Goal: Task Accomplishment & Management: Manage account settings

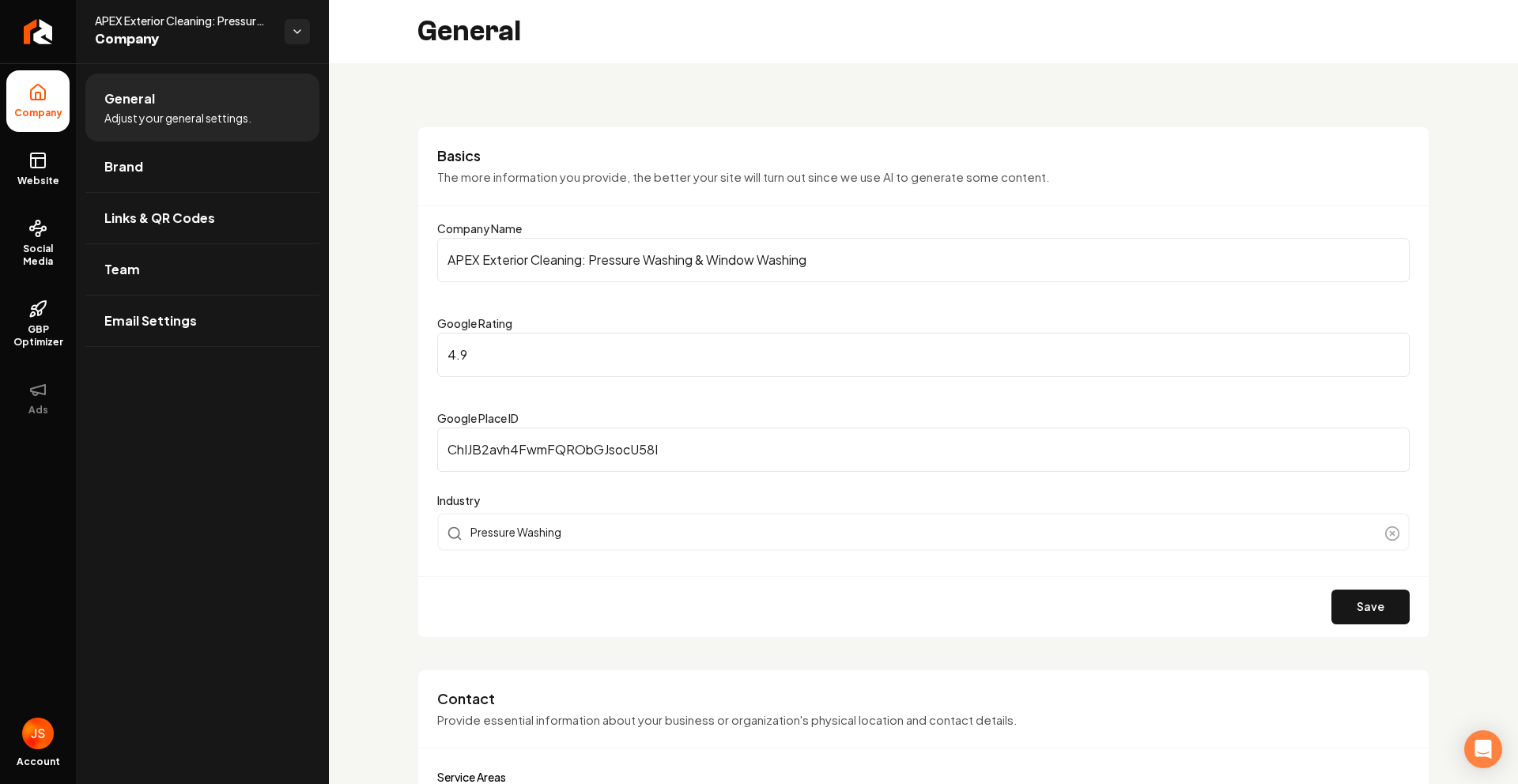
click at [57, 34] on link "Return to dashboard" at bounding box center [38, 31] width 76 height 63
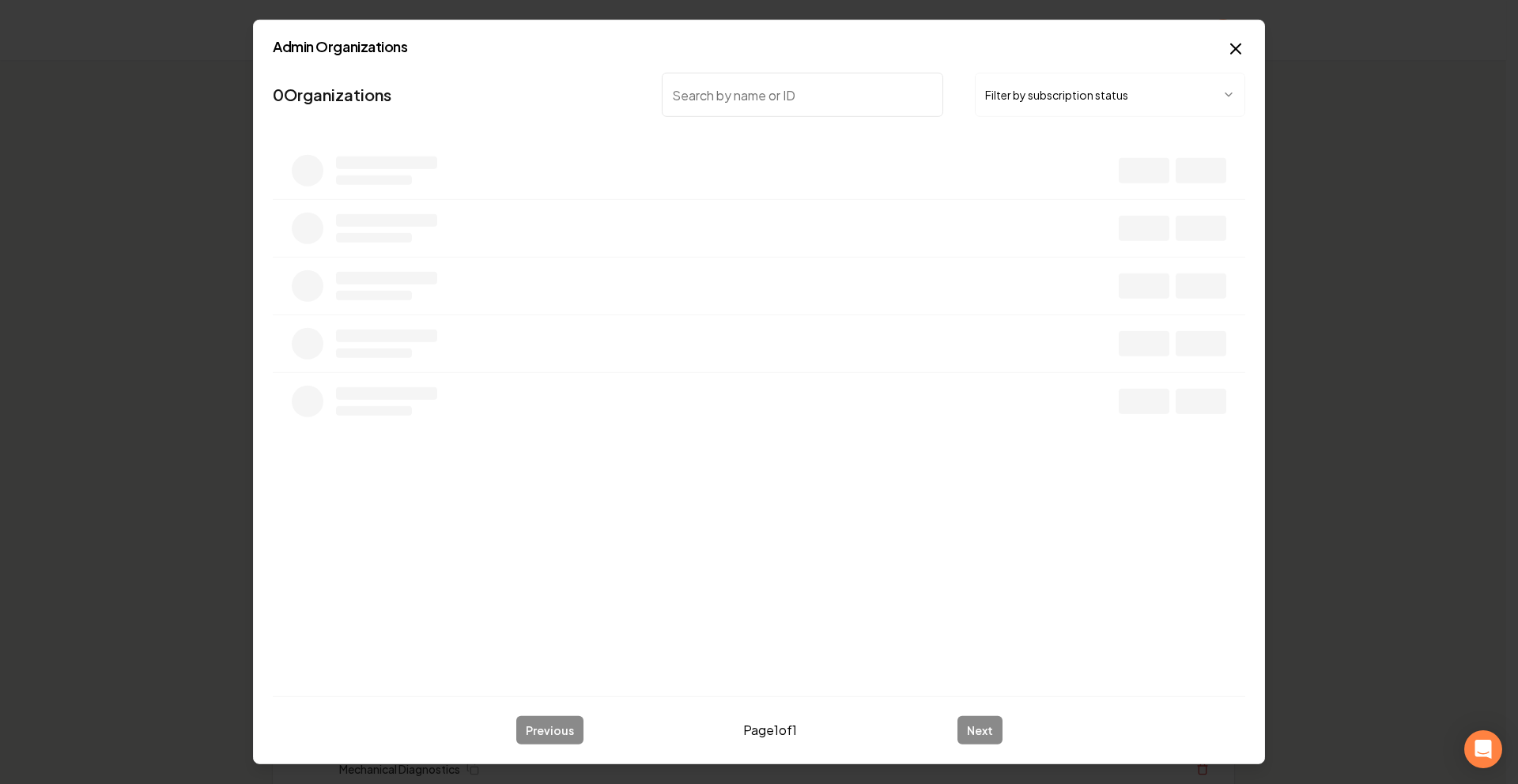
click at [1037, 97] on button "Filter by subscription status" at bounding box center [1111, 95] width 270 height 44
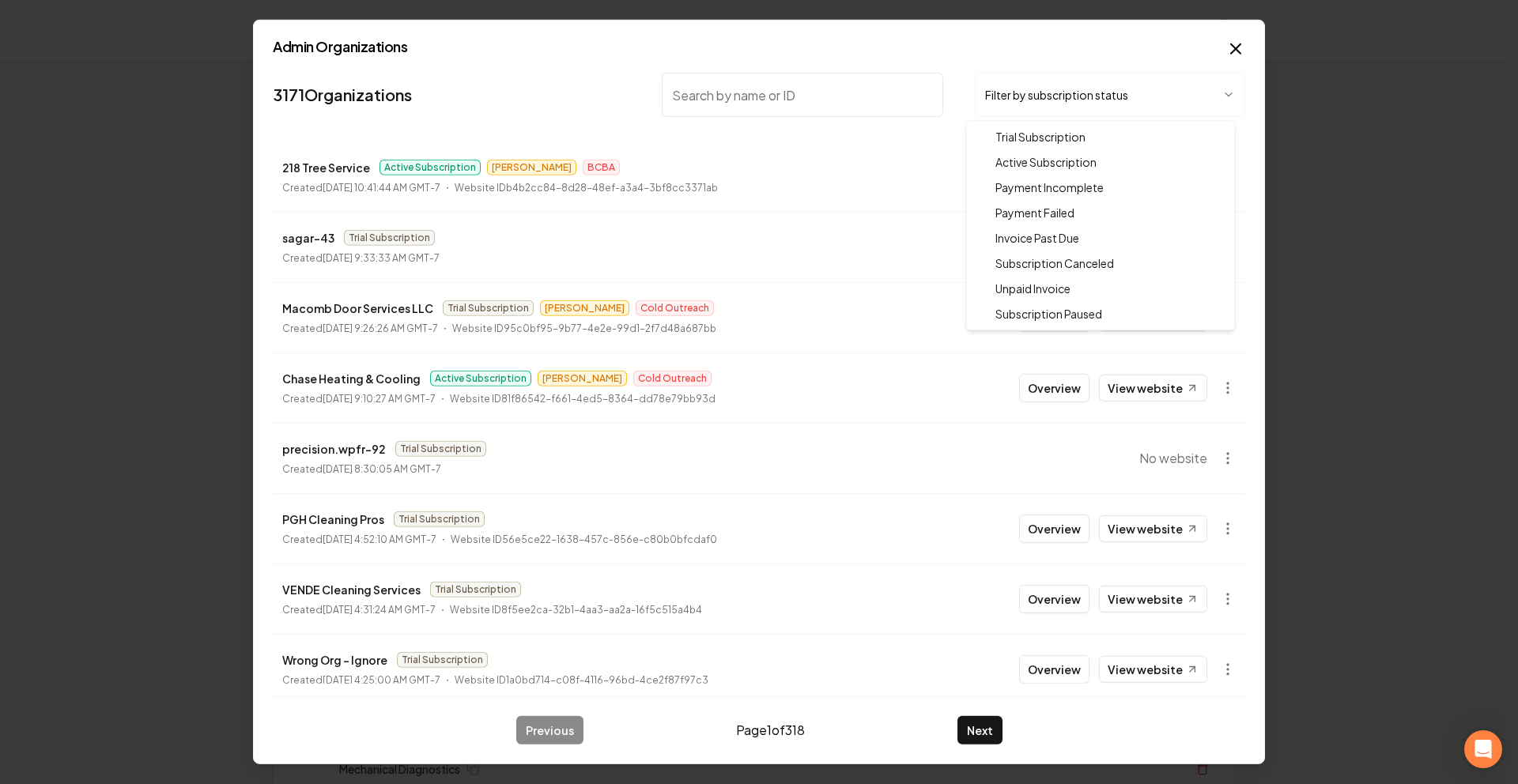
click at [577, 84] on div at bounding box center [759, 392] width 1518 height 784
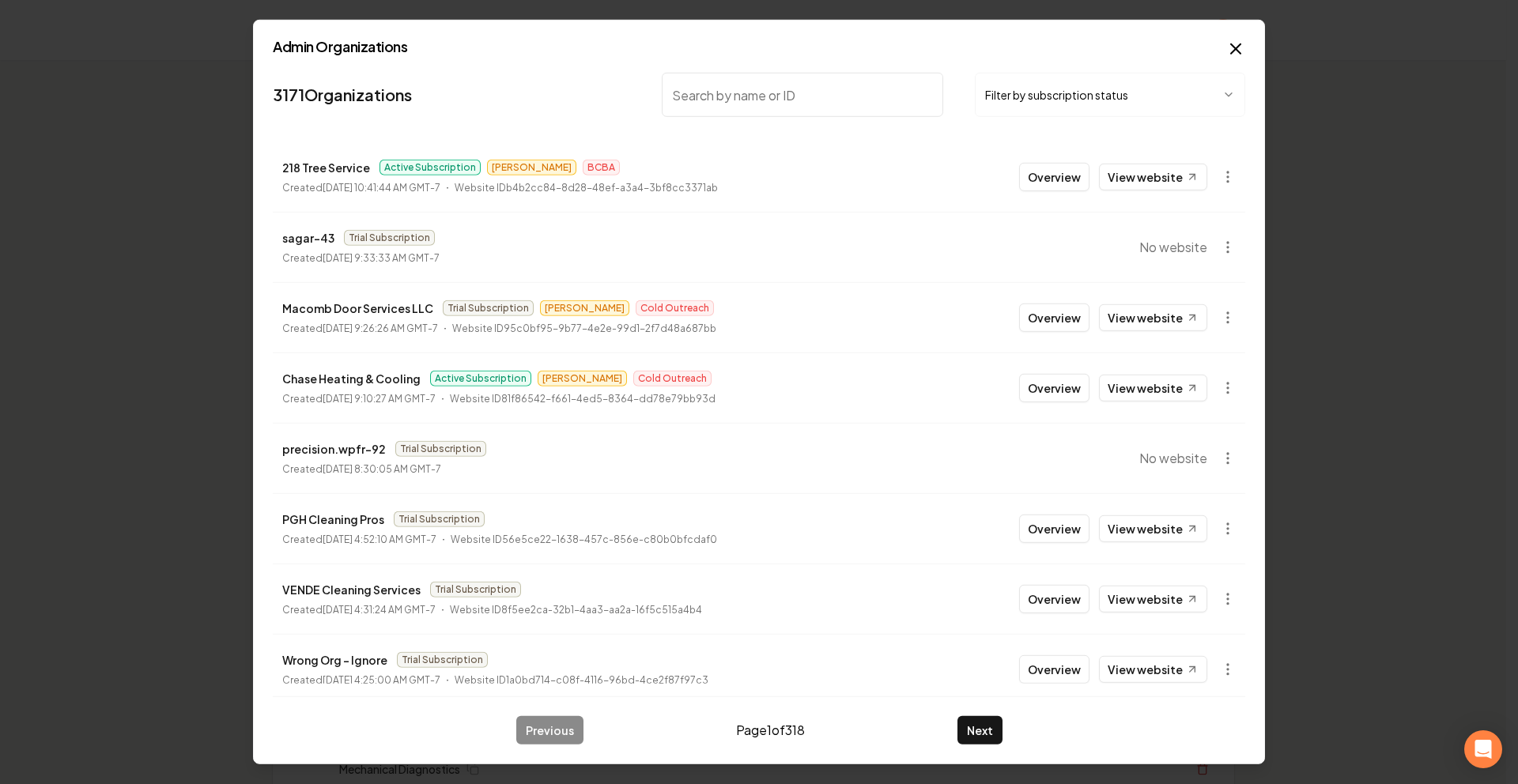
click at [788, 94] on input "search" at bounding box center [802, 95] width 281 height 44
click at [784, 88] on input "search" at bounding box center [802, 95] width 281 height 44
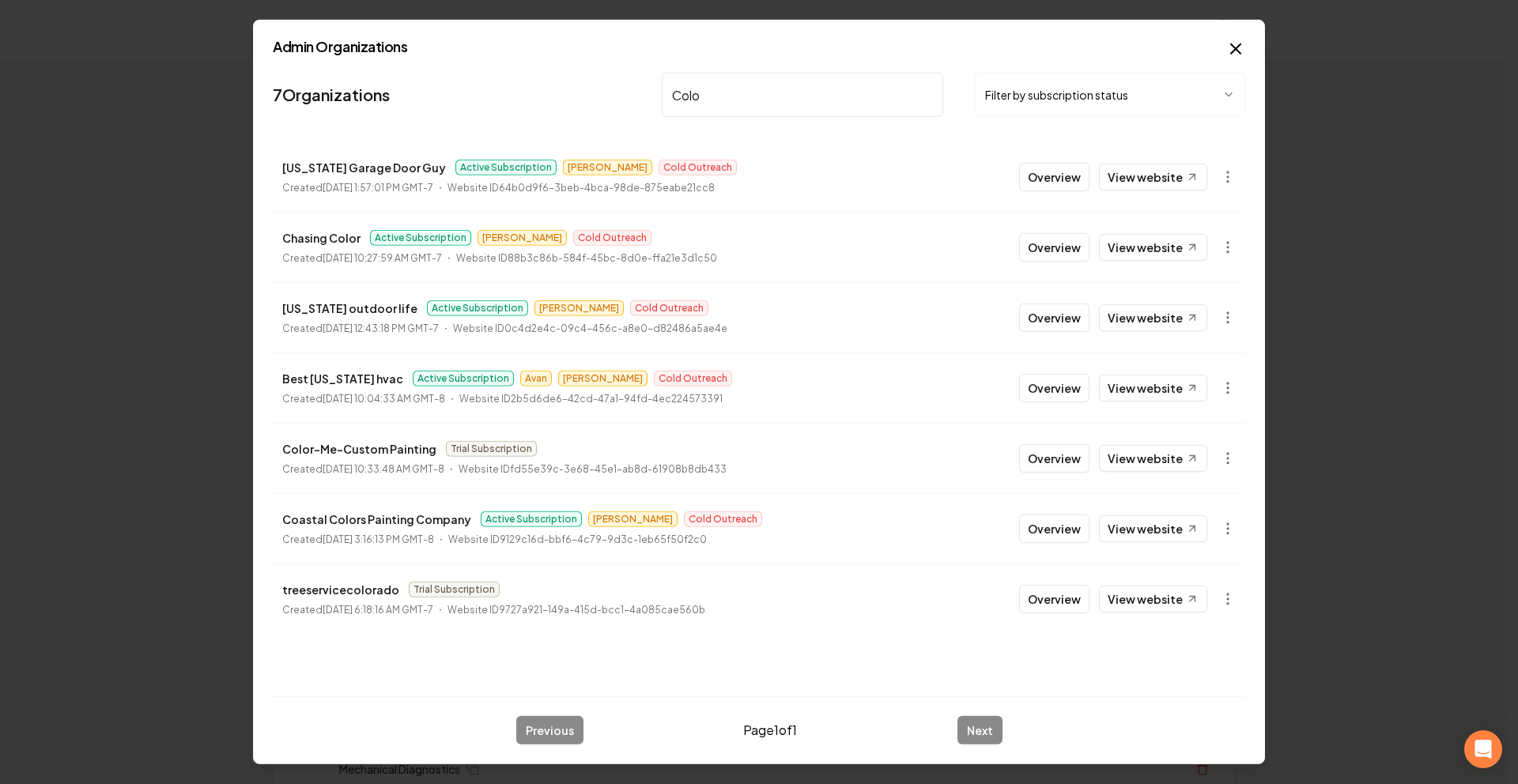
click at [702, 99] on input "Colo" at bounding box center [802, 95] width 281 height 44
click at [704, 101] on input "Colo" at bounding box center [802, 95] width 281 height 44
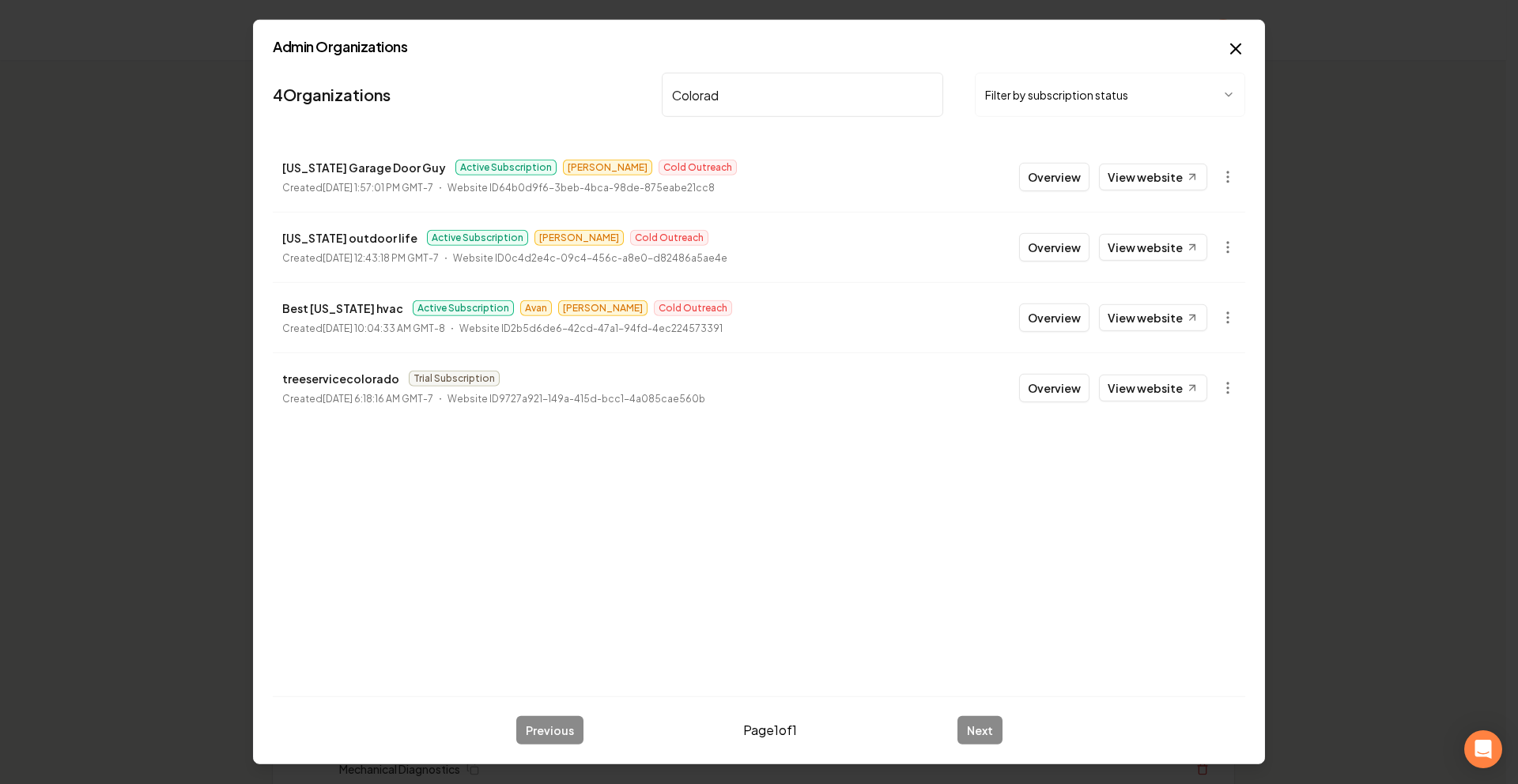
click at [983, 111] on body "Organization Rebolt Site Builder 2458 companies Add New Business Logo Company N…" at bounding box center [753, 392] width 1507 height 784
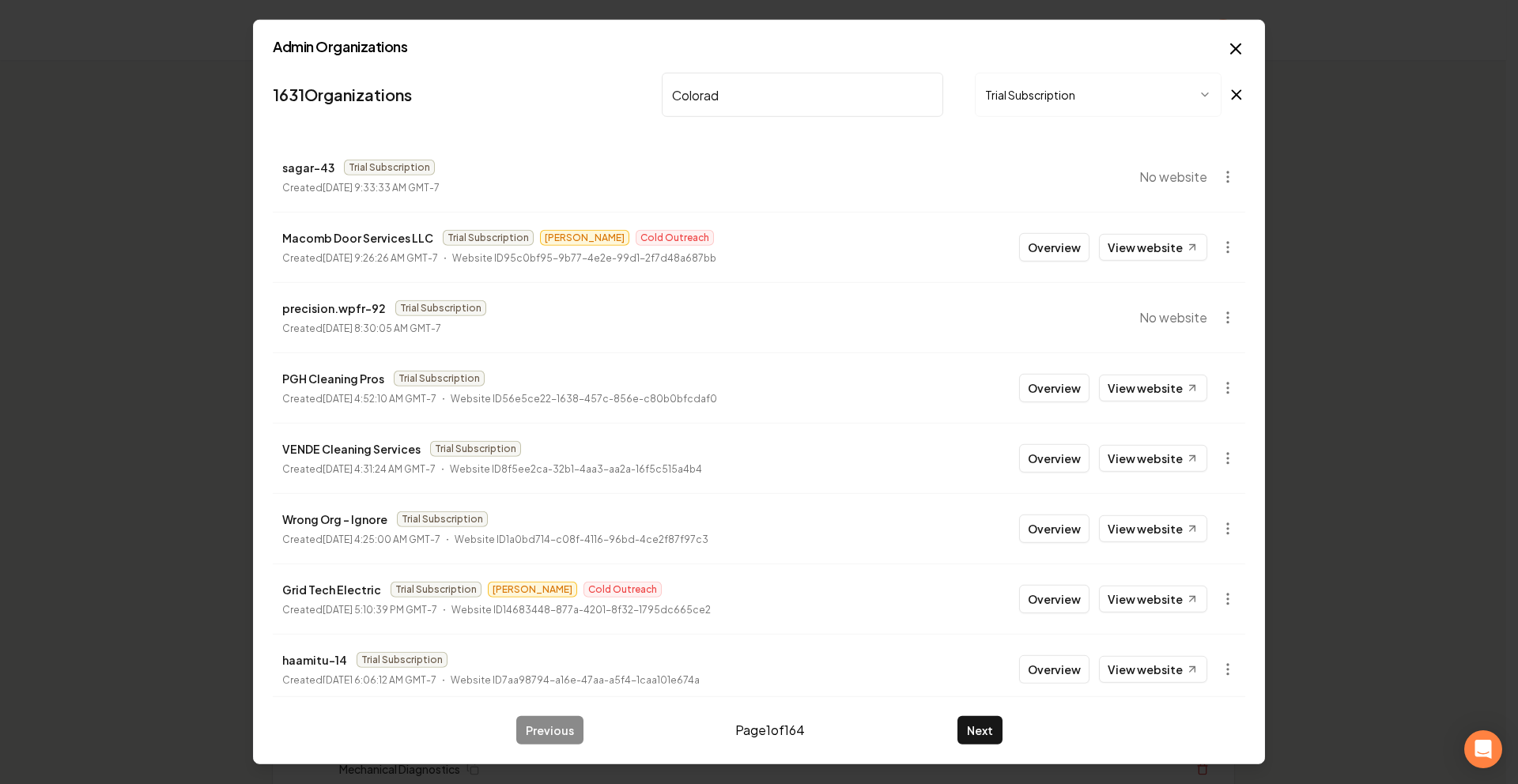
click at [826, 88] on input "Colorad" at bounding box center [802, 95] width 281 height 44
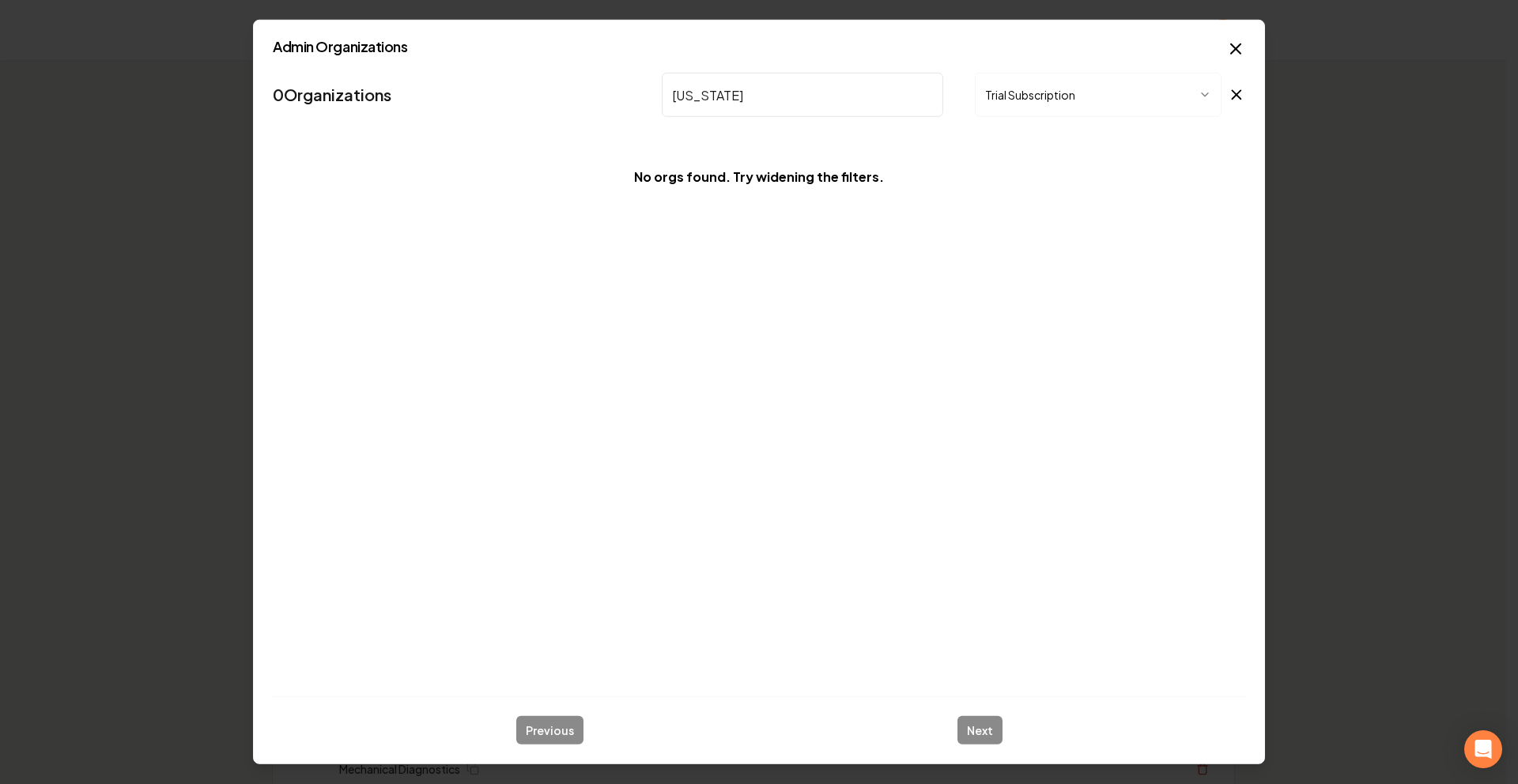
type input "Colorad"
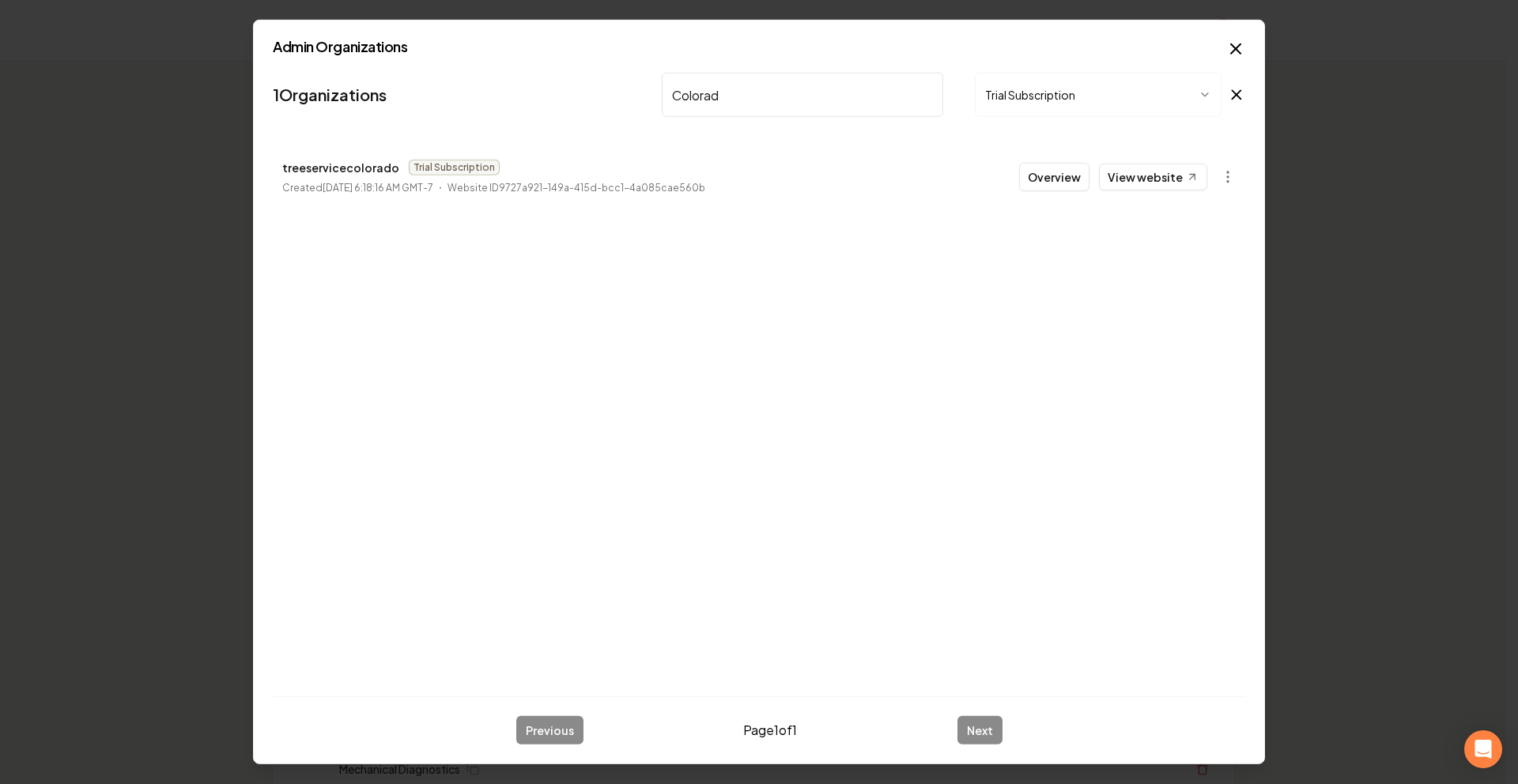
click at [851, 99] on input "Colorad" at bounding box center [802, 95] width 281 height 44
drag, startPoint x: 749, startPoint y: 84, endPoint x: 647, endPoint y: 71, distance: 102.8
click at [647, 71] on nav "1 Organizations Colorad Trial Subscription" at bounding box center [759, 101] width 973 height 70
type input "Colo"
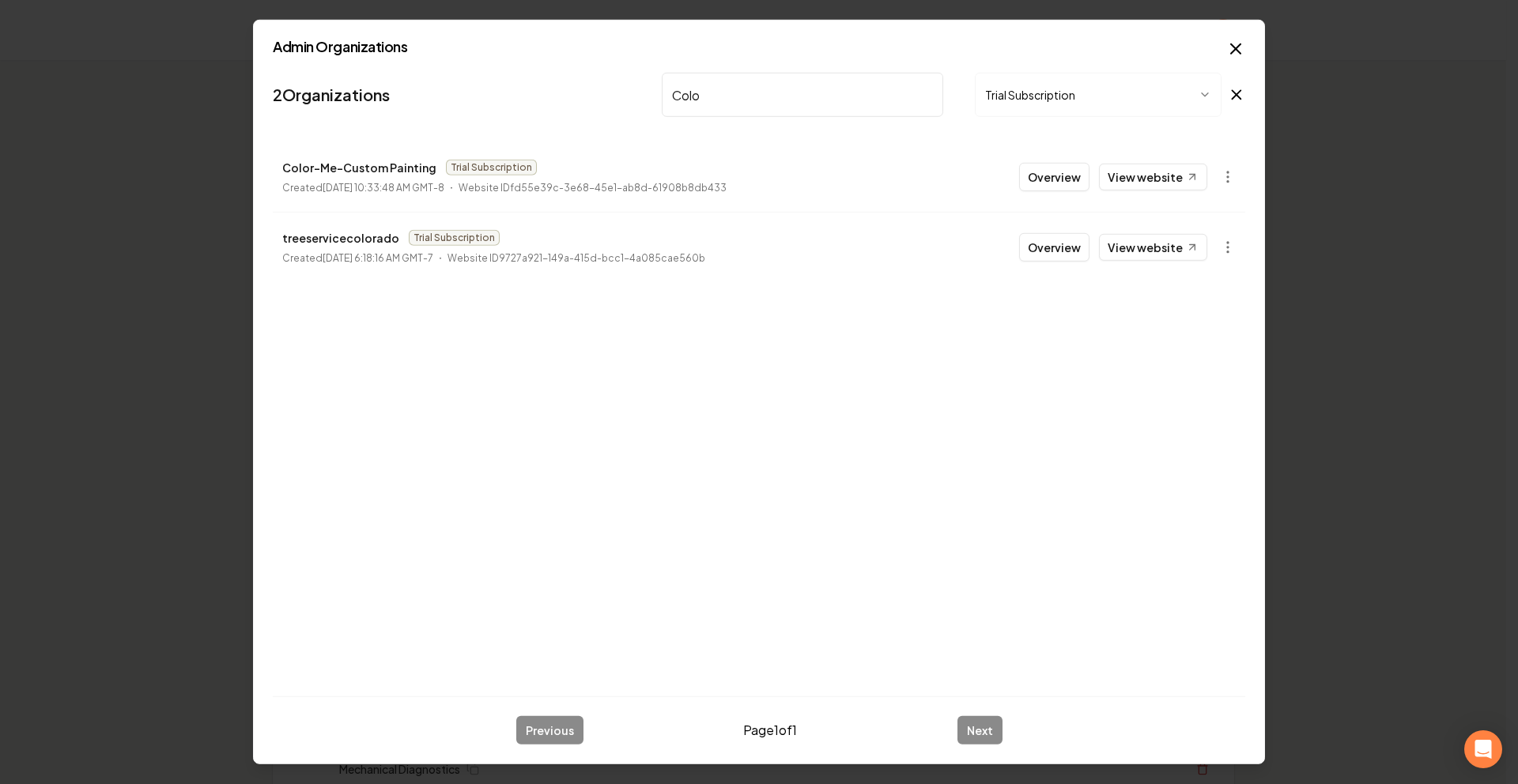
click at [1234, 45] on icon "button" at bounding box center [1235, 48] width 19 height 19
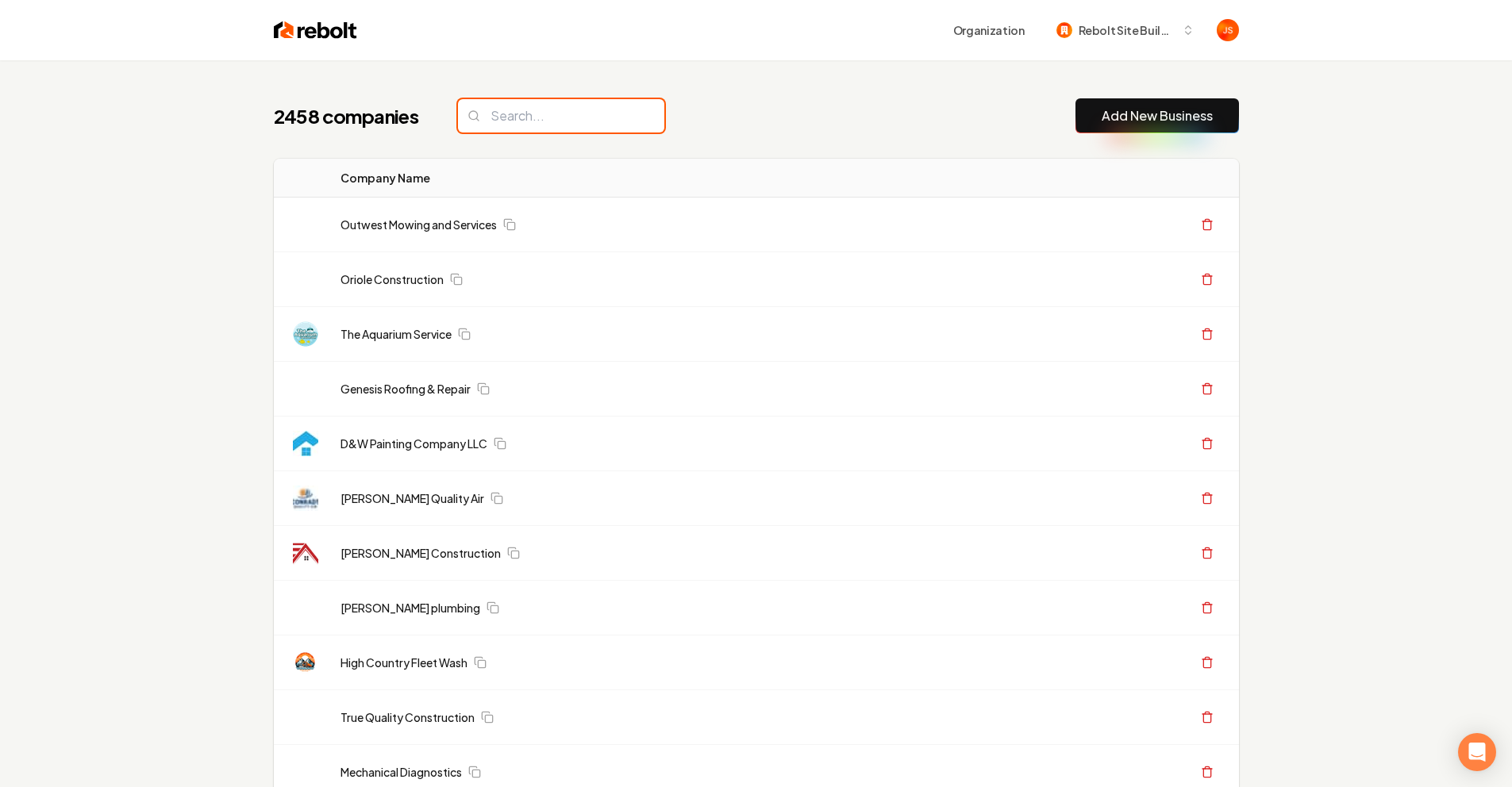
click at [607, 111] on input "search" at bounding box center [561, 116] width 206 height 34
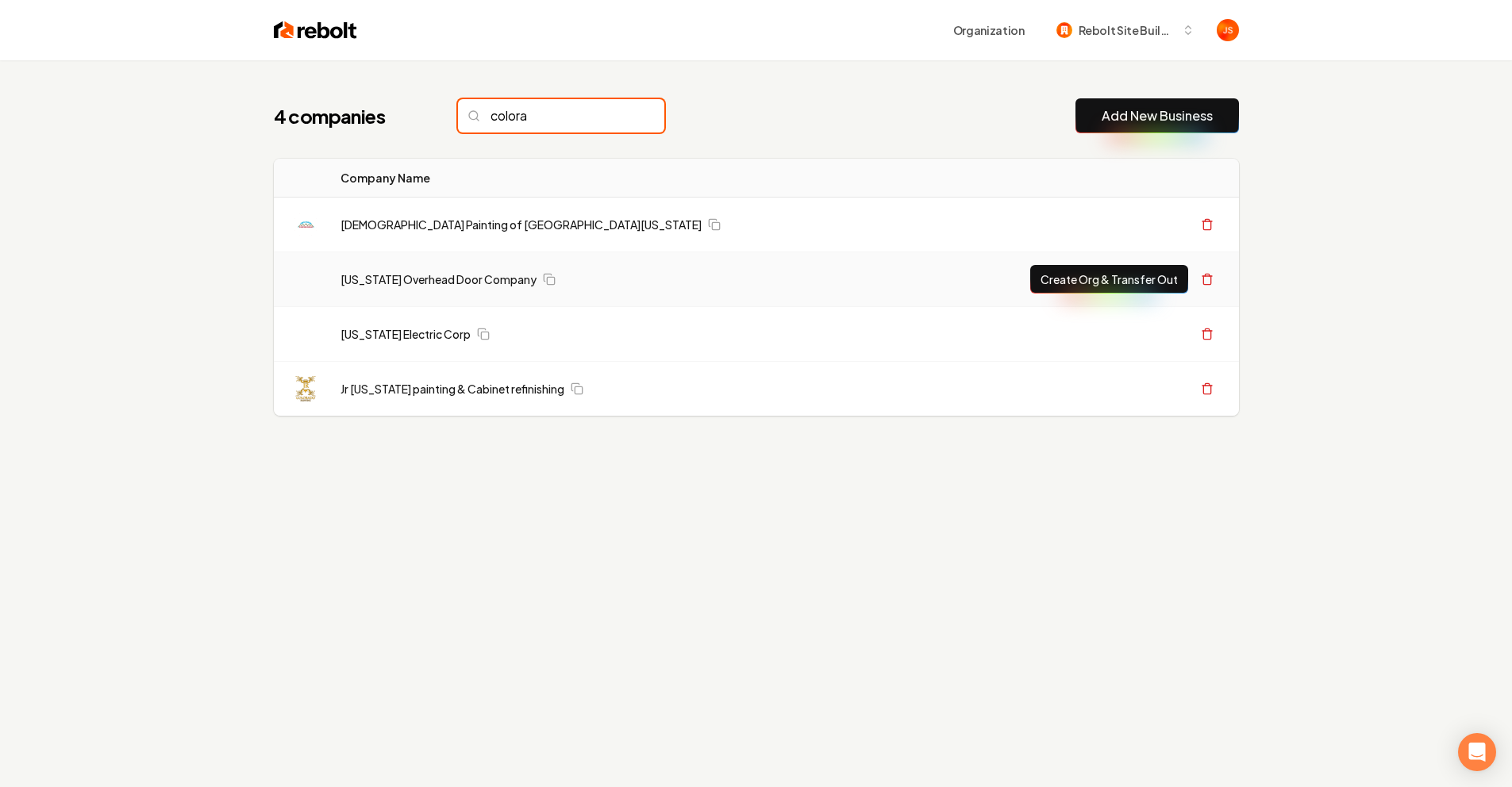
type input "colora"
click at [1069, 276] on button "Create Org & Transfer Out" at bounding box center [1109, 279] width 158 height 29
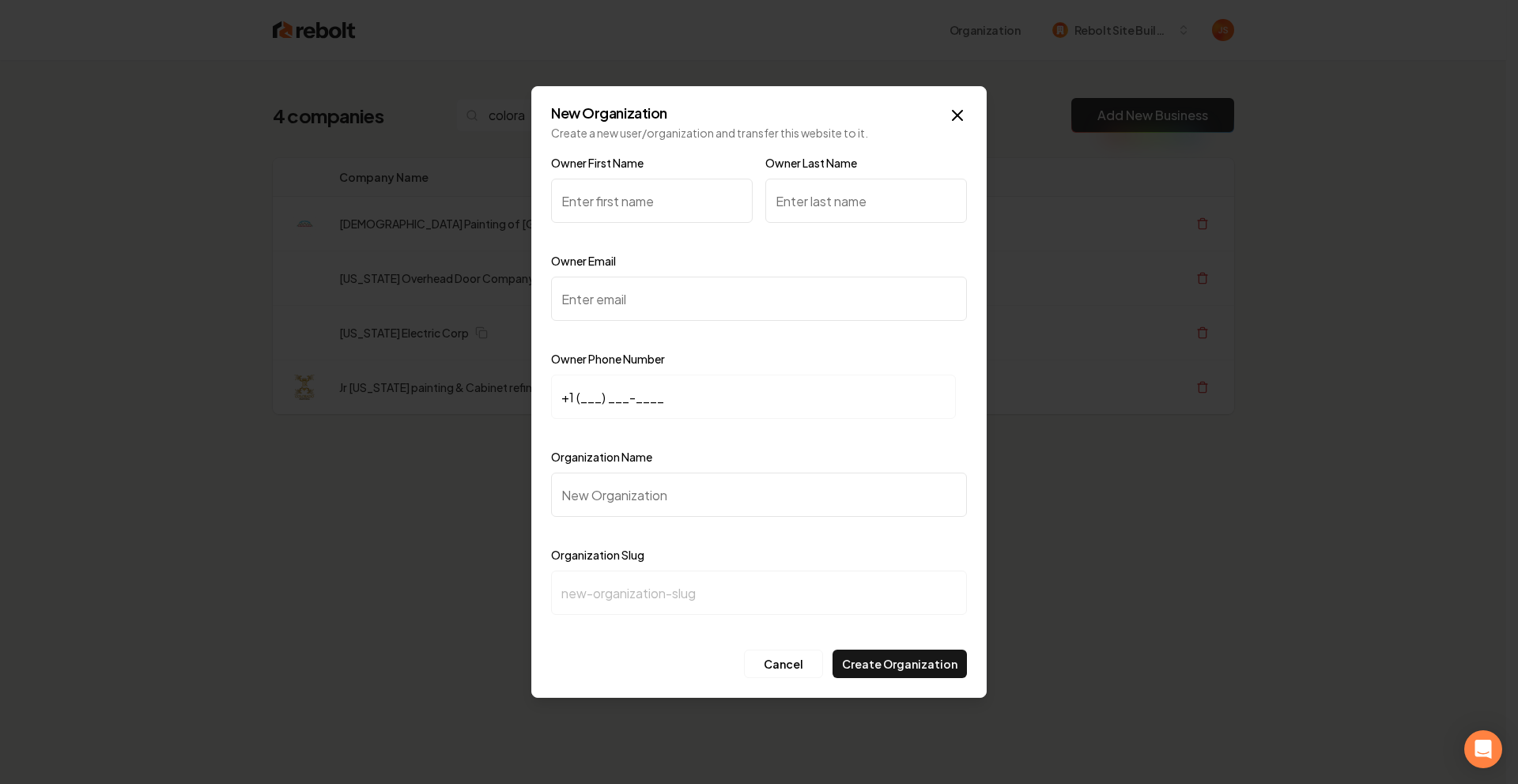
click at [650, 191] on input "Owner First Name" at bounding box center [652, 201] width 202 height 44
type input "Todd"
click at [817, 206] on input "Owner Last Name" at bounding box center [866, 201] width 202 height 44
type input "Baer"
click at [587, 311] on input "Owner Email" at bounding box center [758, 299] width 416 height 44
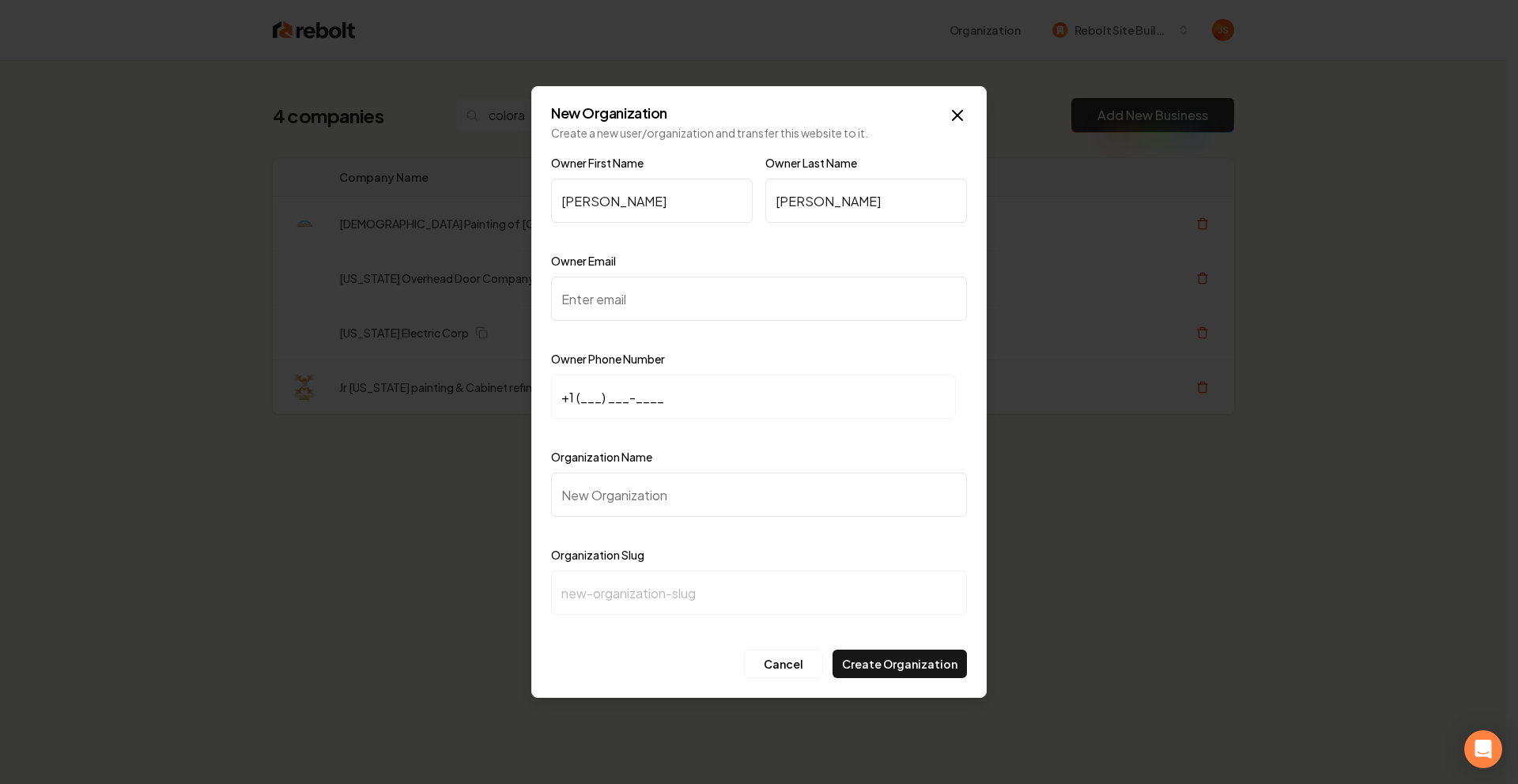
paste input "tbaer@cohdco.com"
type input "tbaer@cohdco.com"
click at [590, 376] on input "+1 (___) ___-____" at bounding box center [753, 397] width 405 height 44
click at [587, 392] on input "+1 (___) ___-____" at bounding box center [753, 397] width 405 height 44
click at [583, 397] on input "+1 (___) ___-____" at bounding box center [753, 397] width 405 height 44
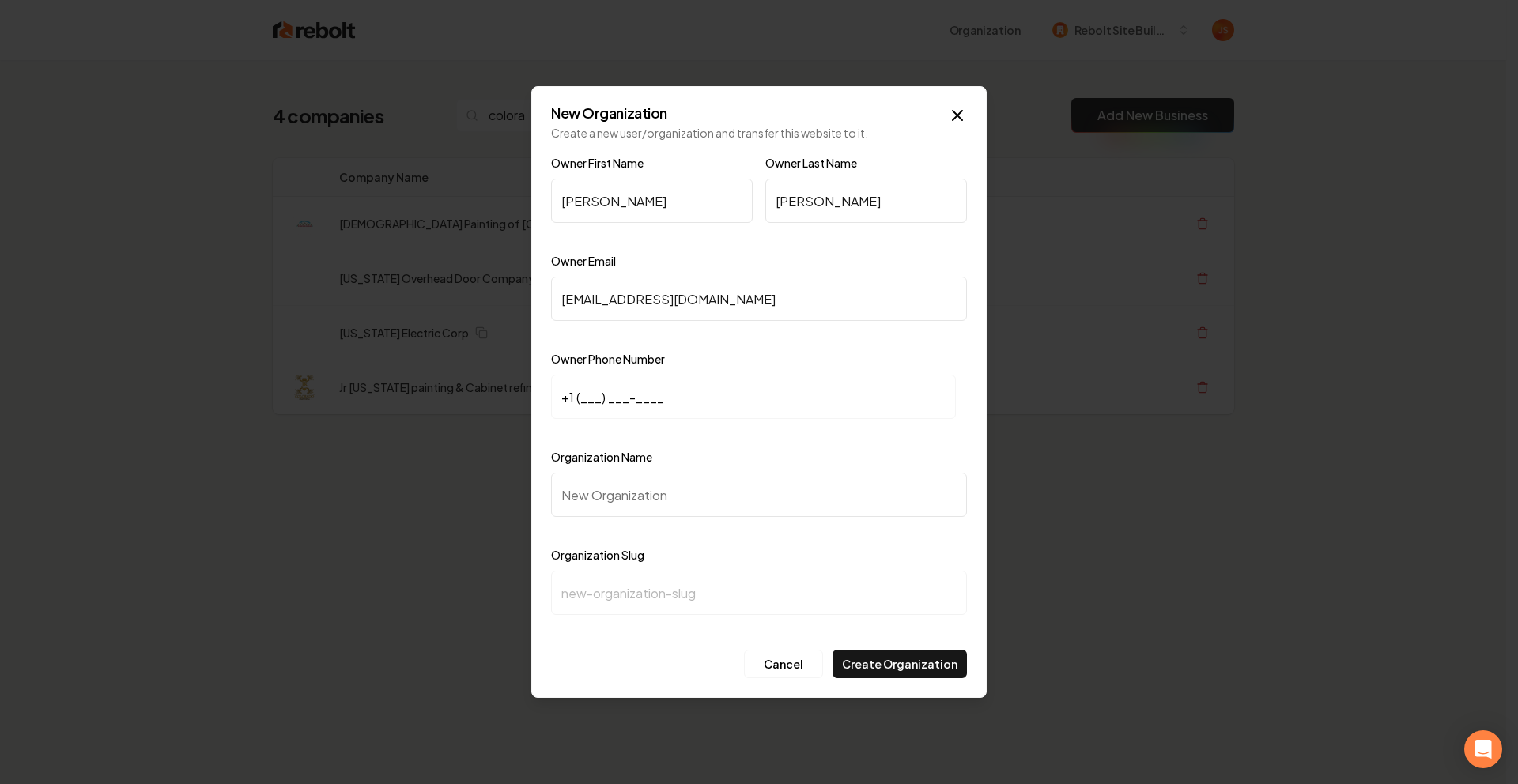
paste input "303) 718-8175"
type input "+1 (303) 718-8175"
click at [639, 489] on input "Organization Name" at bounding box center [758, 495] width 416 height 44
type input "C"
type input "c"
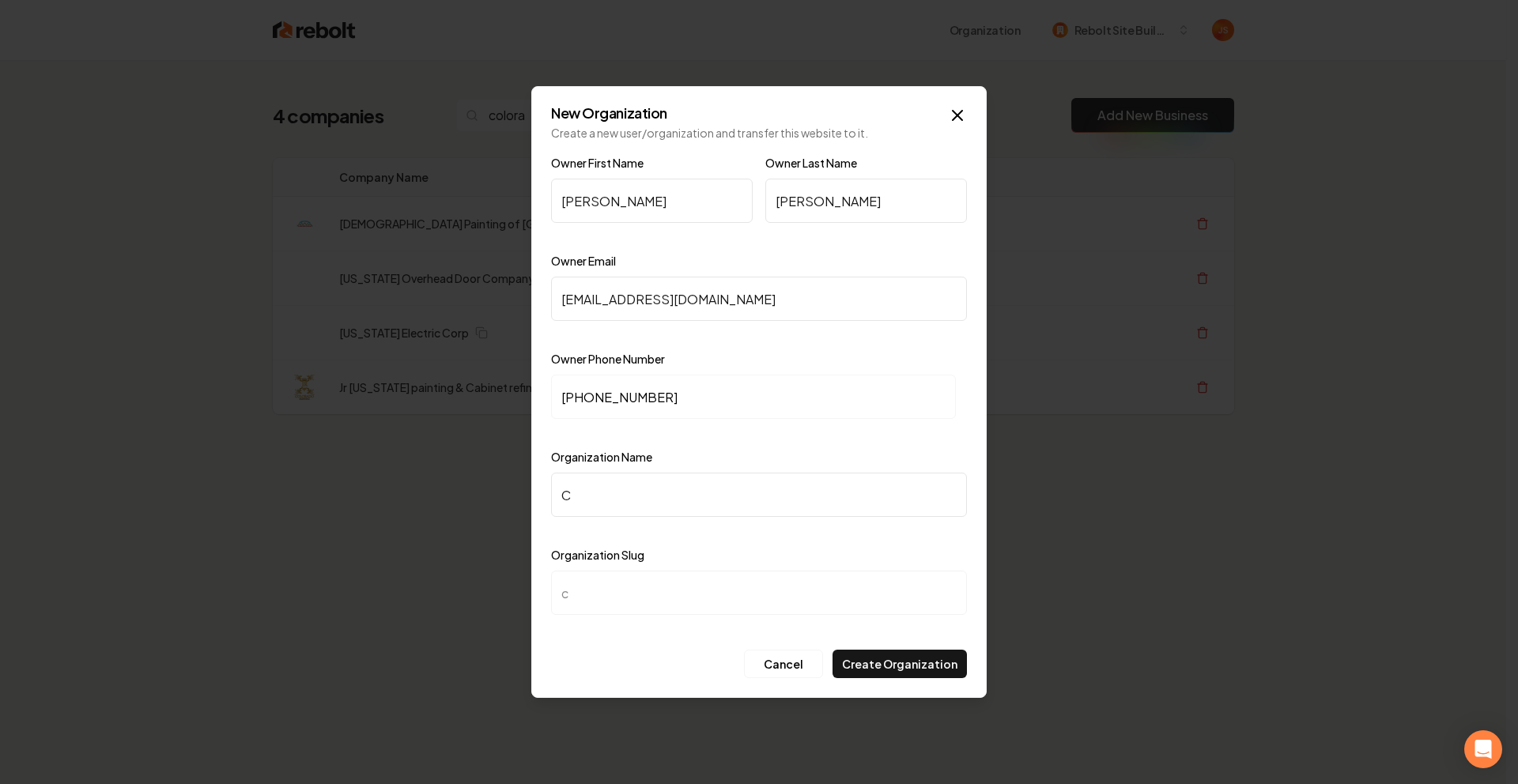
type input "Co"
type input "co"
type input "Col"
type input "col"
type input "Colo"
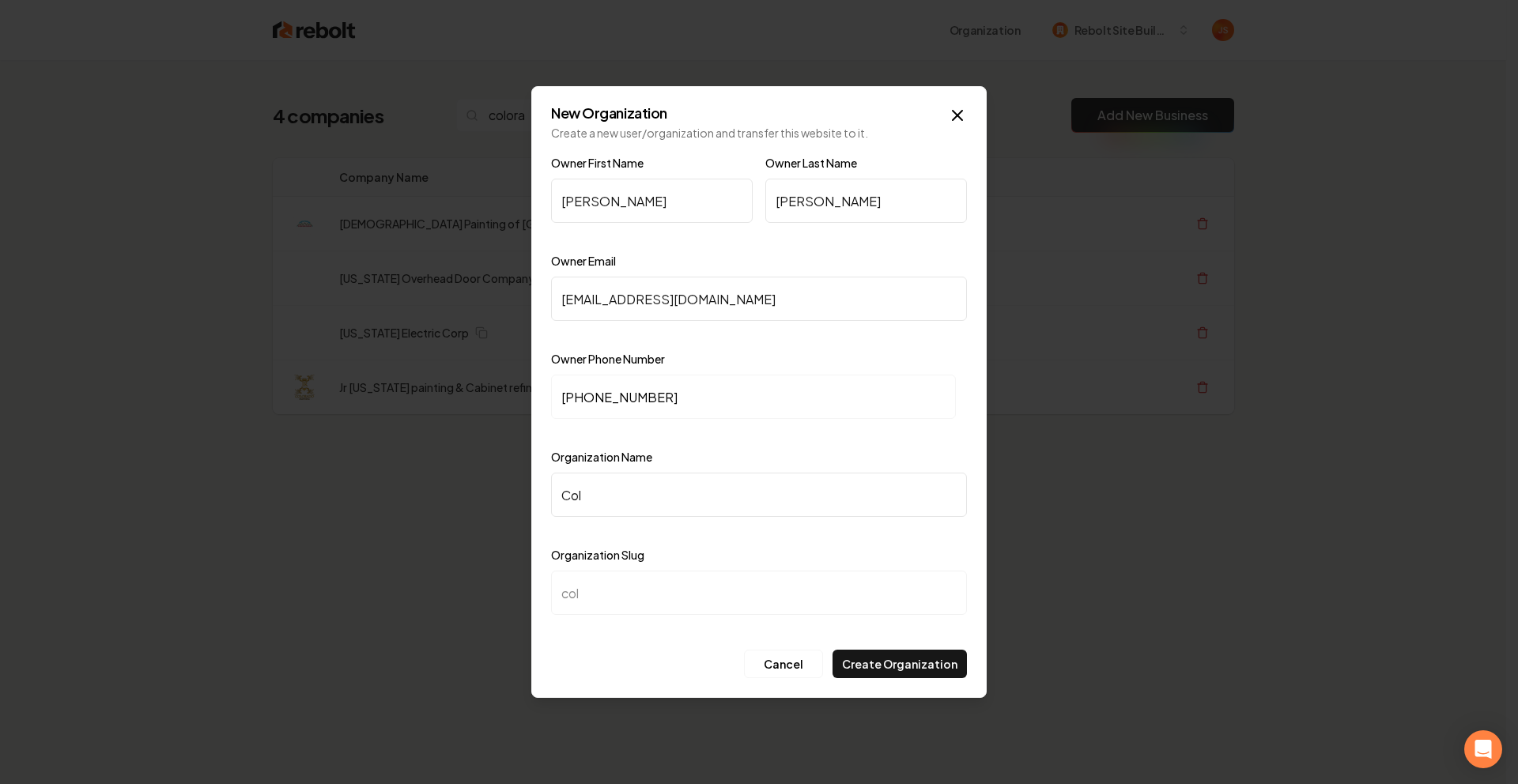
type input "colo"
type input "Color"
type input "color"
type input "Colora"
type input "colora"
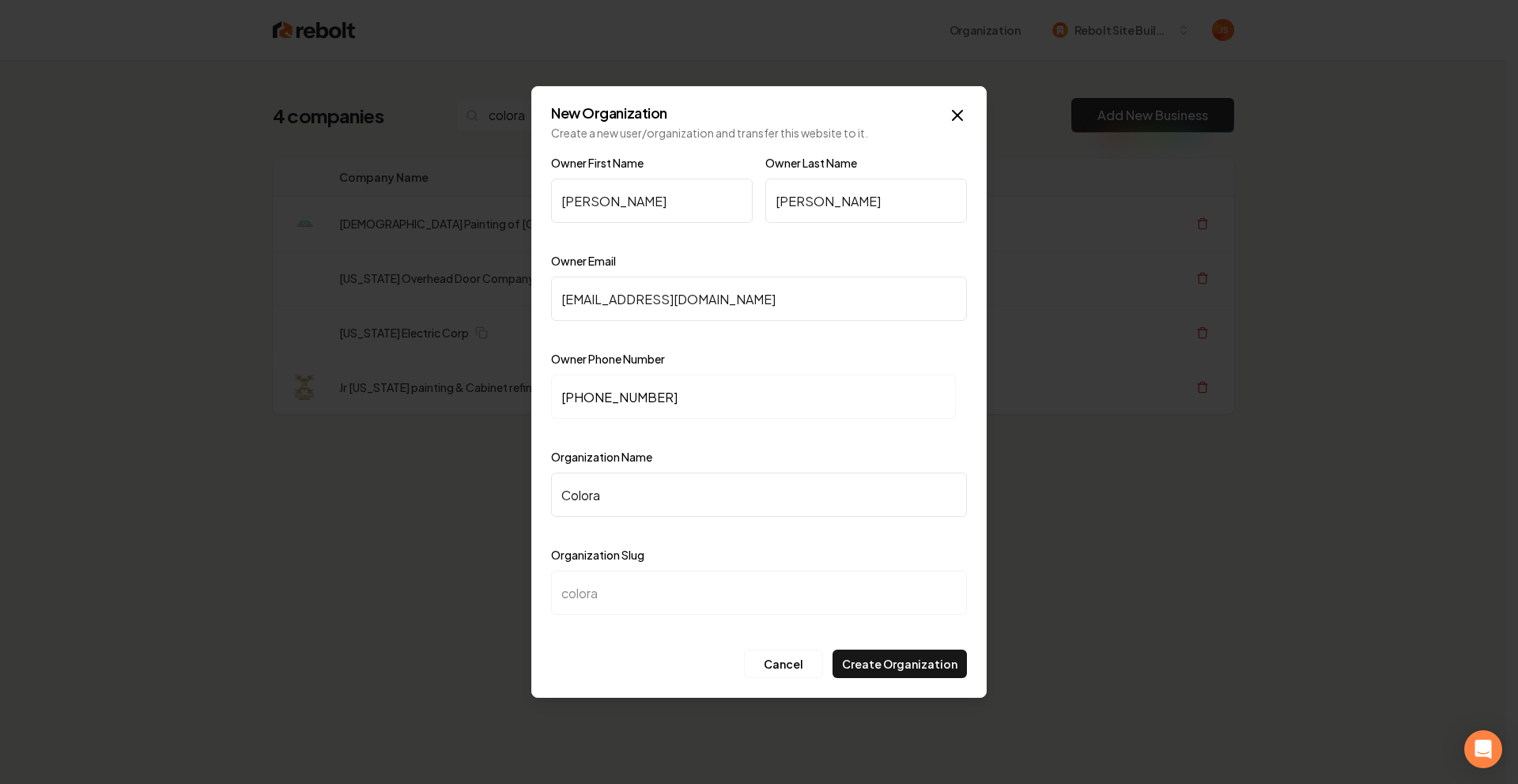
type input "Colorad"
type input "colorad"
type input "Colorado"
type input "colorado"
type input "Colorado O"
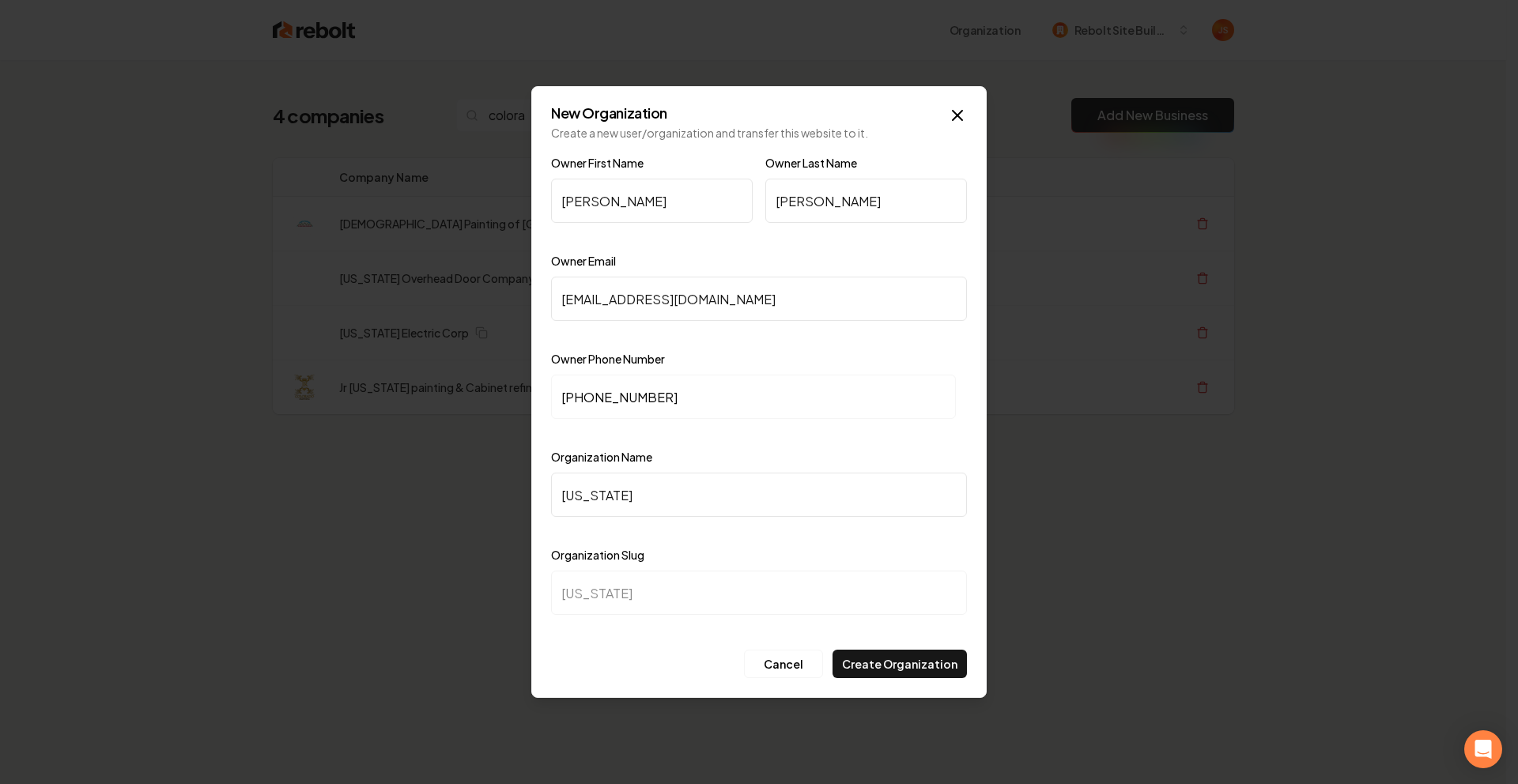
type input "colorado-o"
type input "Colorado OV"
type input "colorado-ov"
type input "Colorado OVe"
type input "colorado-ove"
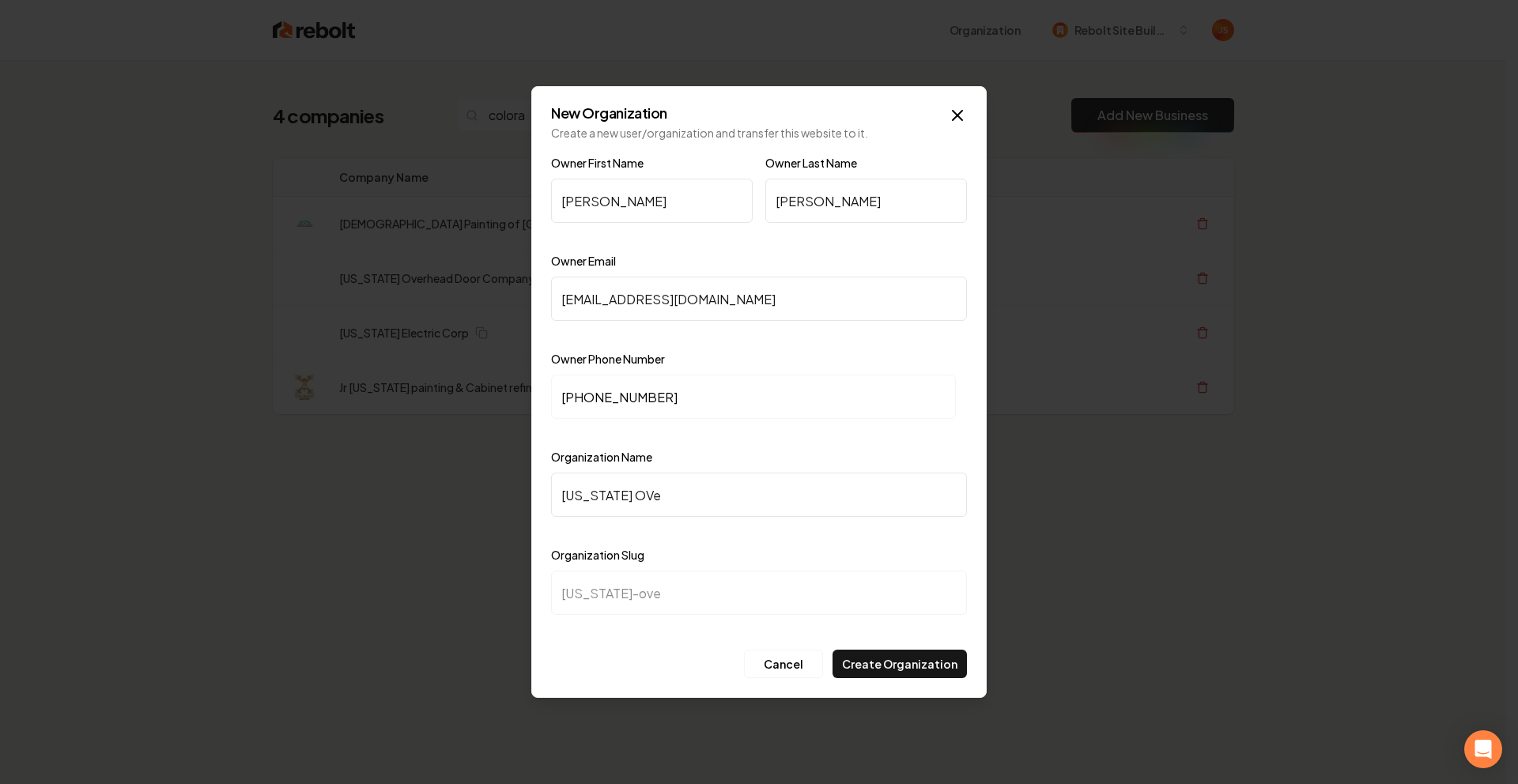
type input "Colorado OVer"
type input "colorado-over"
type input "Colorado OVe"
type input "colorado-ove"
type input "Colorado OV"
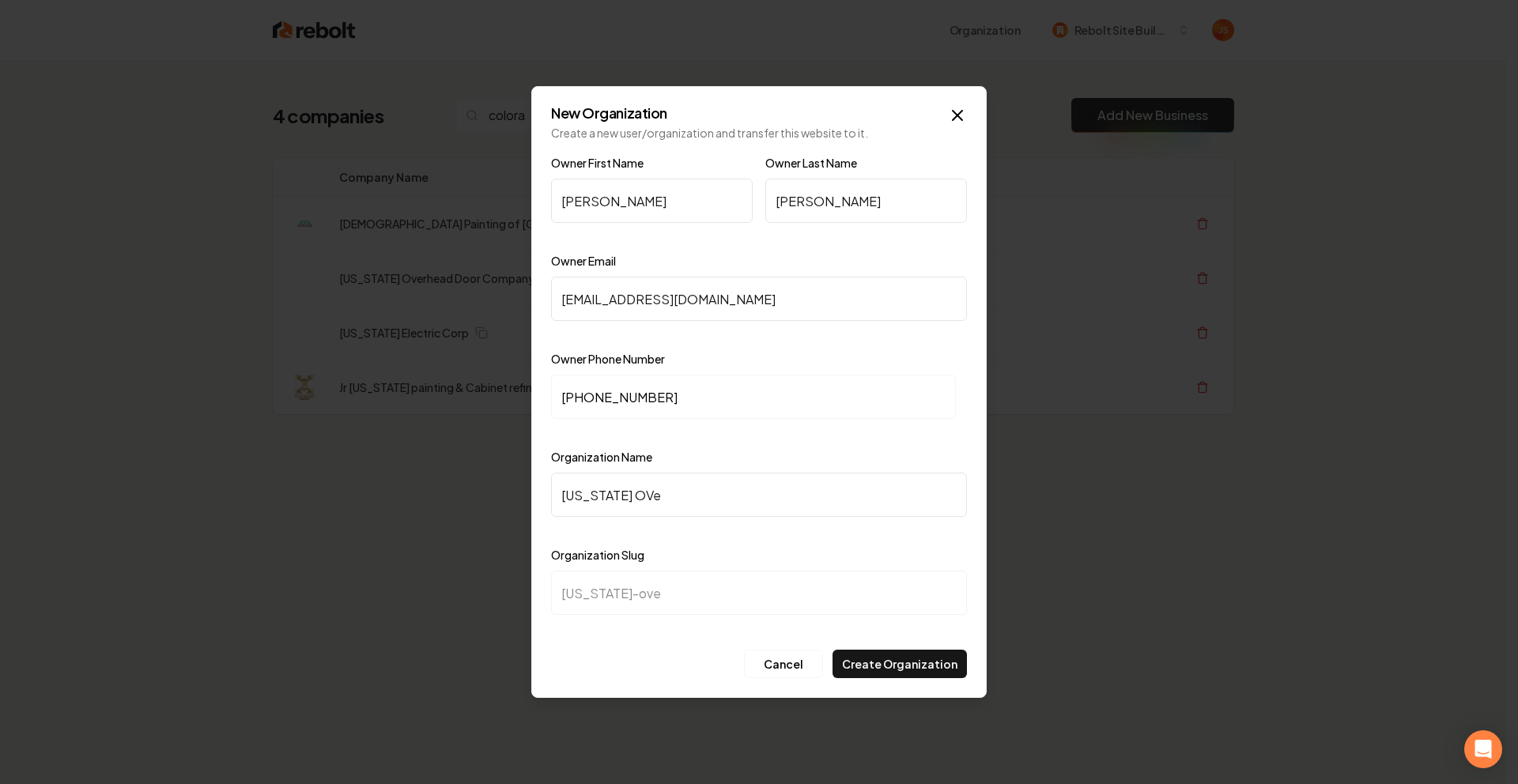
type input "colorado-ov"
type input "Colorado O"
type input "colorado-o"
type input "Colorado Ov"
type input "colorado-ov"
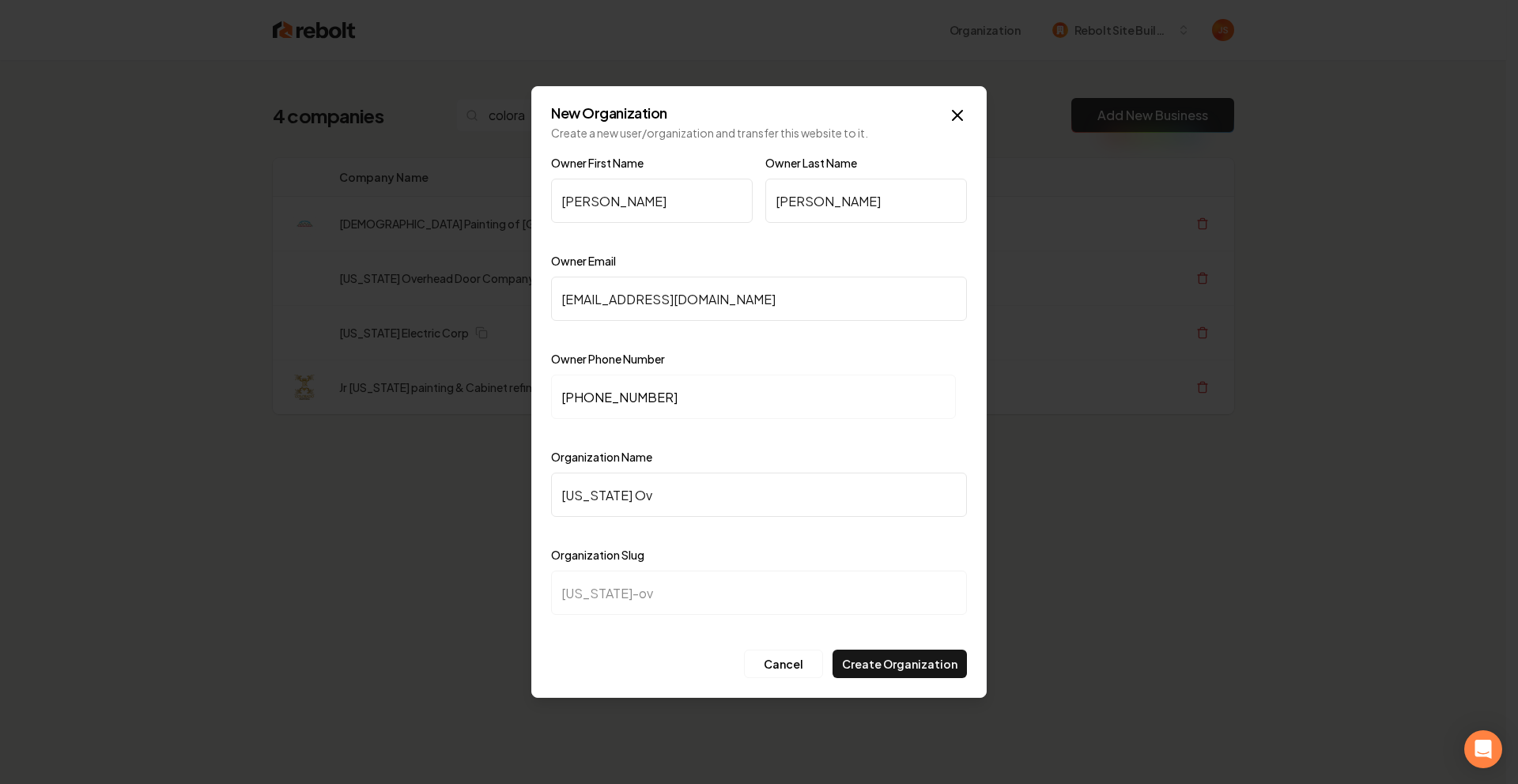
type input "Colorado Ove"
type input "colorado-ove"
type input "Colorado Over"
type input "colorado-over"
type input "Colorado Overh"
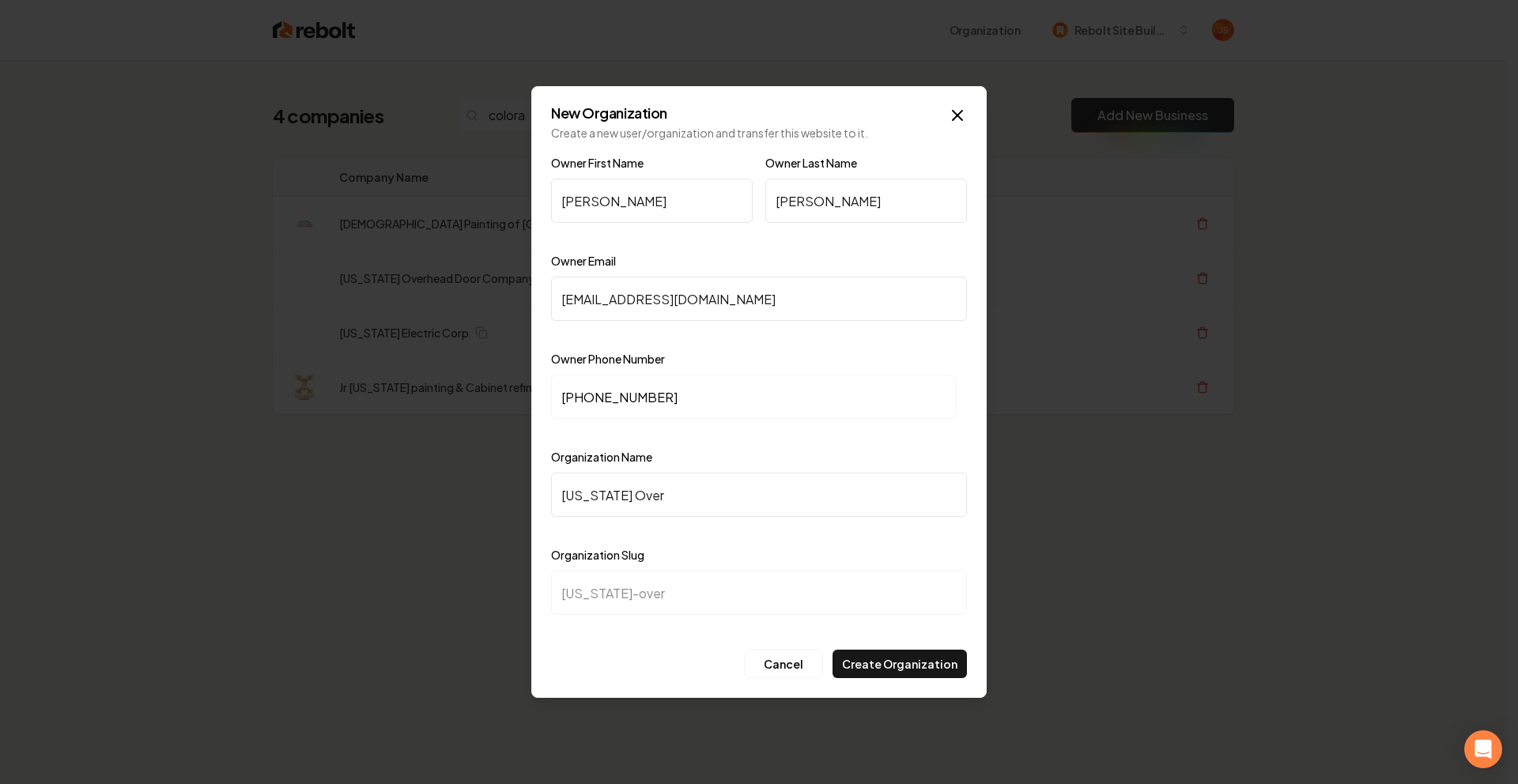
type input "colorado-overh"
type input "Colorado Overhe"
type input "colorado-overhe"
type input "Colorado Overhea"
type input "colorado-overhea"
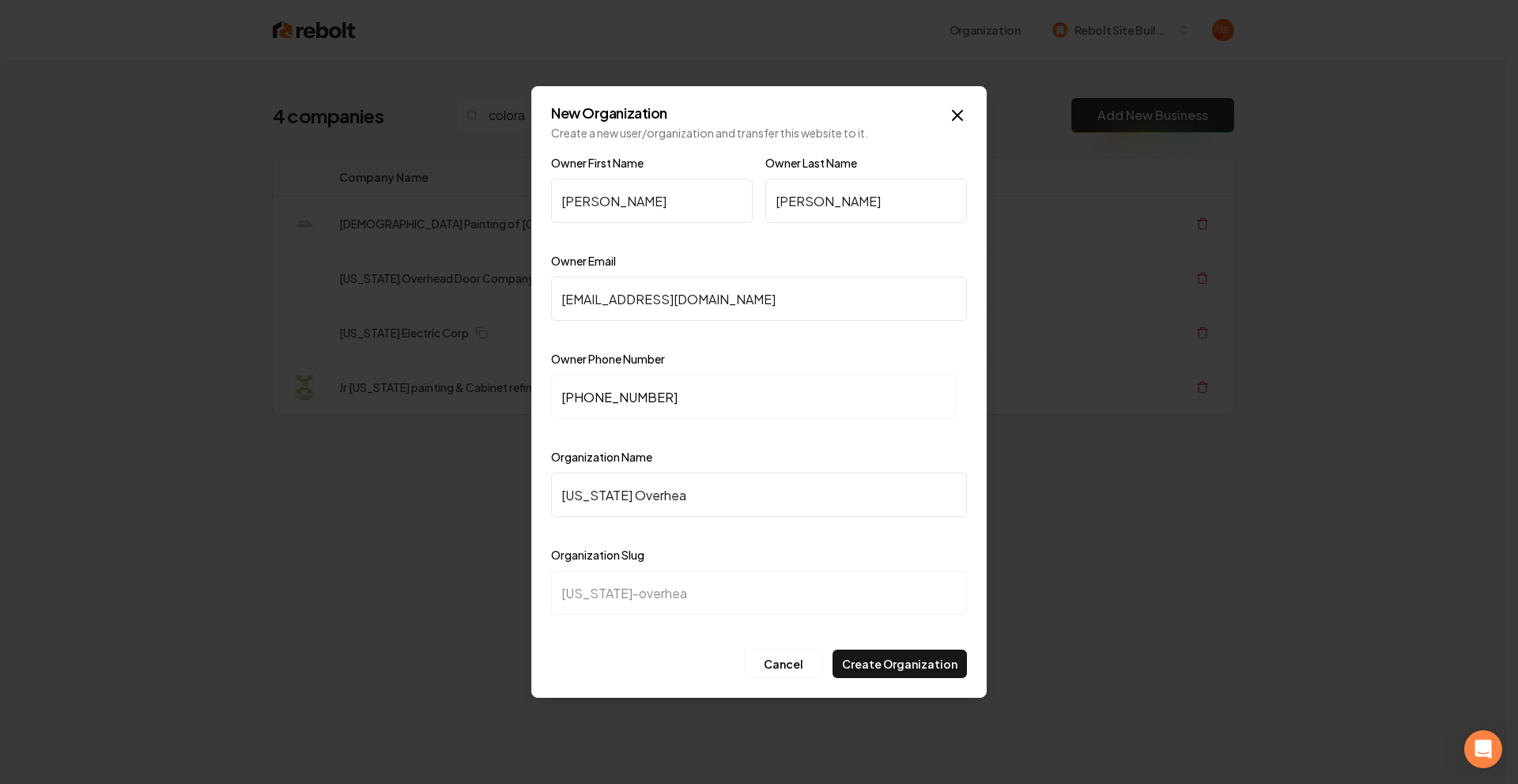
type input "Colorado Overhead"
type input "colorado-overhead"
type input "Colorado Overhead D"
type input "colorado-overhead-d"
type input "Colorado Overhead Do"
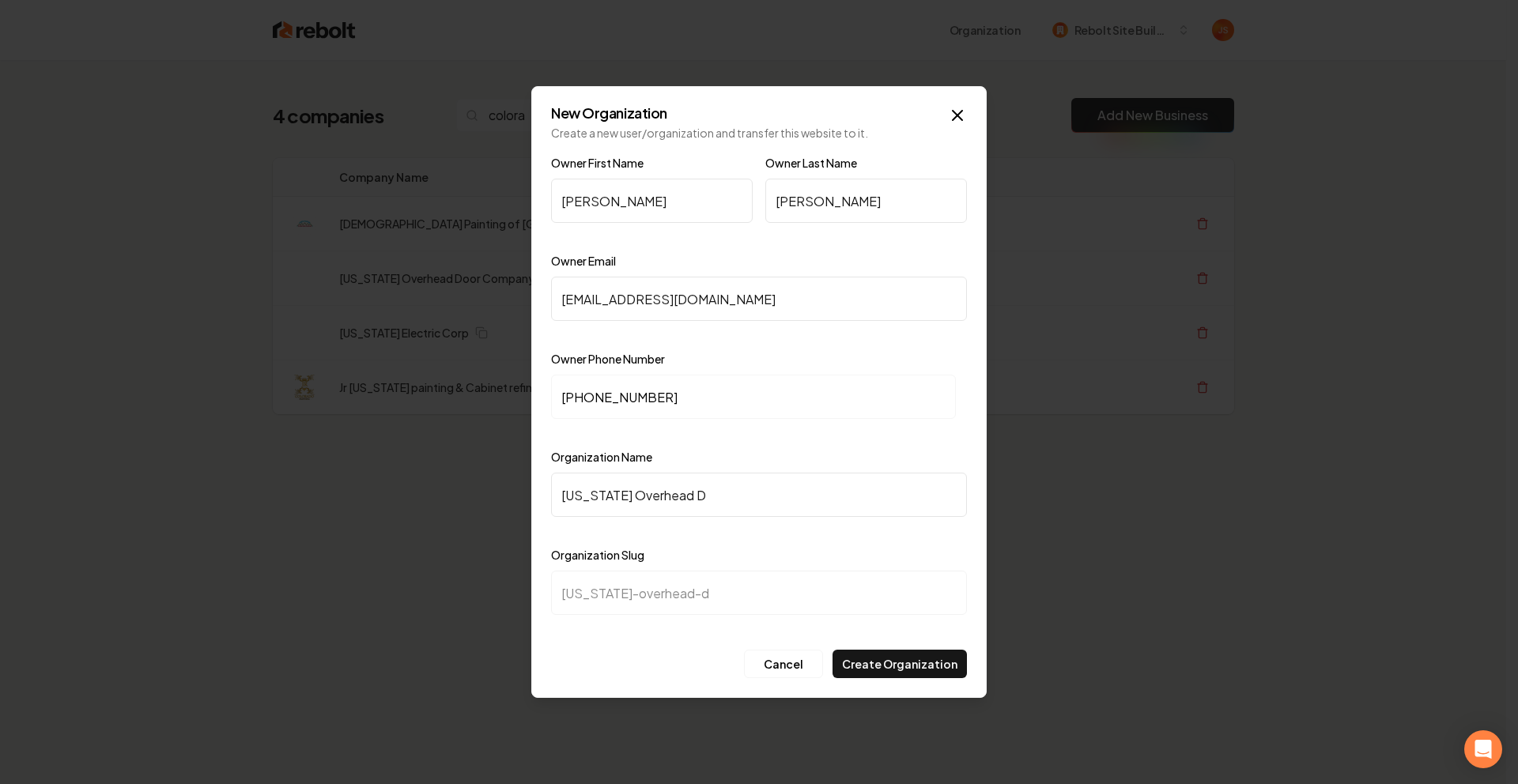
type input "colorado-overhead-do"
type input "Colorado Overhead Doo"
type input "colorado-overhead-doo"
type input "Colorado Overhead Door"
type input "colorado-overhead-door"
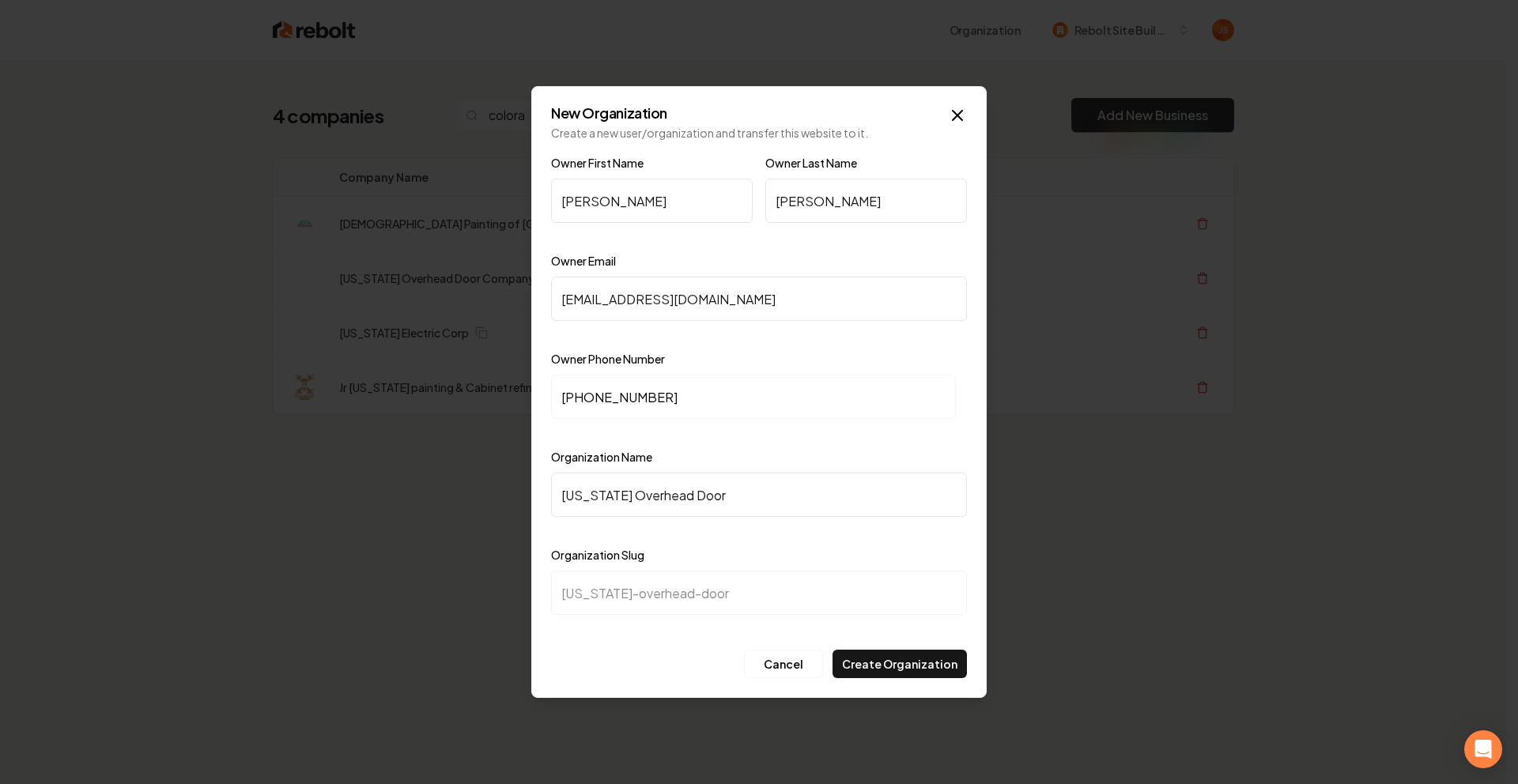
type input "Colorado Overhead Door C"
type input "colorado-overhead-door-c"
type input "Colorado Overhead Door CO"
type input "colorado-overhead-door-co"
type input "Colorado Overhead Door COm"
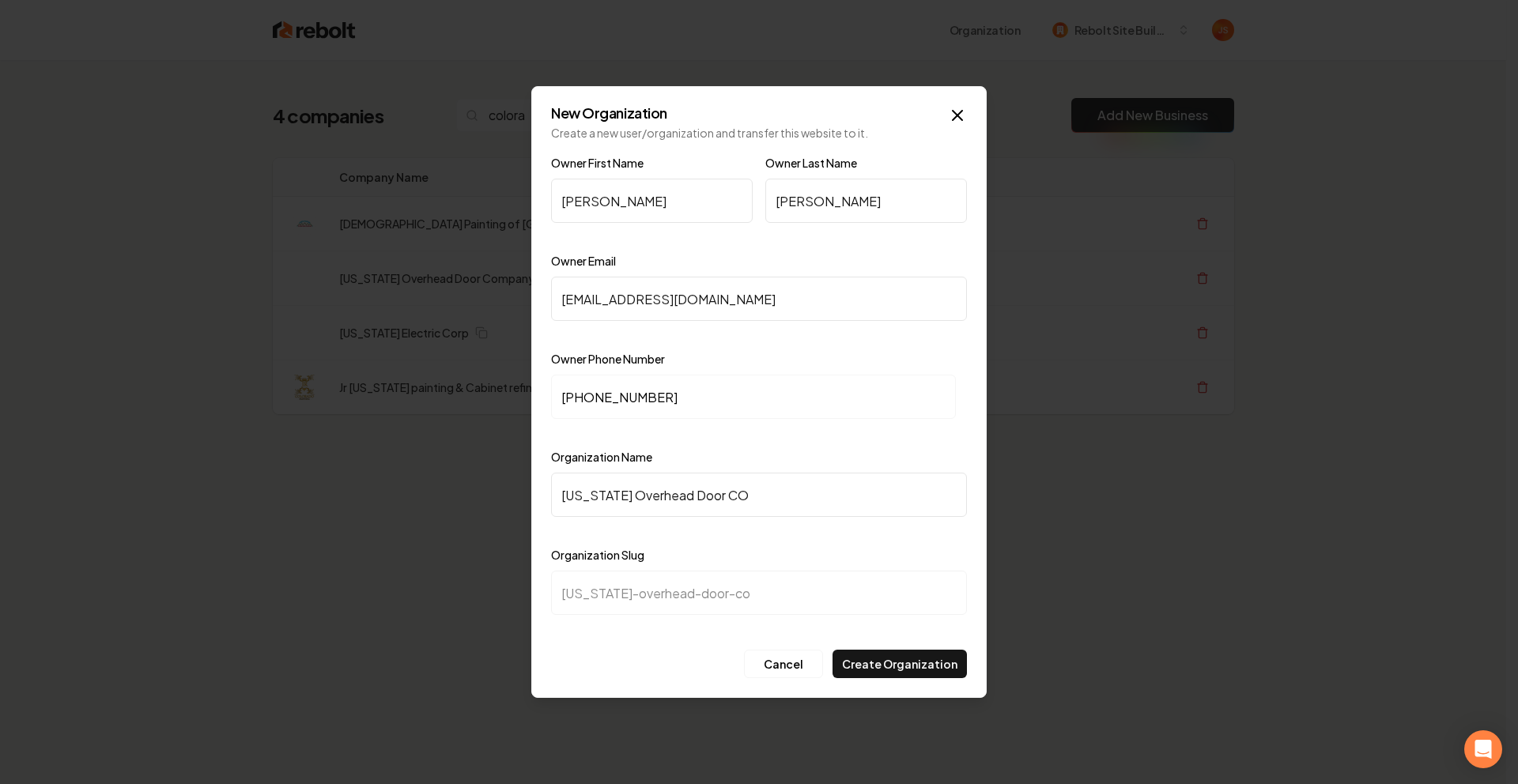
type input "colorado-overhead-door-com"
type input "Colorado Overhead Door COmp"
type input "colorado-overhead-door-comp"
type input "Colorado Overhead Door COm"
type input "colorado-overhead-door-com"
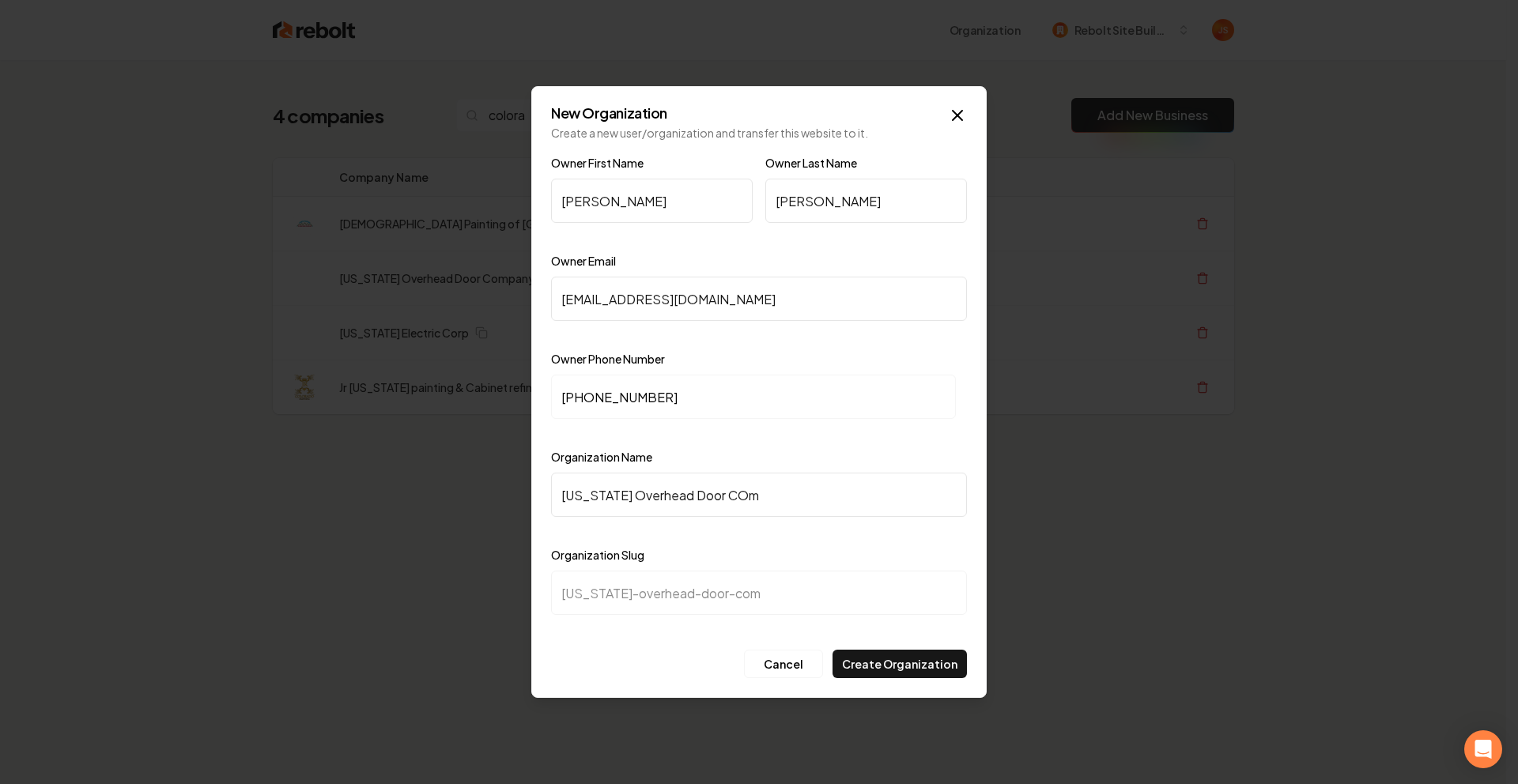
type input "Colorado Overhead Door CO"
type input "colorado-overhead-door-co"
type input "Colorado Overhead Door C"
type input "colorado-overhead-door-c"
type input "Colorado Overhead Door Co"
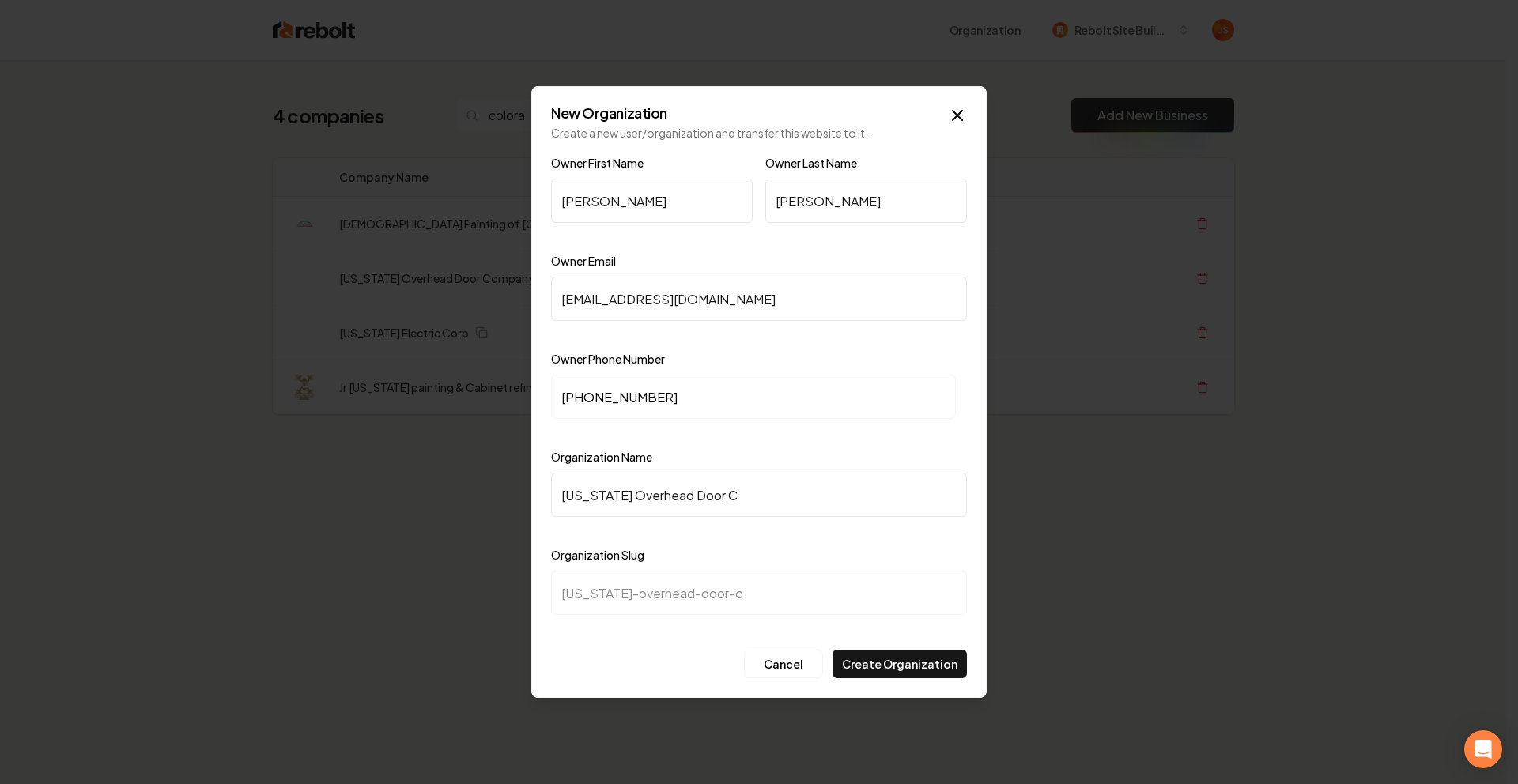
type input "colorado-overhead-door-co"
type input "Colorado Overhead Door Com"
type input "colorado-overhead-door-com"
type input "Colorado Overhead Door Comp"
type input "colorado-overhead-door-comp"
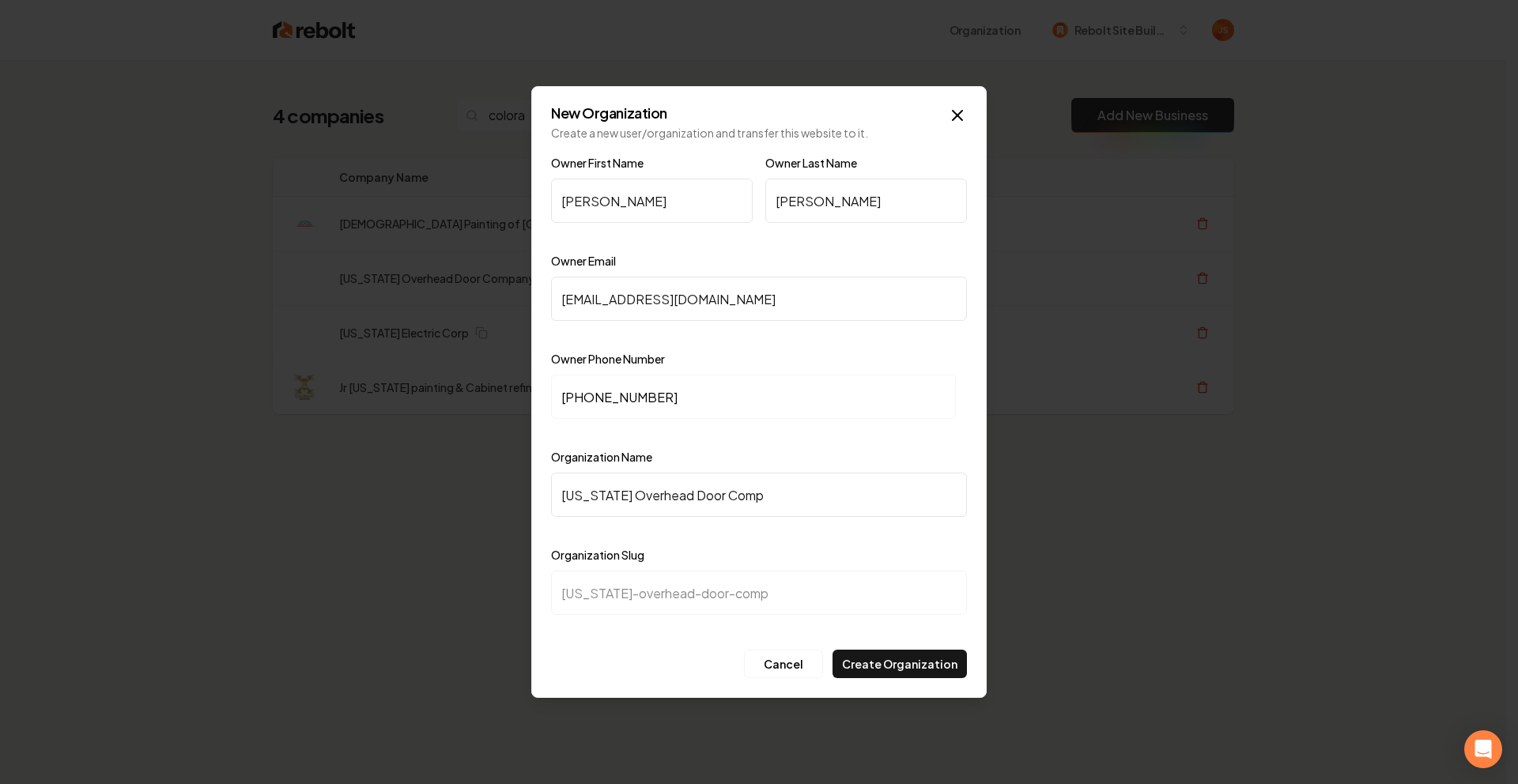
type input "Colorado Overhead Door Compa"
type input "colorado-overhead-door-compa"
type input "Colorado Overhead Door Compan"
type input "colorado-overhead-door-compan"
type input "Colorado Overhead Door Company"
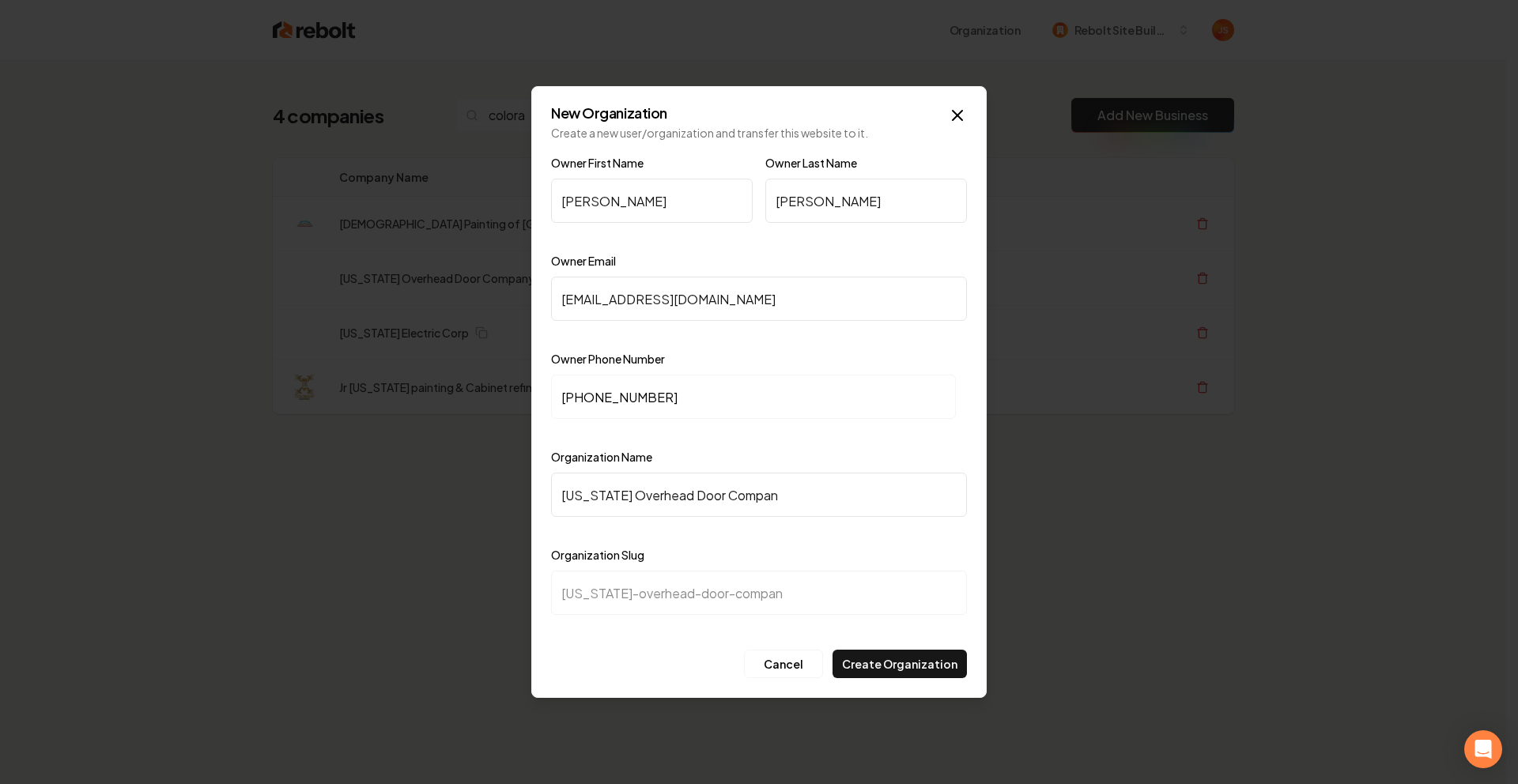
type input "colorado-overhead-door-company"
type input "Colorado Overhead Door Company"
click at [937, 667] on button "Create Organization" at bounding box center [900, 664] width 134 height 29
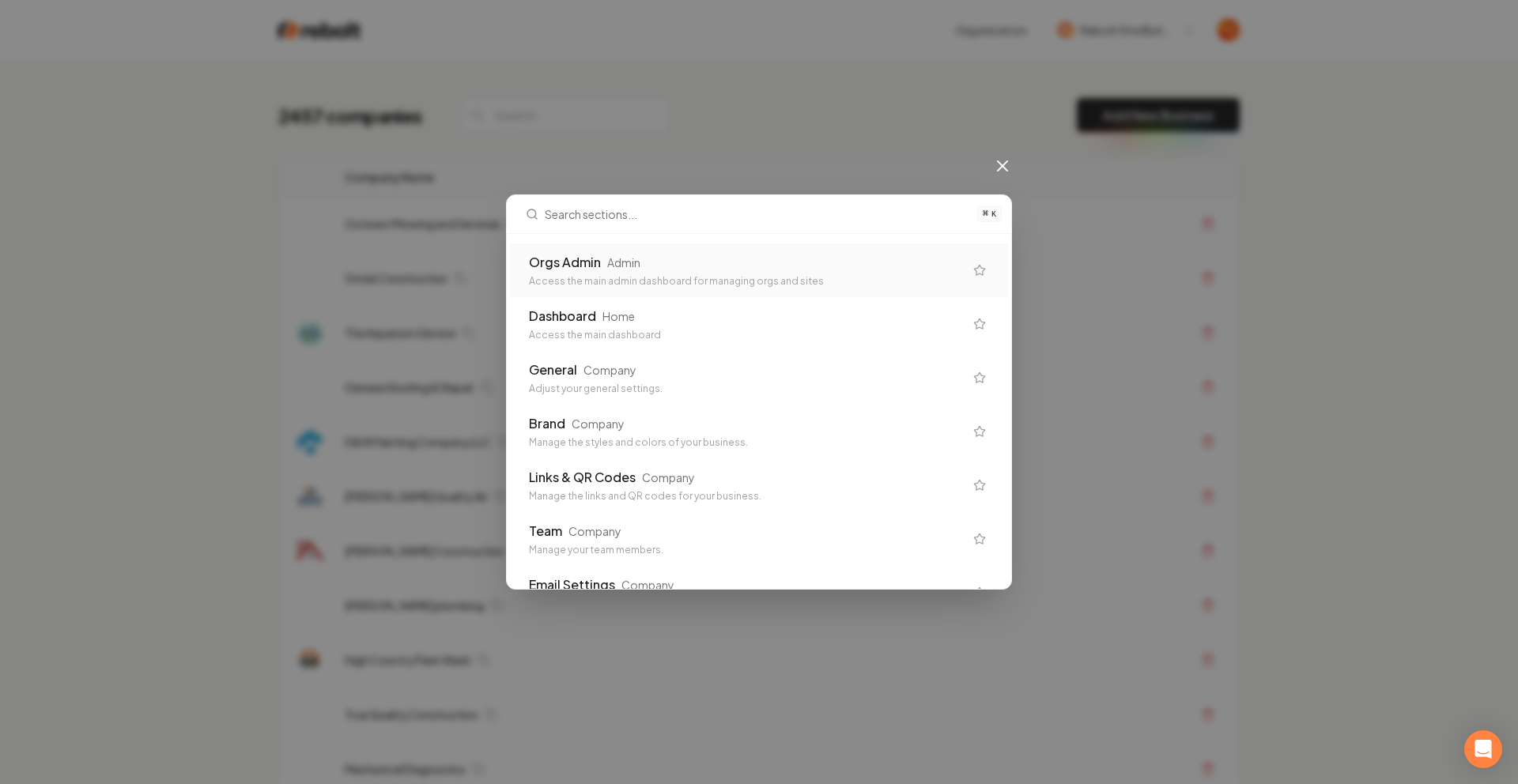
click at [807, 164] on div "⌘ K Orgs Admin Admin Access the main admin dashboard for managing orgs and site…" at bounding box center [759, 392] width 1518 height 784
click at [629, 330] on div "Access the main dashboard" at bounding box center [746, 334] width 435 height 12
click at [561, 366] on div "General" at bounding box center [552, 369] width 48 height 19
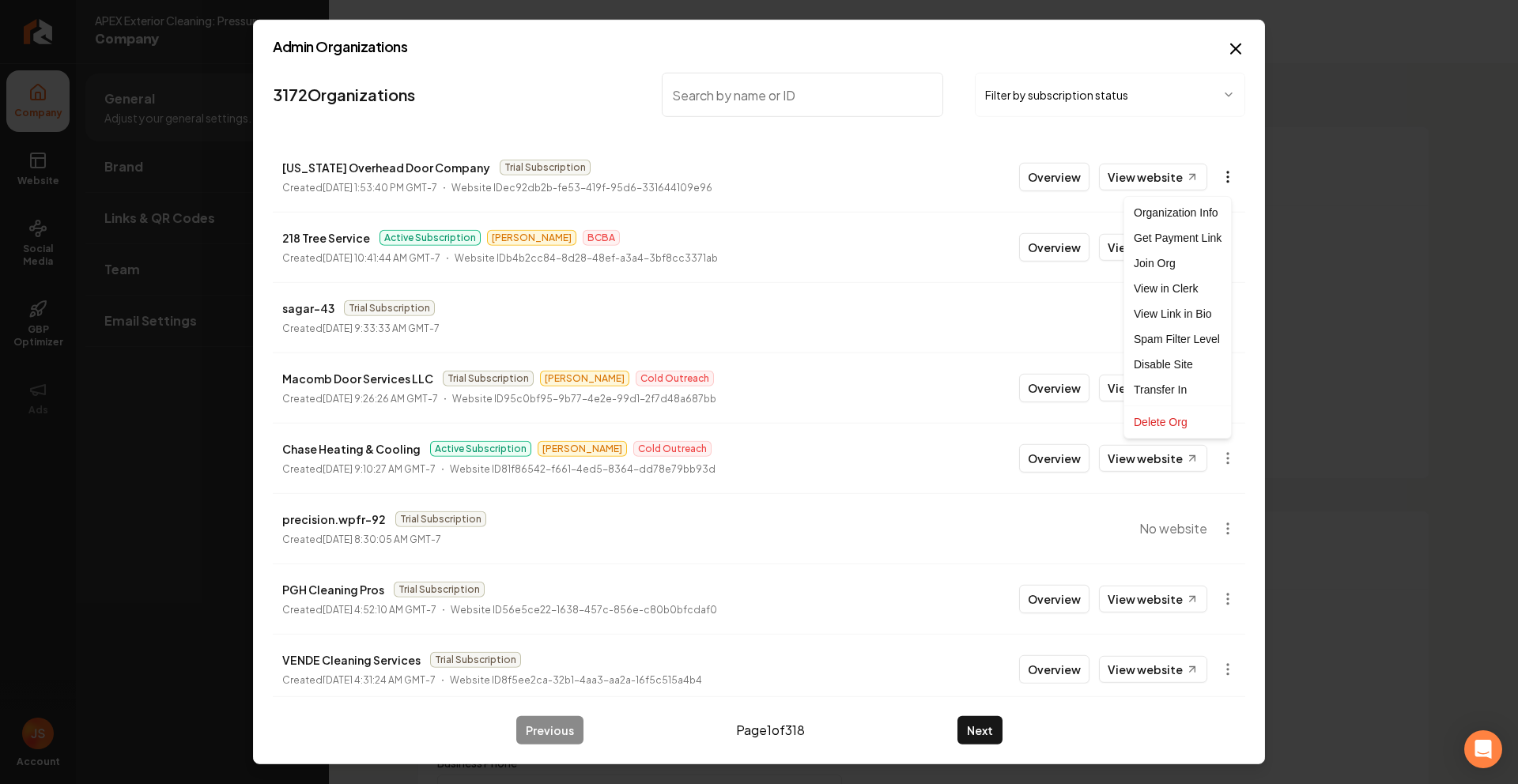
click at [1224, 174] on body "Company Website Social Media GBP Optimizer Ads Account APEX Exterior Cleaning: …" at bounding box center [759, 392] width 1518 height 784
click at [1190, 239] on div "Get Payment Link" at bounding box center [1178, 238] width 101 height 25
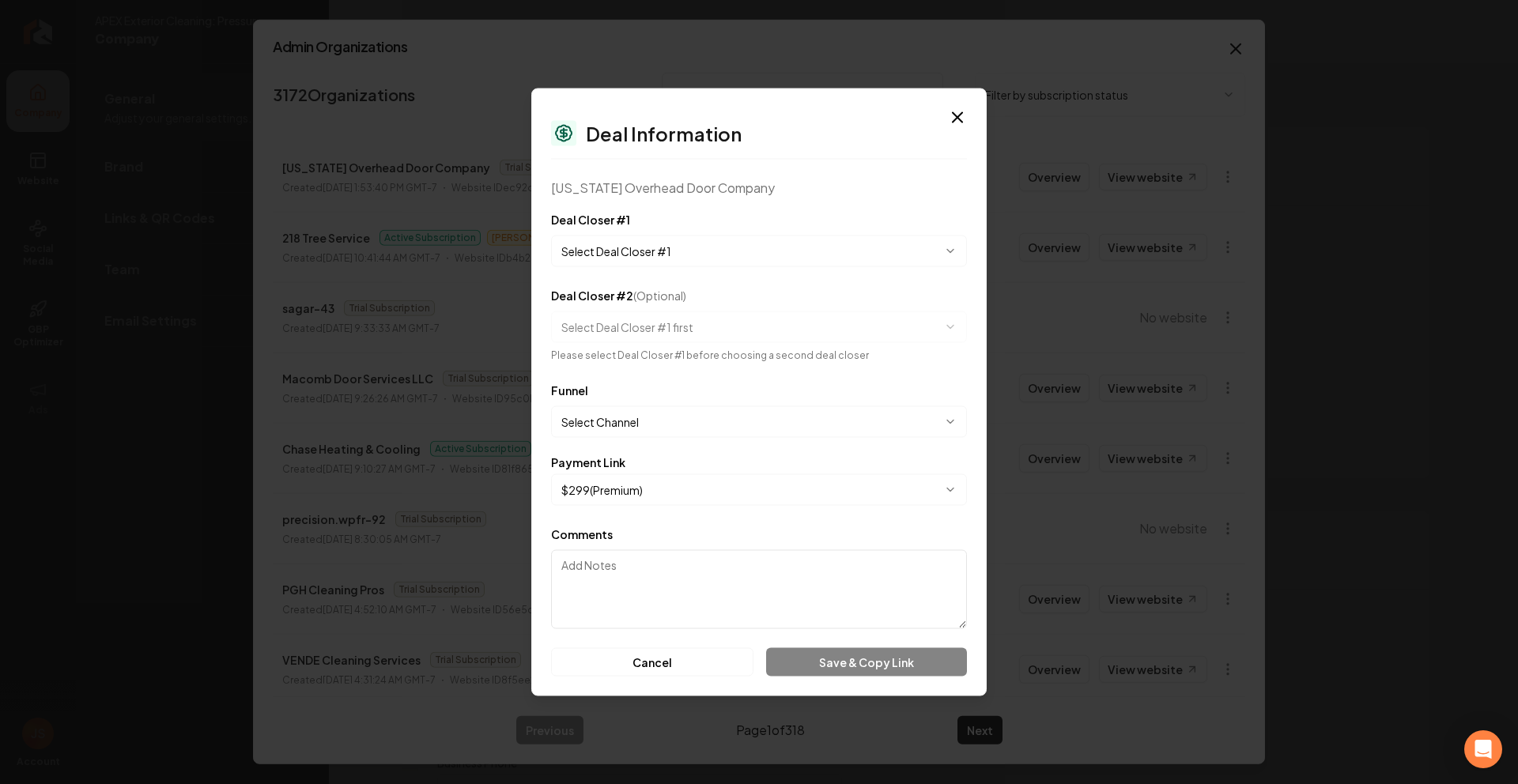
click at [706, 257] on body "Company Website Social Media GBP Optimizer Ads Account APEX Exterior Cleaning: …" at bounding box center [759, 392] width 1518 height 784
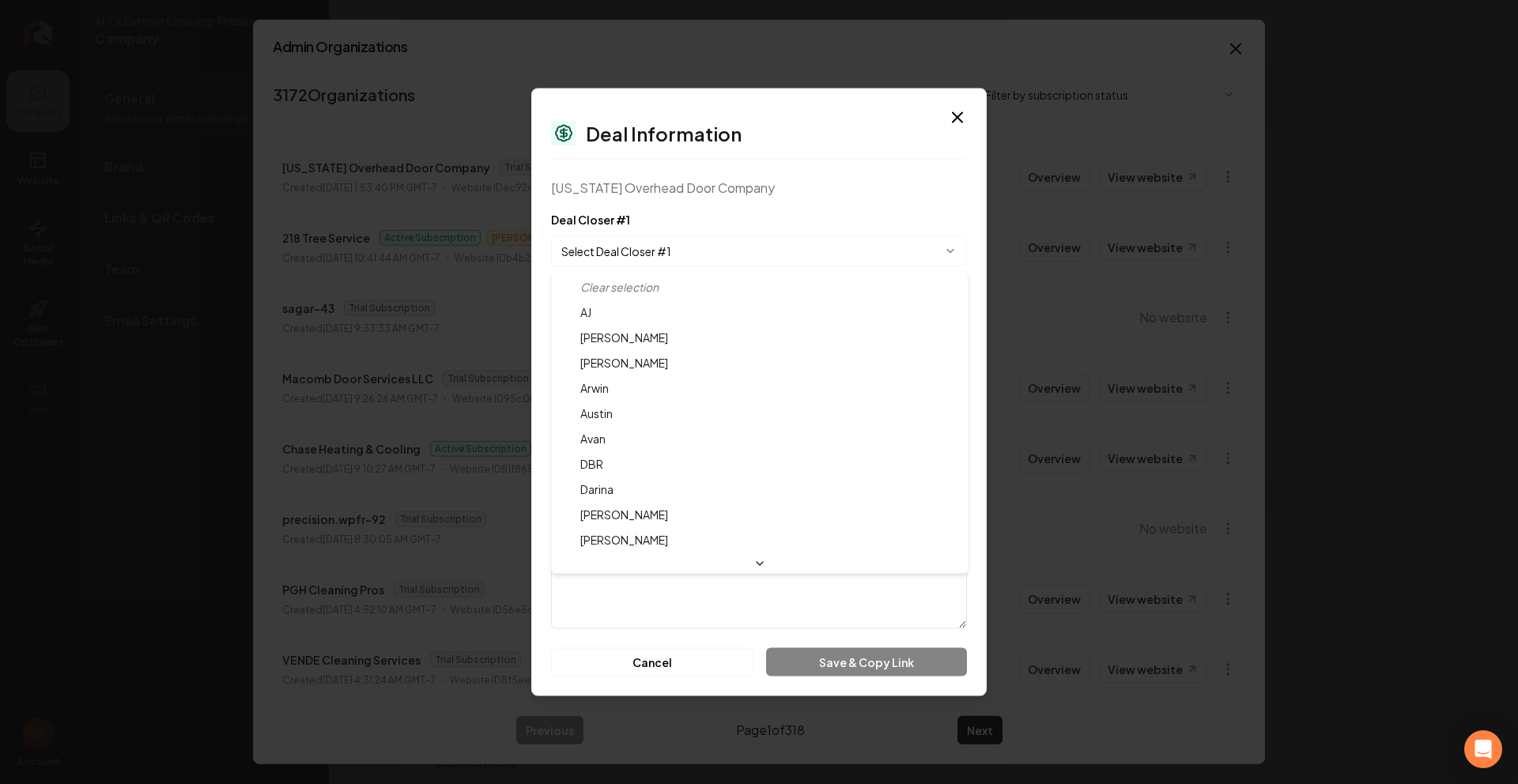
select select "**********"
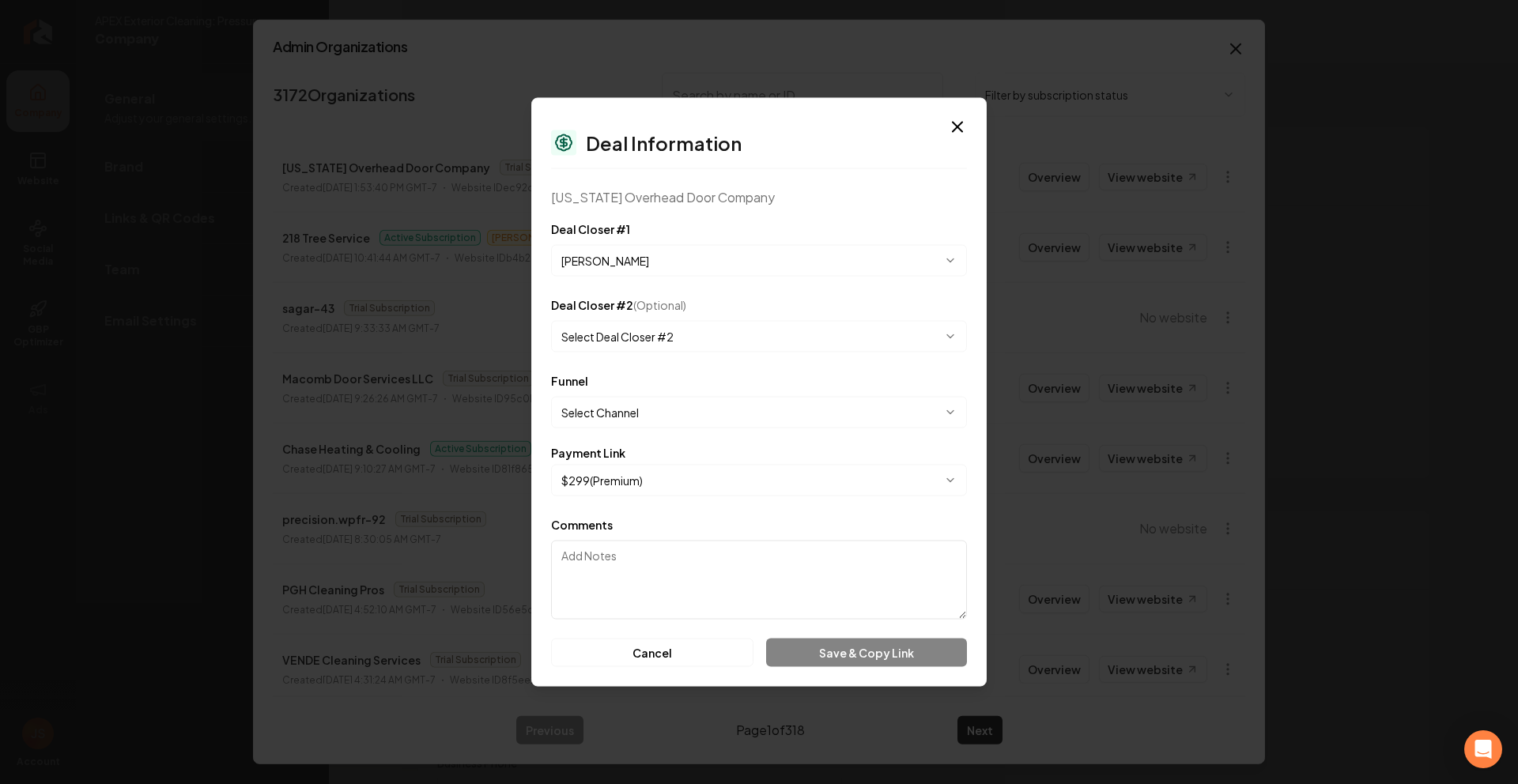
click at [644, 415] on body "Company Website Social Media GBP Optimizer Ads Account APEX Exterior Cleaning: …" at bounding box center [759, 392] width 1518 height 784
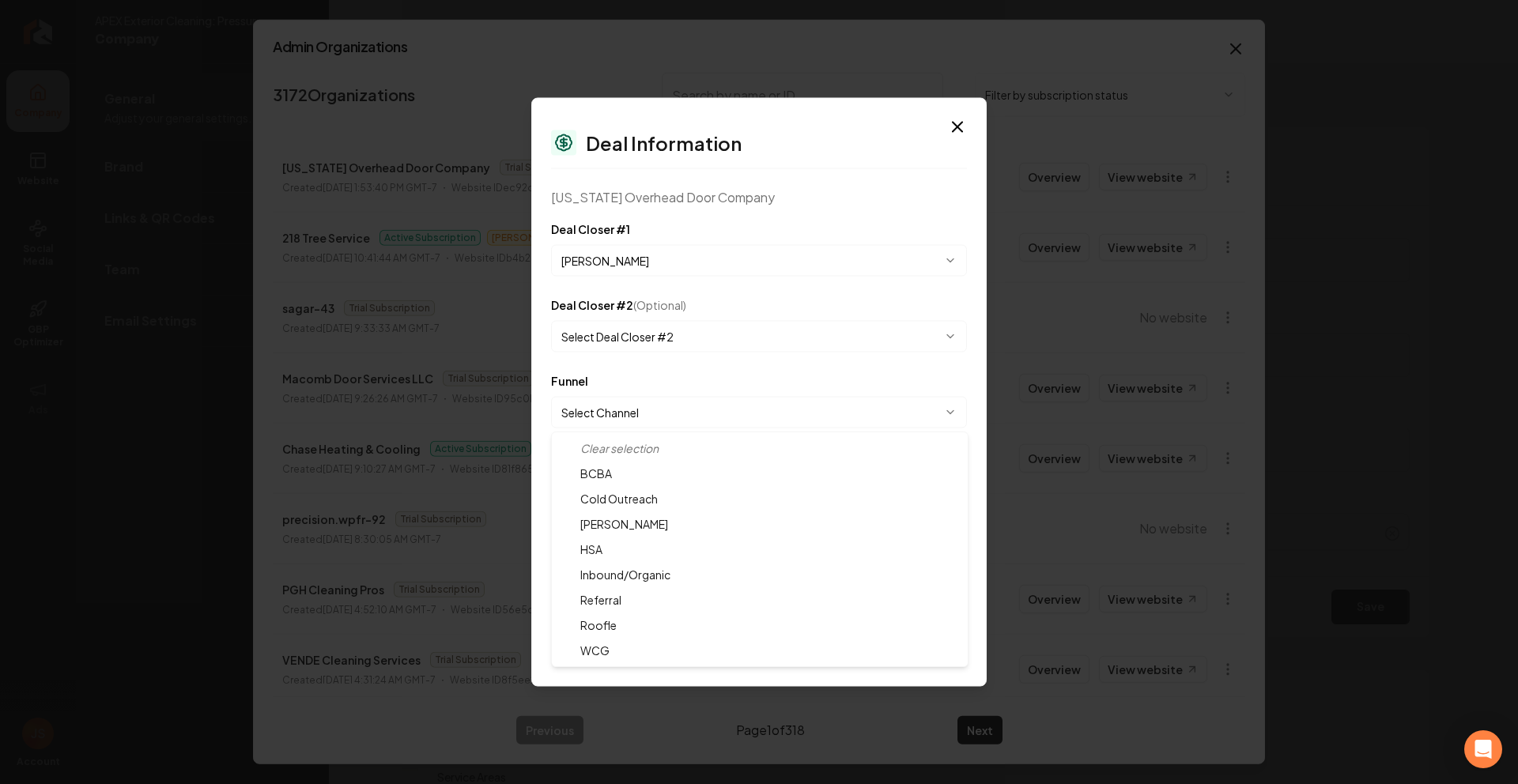
select select "**********"
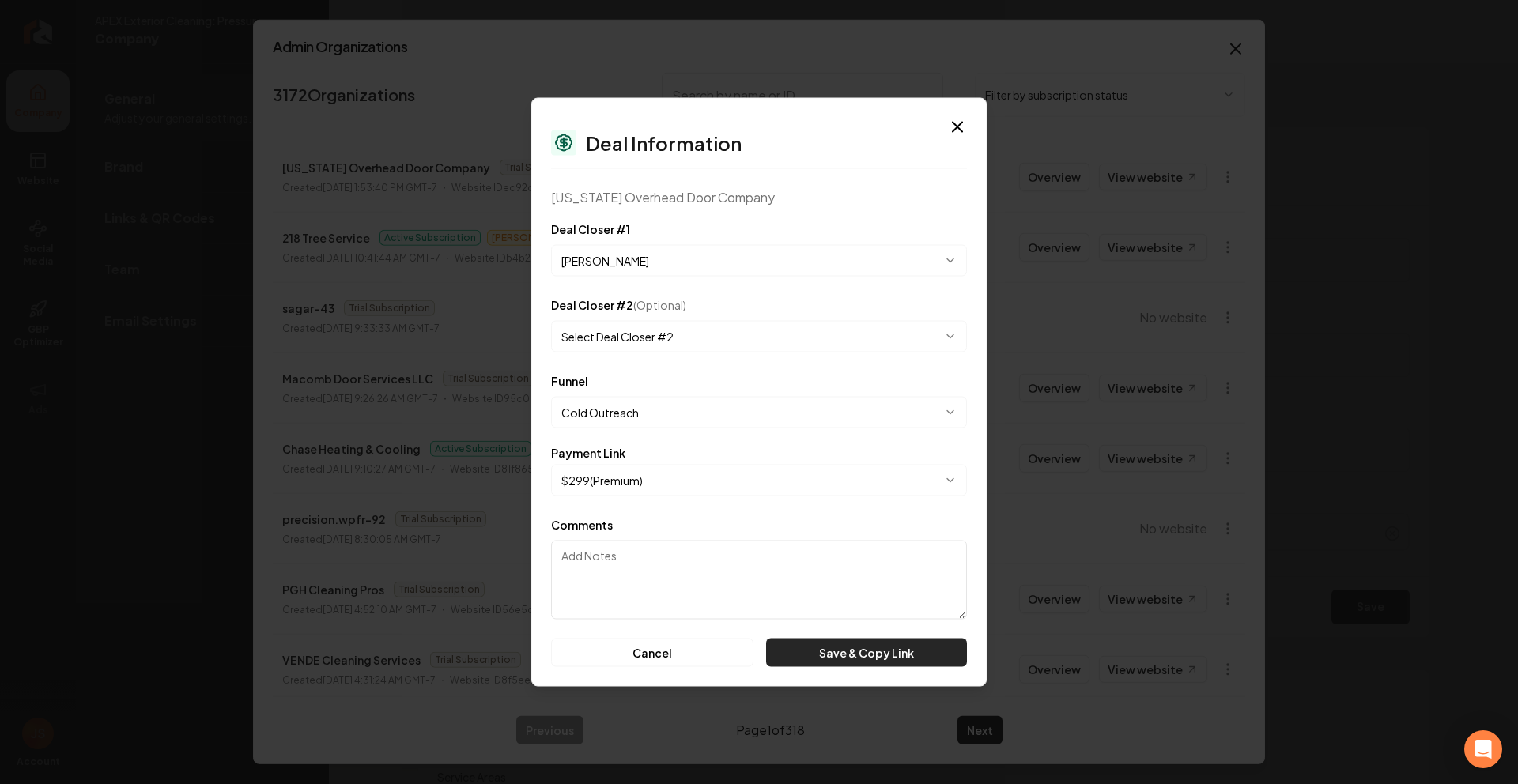
click at [820, 646] on button "Save & Copy Link" at bounding box center [866, 653] width 201 height 29
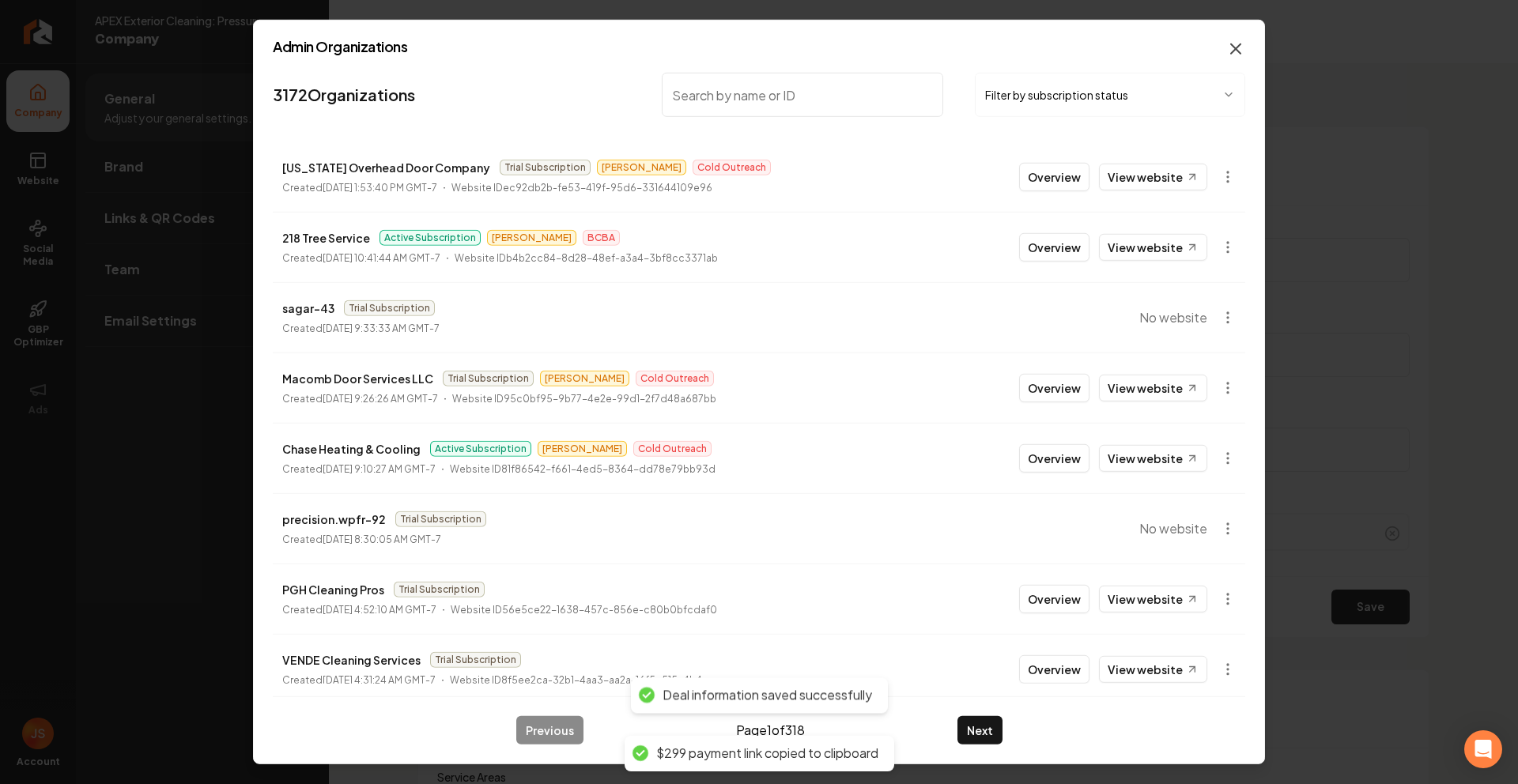
click at [1234, 48] on icon "button" at bounding box center [1235, 48] width 19 height 19
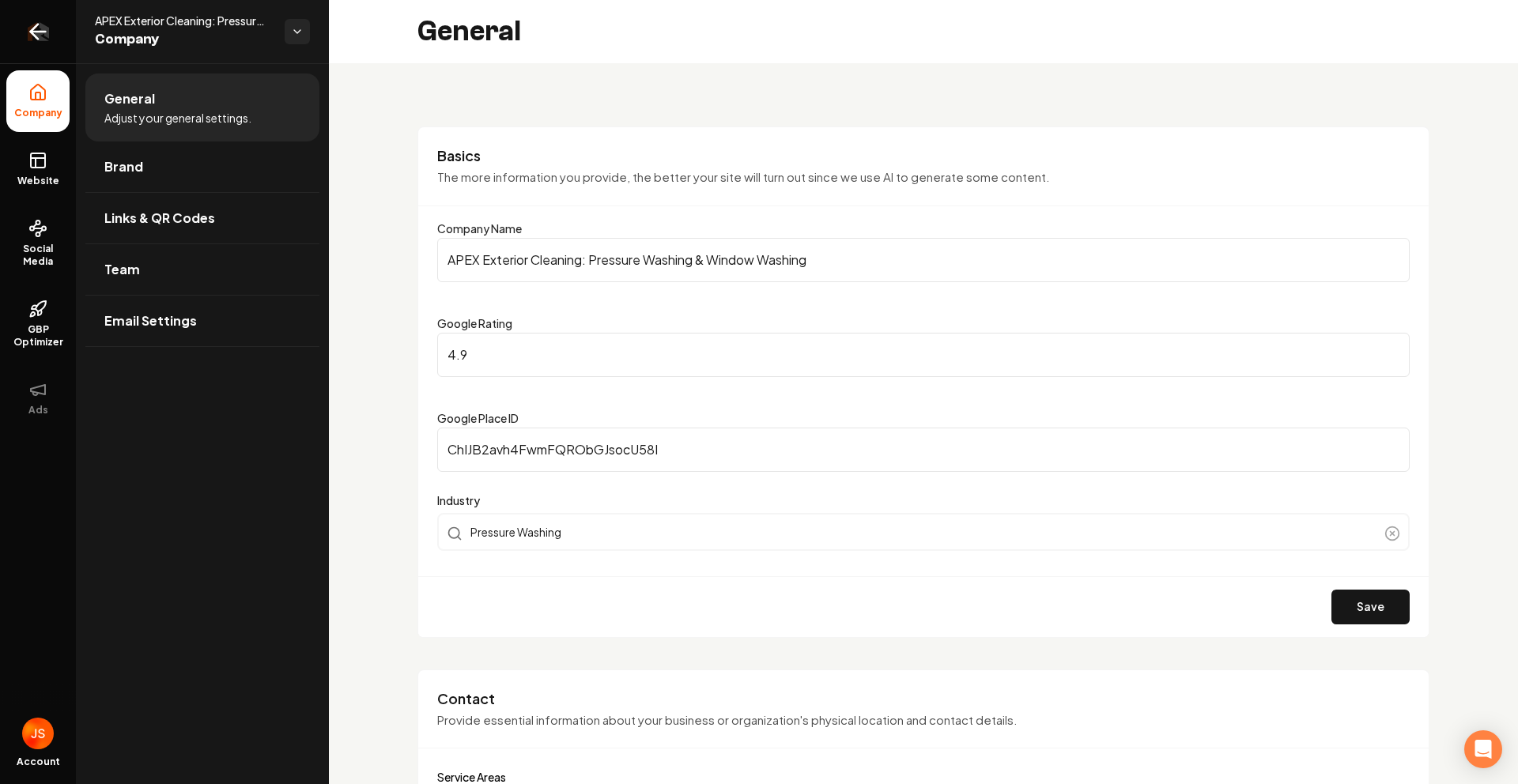
click at [19, 43] on link "Return to dashboard" at bounding box center [38, 31] width 76 height 63
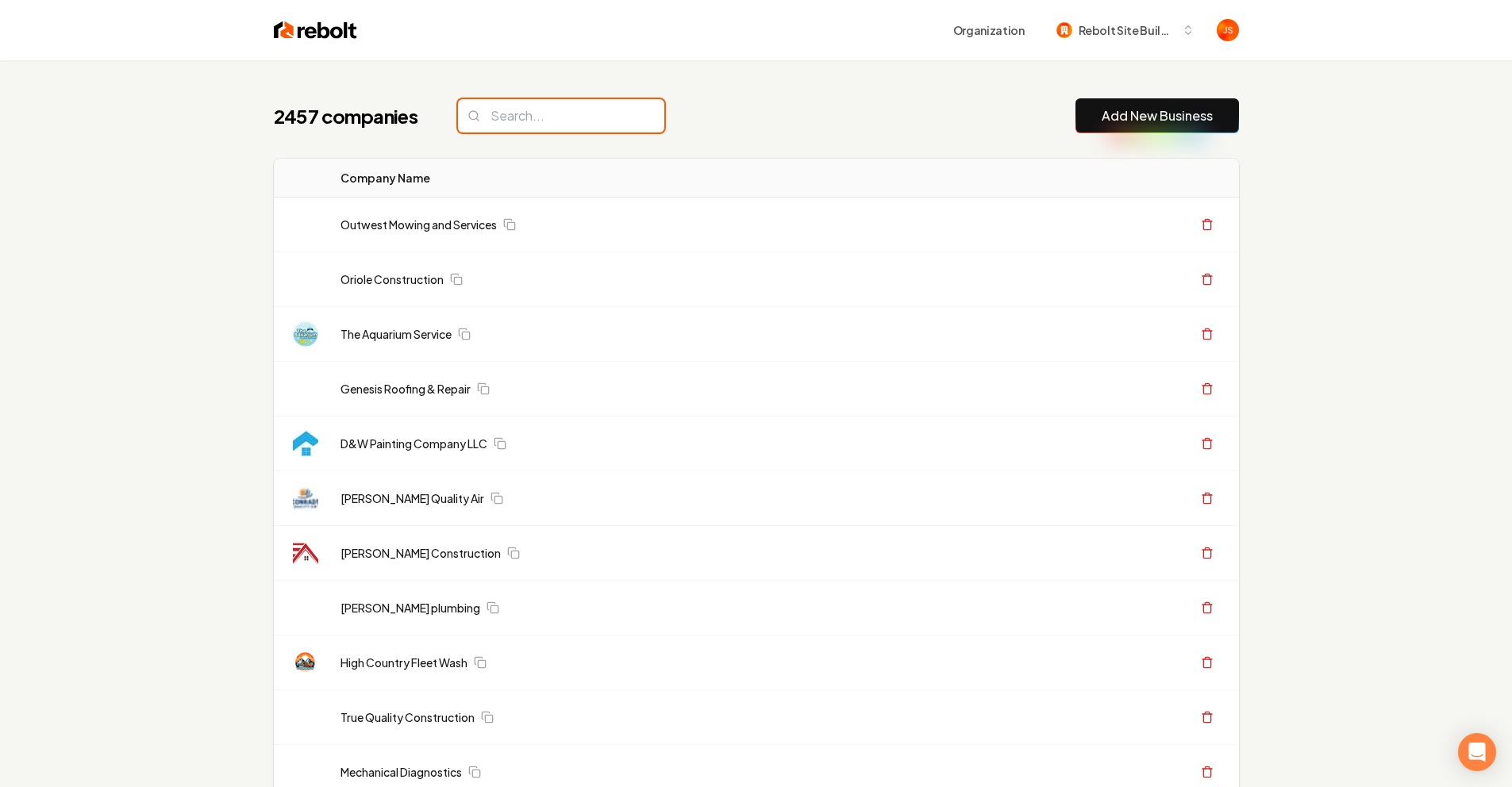
click at [520, 113] on input "search" at bounding box center [561, 116] width 206 height 34
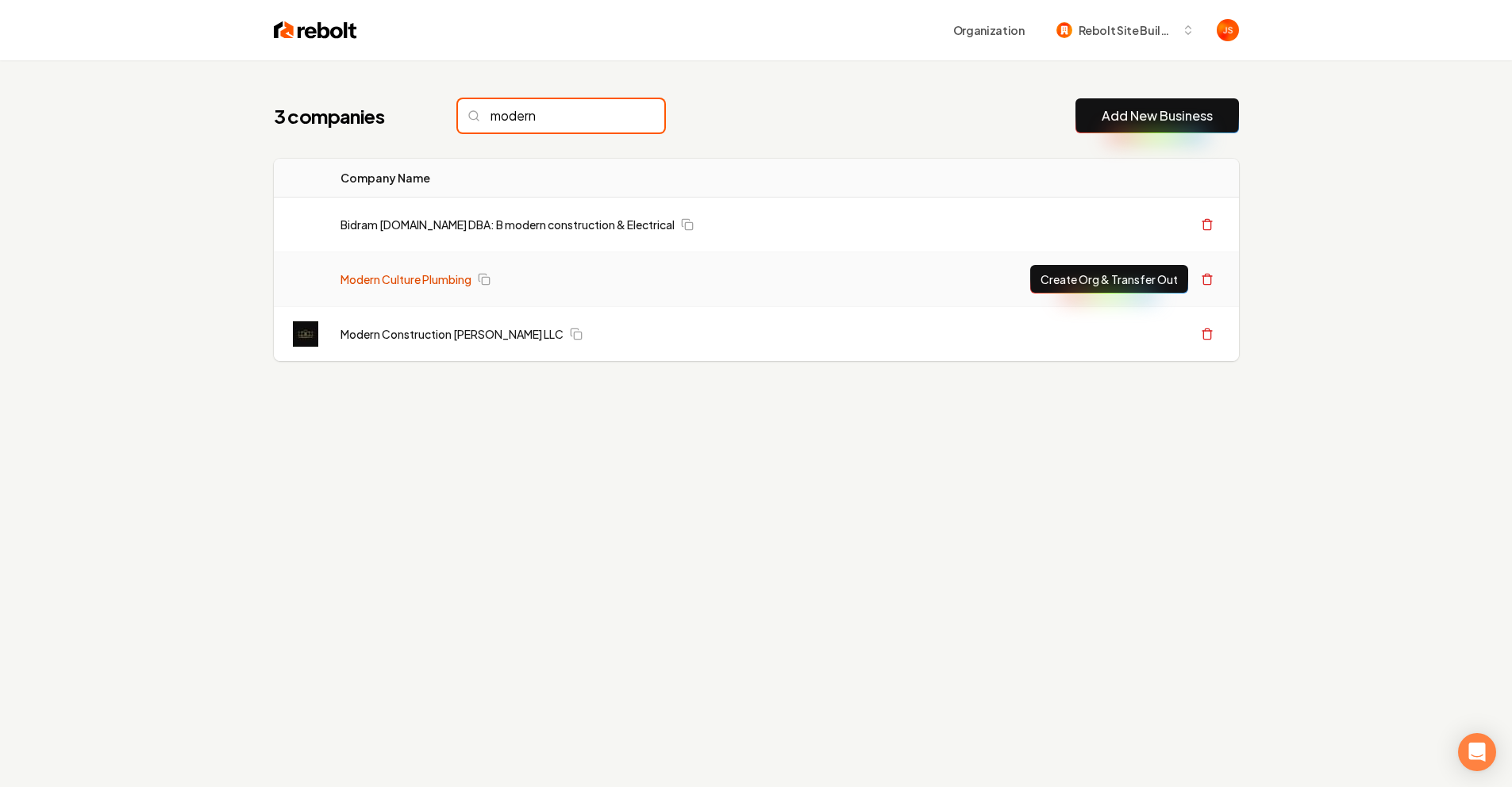
type input "modern"
click at [443, 278] on link "Modern Culture Plumbing" at bounding box center [406, 279] width 131 height 16
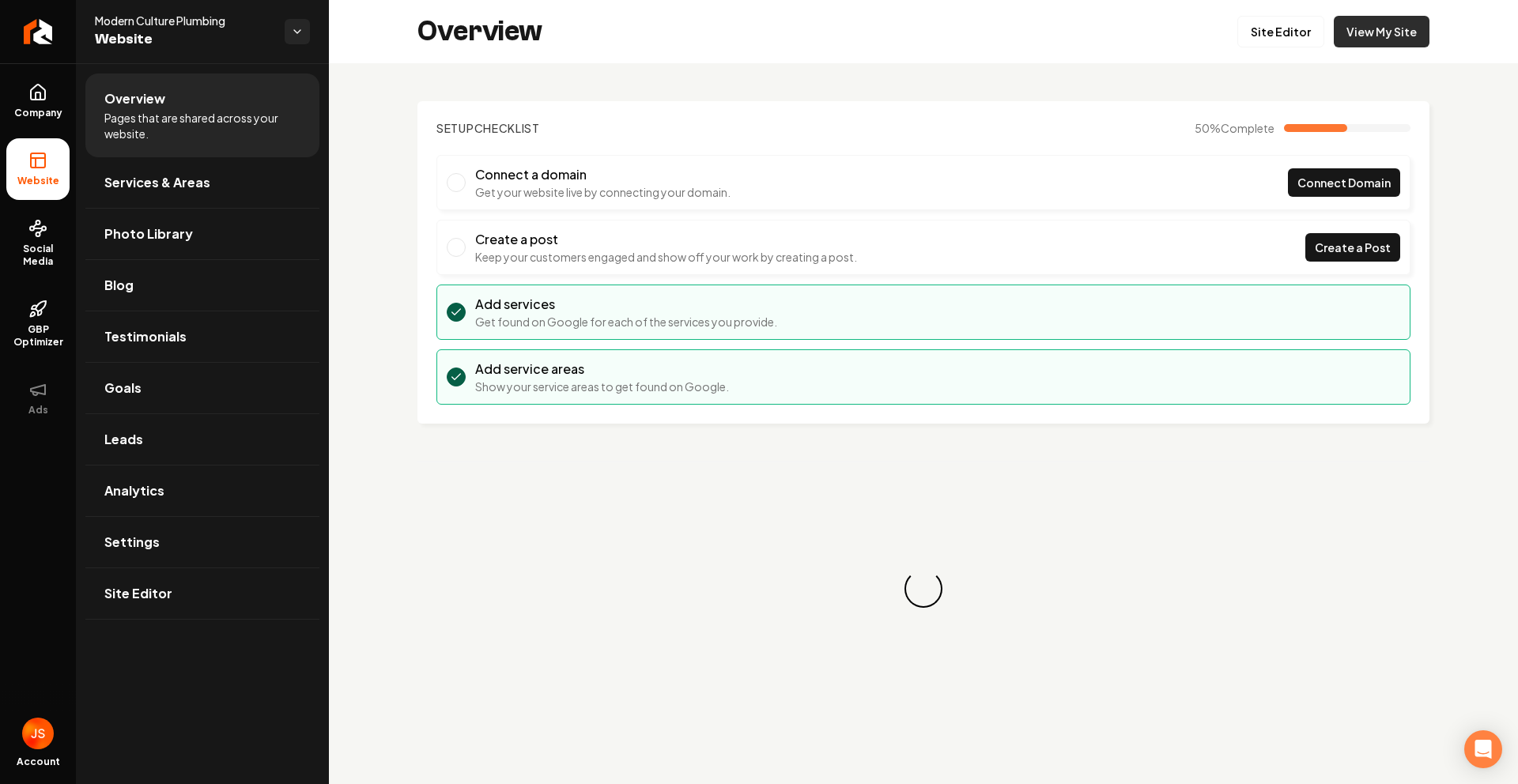
click at [1362, 35] on link "View My Site" at bounding box center [1382, 31] width 96 height 32
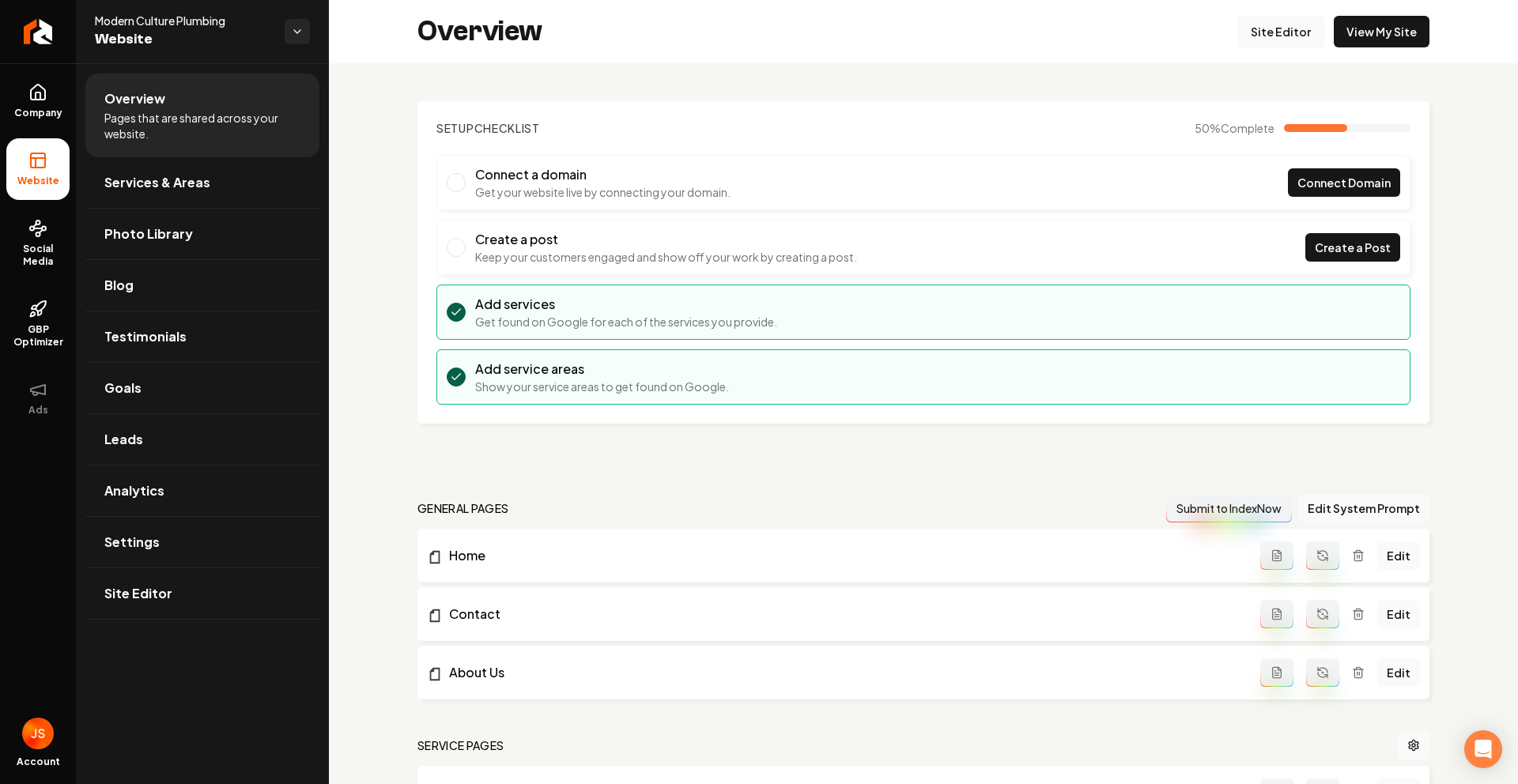
click at [1285, 30] on link "Site Editor" at bounding box center [1281, 31] width 87 height 32
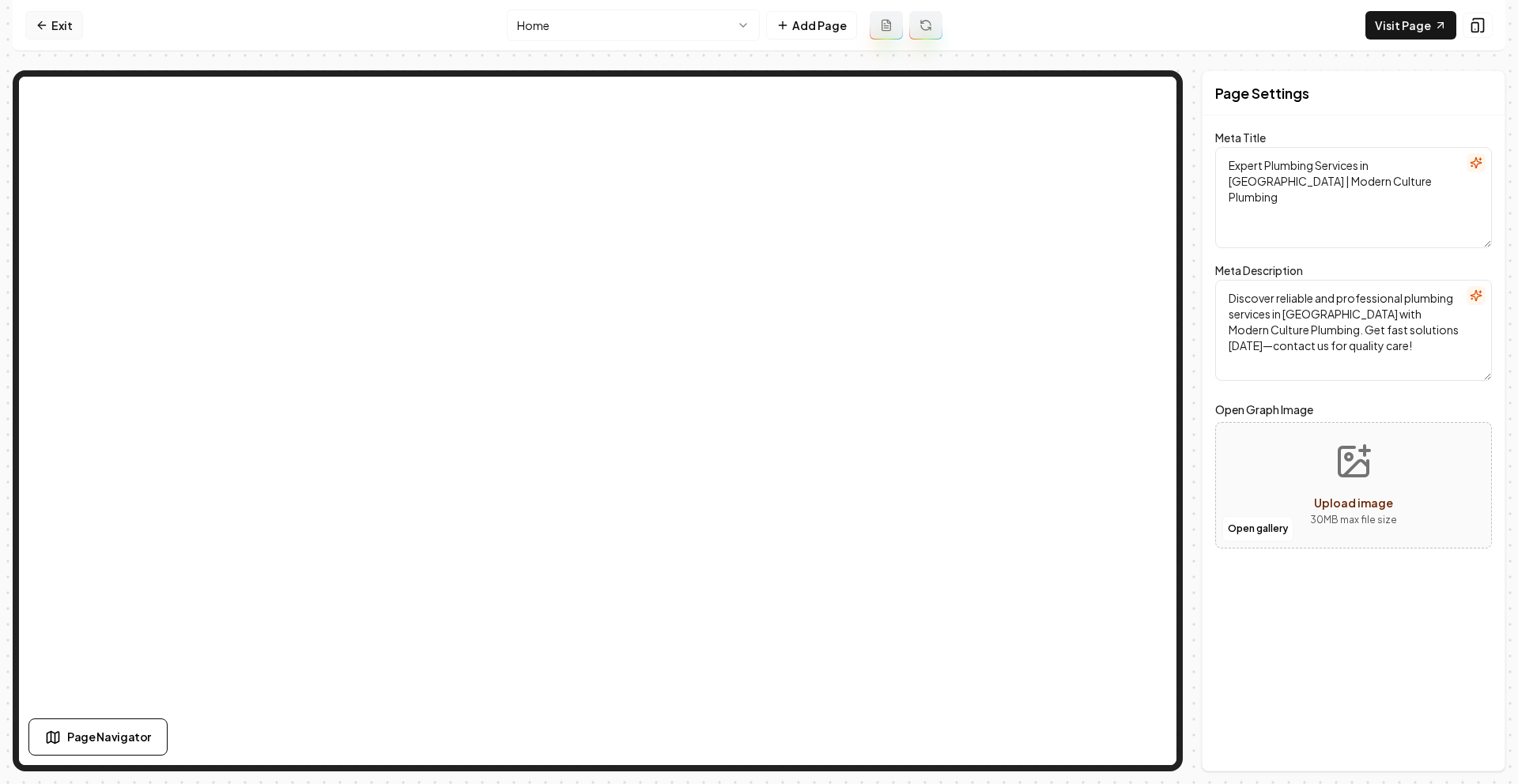
click at [61, 23] on link "Exit" at bounding box center [54, 25] width 57 height 29
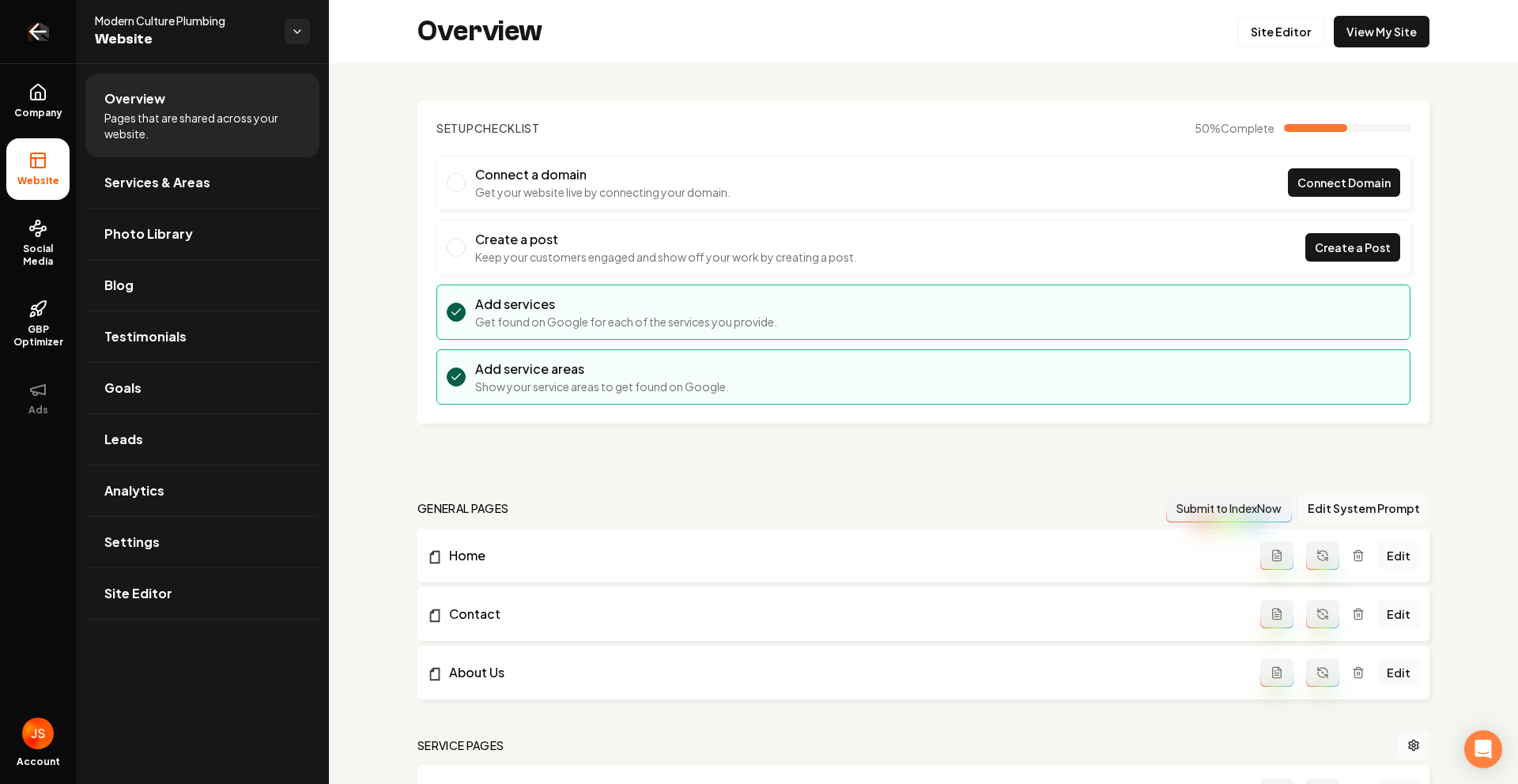
click at [43, 35] on icon "Return to dashboard" at bounding box center [38, 31] width 25 height 25
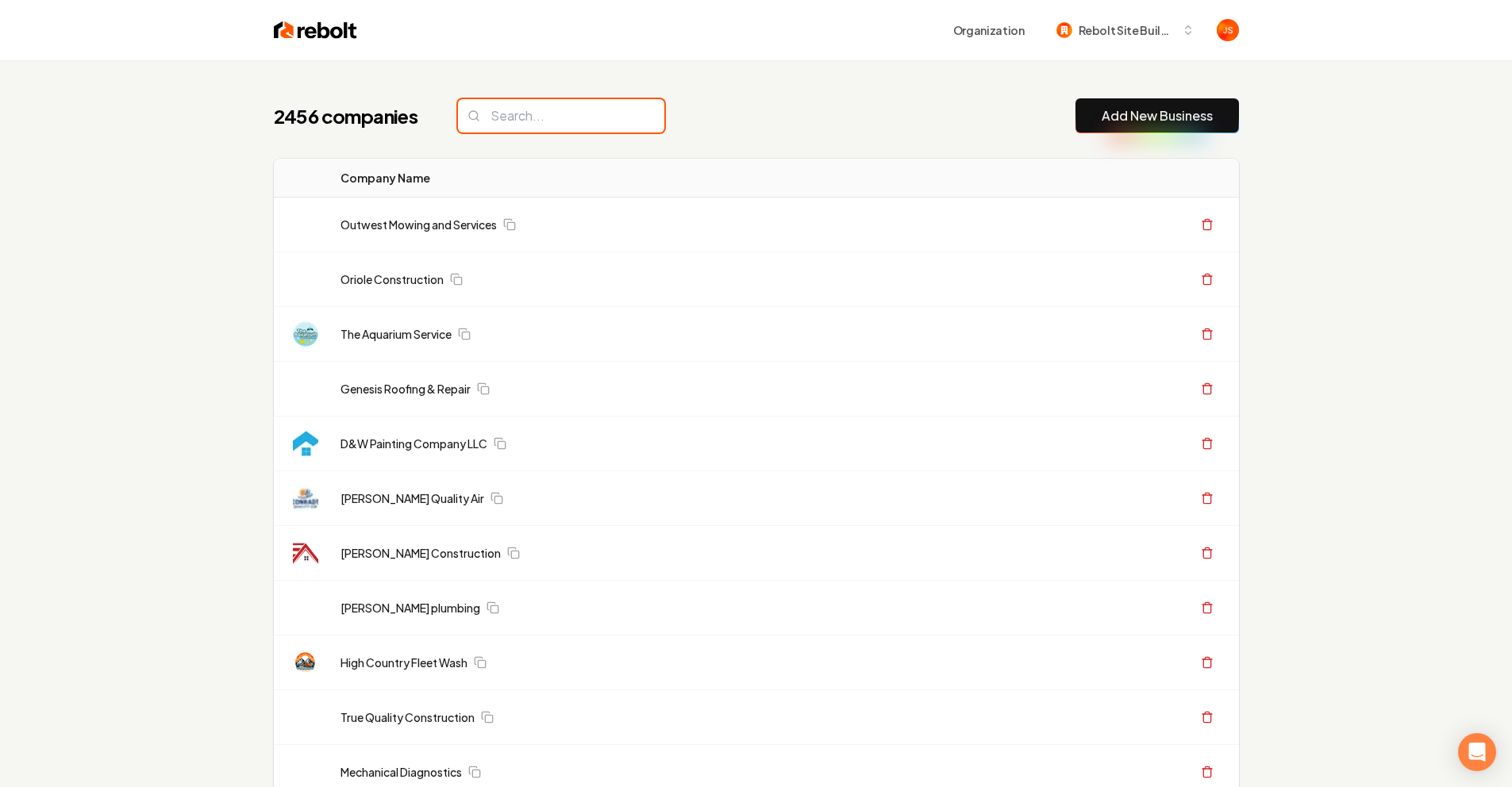
click at [532, 118] on input "search" at bounding box center [561, 116] width 206 height 34
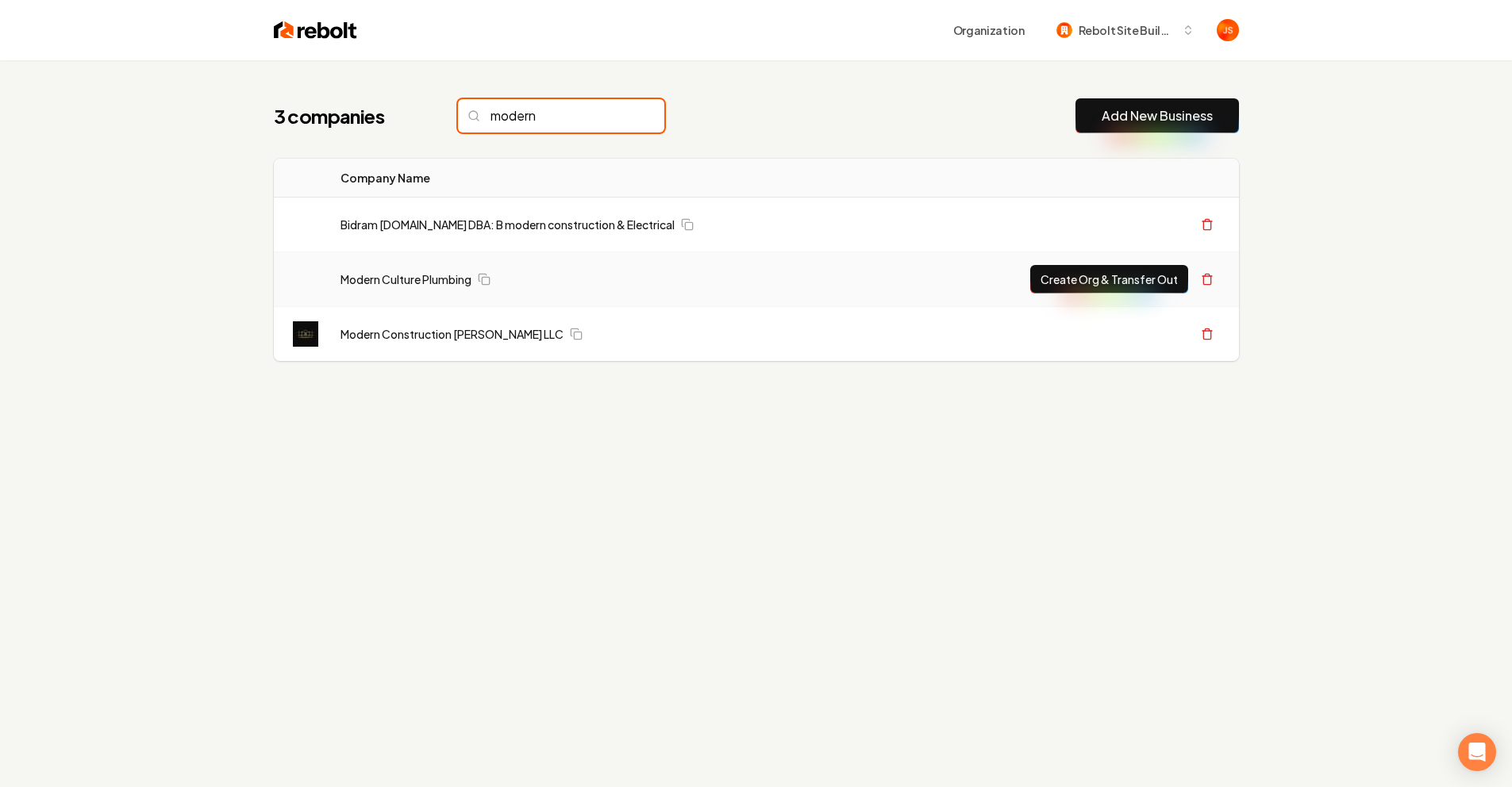
type input "modern"
click at [1074, 273] on button "Create Org & Transfer Out" at bounding box center [1109, 279] width 158 height 29
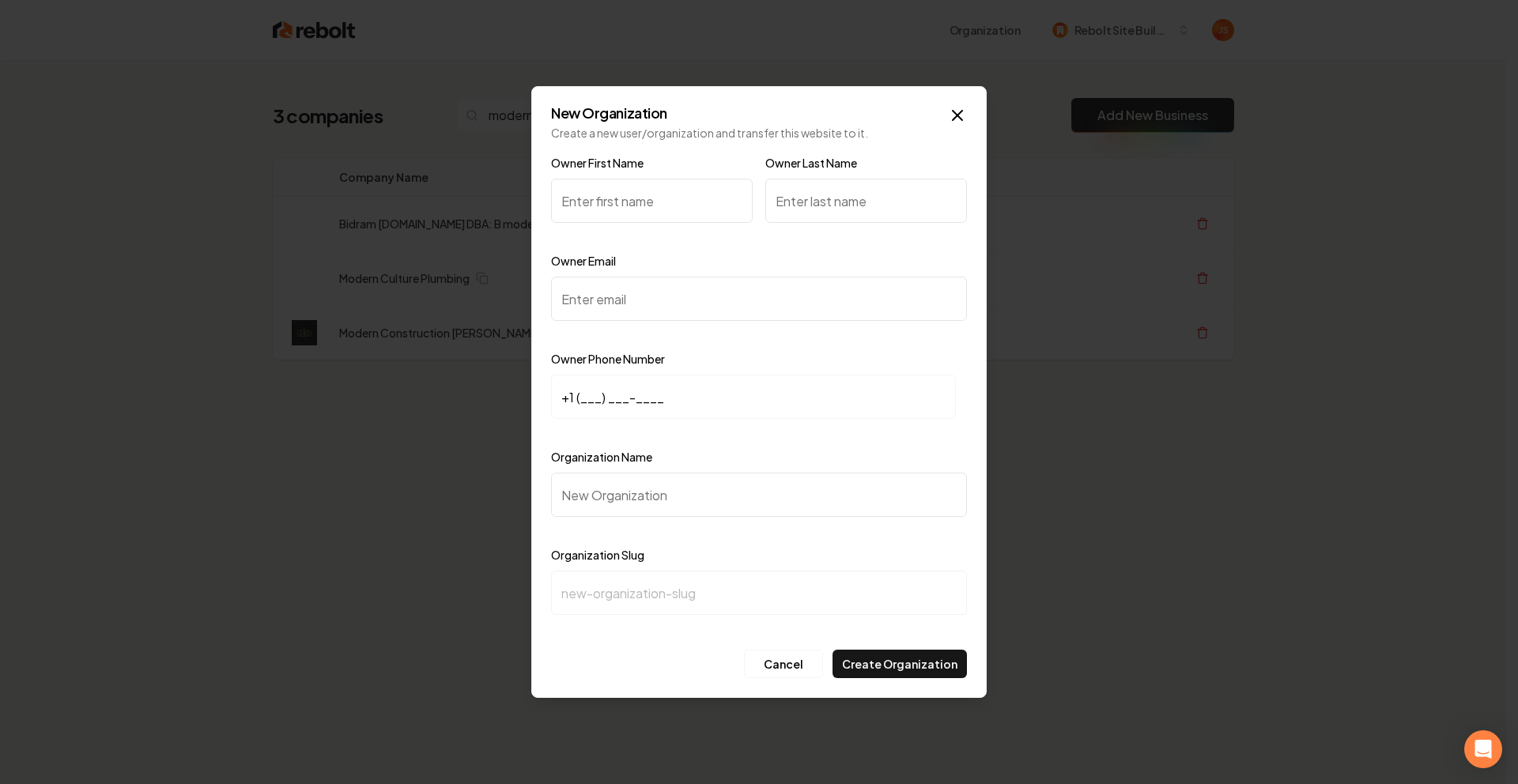
click at [620, 301] on input "Owner Email" at bounding box center [758, 299] width 416 height 44
paste input "moderncultureplumbing@gmail.com"
type input "moderncultureplumbing@gmail.com"
drag, startPoint x: 584, startPoint y: 387, endPoint x: 563, endPoint y: 395, distance: 22.5
click at [583, 389] on input "+1 (___) ___-____" at bounding box center [753, 397] width 405 height 44
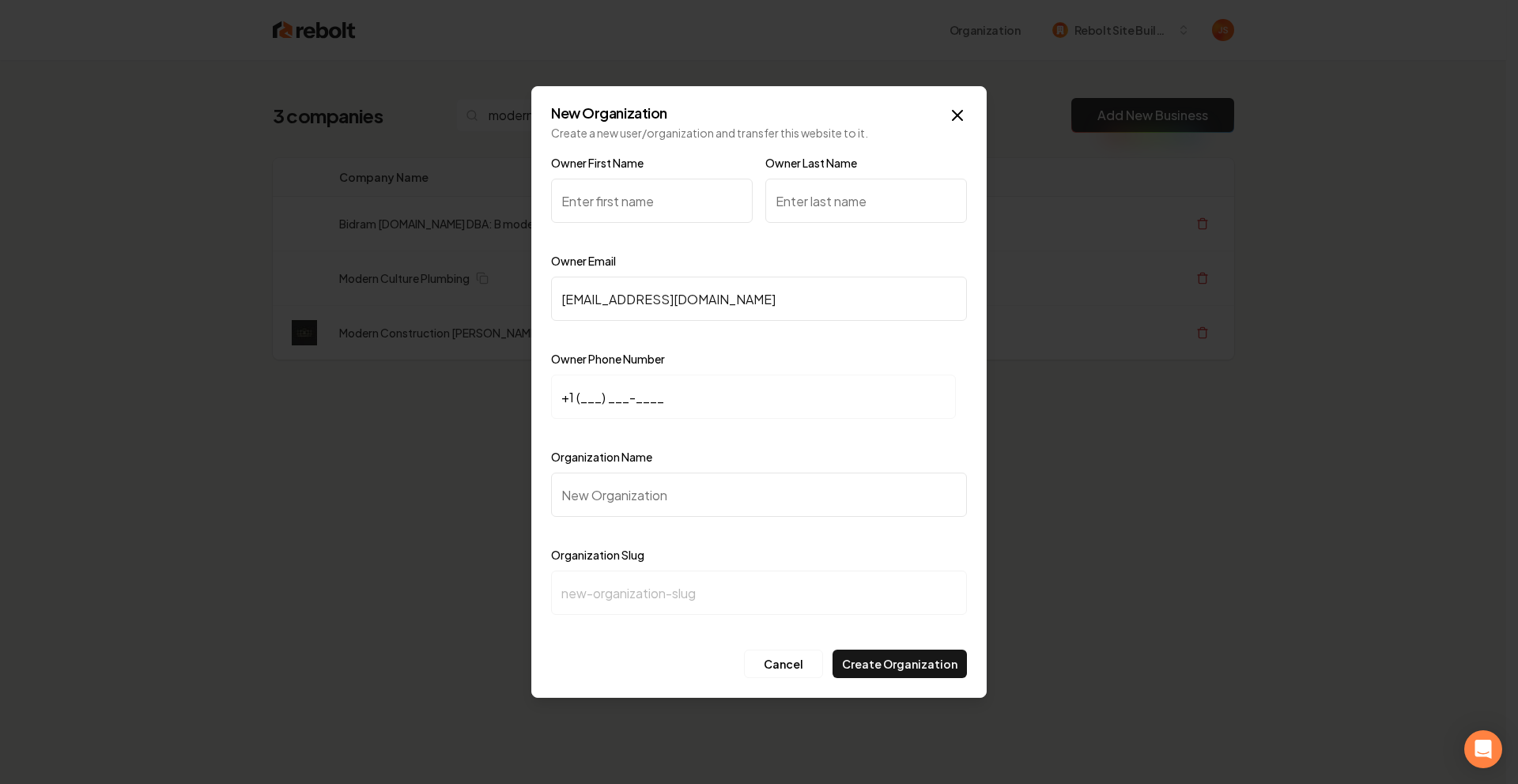
paste input "714) 599-2165"
type input "+1 (714) 599-2165"
click at [616, 496] on input "Organization Name" at bounding box center [758, 495] width 416 height 44
type input "M"
type input "m"
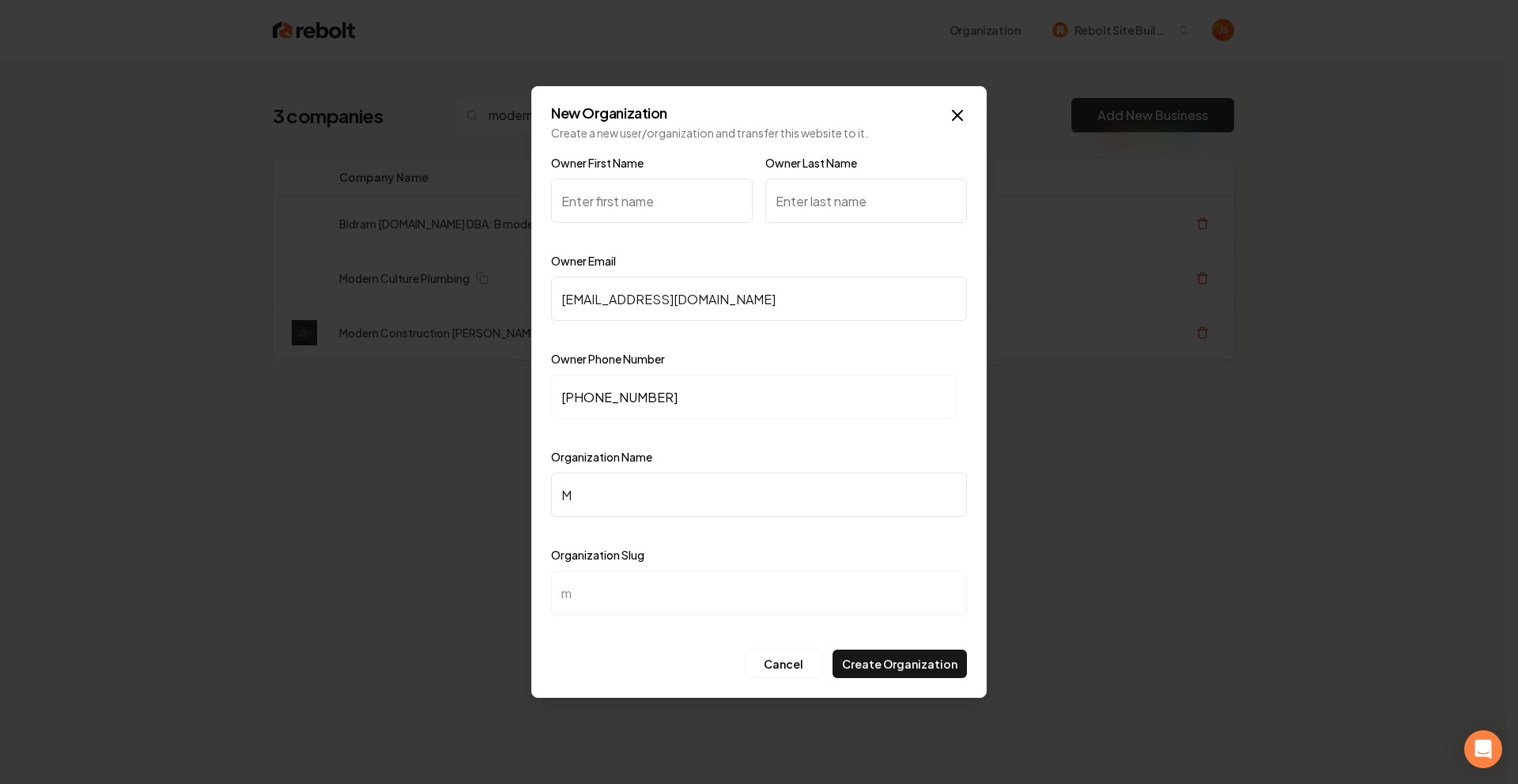
type input "Mi"
type input "mi"
type input "Mid"
type input "mid"
type input "Mide"
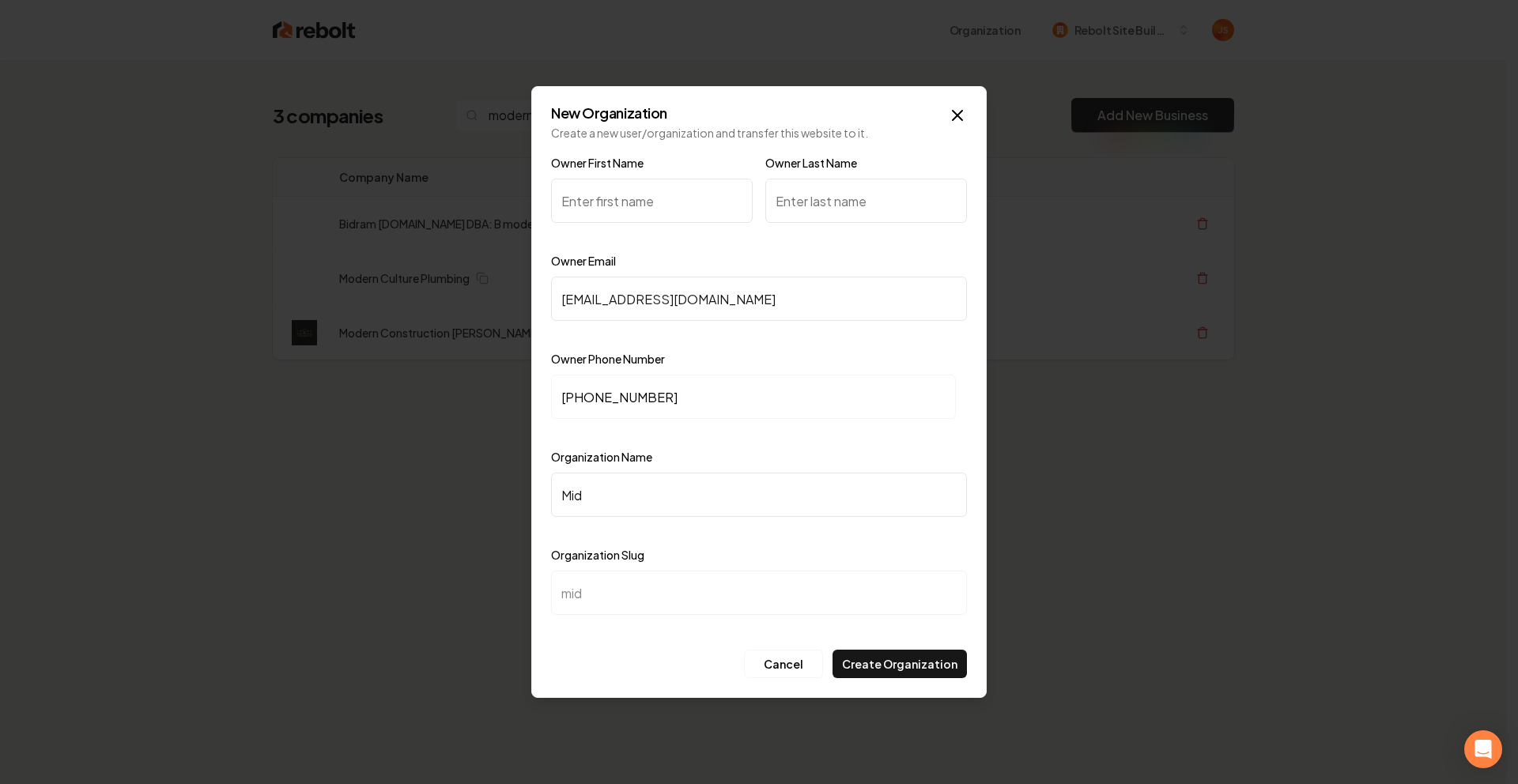
type input "mide"
type input "Mider"
type input "mider"
type input "Mide"
type input "mide"
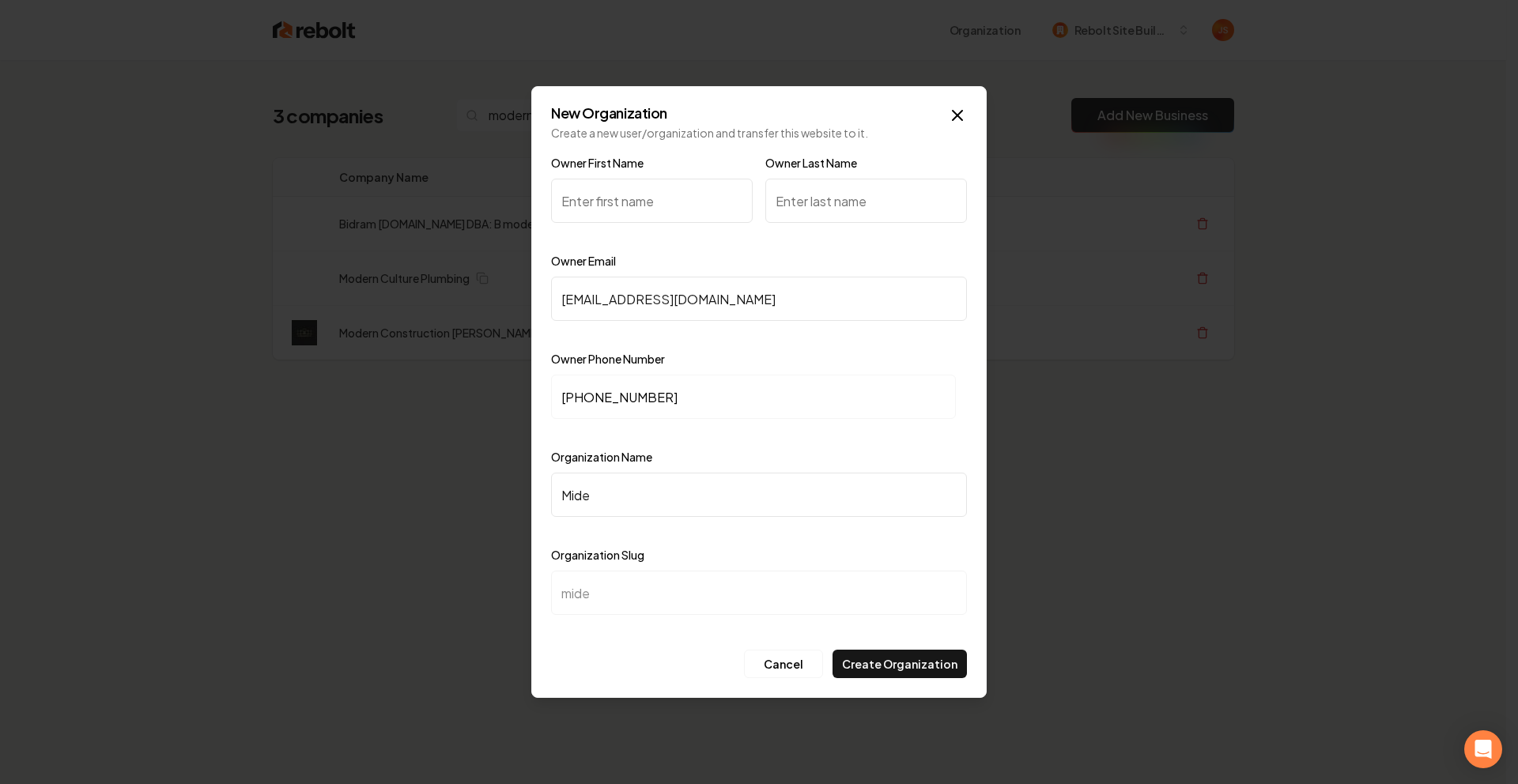
type input "Mid"
type input "mid"
type input "Mi"
type input "mi"
type input "M"
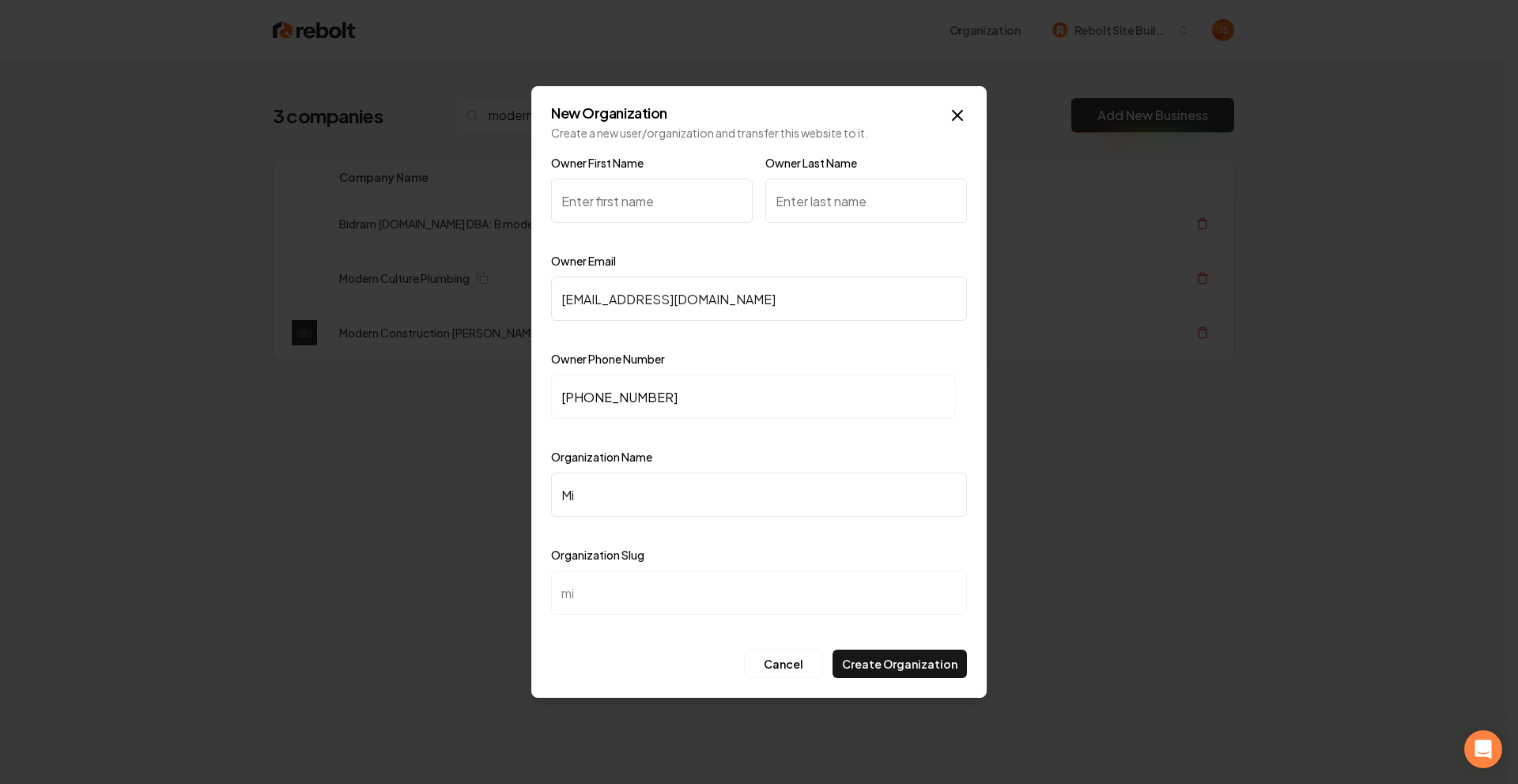
type input "m"
type input "Mo"
type input "mo"
type input "Mod"
type input "mod"
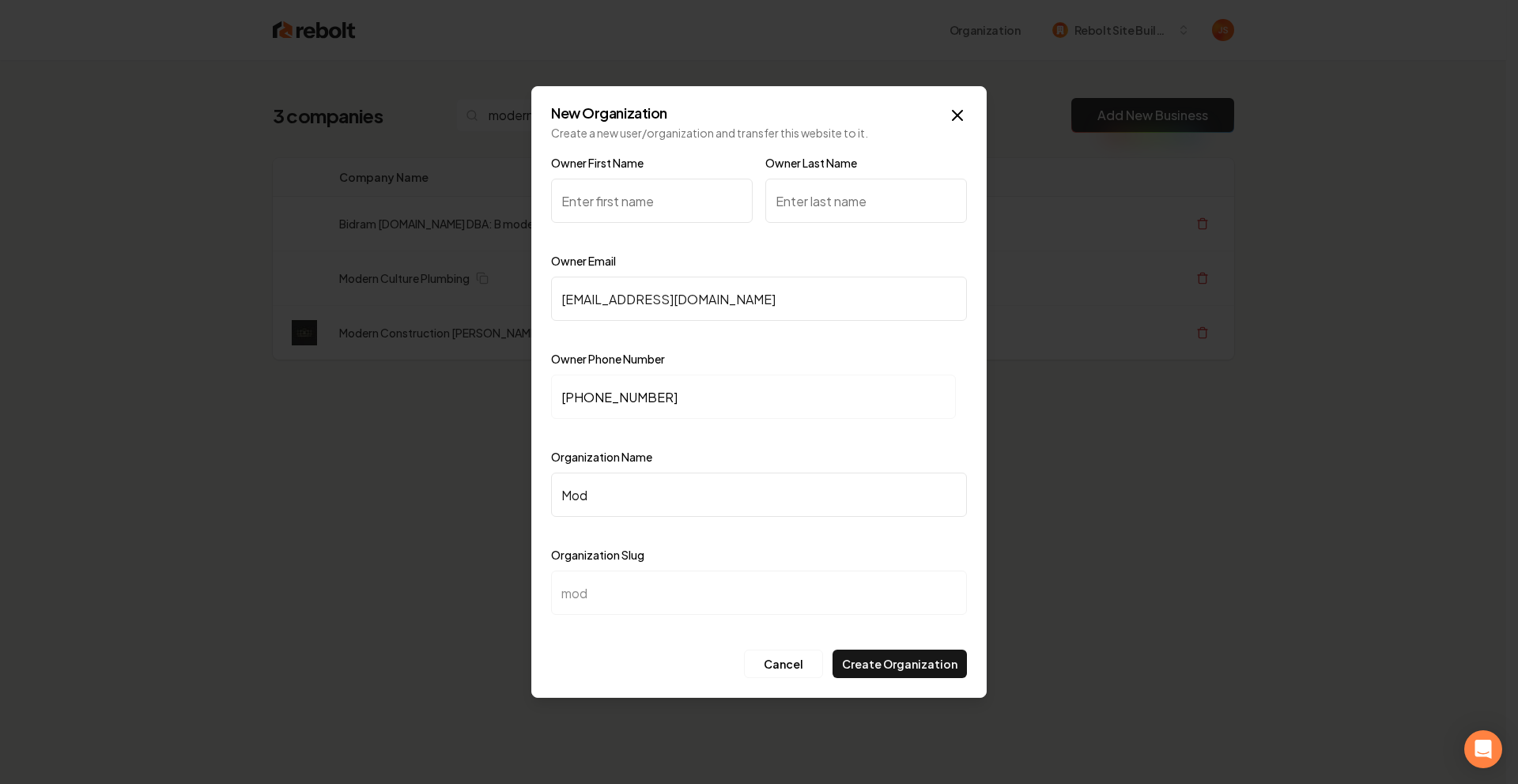
type input "Mode"
type input "mode"
type input "Moder"
type input "moder"
type input "Modern"
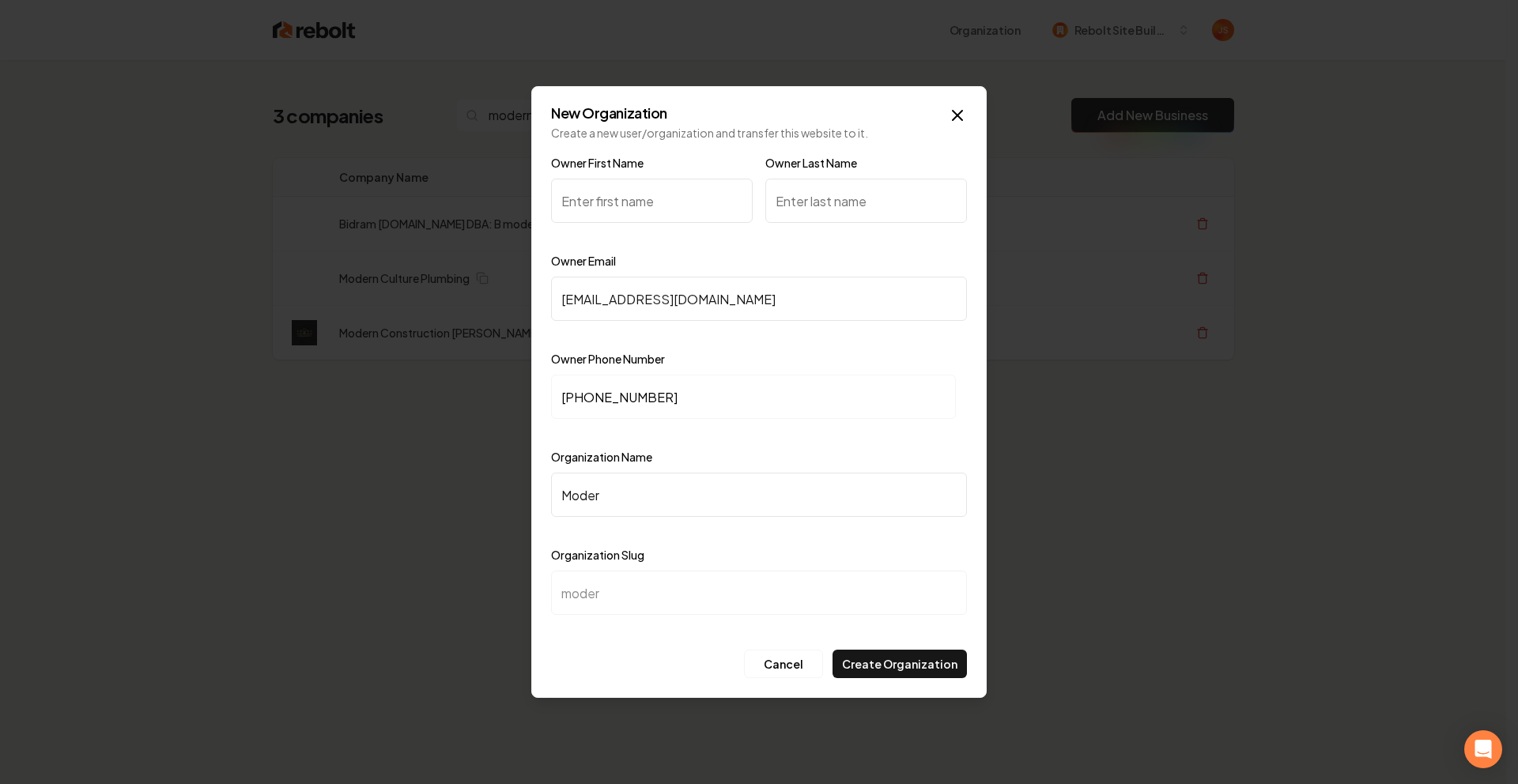
type input "modern"
type input "Modern C"
type input "modern-c"
type input "Modern Cu"
type input "modern-cu"
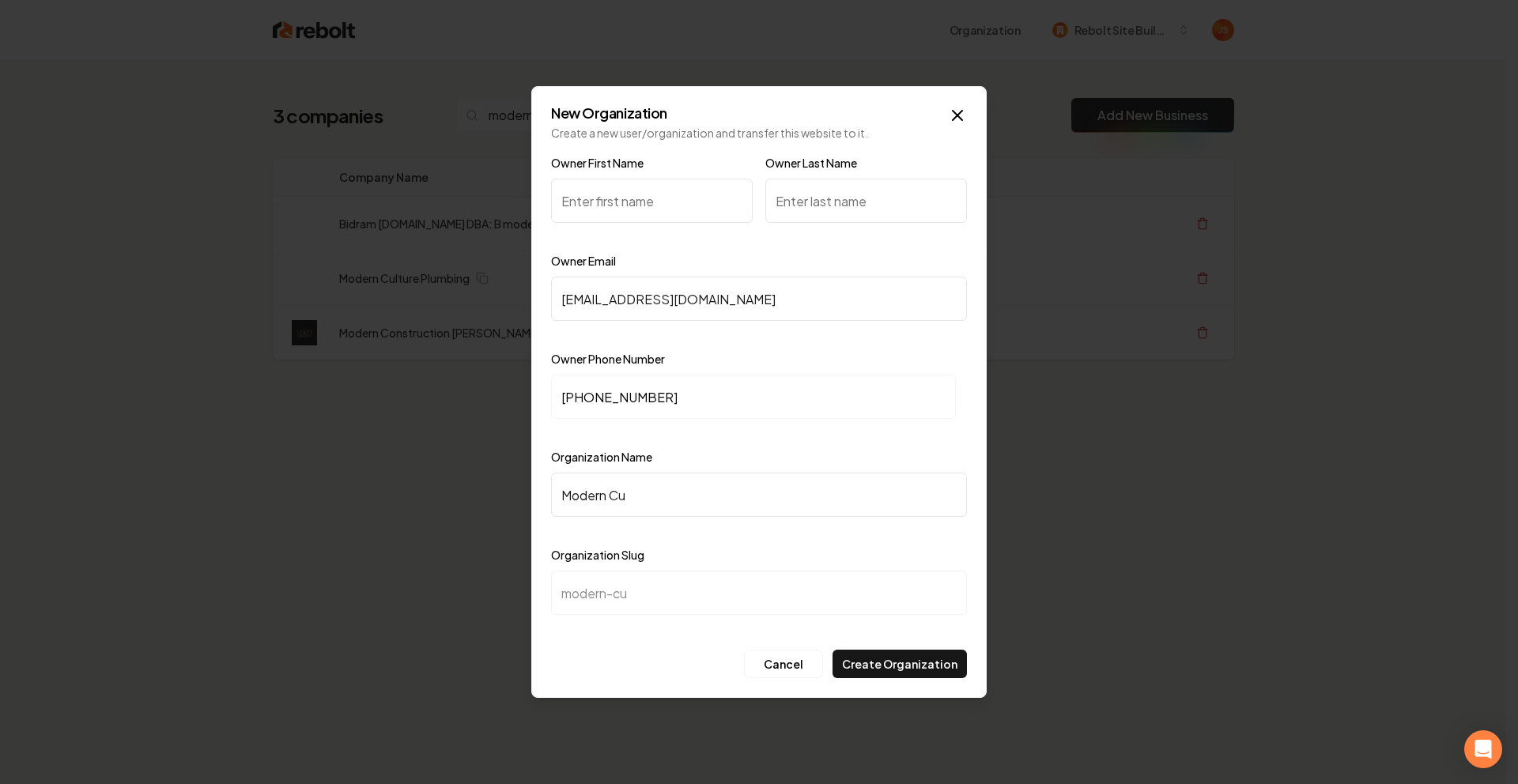
type input "Modern Cul"
type input "modern-cul"
type input "Modern Cult"
type input "modern-cult"
type input "Modern Cultu"
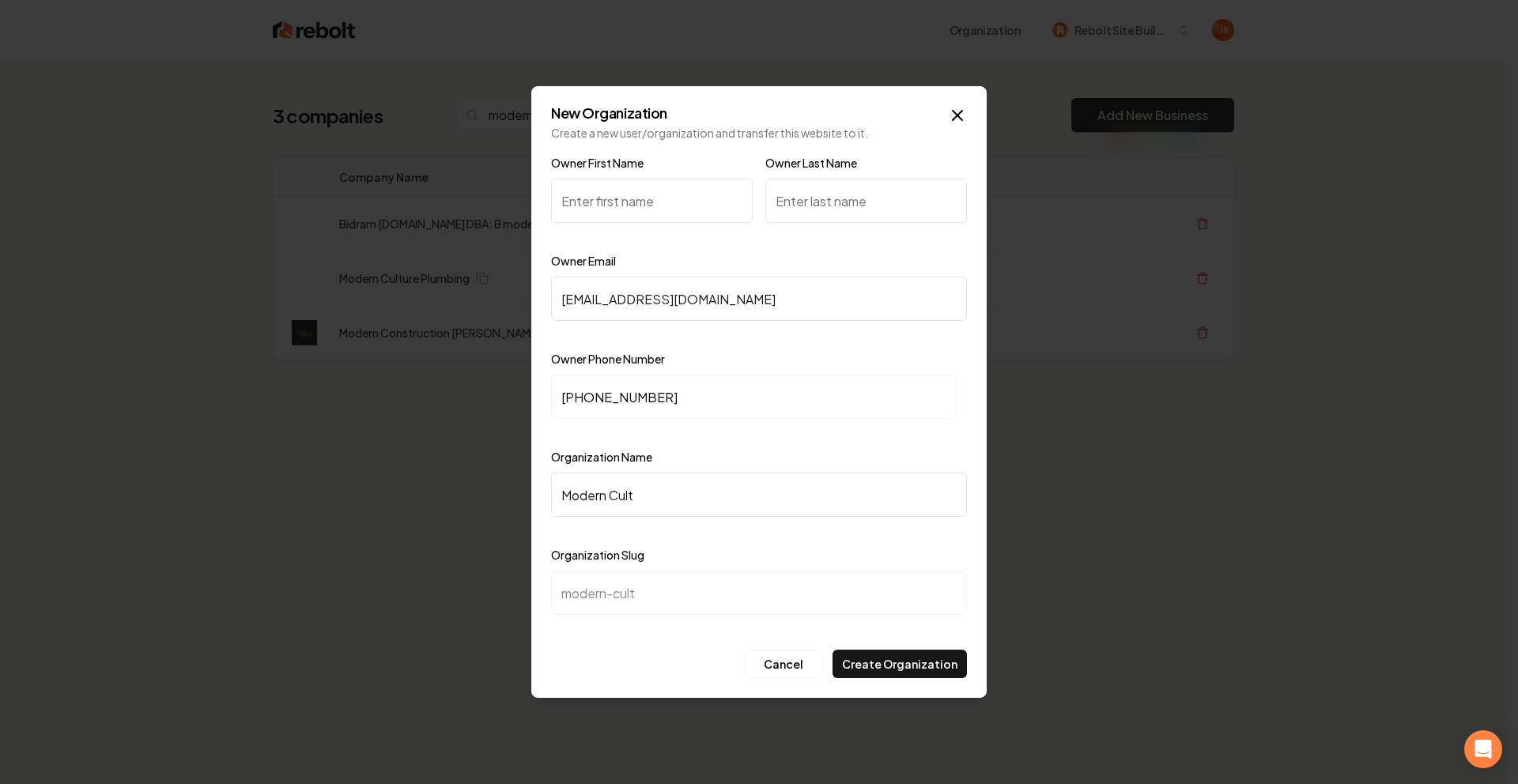
type input "modern-cultu"
type input "Modern Cultur"
type input "modern-cultur"
type input "Modern Culture"
type input "modern-culture"
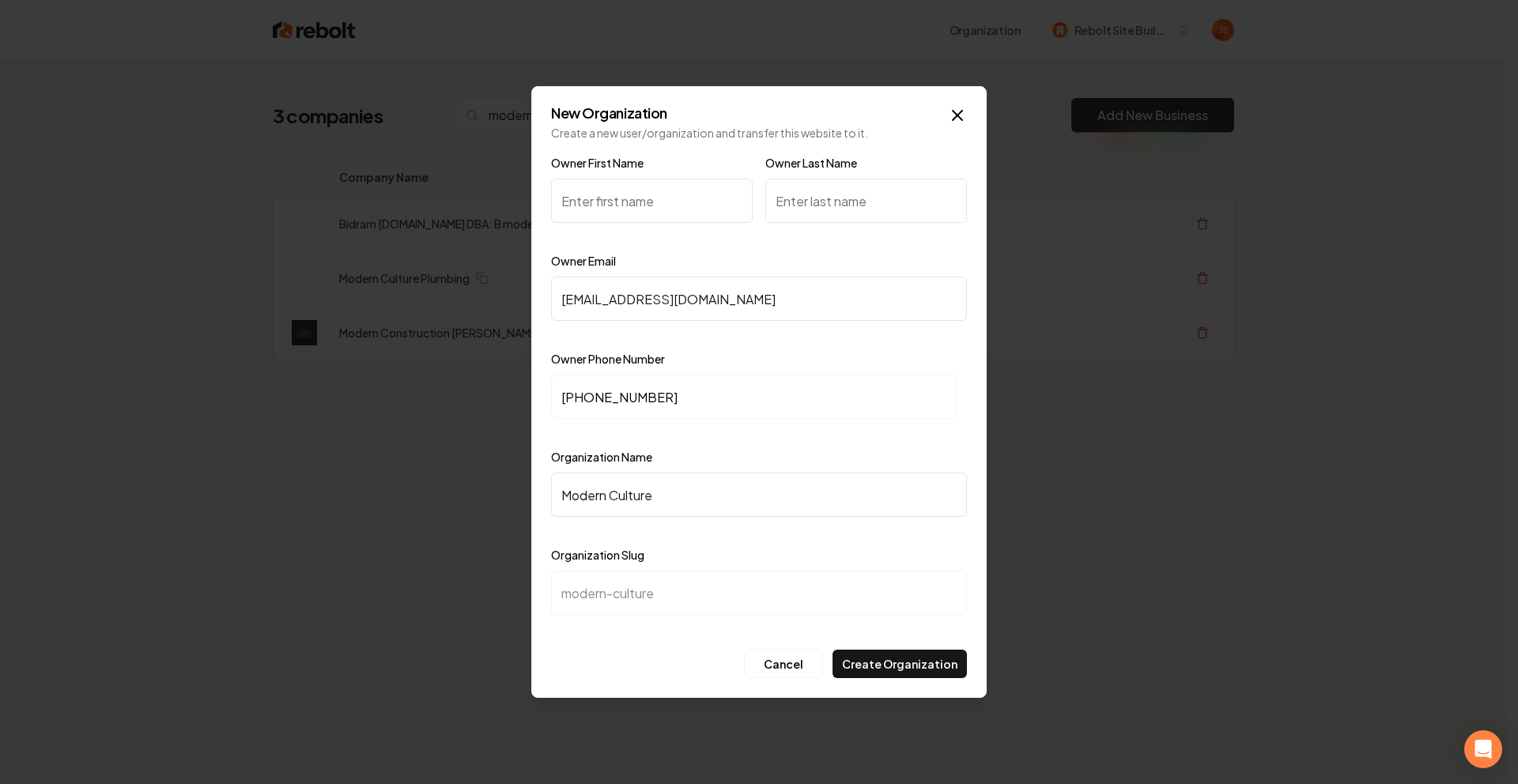
type input "Modern Culture P"
type input "modern-culture-p"
type input "Modern Culture P_l"
type input "modern-culture-pl"
type input "Modern Culture P_"
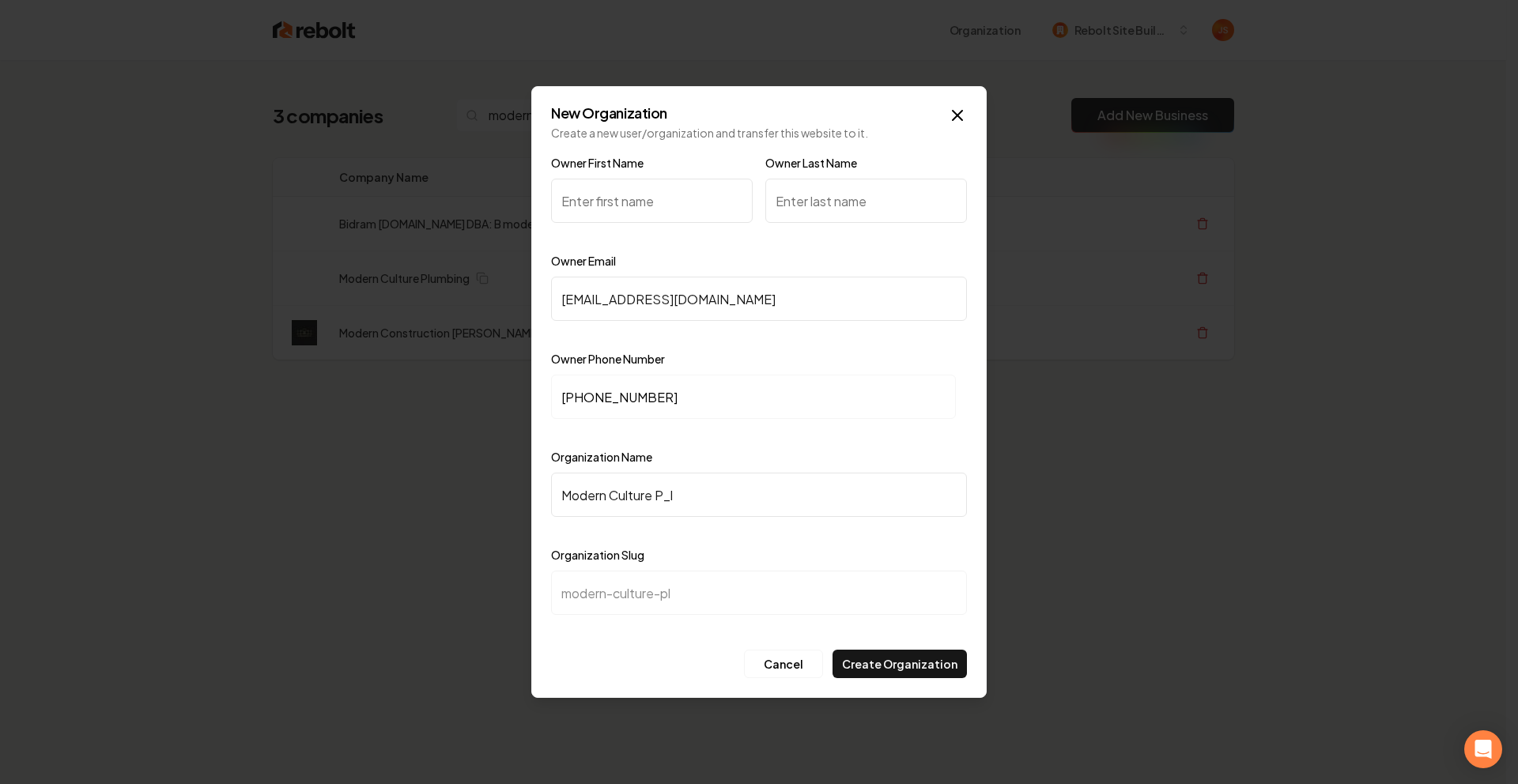
type input "modern-culture-p"
type input "Modern Culture"
type input "modern-culture"
type input "Modern Culture P"
type input "modern-culture-p"
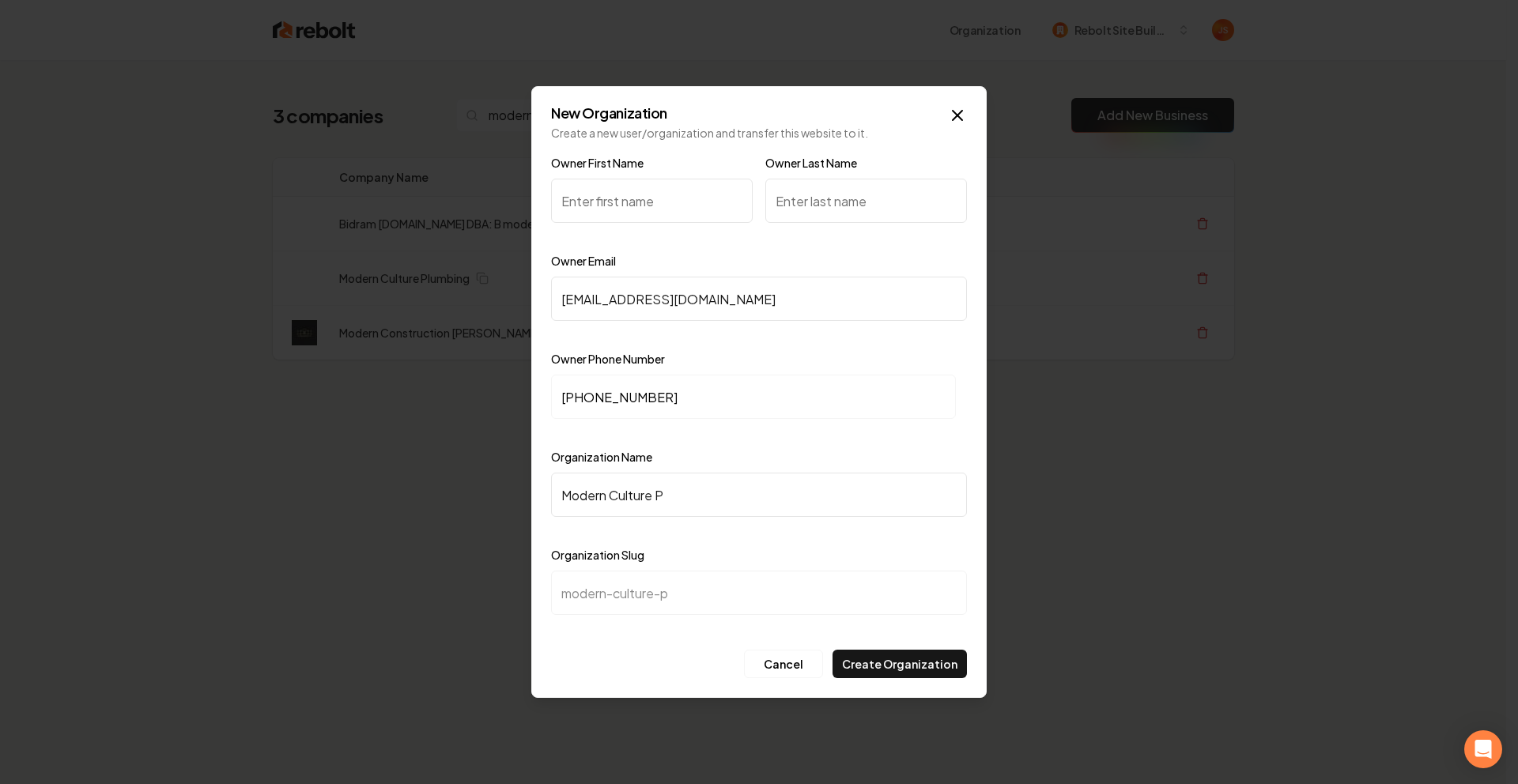
type input "Modern Culture PO"
type input "modern-culture-po"
type input "Modern Culture POl"
type input "modern-culture-pol"
type input "Modern Culture POlu"
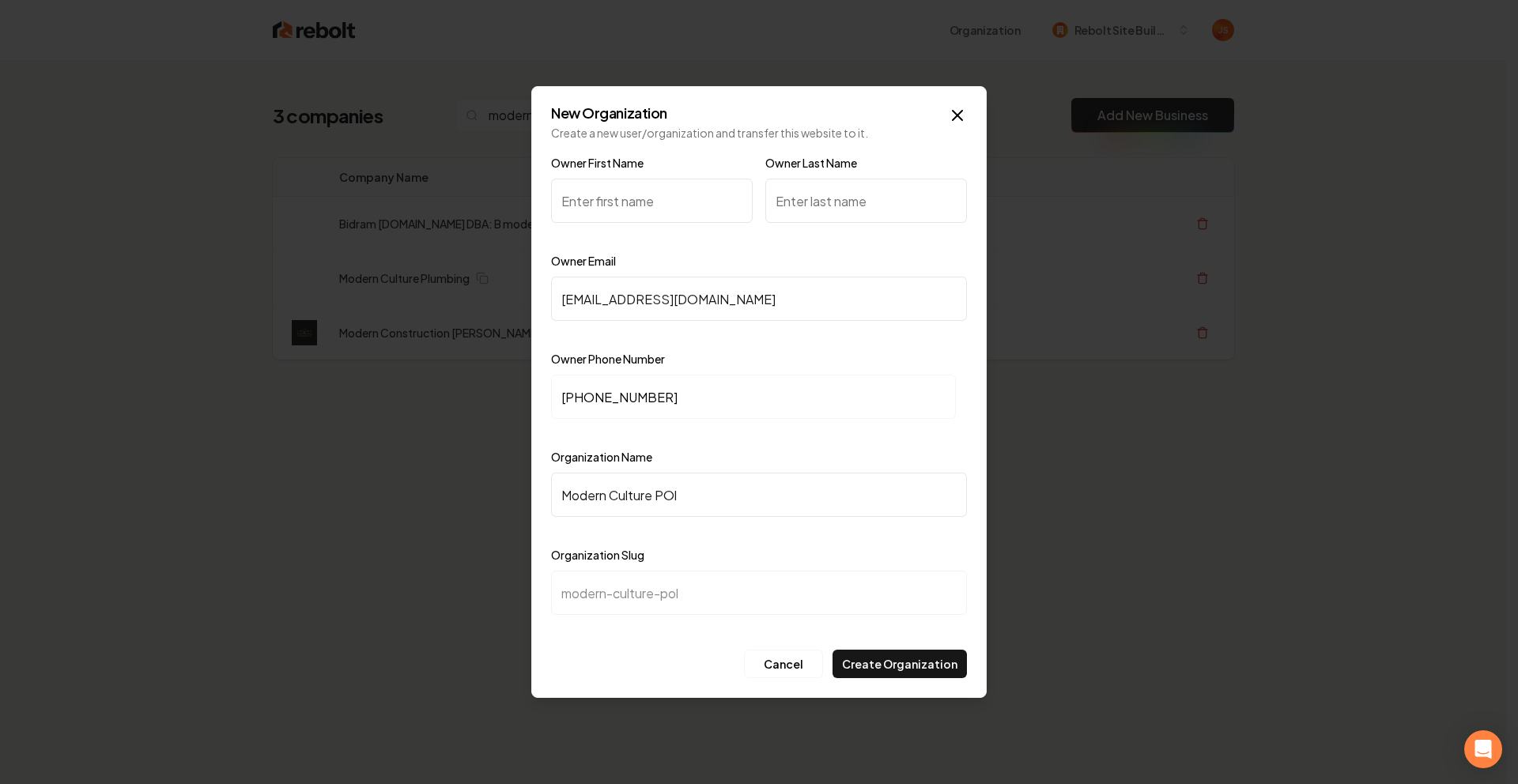
type input "modern-culture-polu"
type input "Modern Culture POlum"
type input "modern-culture-polum"
type input "Modern Culture POlumb"
type input "modern-culture-polumb"
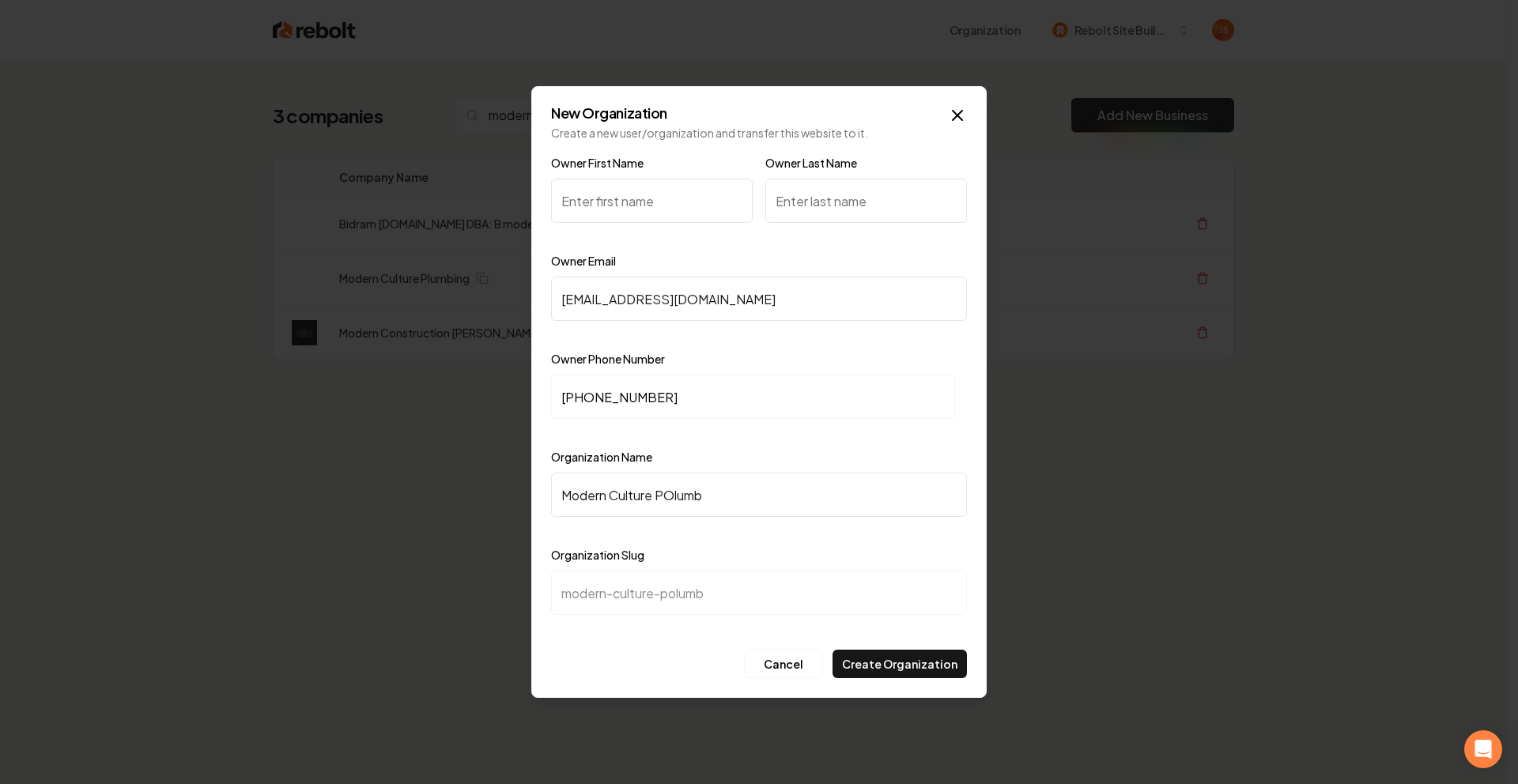
type input "Modern Culture POlumbi"
type input "modern-culture-polumbi"
type input "Modern Culture POlumb"
type input "modern-culture-polumb"
type input "Modern Culture POlum"
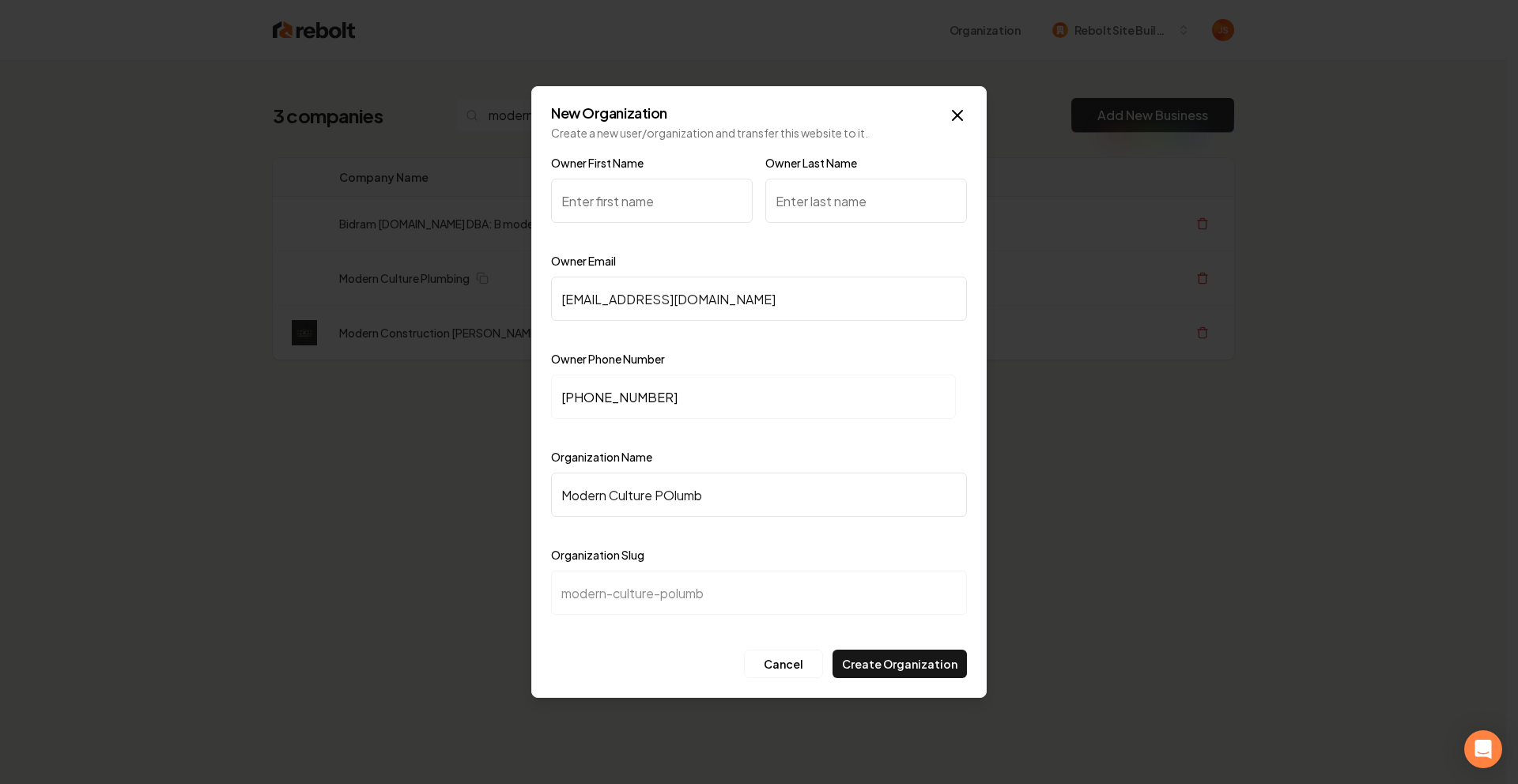
type input "modern-culture-polum"
type input "Modern Culture POlu"
type input "modern-culture-polu"
type input "Modern Culture POl"
type input "modern-culture-pol"
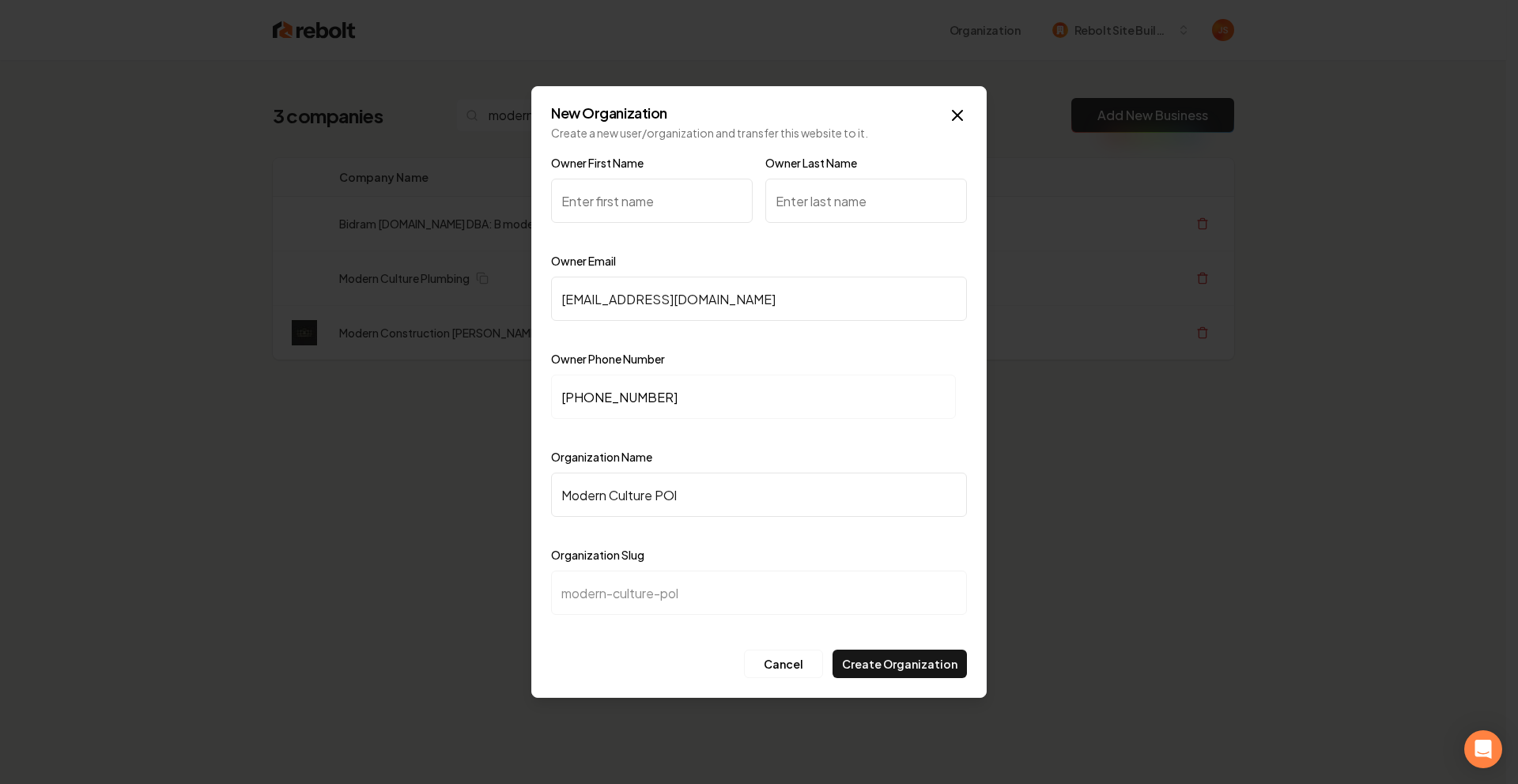
type input "Modern Culture PO"
type input "modern-culture-po"
type input "Modern Culture P"
type input "modern-culture-p"
type input "Modern Culture Pl"
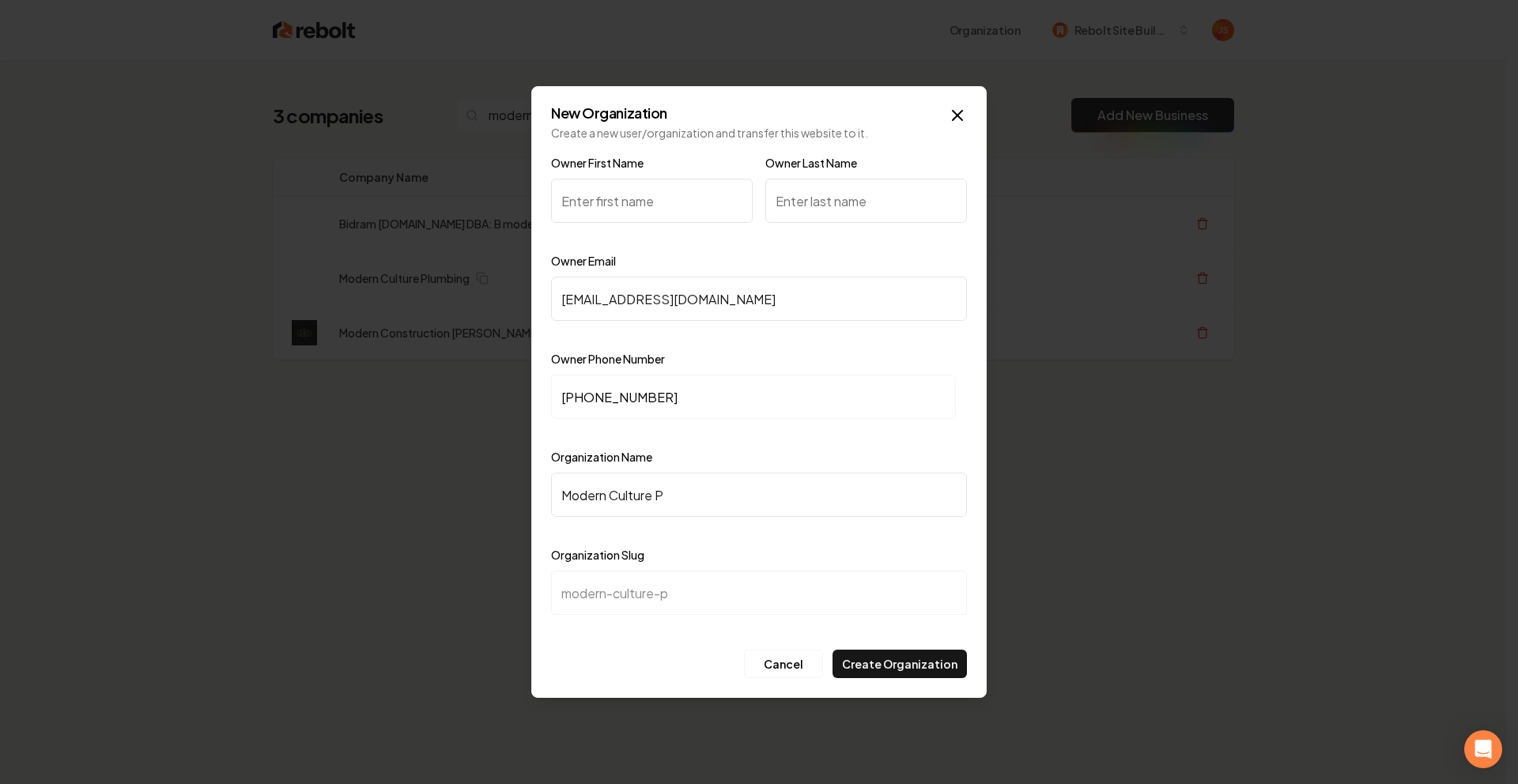
type input "modern-culture-pl"
type input "Modern Culture Plu"
type input "modern-culture-plu"
type input "Modern Culture Plum"
type input "modern-culture-plum"
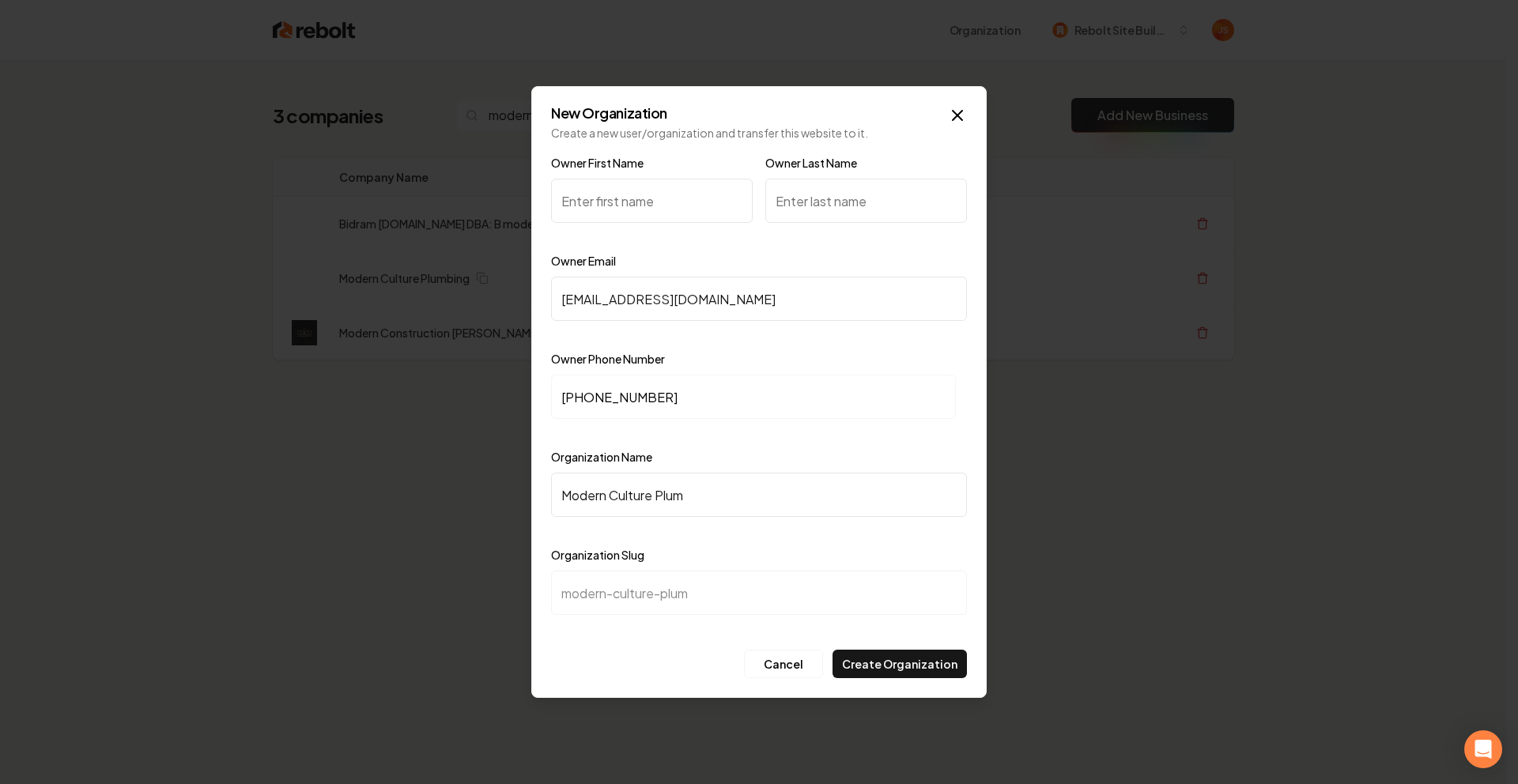
type input "Modern Culture Plumb"
type input "modern-culture-plumb"
type input "Modern Culture Plumbi"
type input "modern-culture-plumbi"
type input "Modern Culture Plumbin"
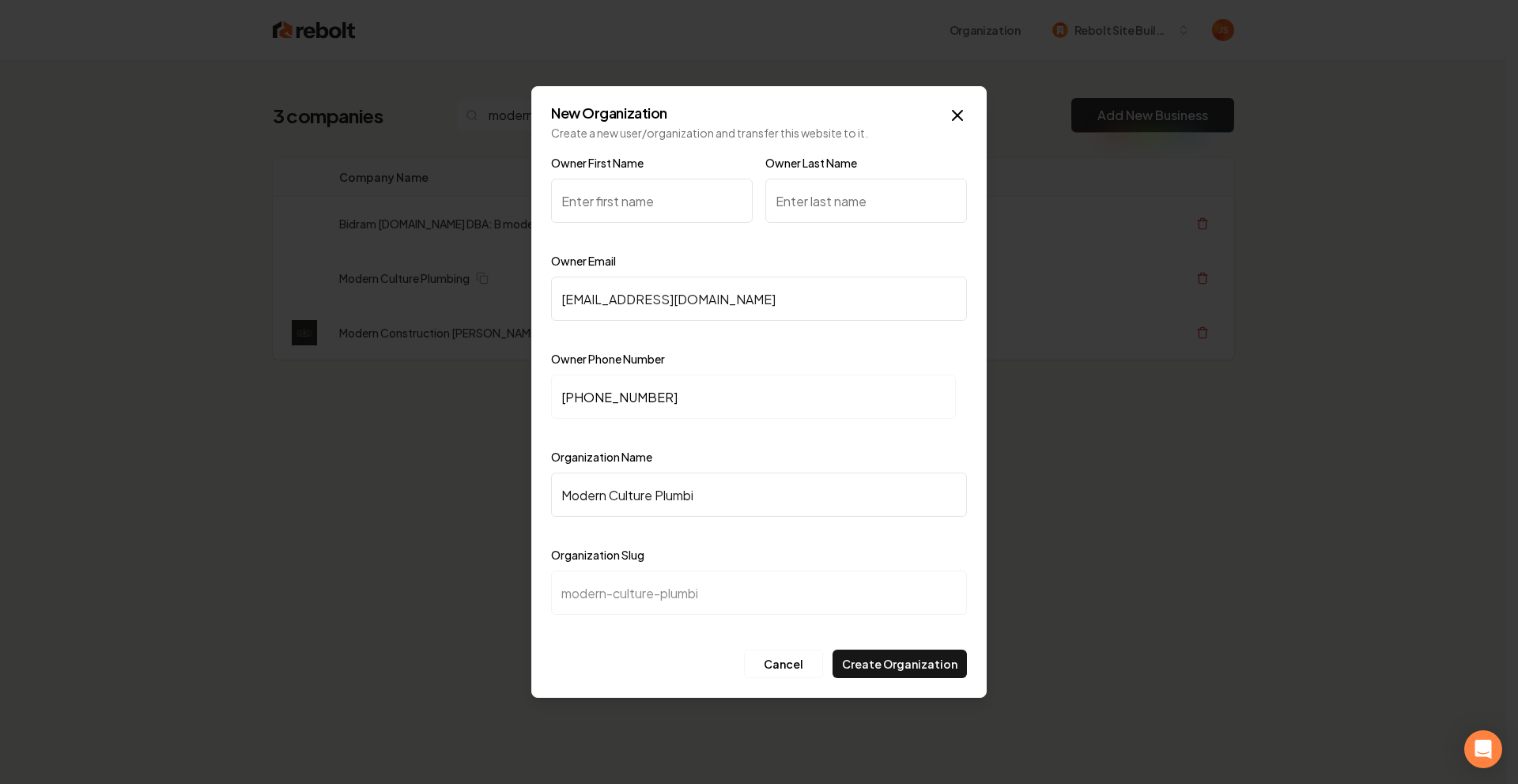
type input "modern-culture-plumbin"
type input "Modern Culture Plumbinf"
type input "modern-culture-plumbinf"
type input "Modern Culture Plumbin"
type input "modern-culture-plumbin"
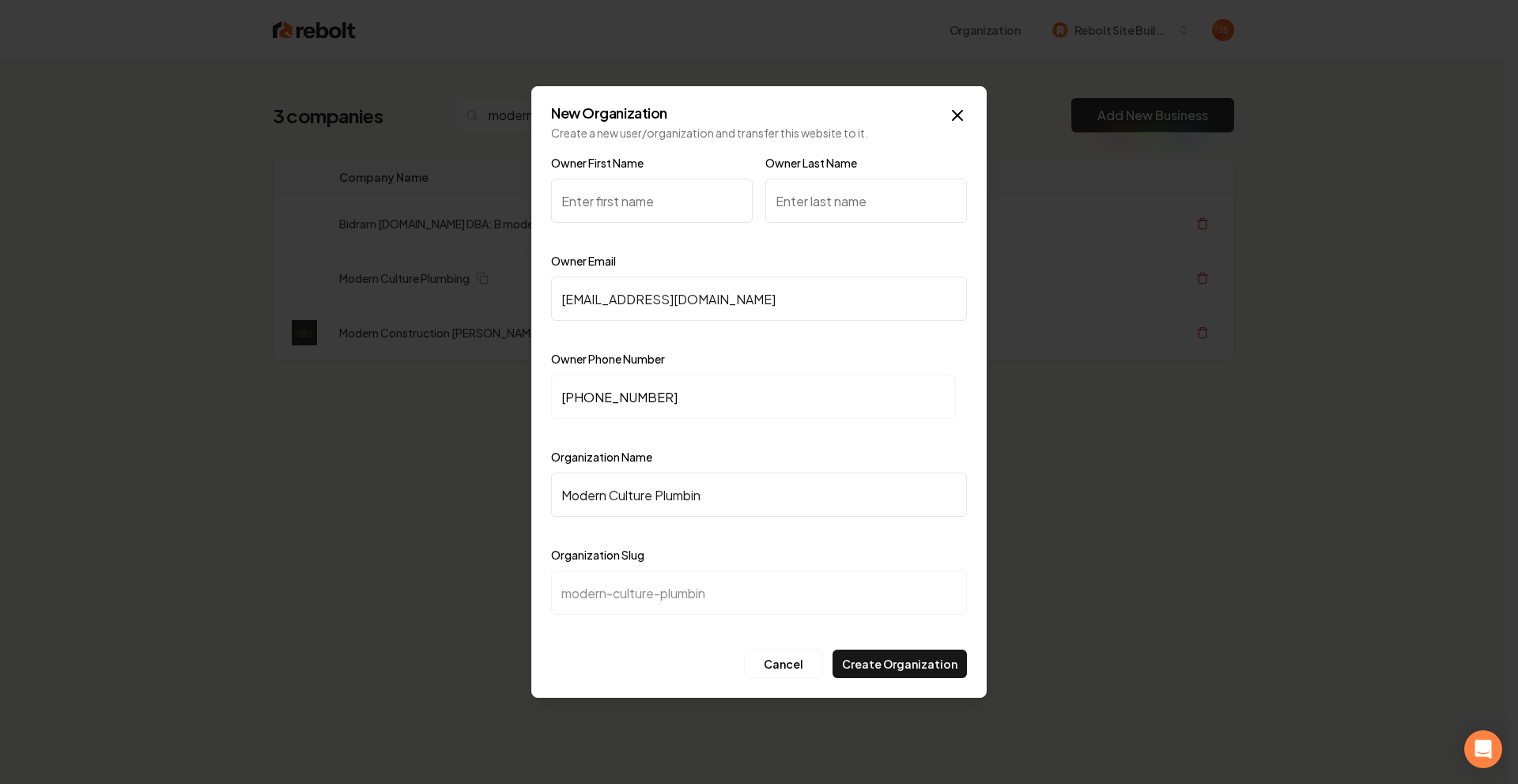
type input "Modern Culture Plumbing"
type input "modern-culture-plumbing"
type input "Modern Culture Plumbing"
click at [657, 202] on input "Owner First Name" at bounding box center [652, 201] width 202 height 44
paste input "Fernando"
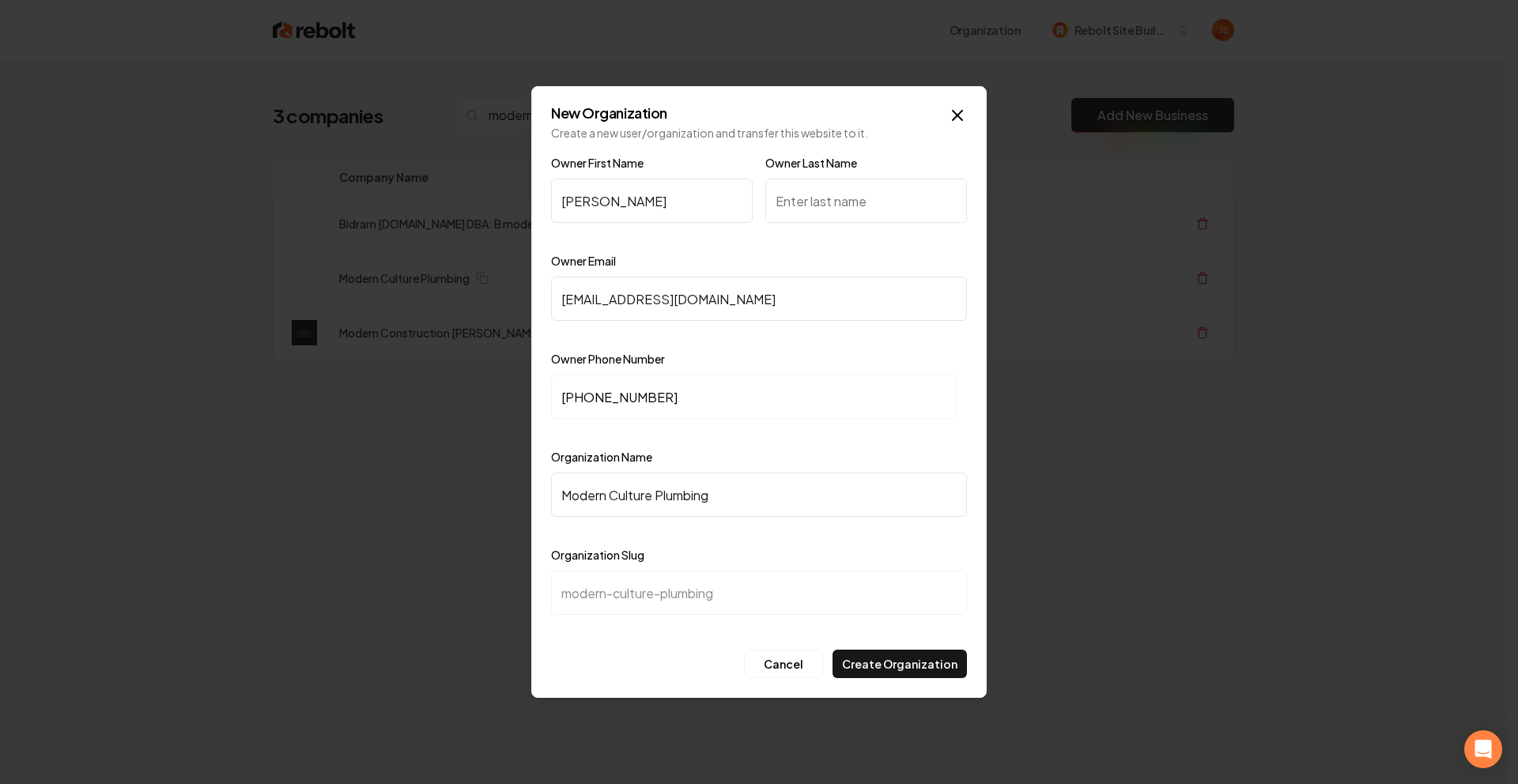
type input "Fernando"
click at [849, 193] on input "Owner Last Name" at bounding box center [866, 201] width 202 height 44
type input "D"
type input "F"
click at [907, 666] on button "Create Organization" at bounding box center [900, 664] width 134 height 29
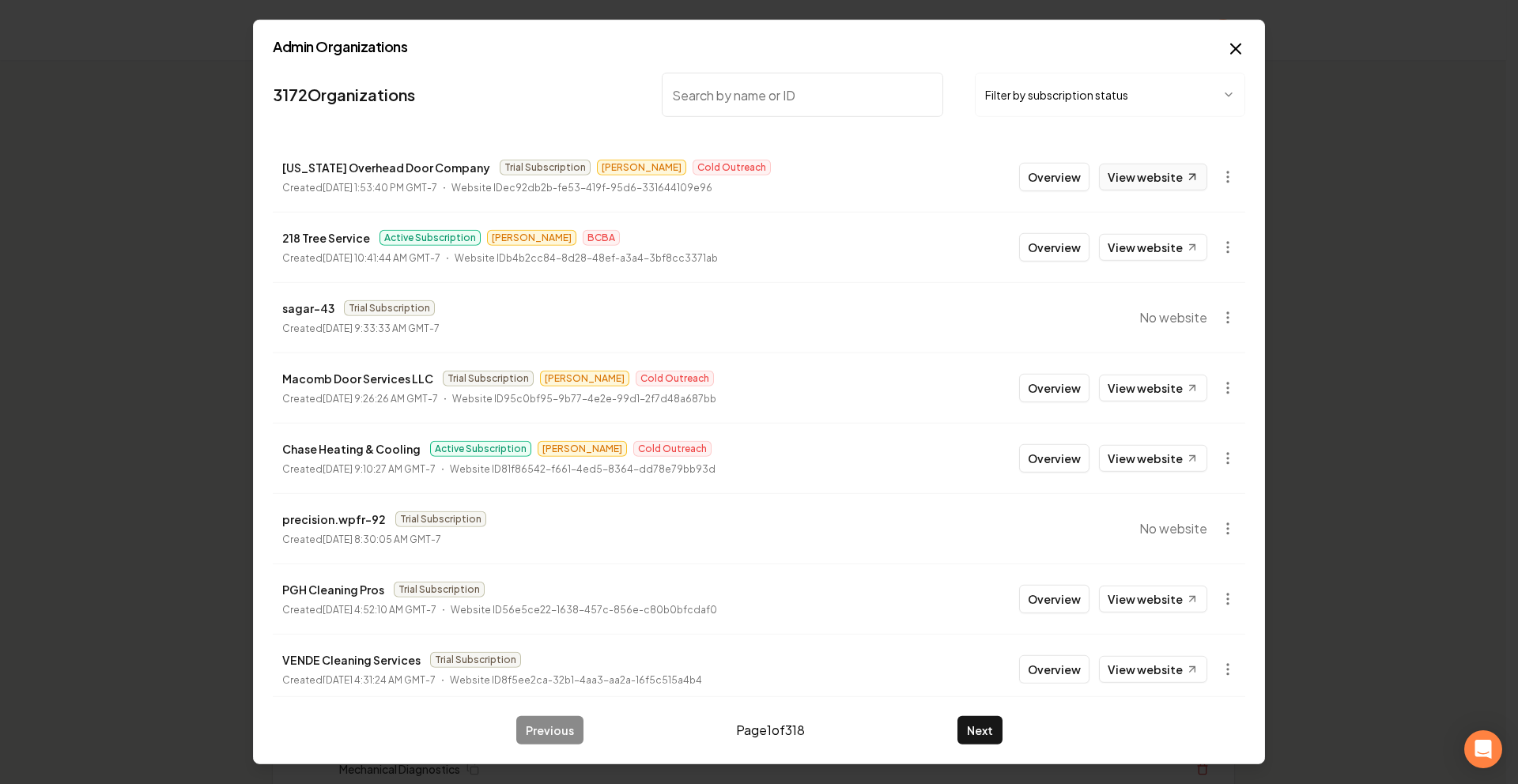
click at [1117, 167] on link "View website" at bounding box center [1153, 177] width 108 height 27
click at [1049, 174] on button "Overview" at bounding box center [1055, 177] width 70 height 29
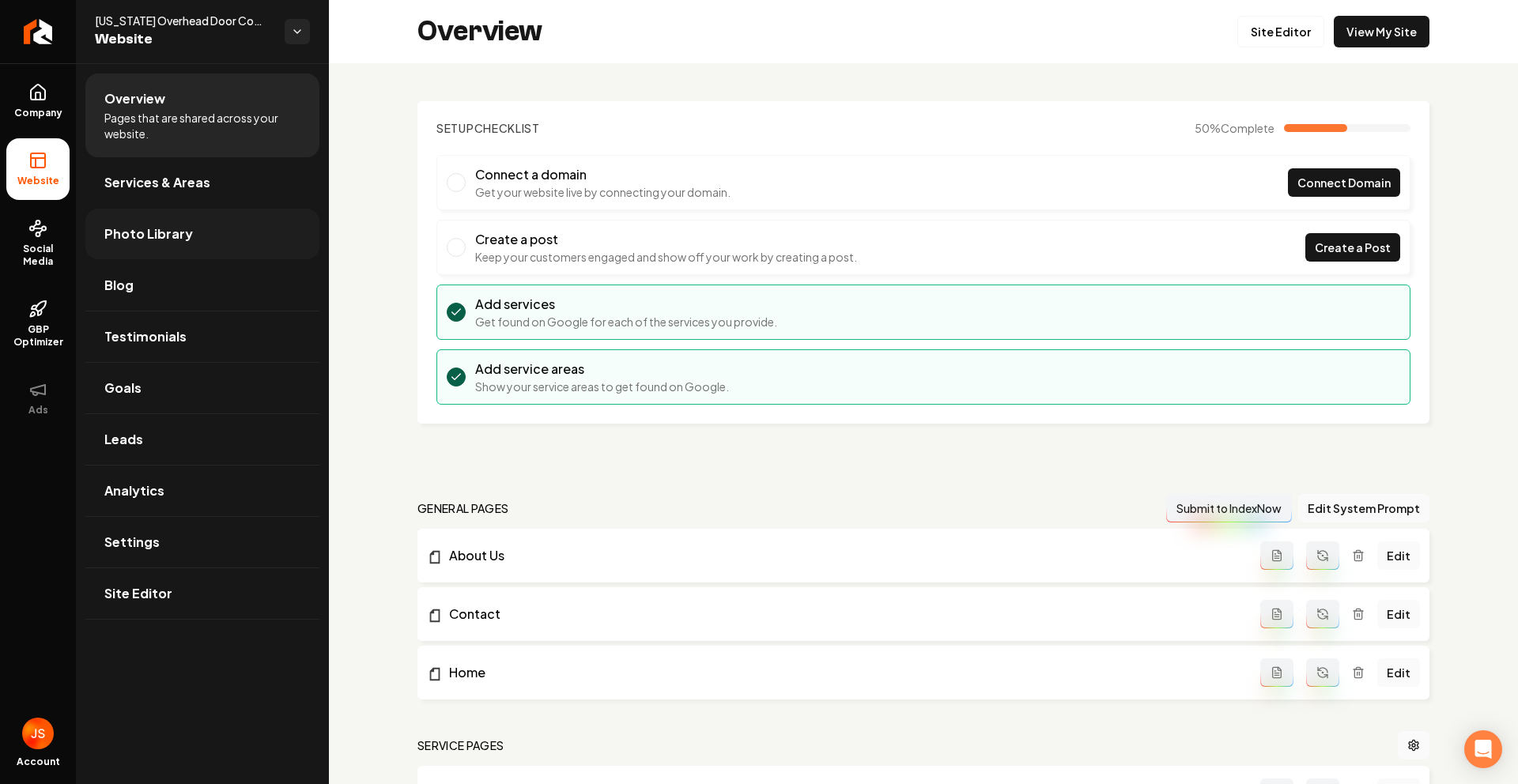
click at [113, 229] on span "Photo Library" at bounding box center [148, 233] width 89 height 19
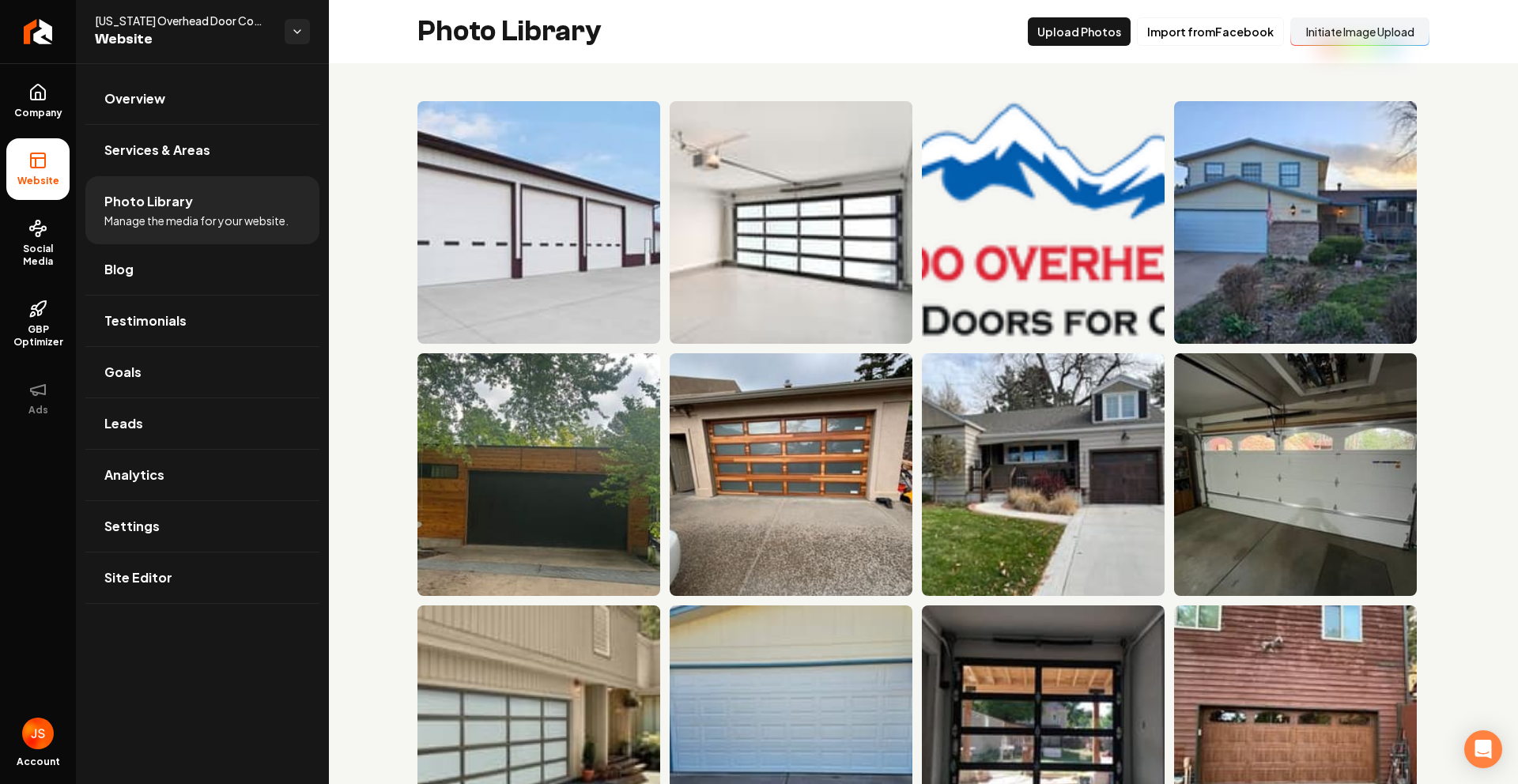
click at [1309, 36] on button "Initiate Image Upload" at bounding box center [1361, 31] width 139 height 29
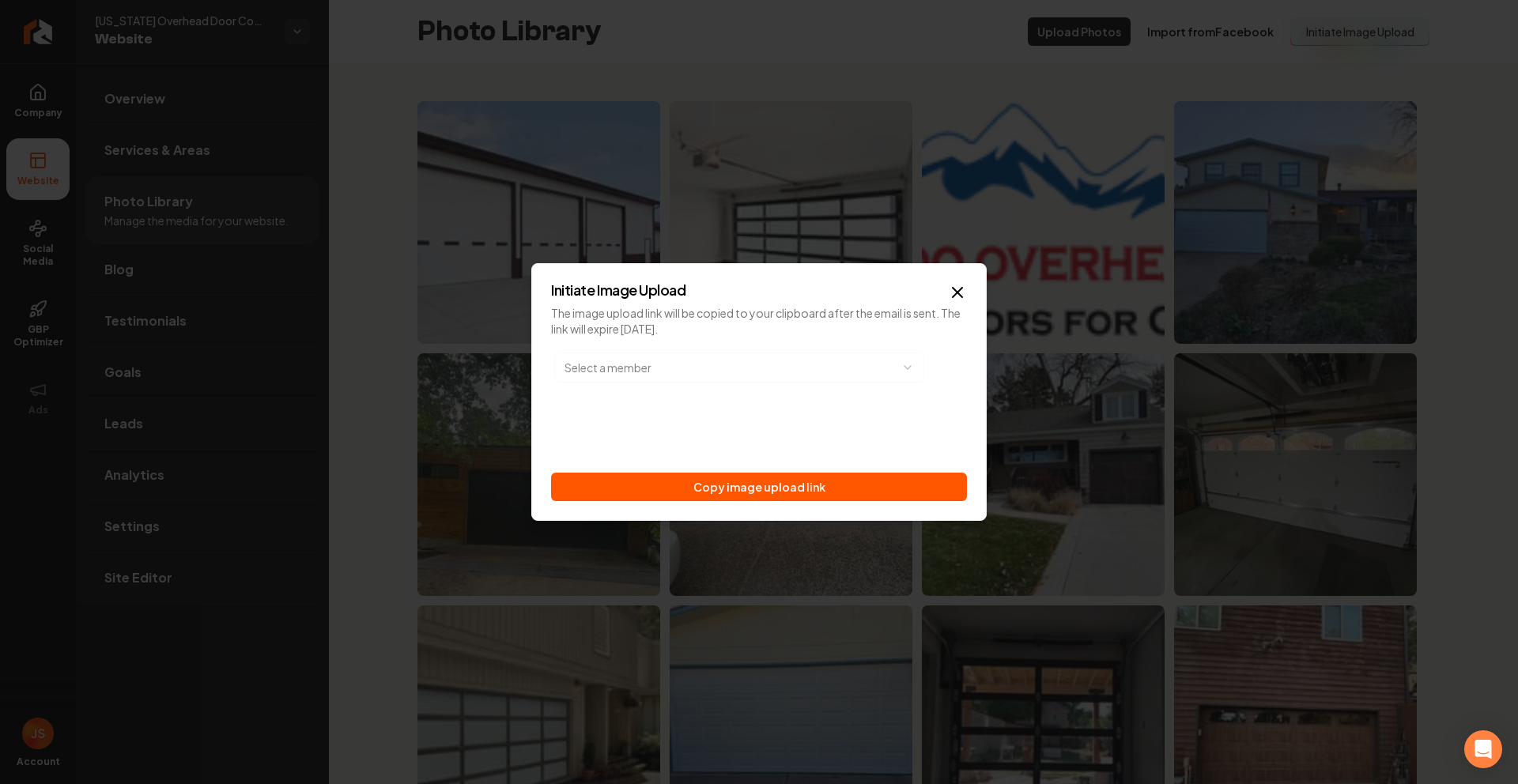
click at [761, 479] on button "Copy image upload link" at bounding box center [758, 487] width 416 height 29
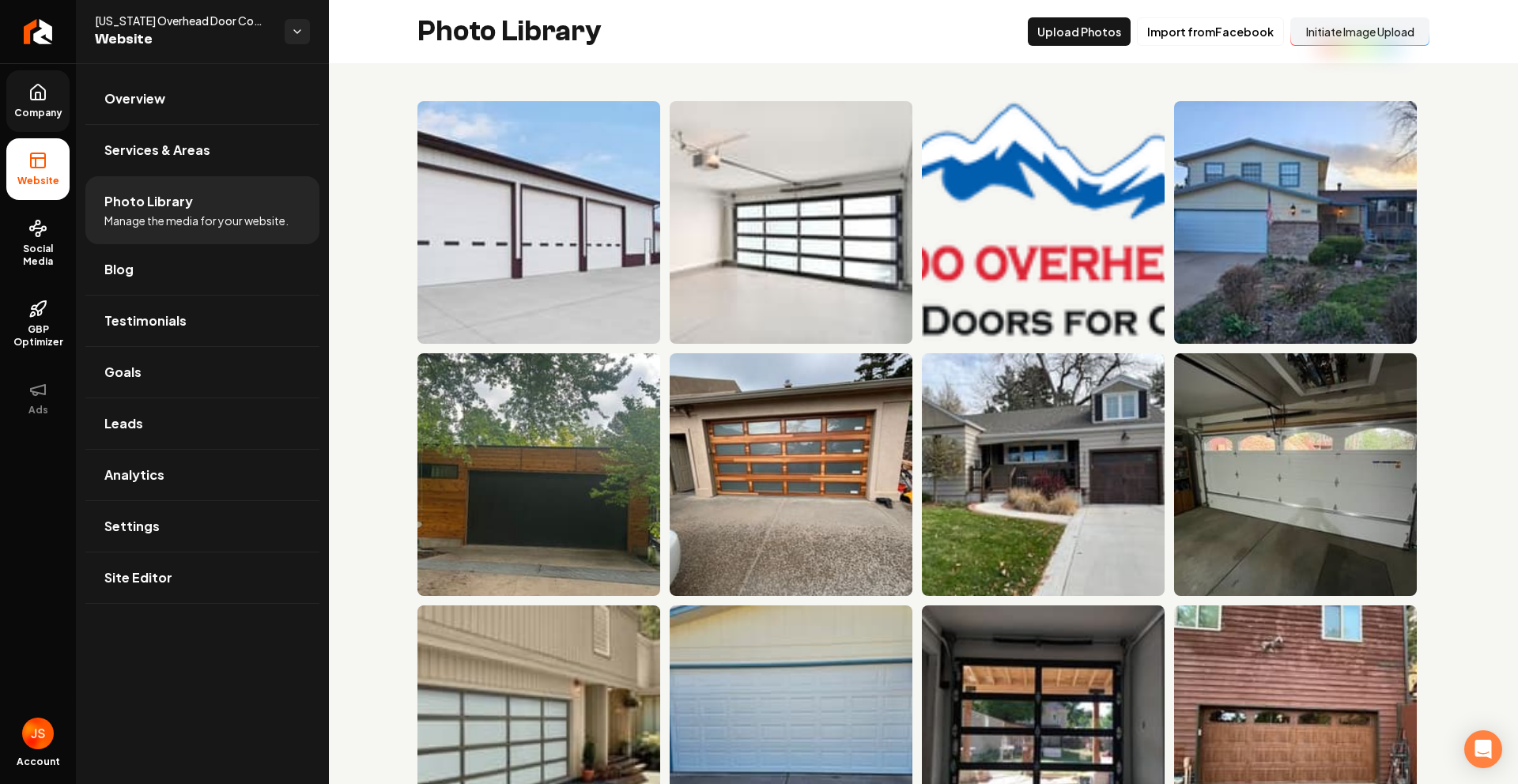
click at [19, 114] on span "Company" at bounding box center [39, 112] width 61 height 12
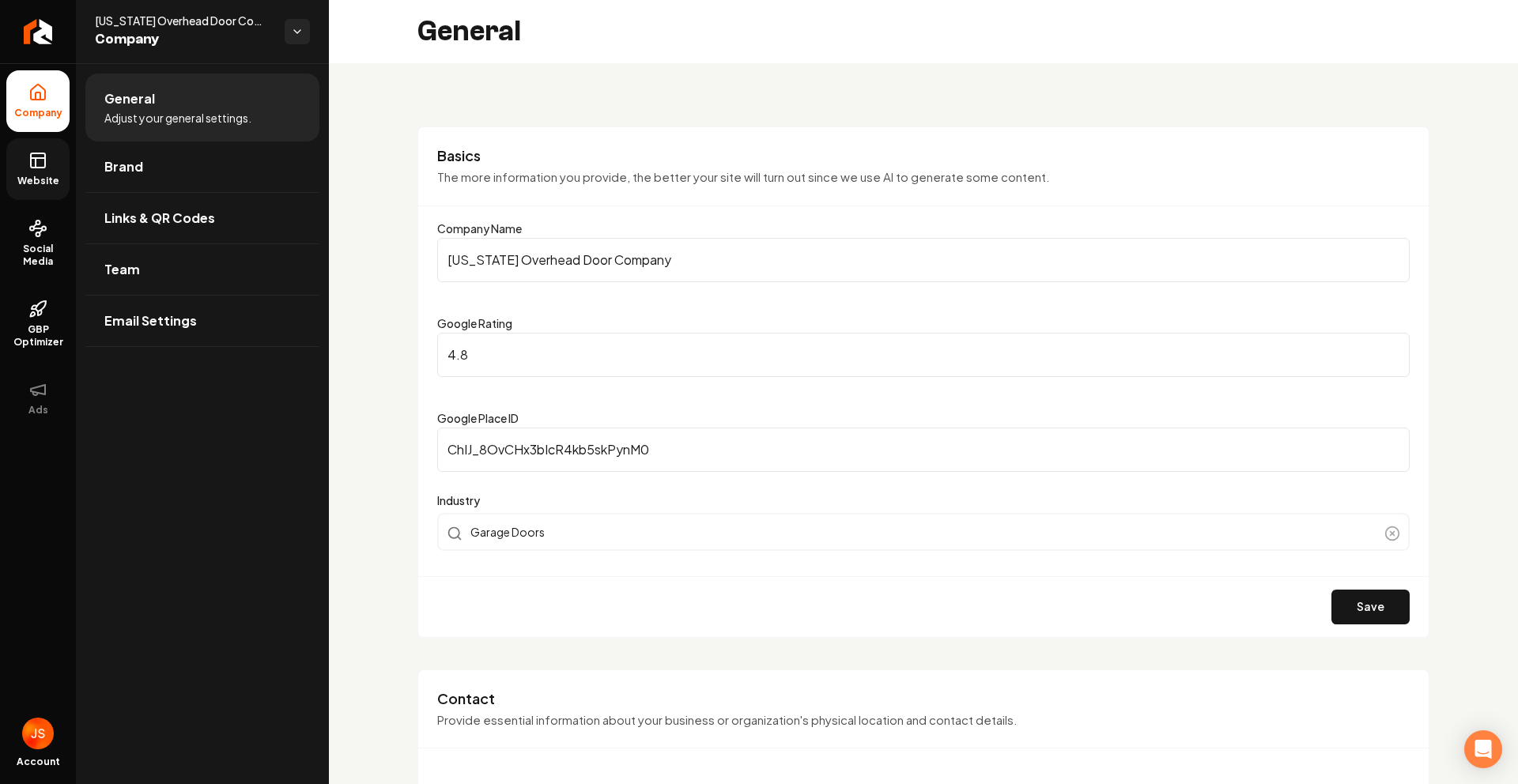
click at [23, 164] on link "Website" at bounding box center [38, 169] width 63 height 61
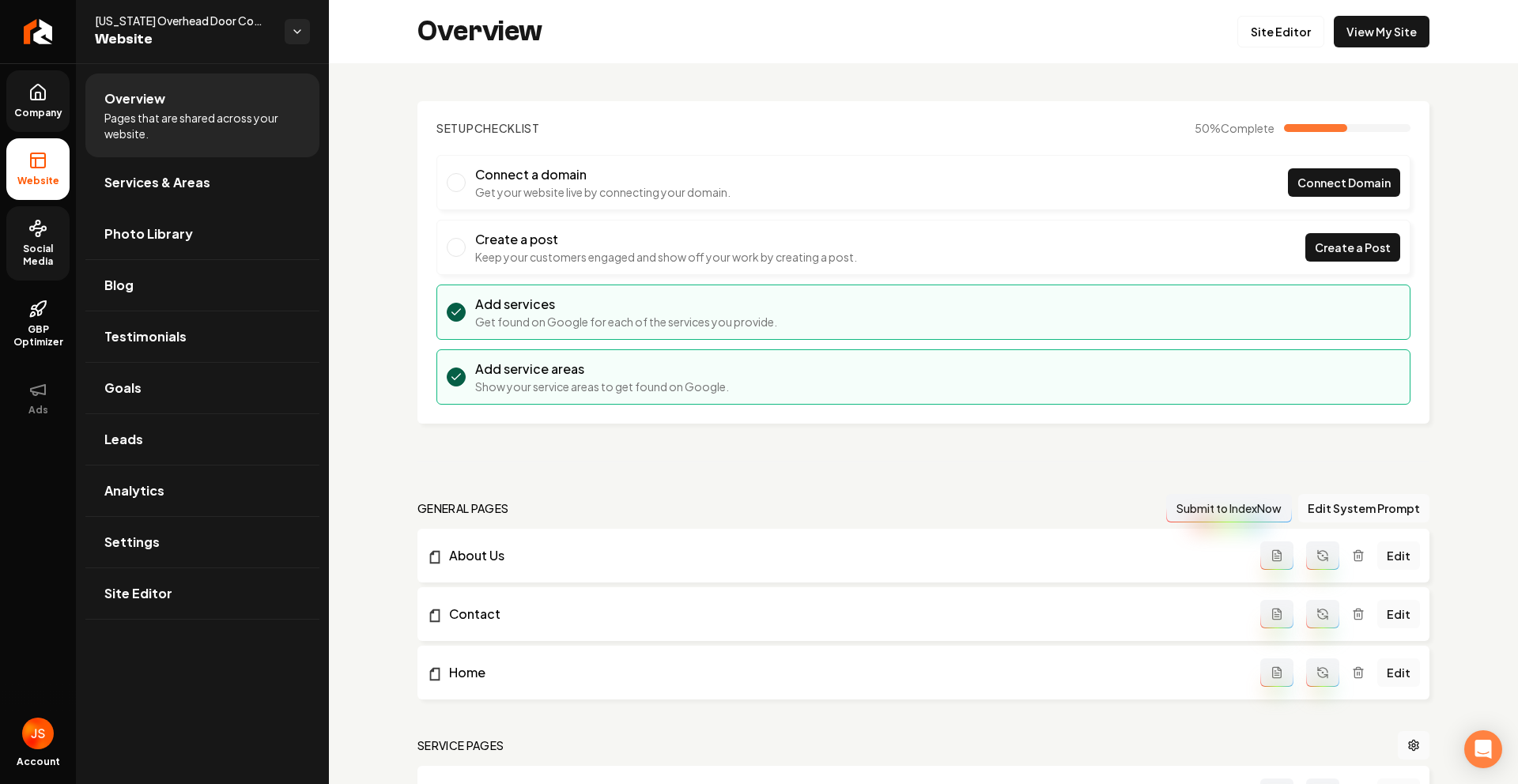
click at [44, 225] on icon at bounding box center [38, 228] width 19 height 19
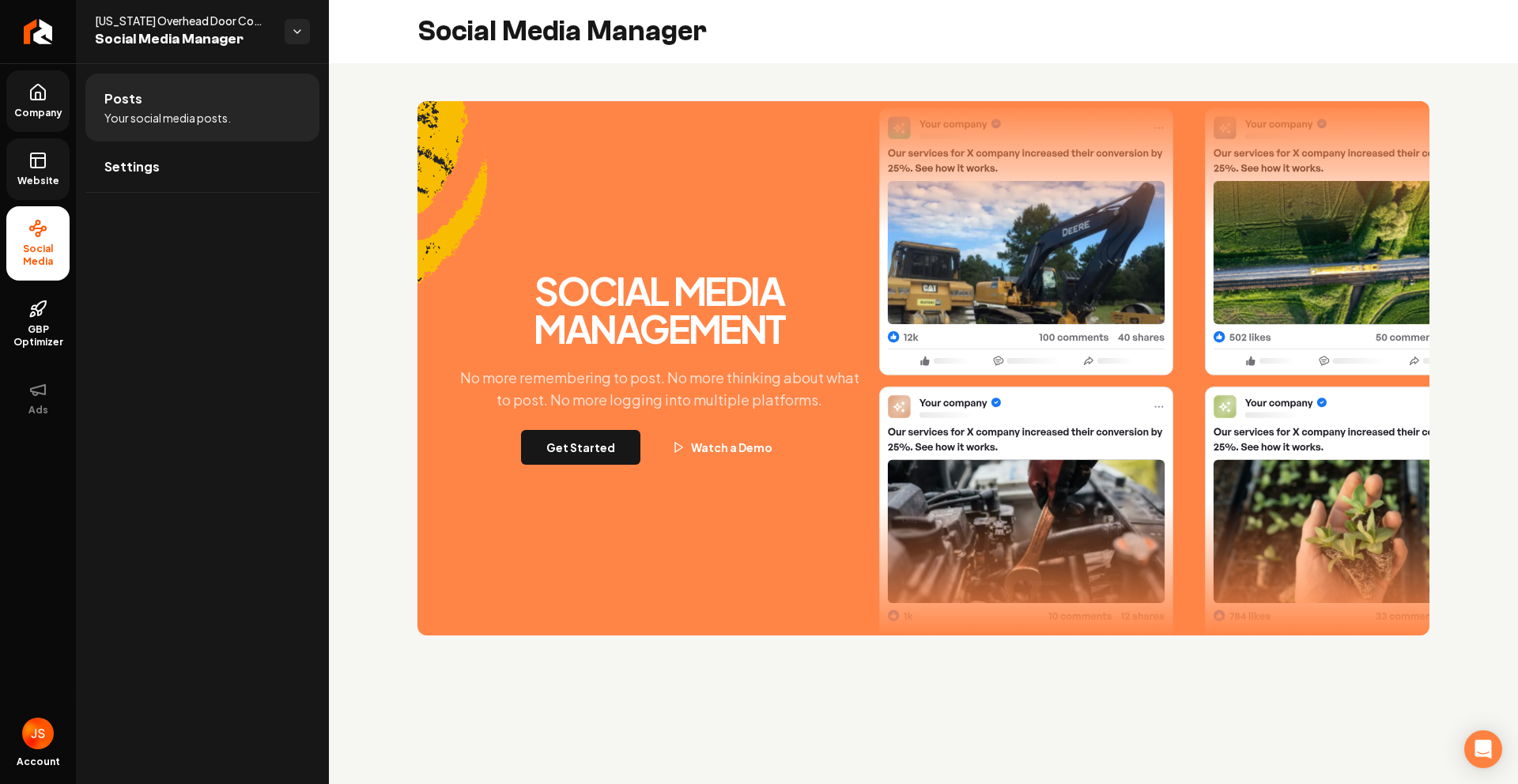
click at [563, 430] on button "Get Started" at bounding box center [581, 447] width 120 height 34
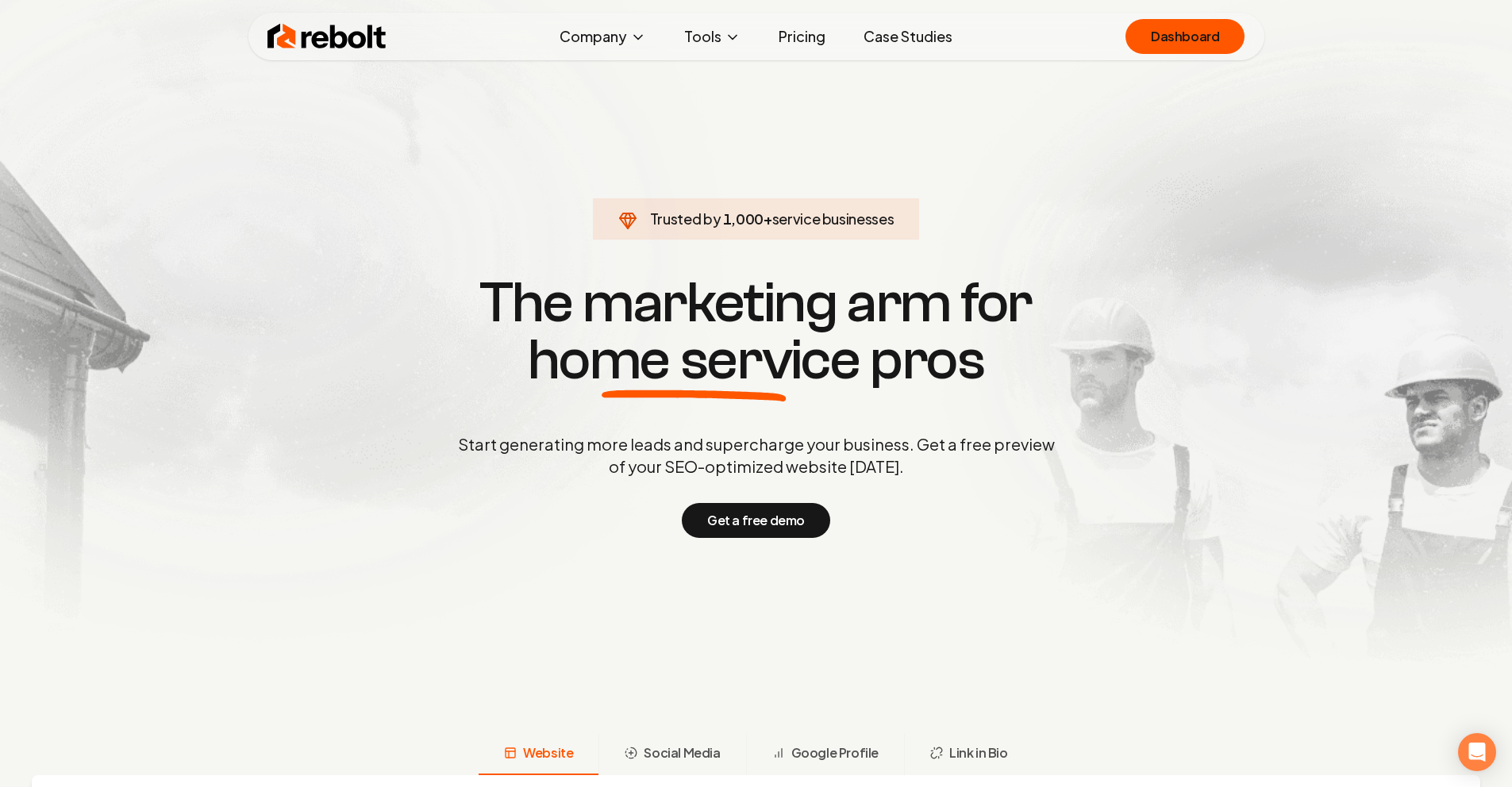
scroll to position [7676, 0]
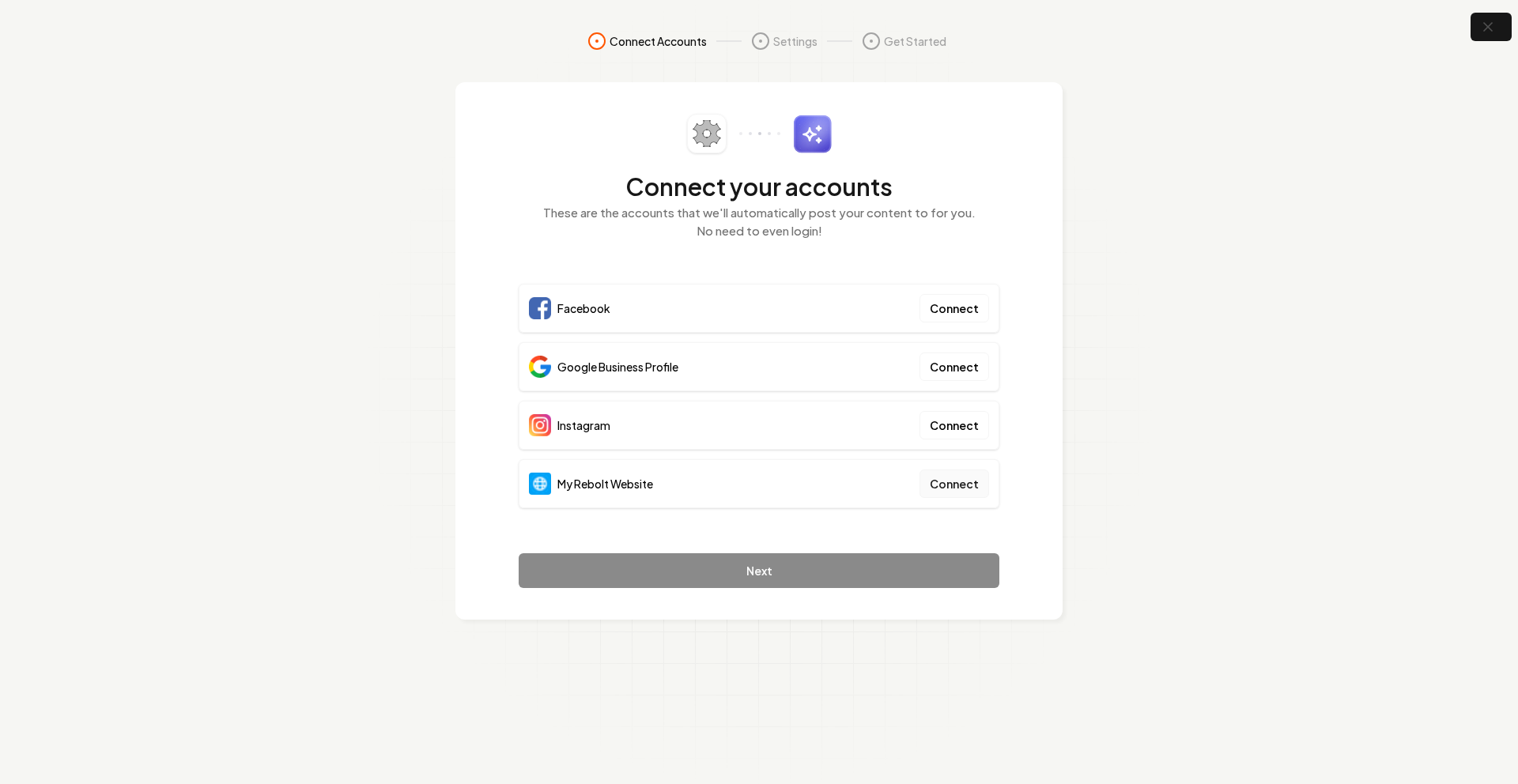
click at [933, 483] on button "Connect" at bounding box center [954, 483] width 70 height 29
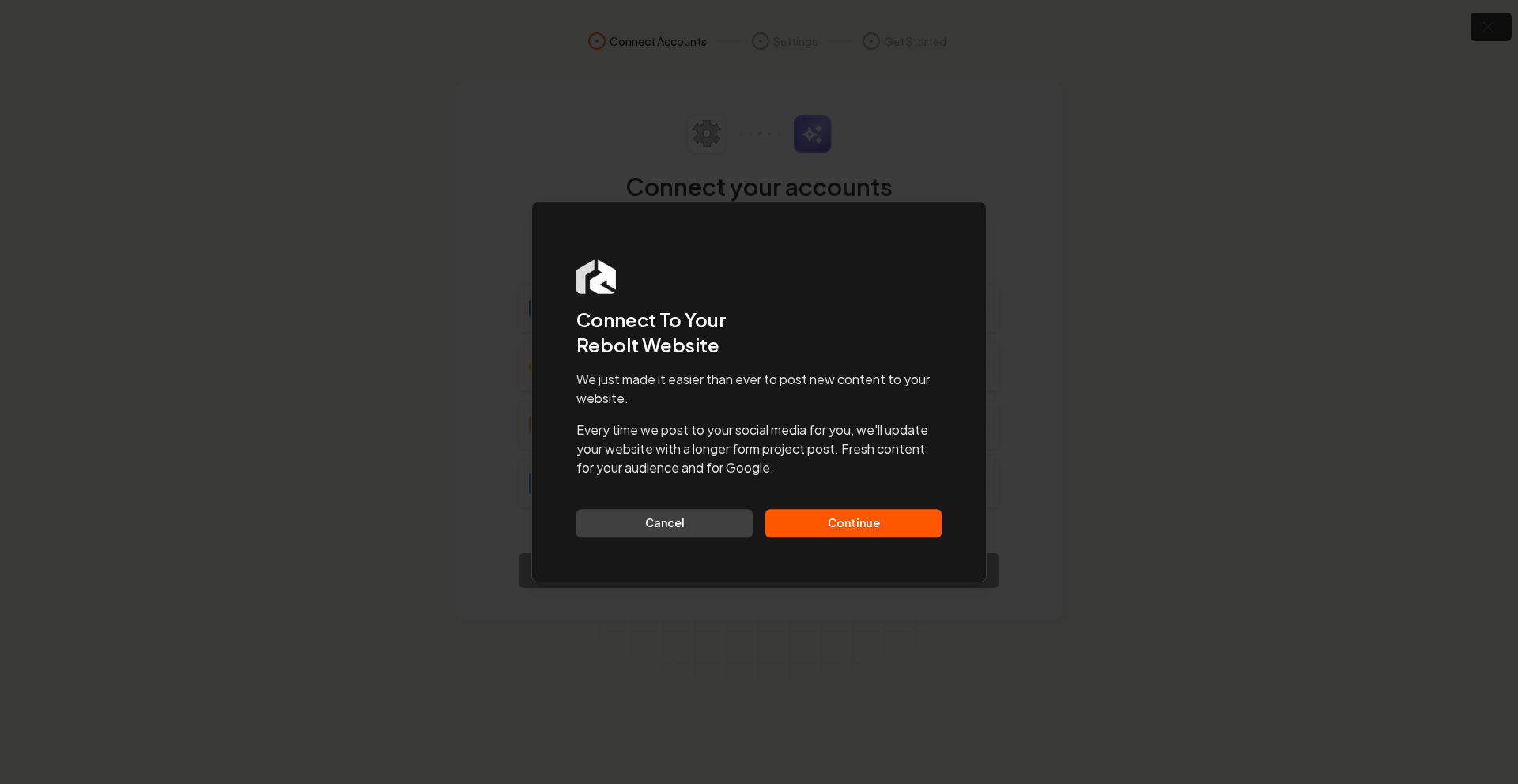
click at [851, 521] on button "Continue" at bounding box center [853, 523] width 176 height 29
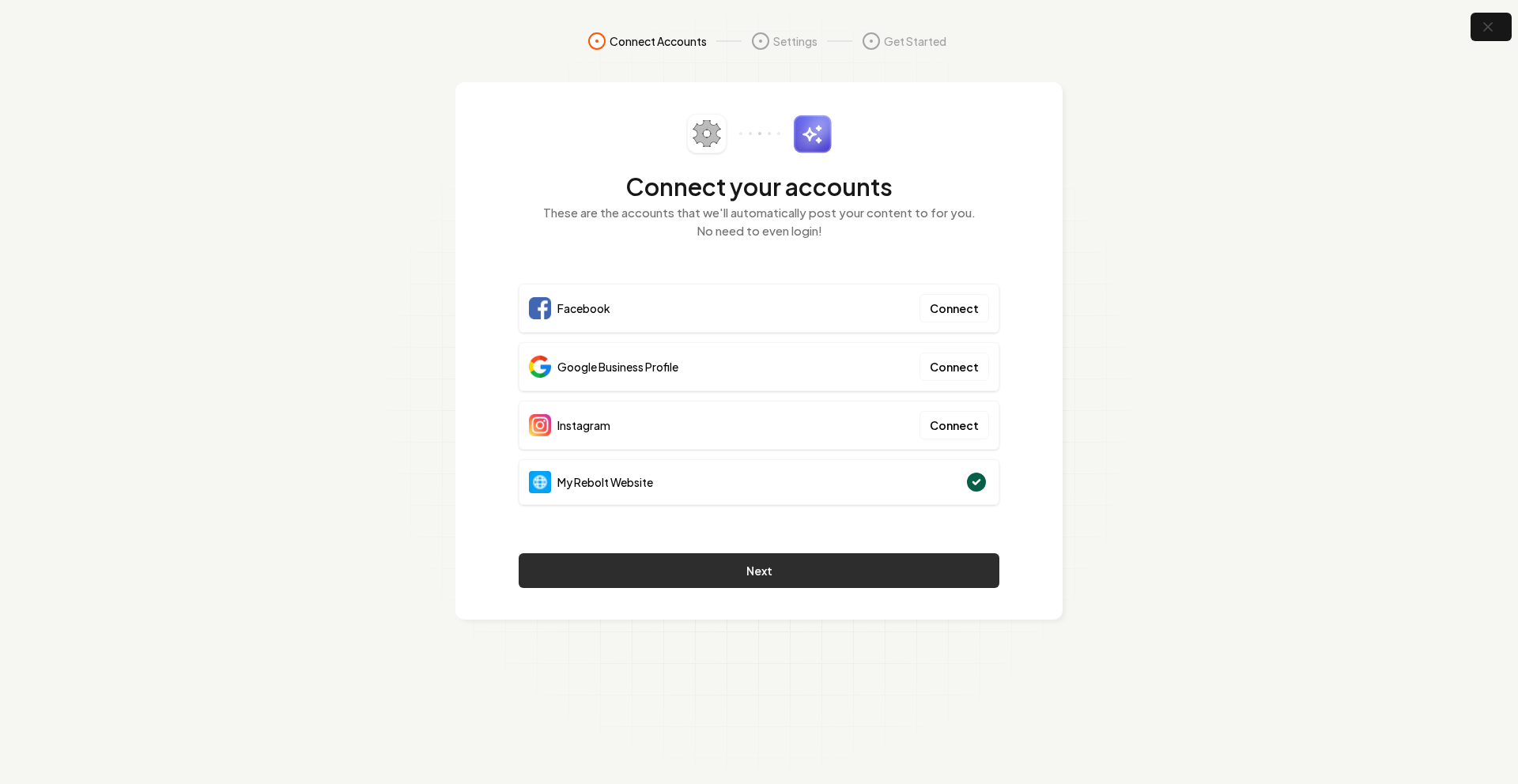
click at [668, 561] on button "Next" at bounding box center [759, 570] width 481 height 34
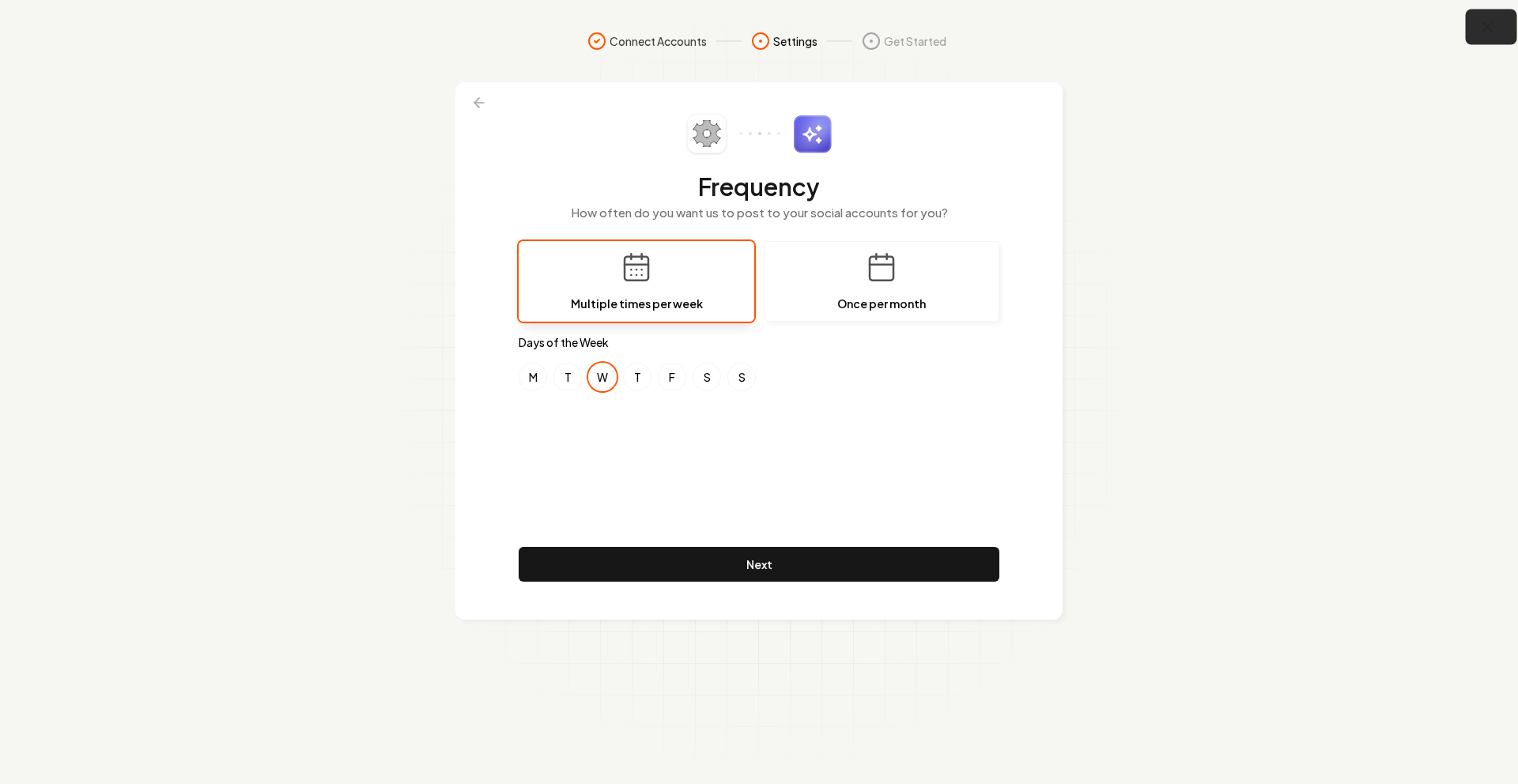
click at [1497, 24] on icon "button" at bounding box center [1488, 27] width 20 height 20
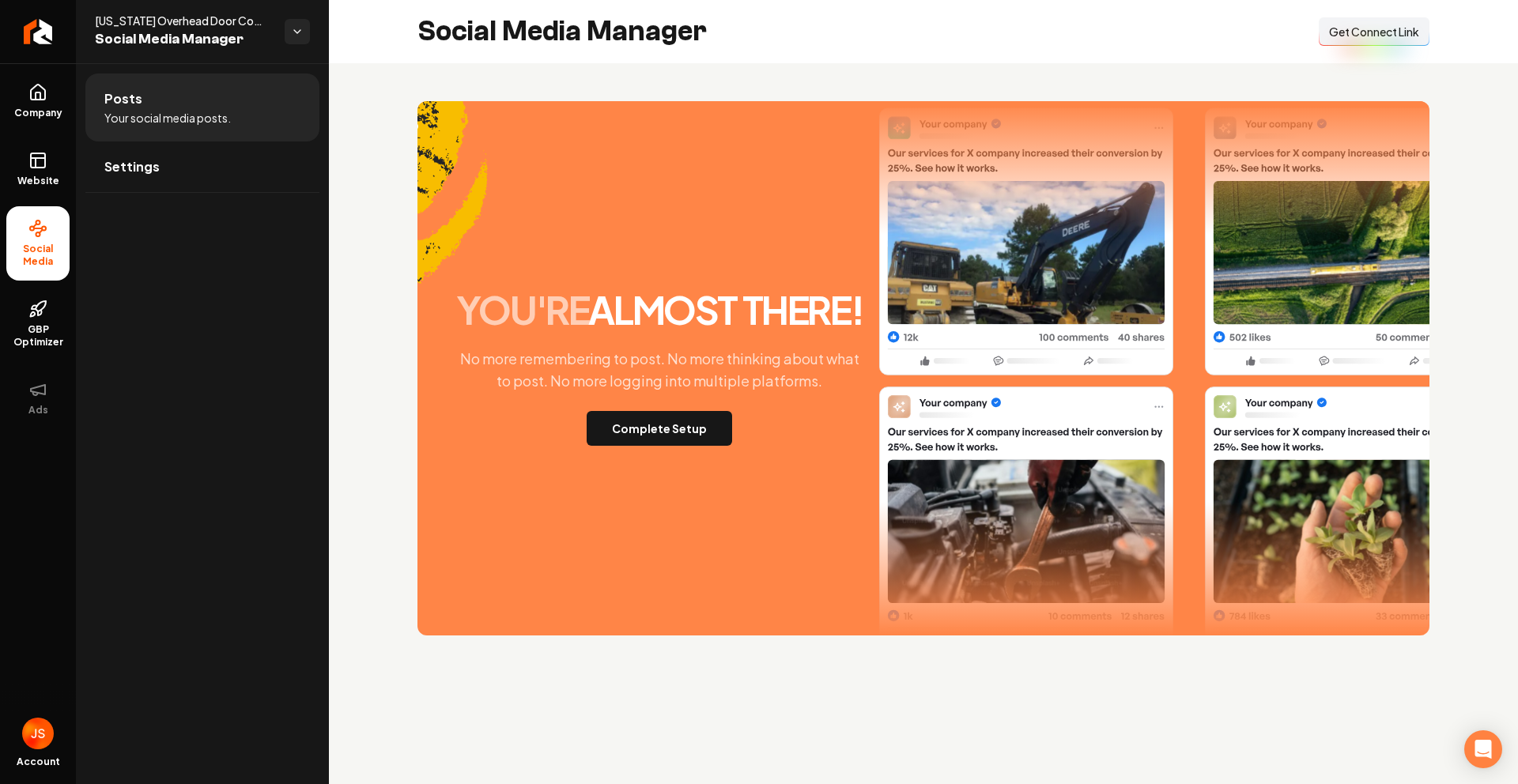
click at [1357, 43] on button "Connect Link Get Connect Link" at bounding box center [1374, 31] width 111 height 29
click at [27, 158] on link "Website" at bounding box center [38, 169] width 63 height 61
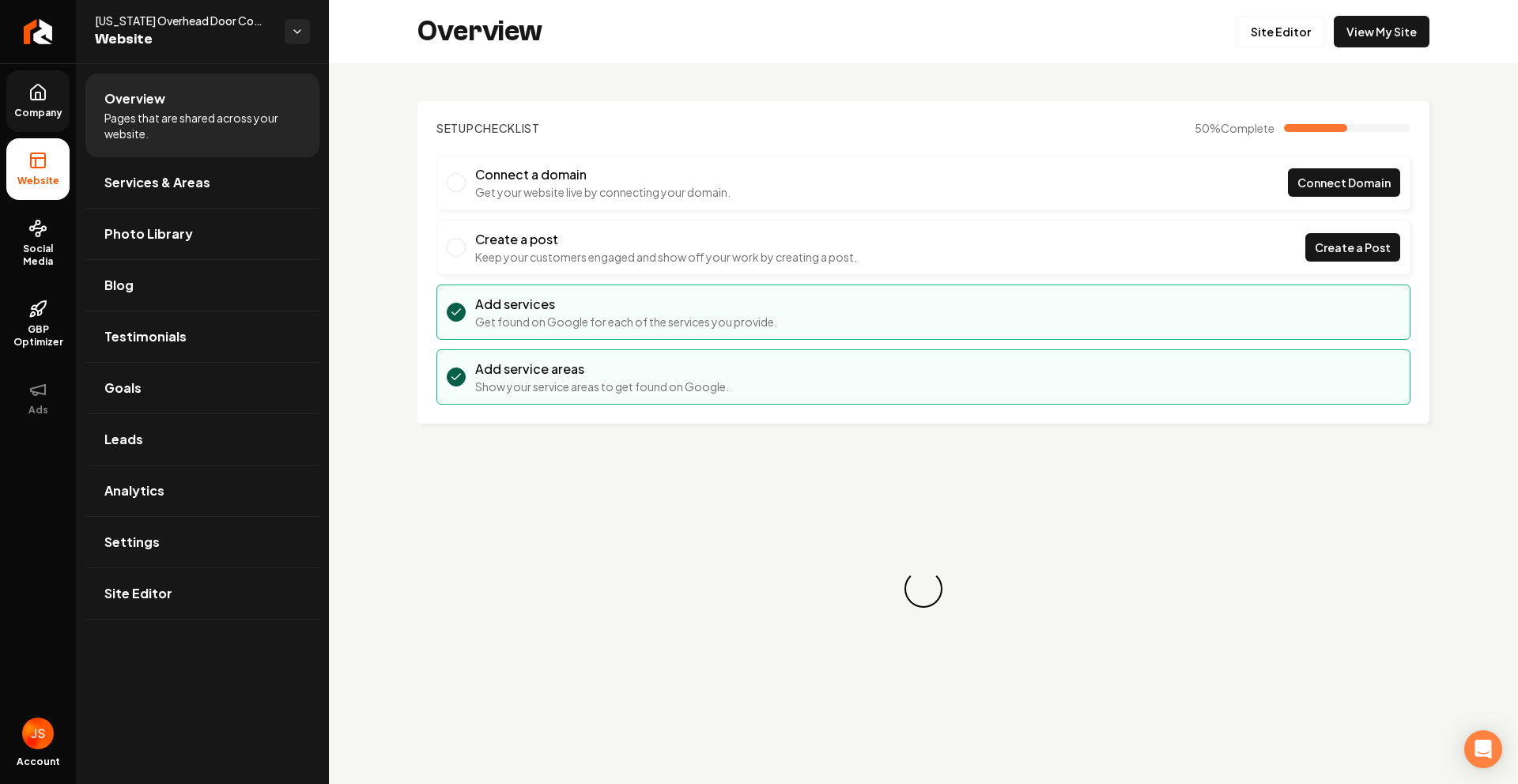
click at [34, 105] on link "Company" at bounding box center [38, 101] width 63 height 61
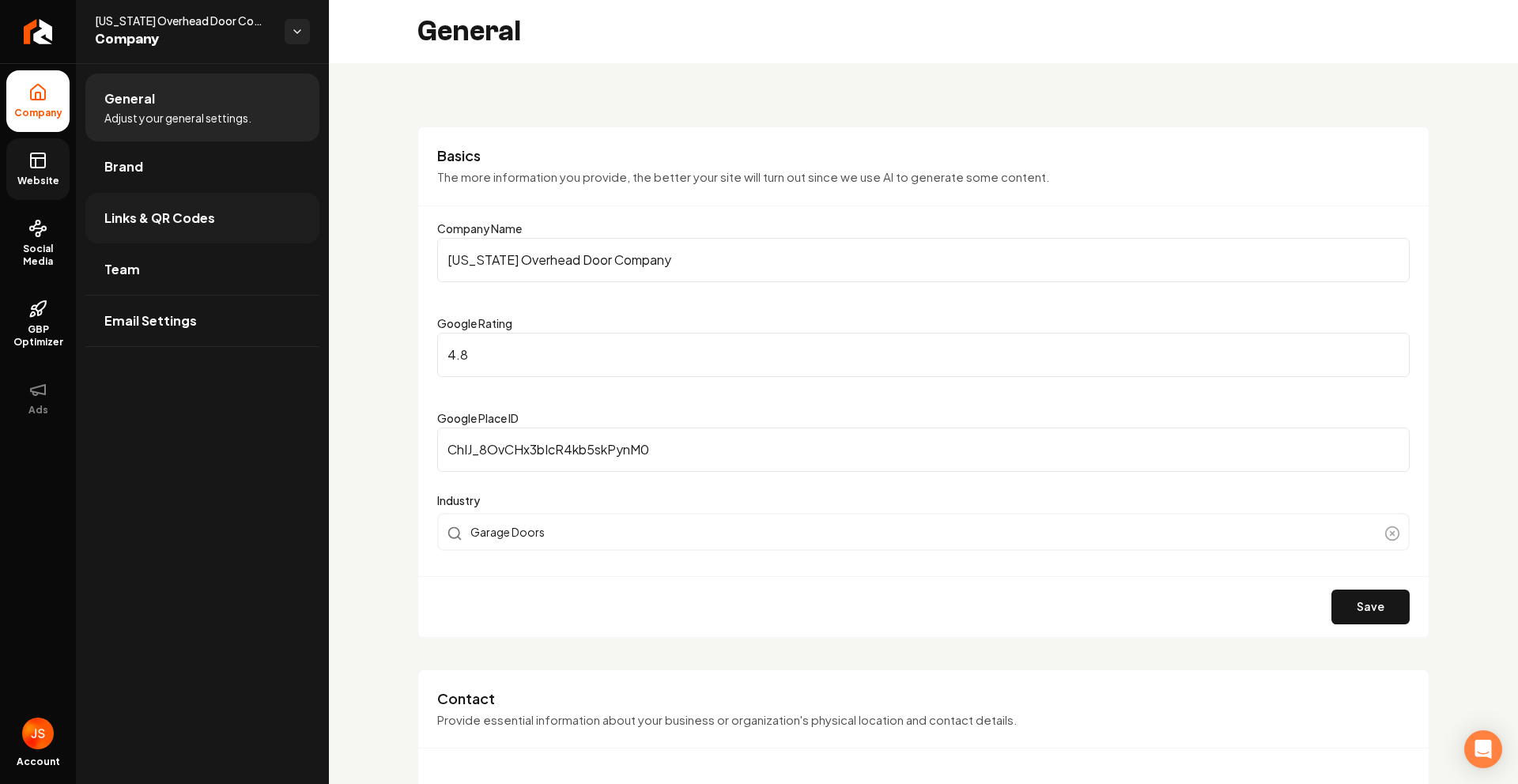
click at [151, 209] on span "Links & QR Codes" at bounding box center [159, 218] width 111 height 19
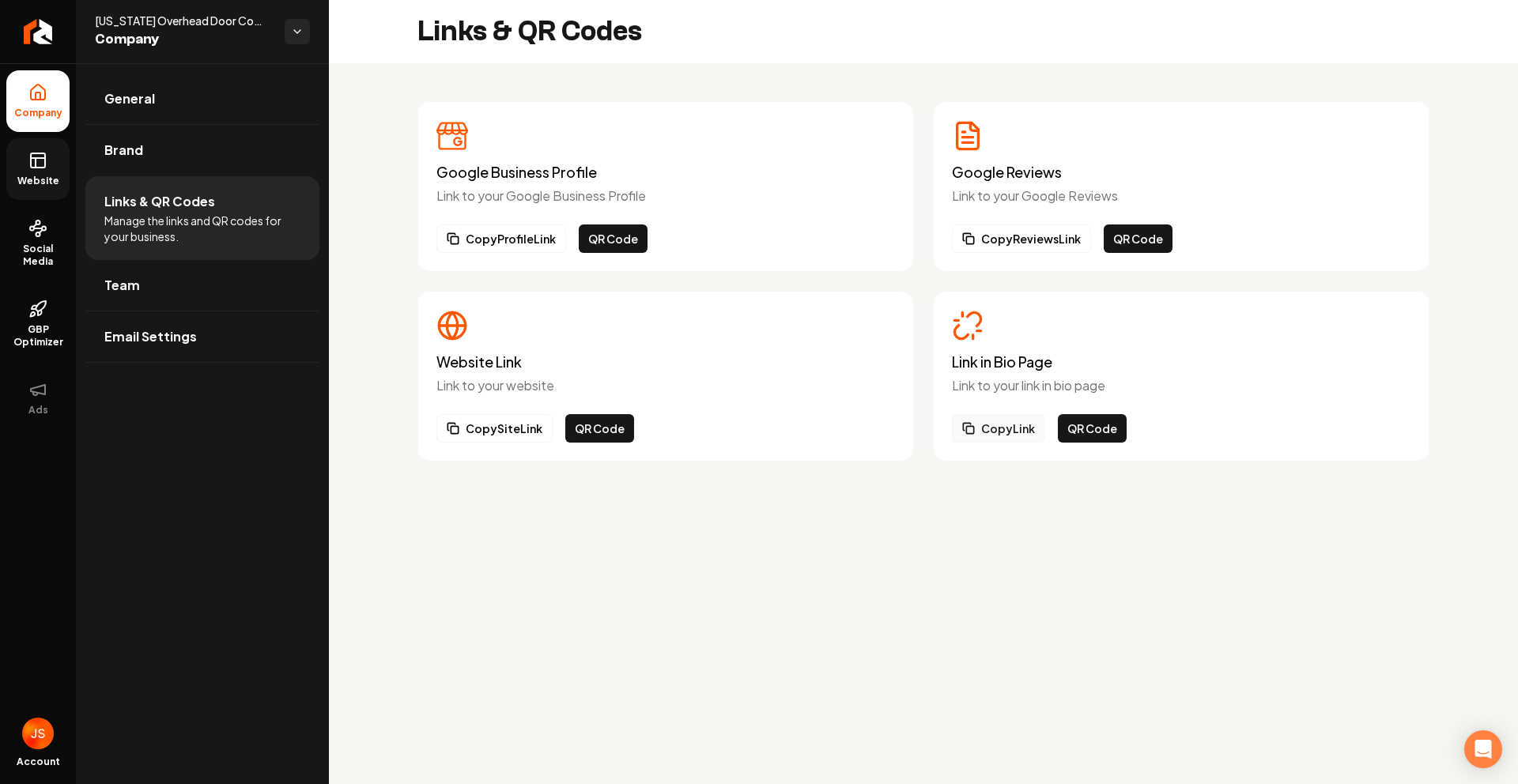
click at [1002, 426] on button "Copy Link" at bounding box center [999, 428] width 93 height 29
click at [43, 203] on ul "Company Website Social Media GBP Optimizer Ads" at bounding box center [38, 249] width 76 height 372
click at [44, 233] on icon at bounding box center [38, 228] width 19 height 19
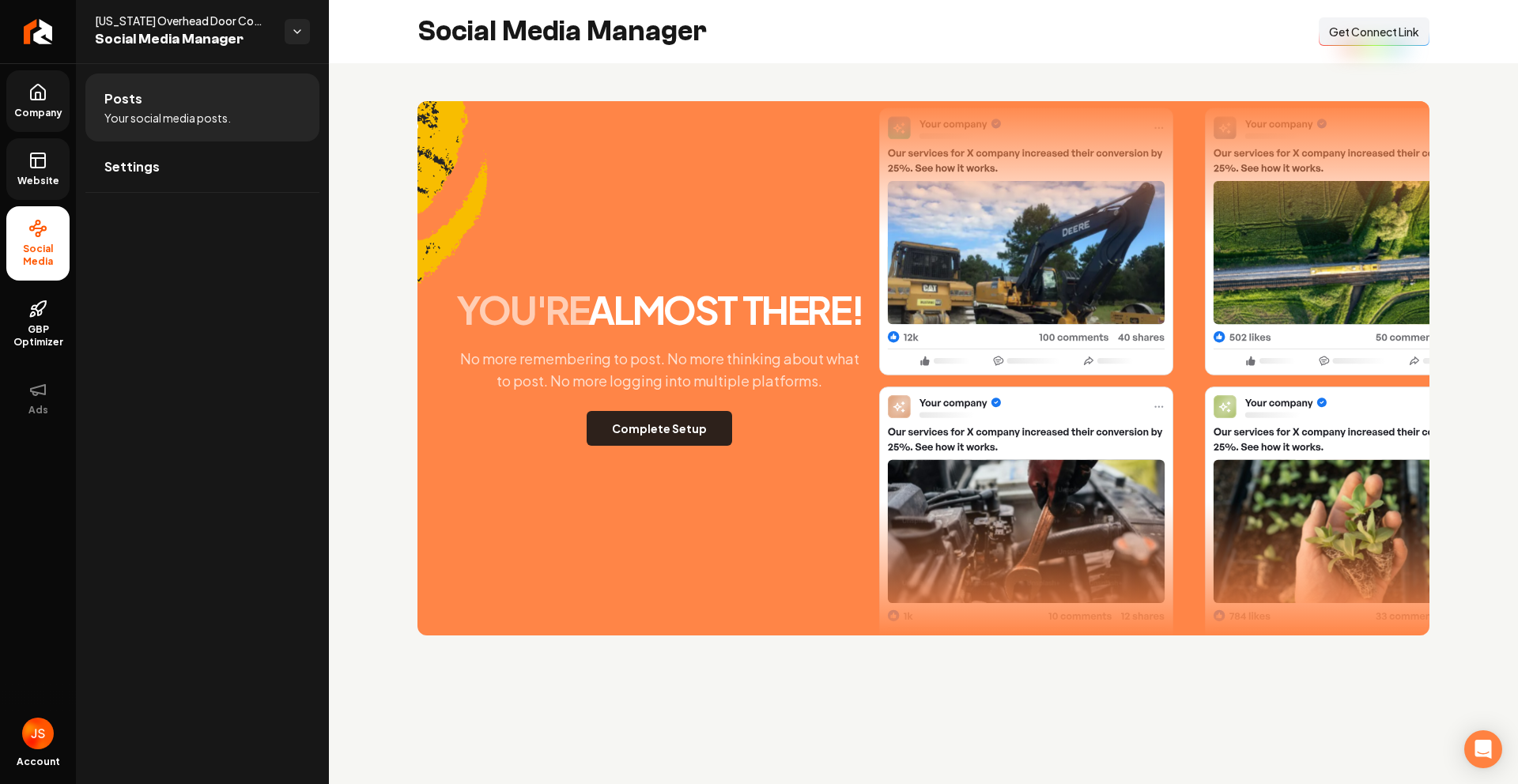
click at [685, 426] on button "Complete Setup" at bounding box center [660, 428] width 146 height 34
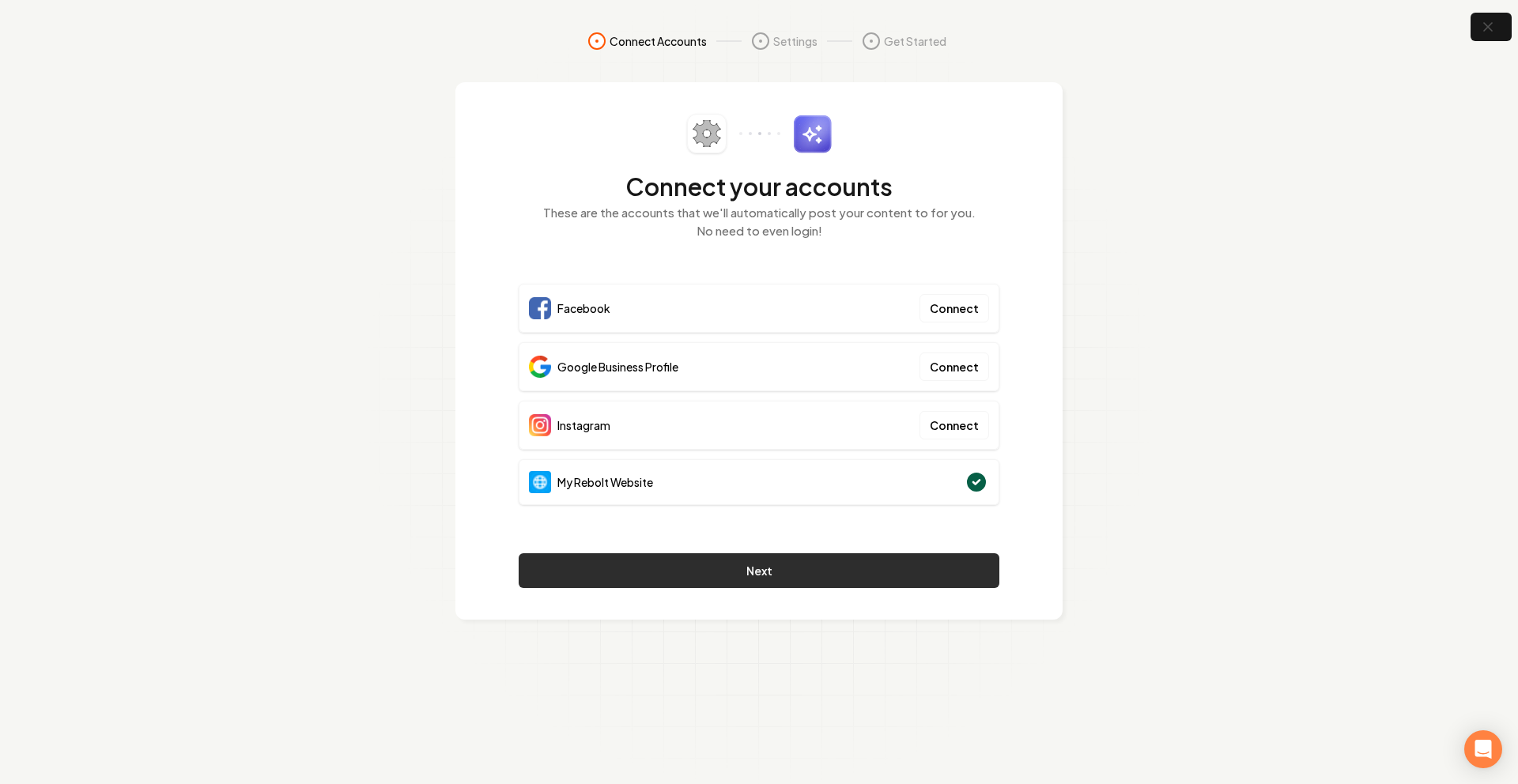
click at [734, 561] on button "Next" at bounding box center [759, 570] width 481 height 34
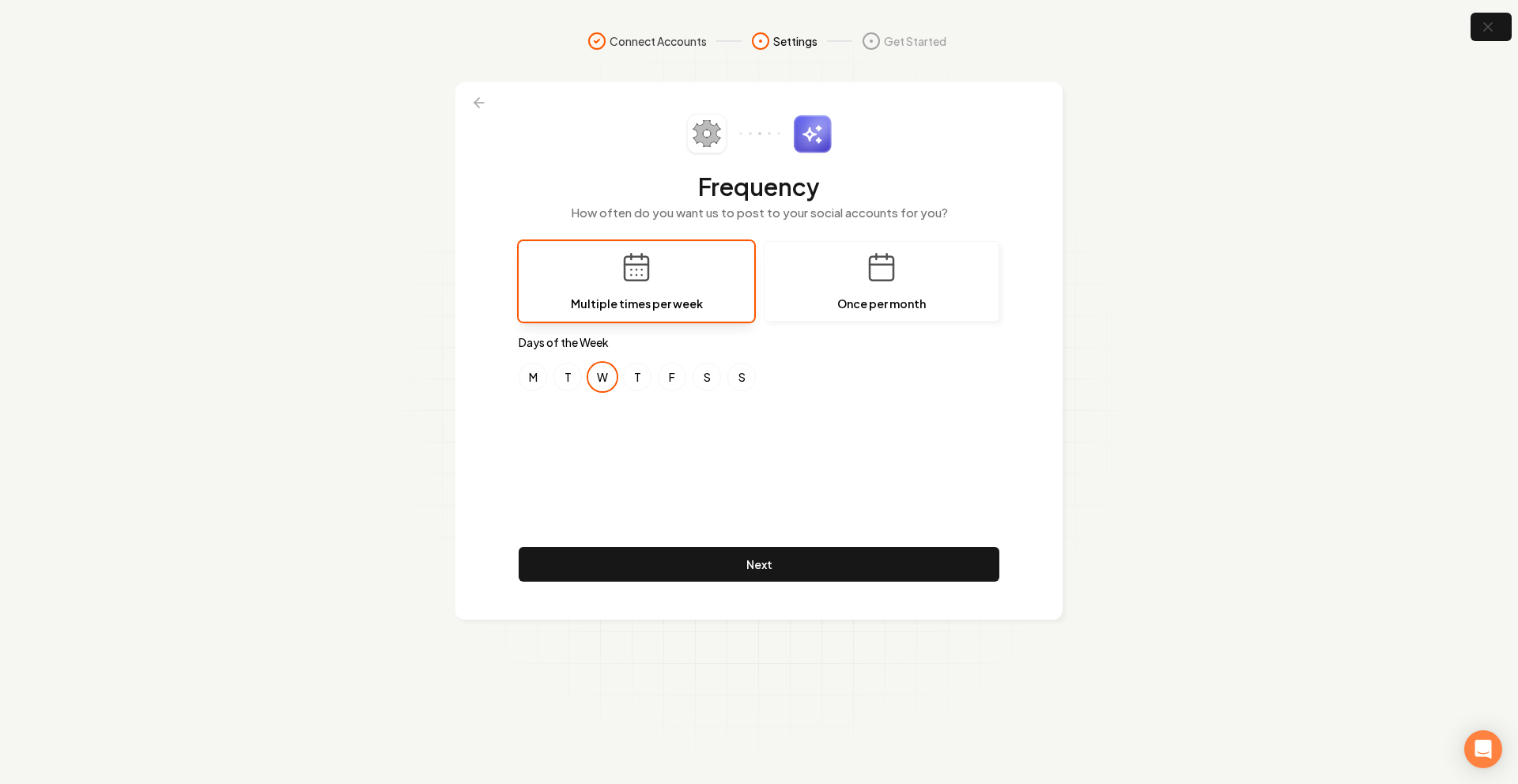
click at [773, 422] on div "Frequency How often do you want us to post to your social accounts for you? Mul…" at bounding box center [759, 351] width 481 height 474
click at [608, 424] on div "Frequency How often do you want us to post to your social accounts for you? Mul…" at bounding box center [759, 351] width 481 height 474
click at [911, 401] on div "Frequency How often do you want us to post to your social accounts for you? Mul…" at bounding box center [759, 351] width 481 height 474
click at [550, 455] on div "Frequency How often do you want us to post to your social accounts for you? Mul…" at bounding box center [759, 351] width 481 height 474
click at [578, 378] on button "T" at bounding box center [567, 377] width 29 height 29
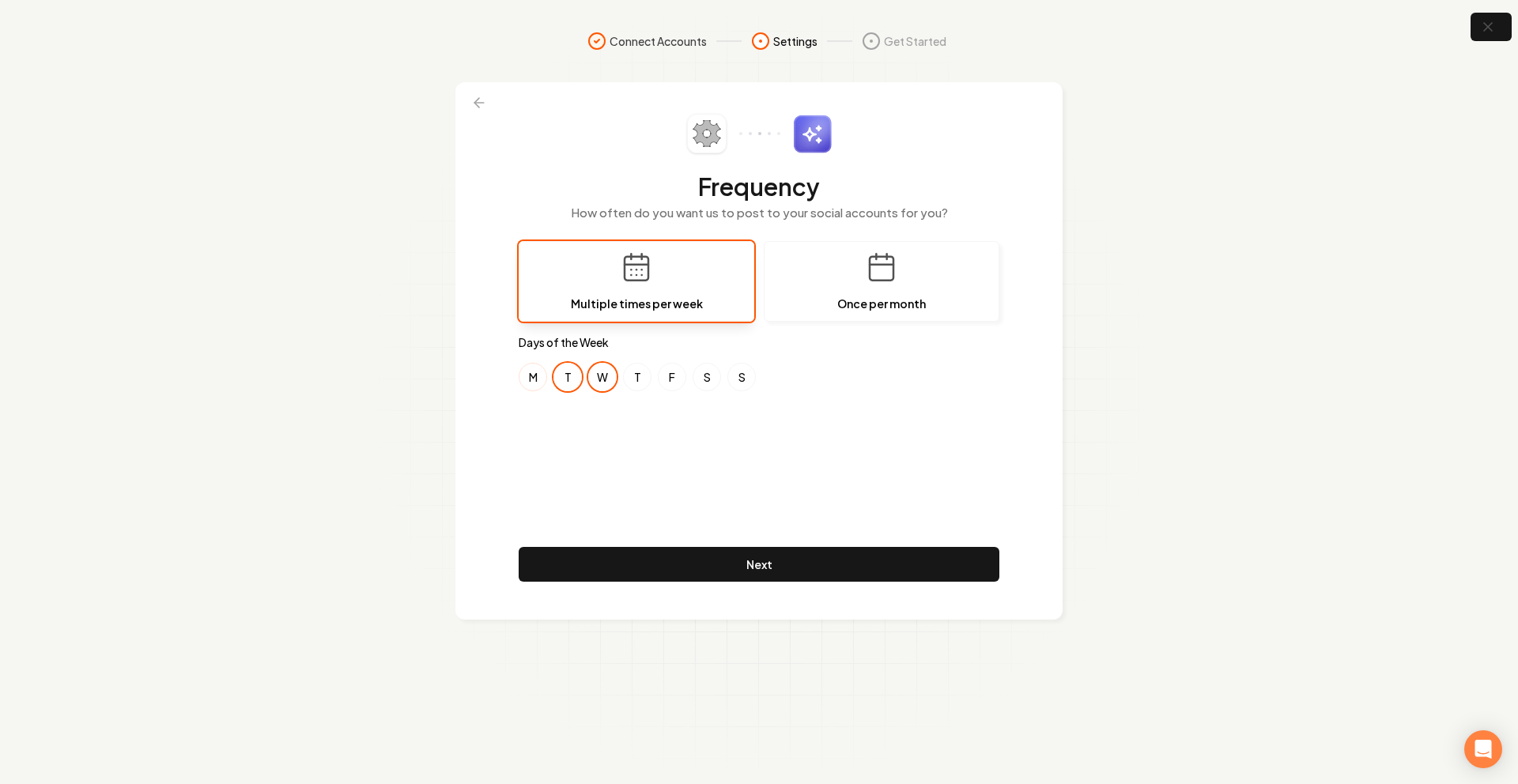
click at [533, 372] on button "M" at bounding box center [533, 377] width 29 height 29
click at [568, 388] on button "T" at bounding box center [567, 377] width 29 height 29
click at [670, 384] on button "F" at bounding box center [672, 377] width 29 height 29
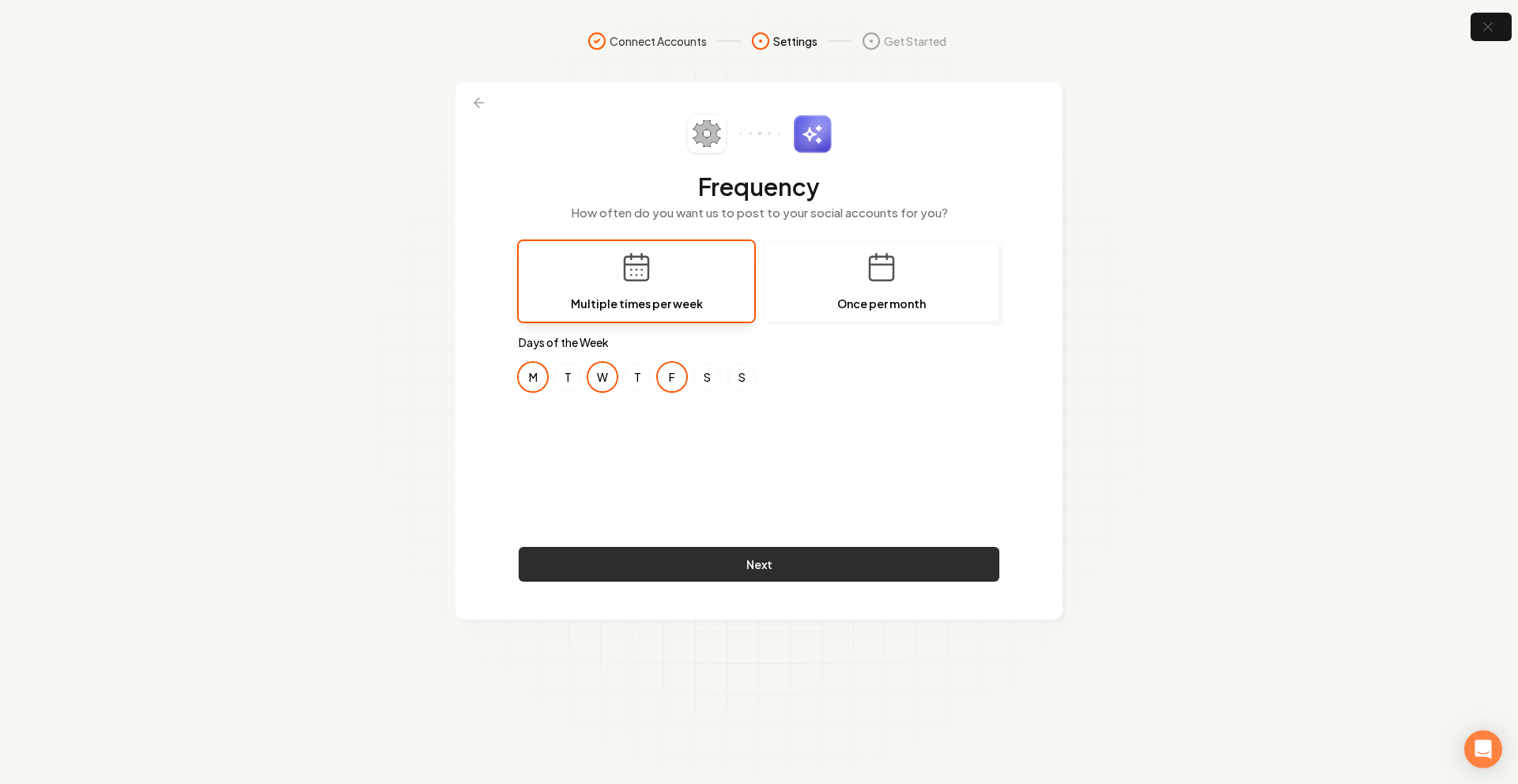
click at [780, 569] on button "Next" at bounding box center [759, 564] width 481 height 34
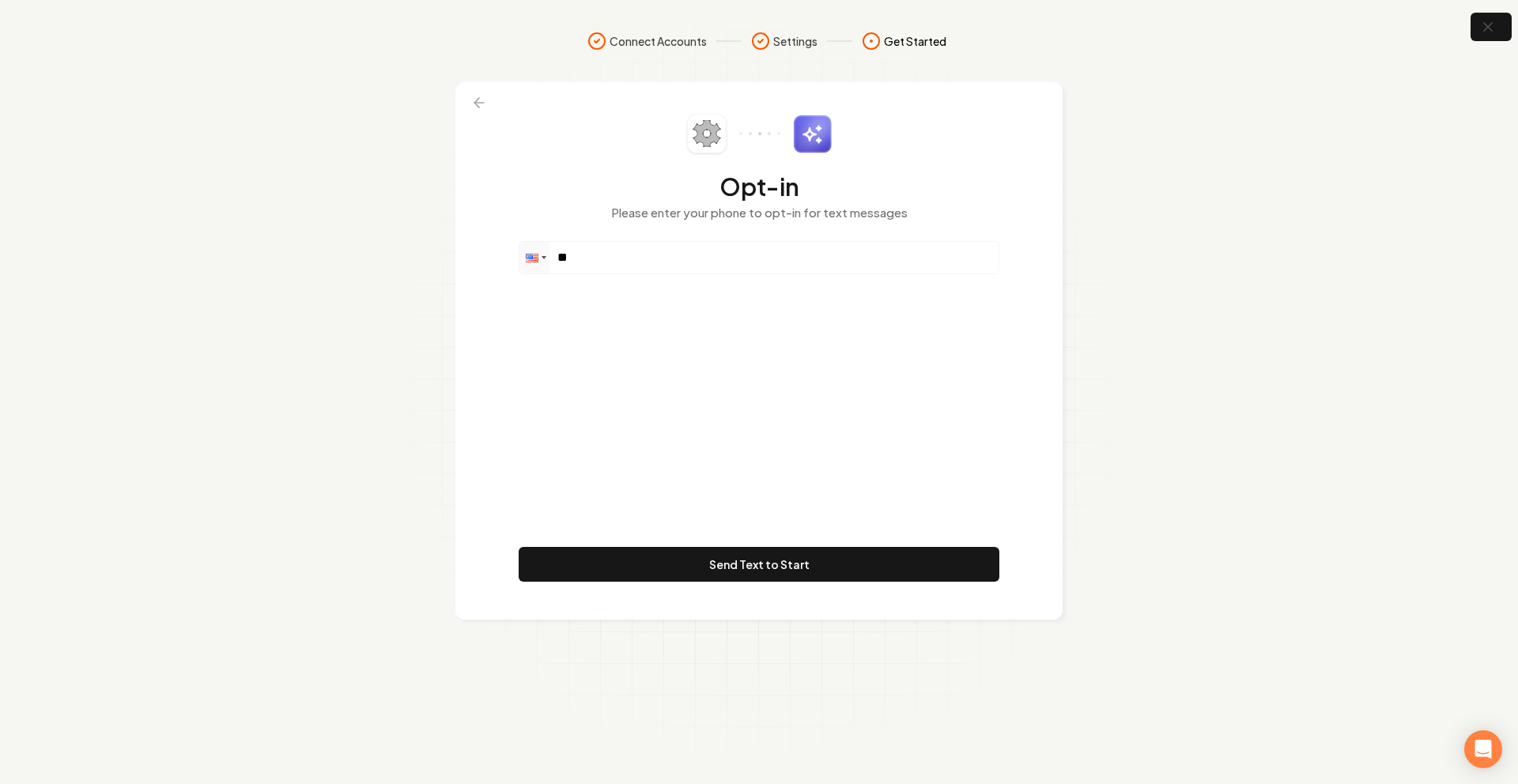
click at [711, 274] on div "Opt-in Please enter your phone to opt-in for text messages Phone ** Send Text t…" at bounding box center [759, 351] width 481 height 474
click at [710, 268] on input "**" at bounding box center [759, 257] width 479 height 32
paste input "**********"
type input "**********"
click at [672, 347] on div "**********" at bounding box center [759, 351] width 481 height 474
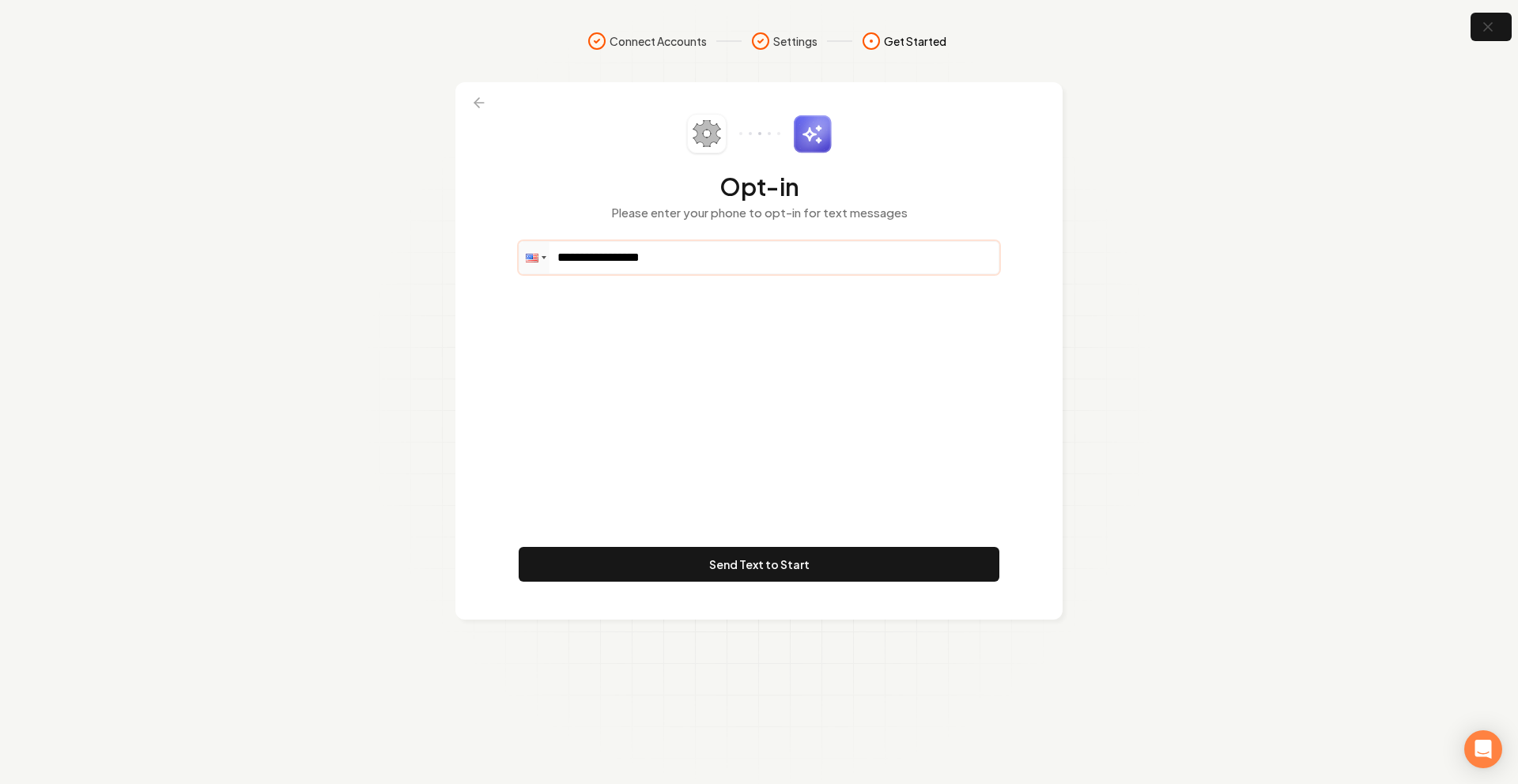
click at [637, 251] on input "**********" at bounding box center [759, 257] width 479 height 32
click at [619, 330] on div "**********" at bounding box center [759, 351] width 481 height 474
click at [675, 566] on button "Send Text to Start" at bounding box center [759, 564] width 481 height 34
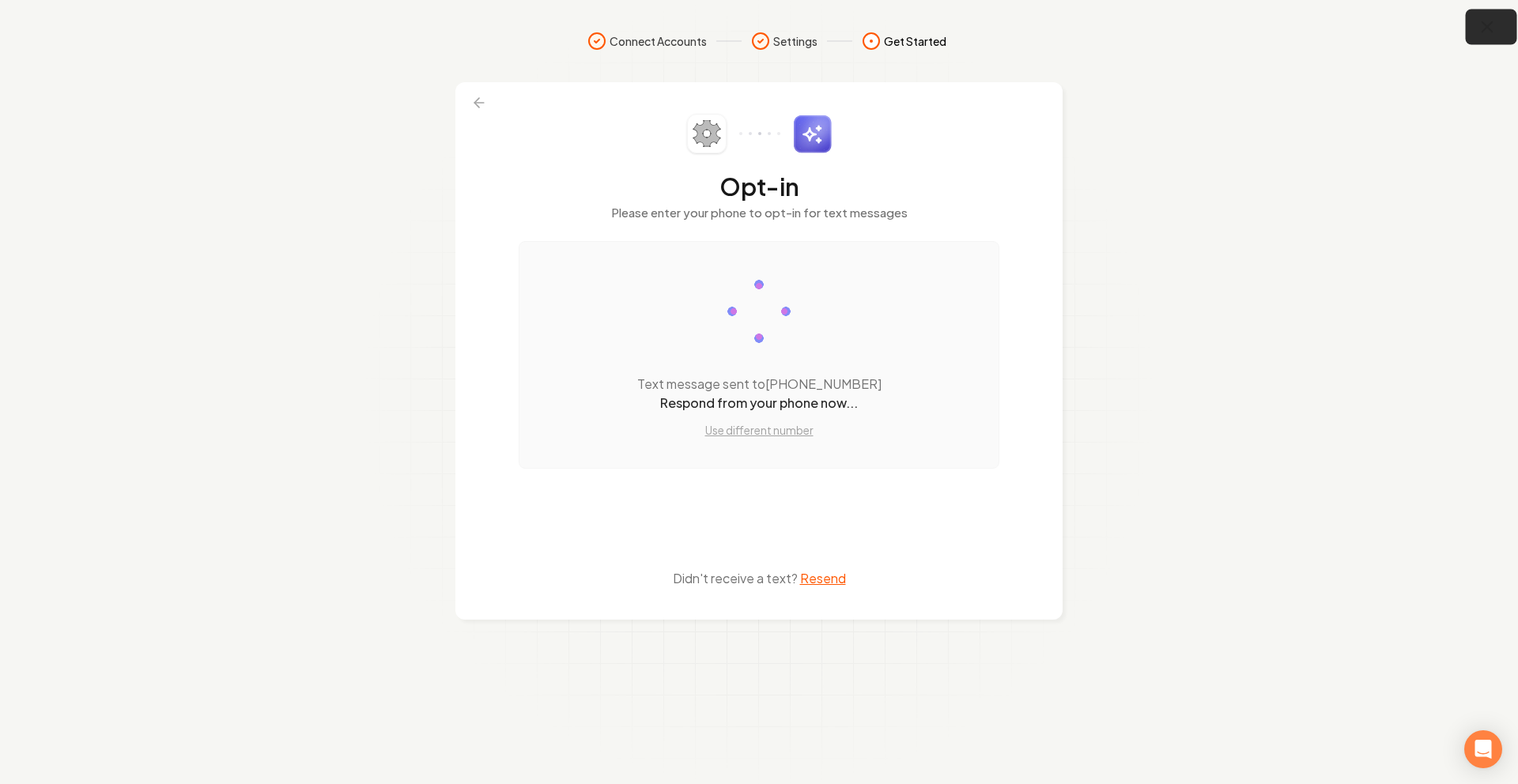
drag, startPoint x: 1493, startPoint y: 27, endPoint x: 1478, endPoint y: 29, distance: 15.1
click at [1493, 26] on icon "button" at bounding box center [1488, 27] width 20 height 20
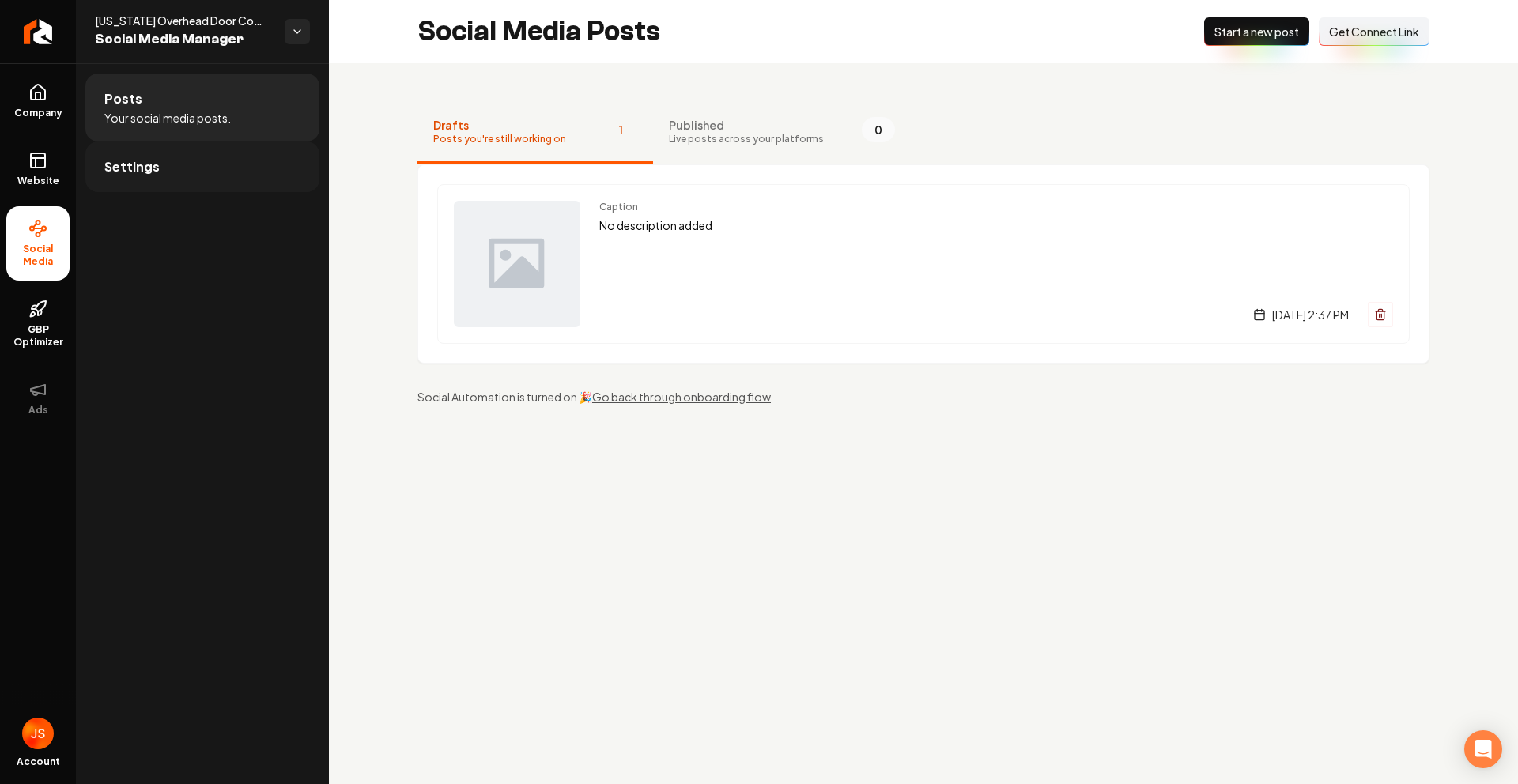
click at [213, 170] on link "Settings" at bounding box center [202, 167] width 234 height 51
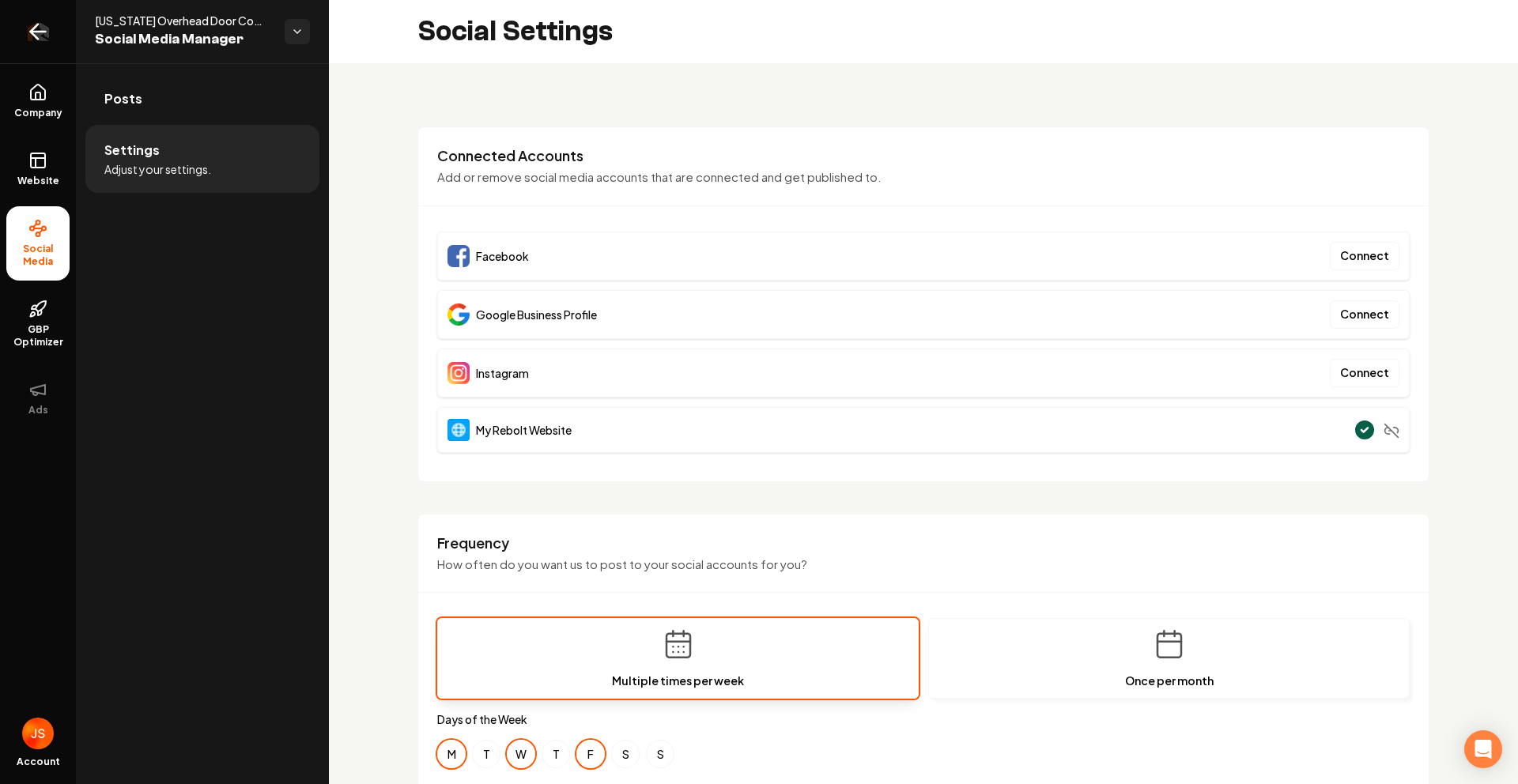
click at [45, 39] on icon "Return to dashboard" at bounding box center [38, 31] width 25 height 25
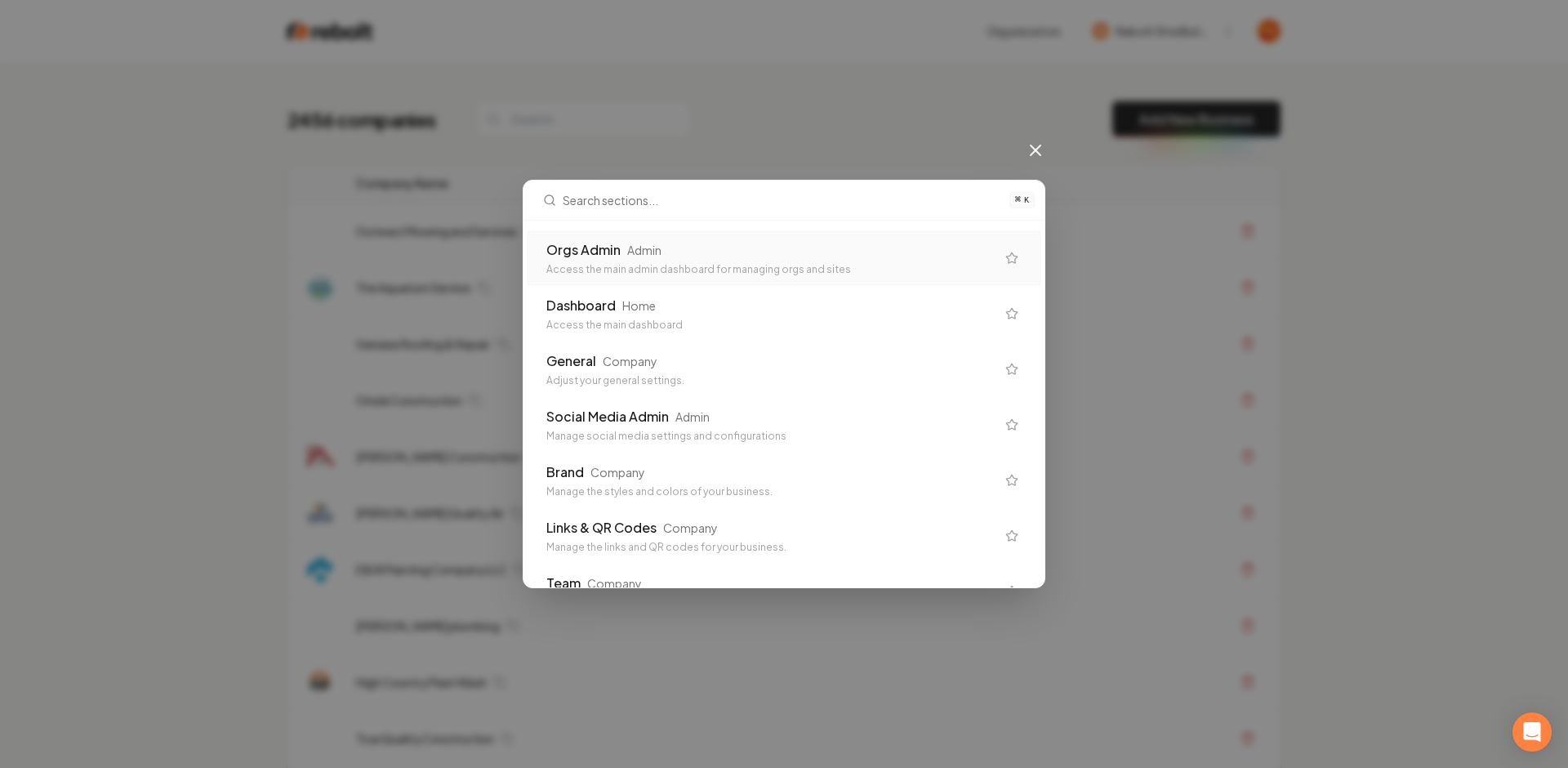
click at [618, 267] on div "Access the main admin dashboard for managing orgs and sites" at bounding box center [770, 269] width 450 height 13
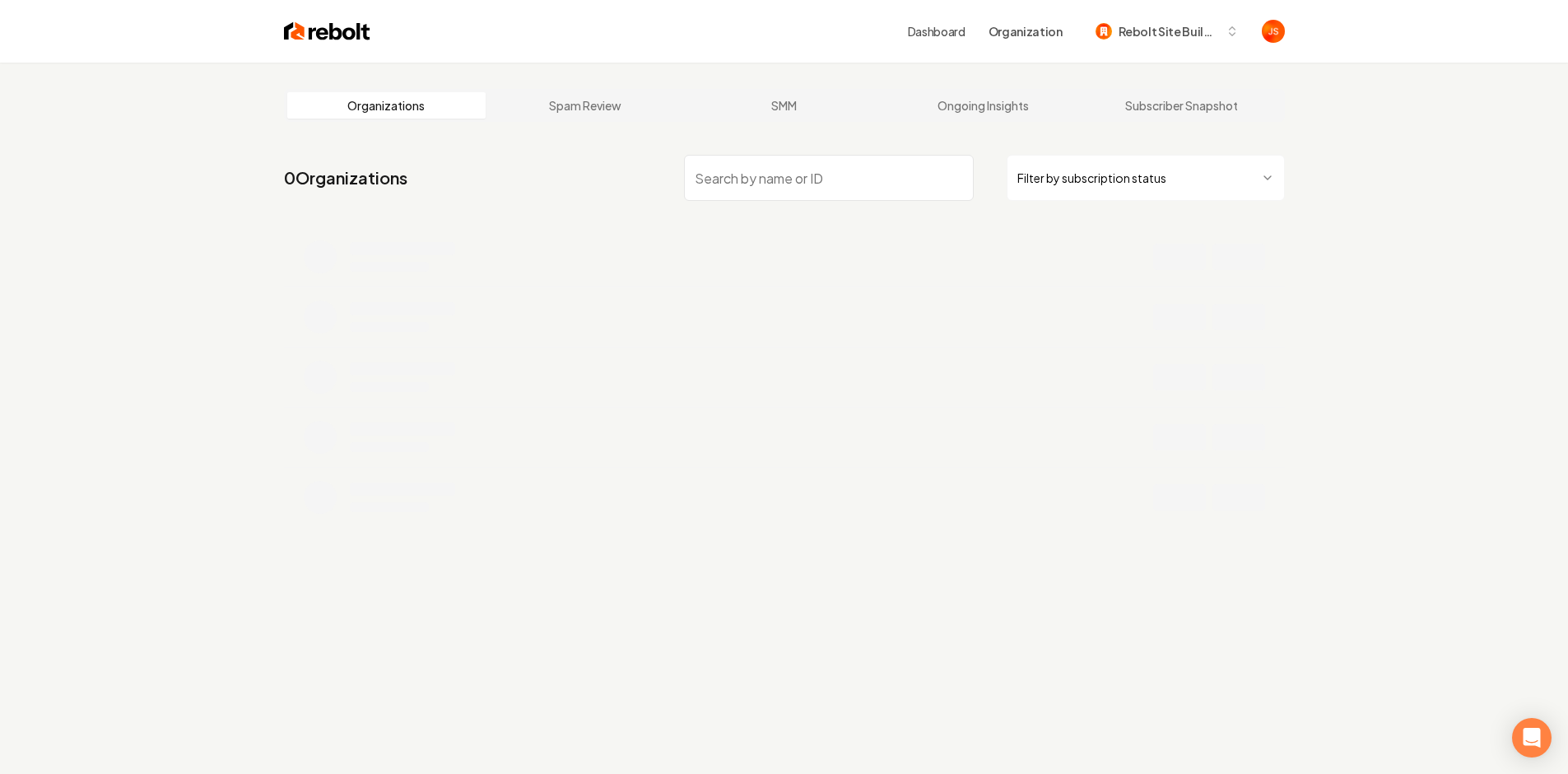
click at [1343, 246] on div "Organizations Spam Review SMM Ongoing Insights Subscriber Snapshot 0 Organizati…" at bounding box center [784, 449] width 1568 height 774
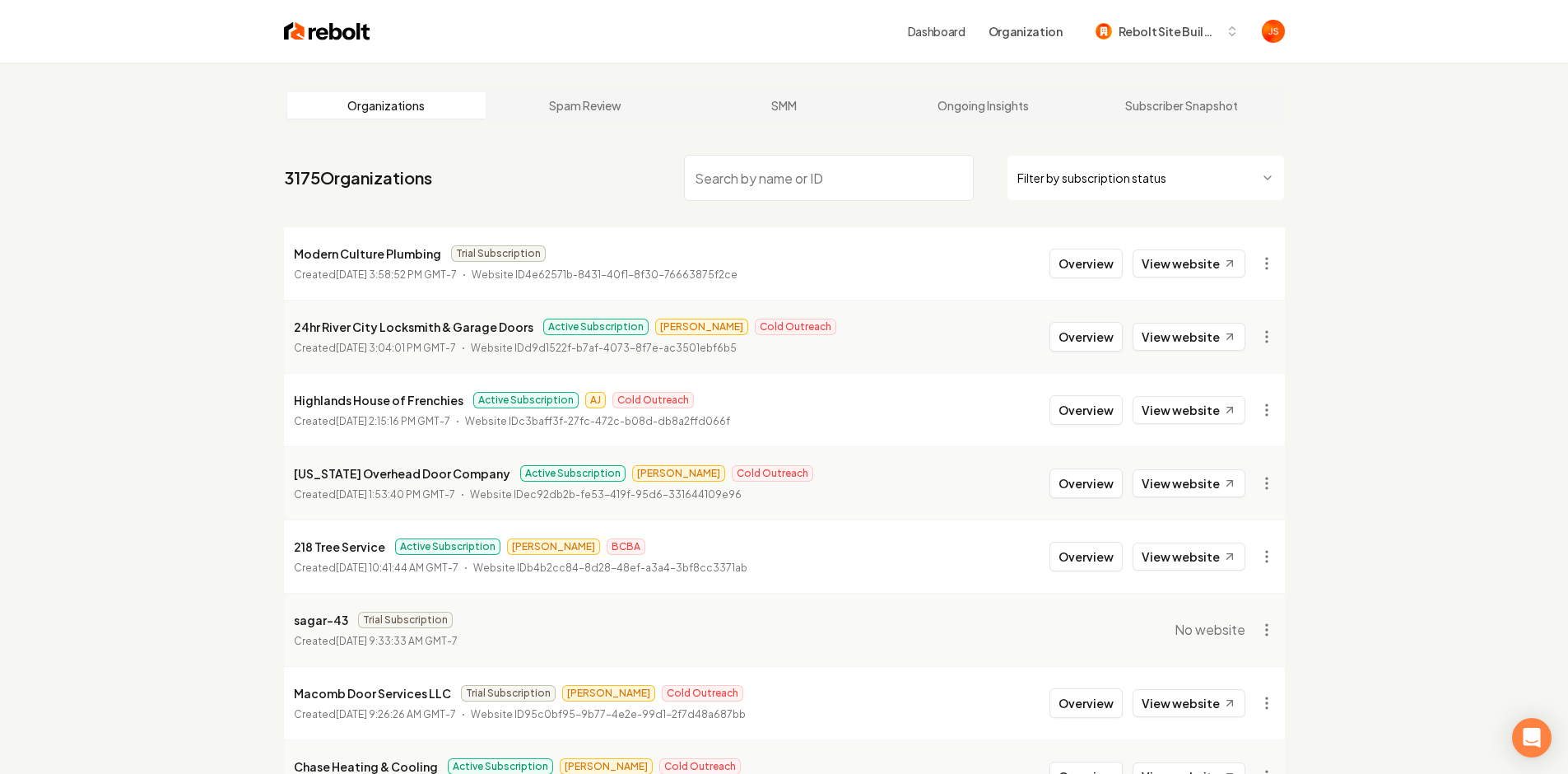
click at [1288, 260] on main "Organizations Spam Review SMM Ongoing Insights Subscriber Snapshot 3175 Organiz…" at bounding box center [784, 524] width 1054 height 923
click at [1281, 261] on html "Dashboard Organization Rebolt Site Builder Organizations Spam Review SMM Ongoin…" at bounding box center [784, 387] width 1568 height 774
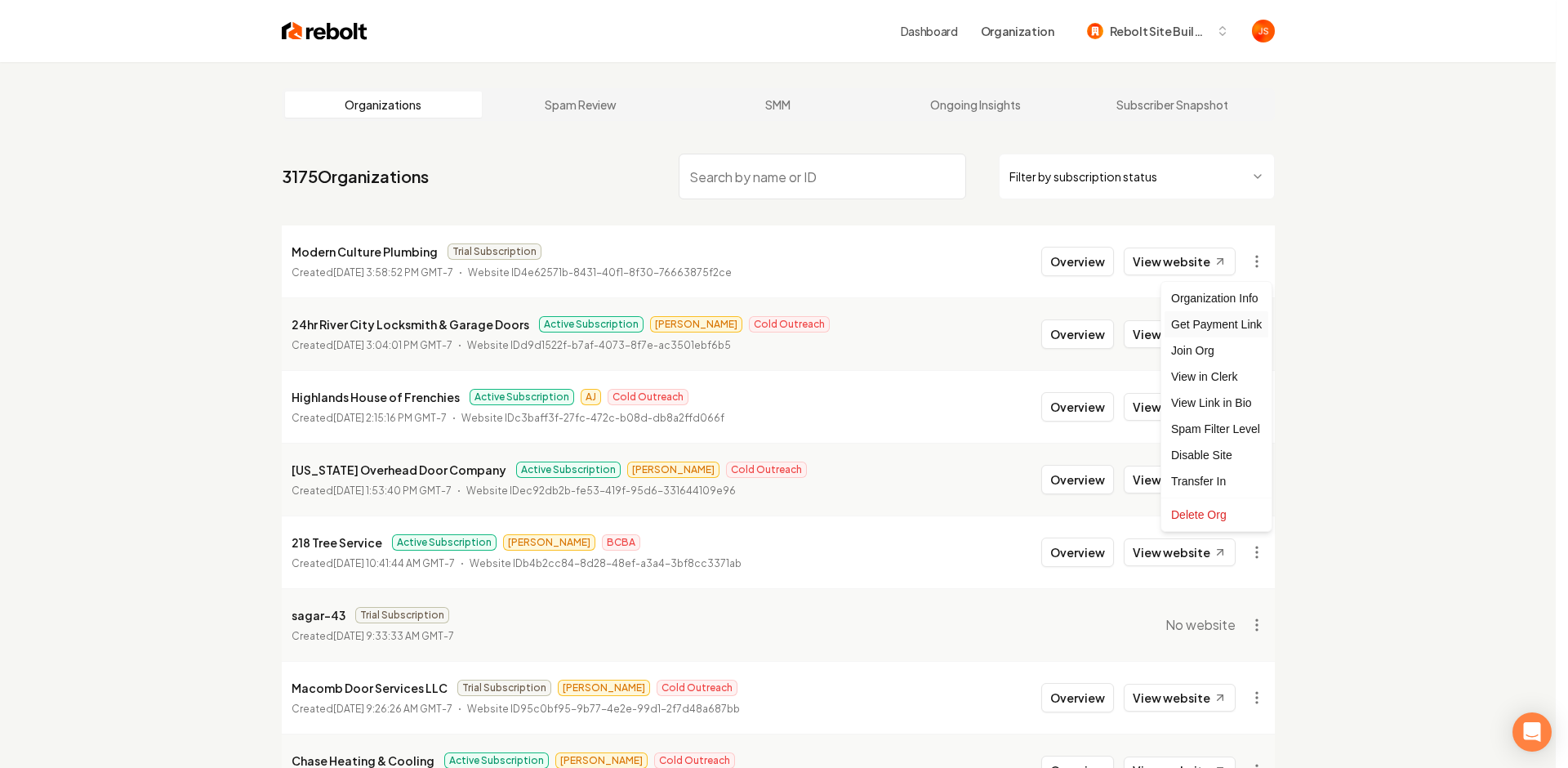
click at [1244, 326] on div "Get Payment Link" at bounding box center [1217, 324] width 104 height 26
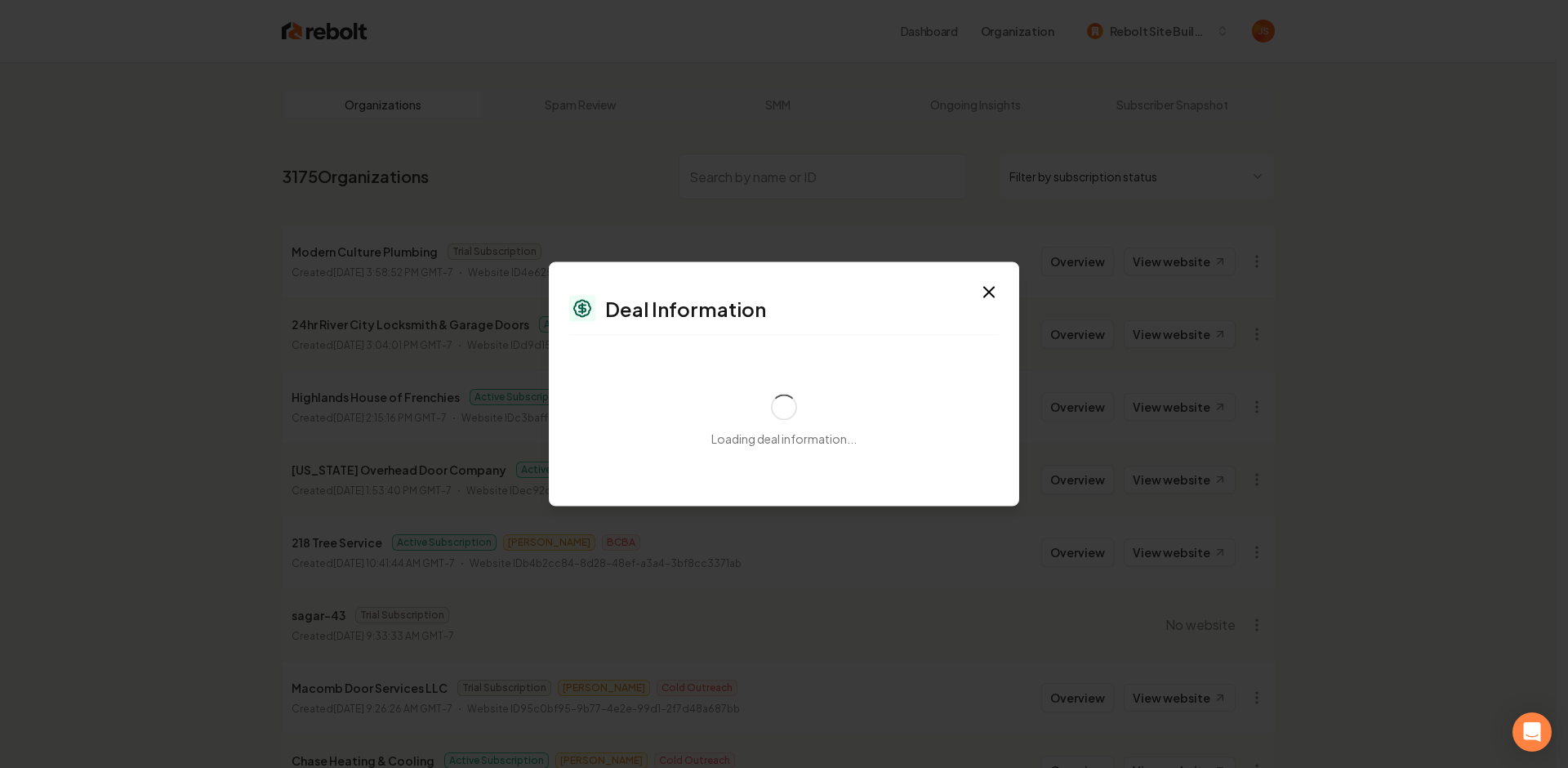
click at [875, 310] on div "Deal Information" at bounding box center [783, 308] width 429 height 26
click at [873, 312] on div "Deal Information" at bounding box center [783, 308] width 429 height 26
click at [874, 310] on div "Deal Information" at bounding box center [783, 308] width 429 height 26
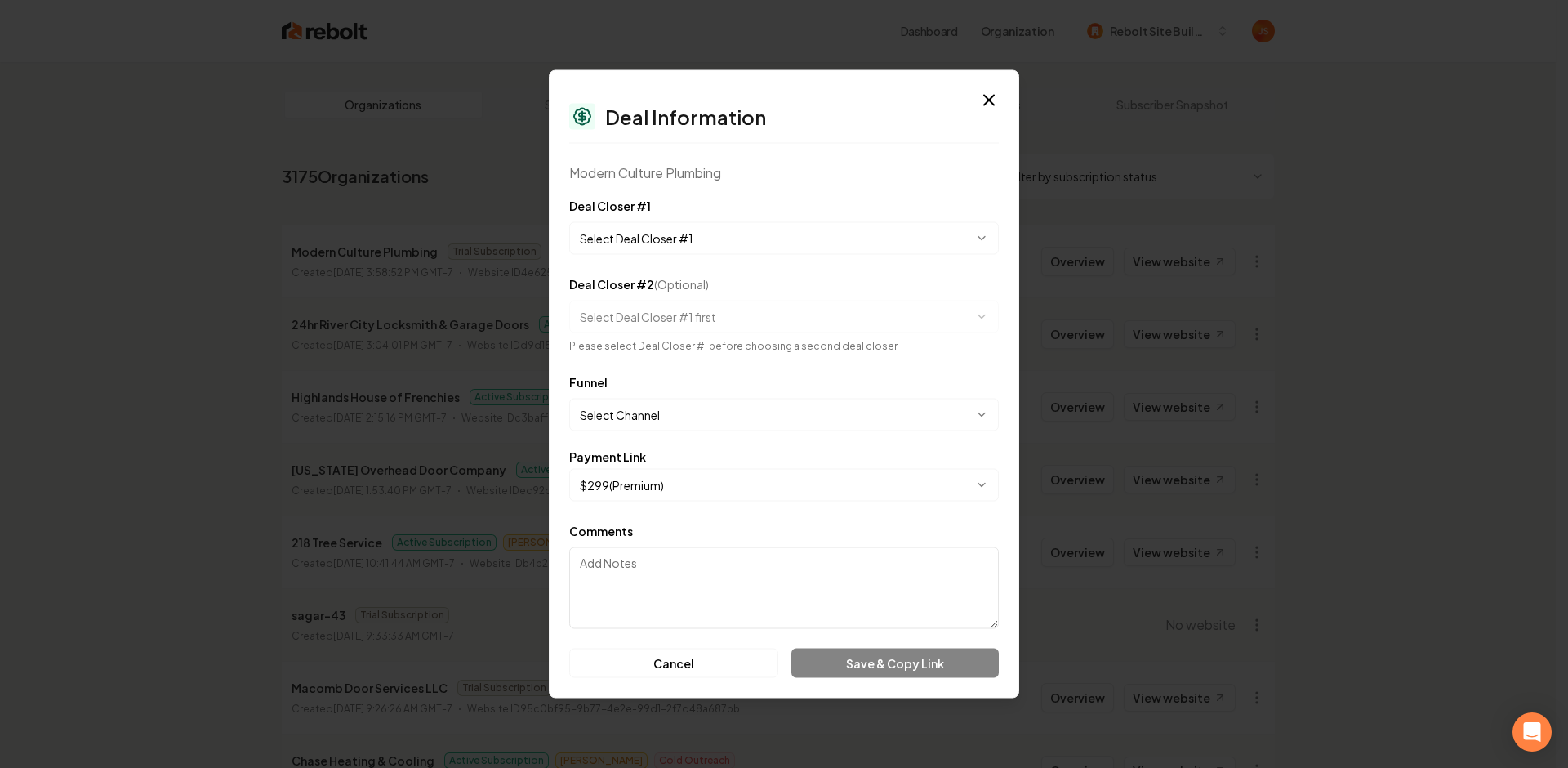
click at [752, 239] on body "Dashboard Organization Rebolt Site Builder Organizations Spam Review SMM Ongoin…" at bounding box center [778, 384] width 1556 height 768
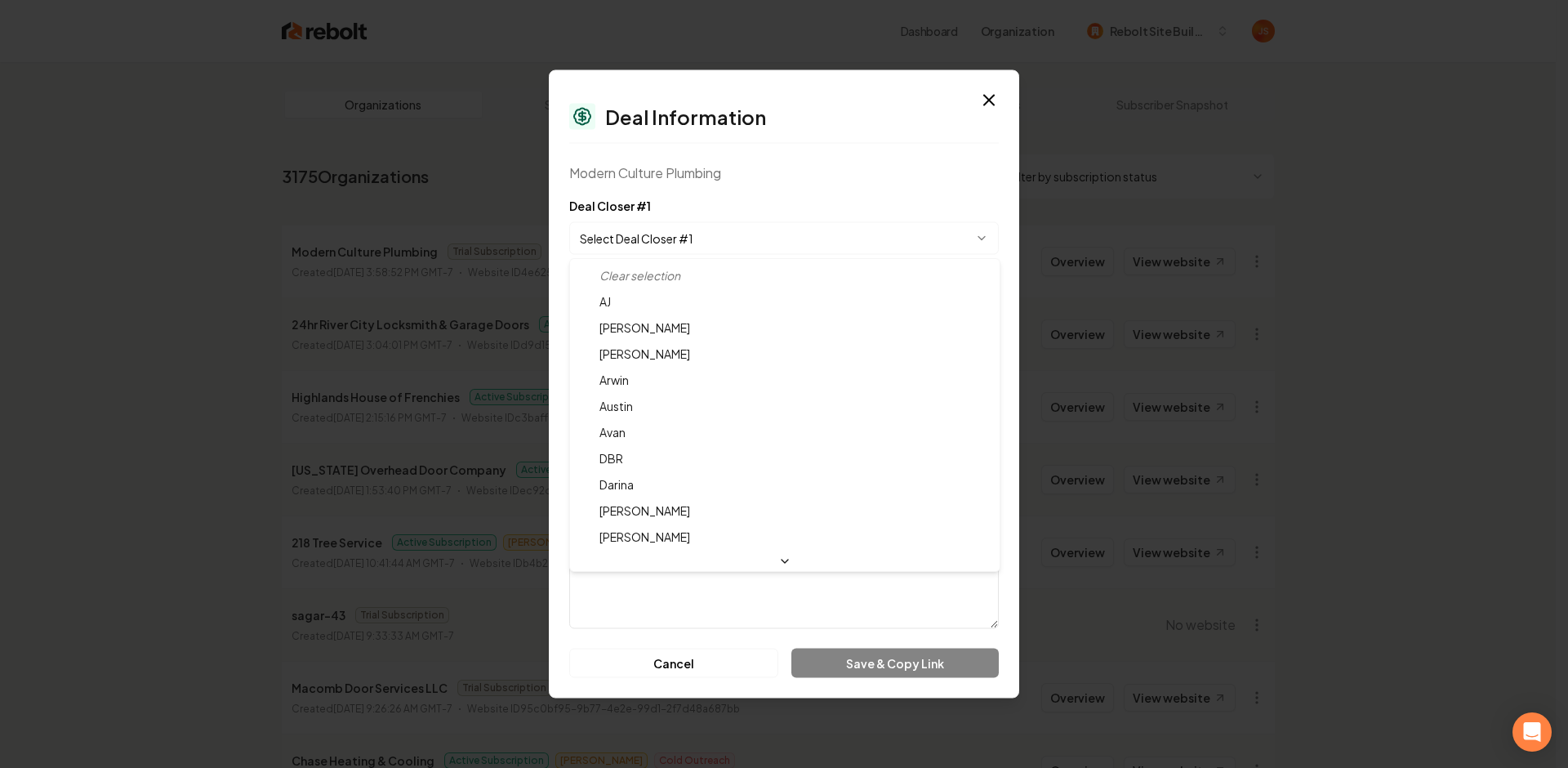
select select "**********"
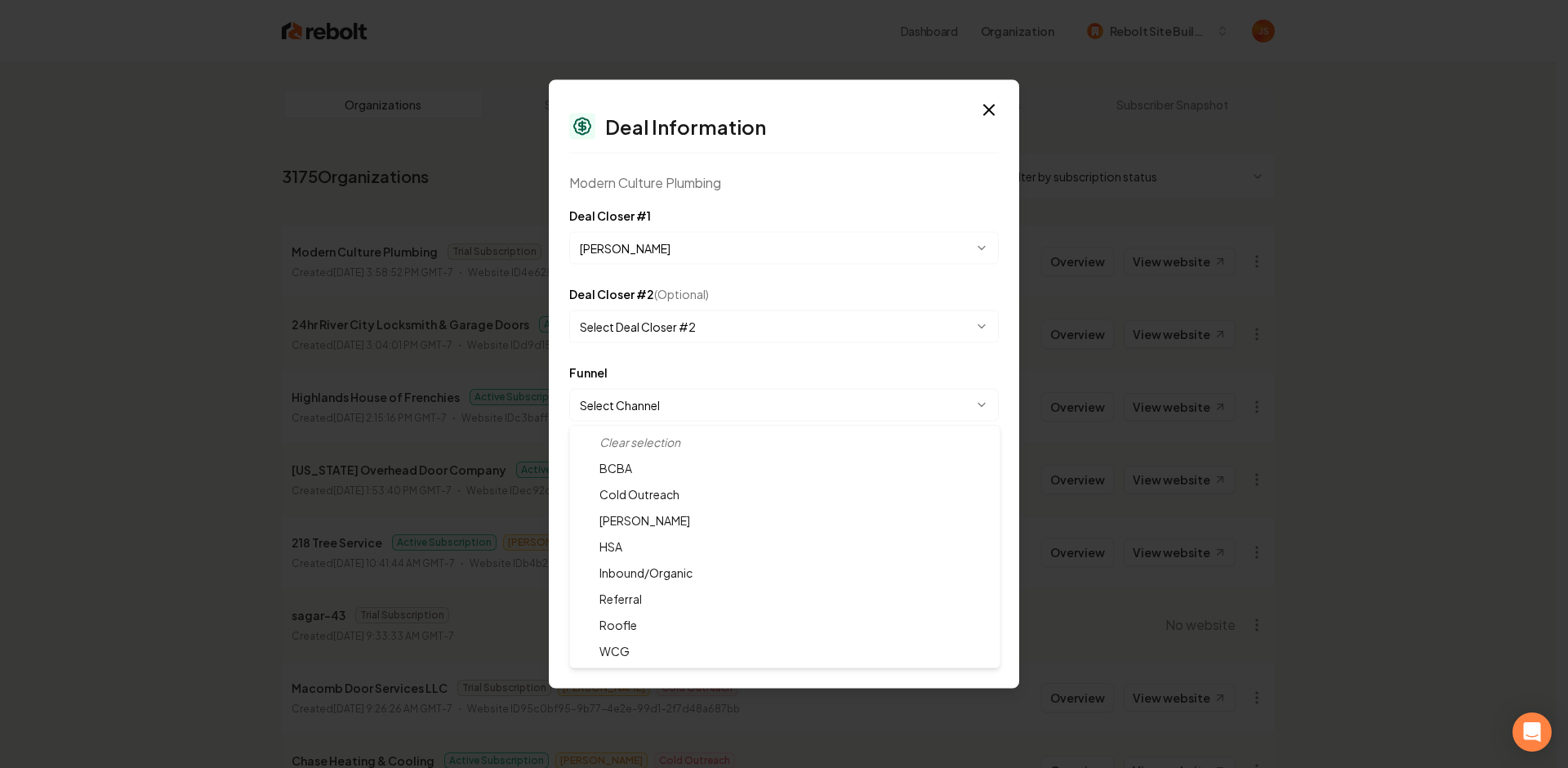
click at [641, 406] on body "Dashboard Organization Rebolt Site Builder Organizations Spam Review SMM Ongoin…" at bounding box center [778, 384] width 1556 height 768
select select "**********"
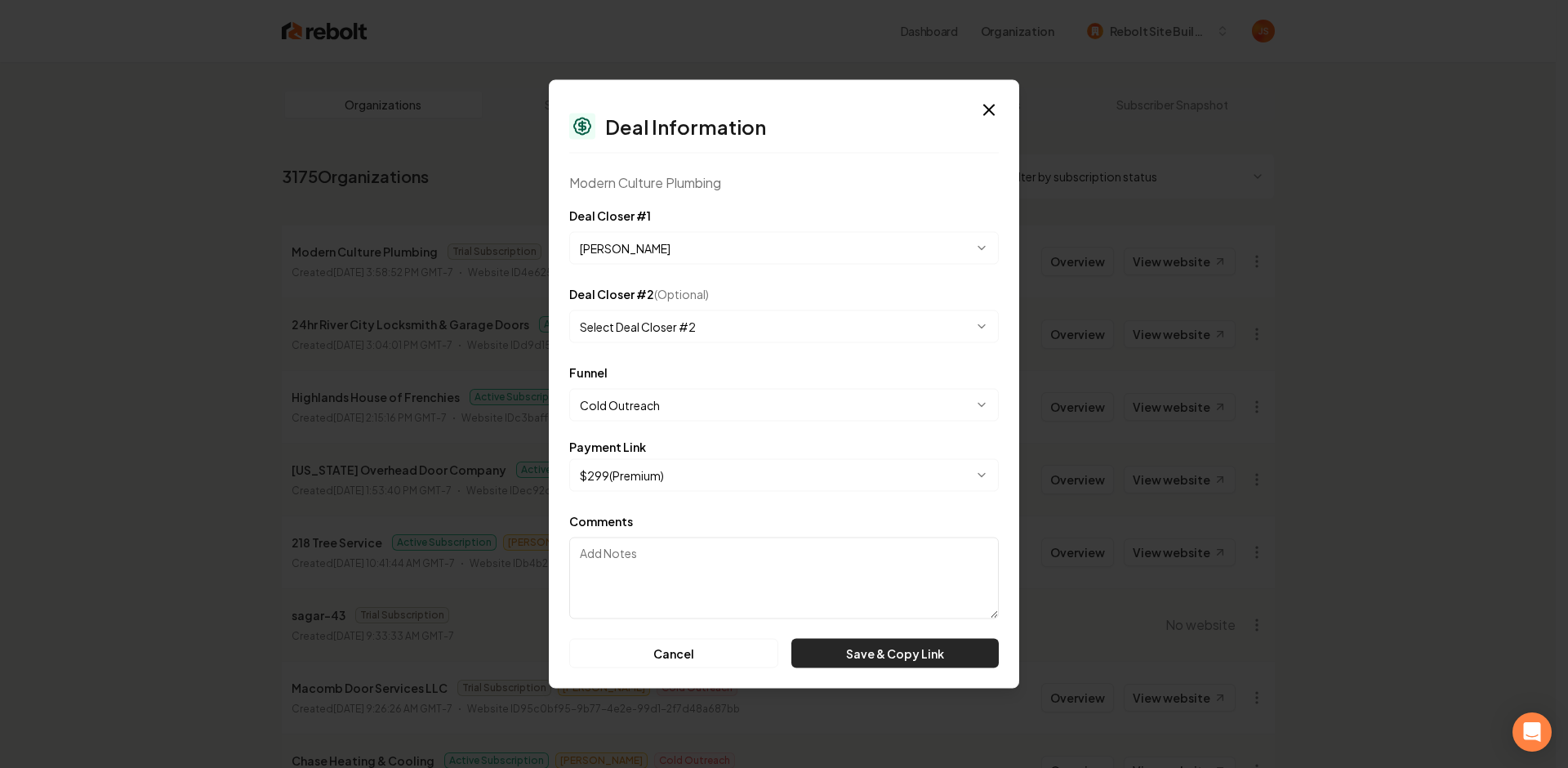
click at [851, 638] on button "Save & Copy Link" at bounding box center [895, 653] width 207 height 30
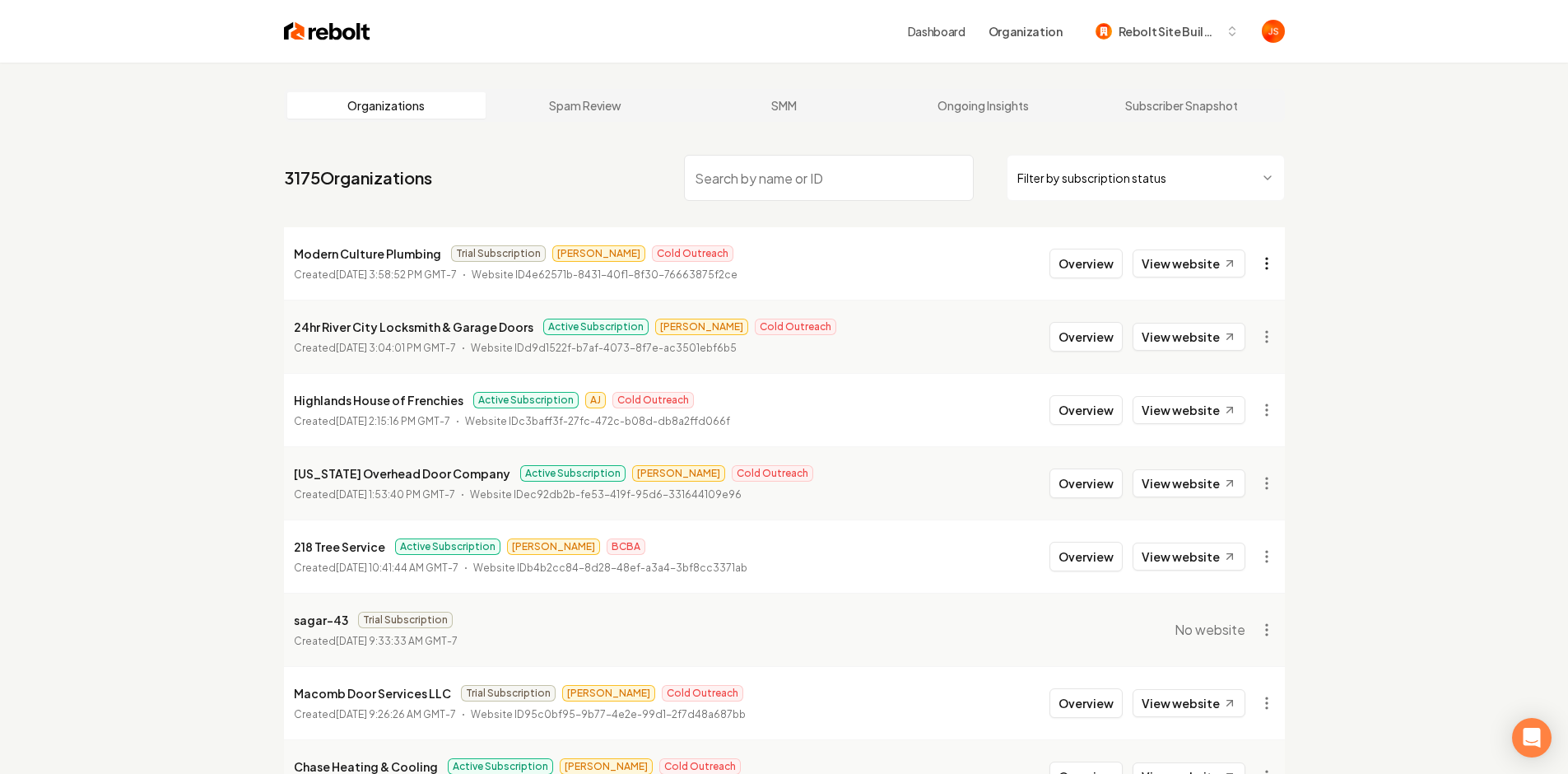
click at [1275, 255] on html "Dashboard Organization Rebolt Site Builder Organizations Spam Review SMM Ongoin…" at bounding box center [784, 387] width 1568 height 774
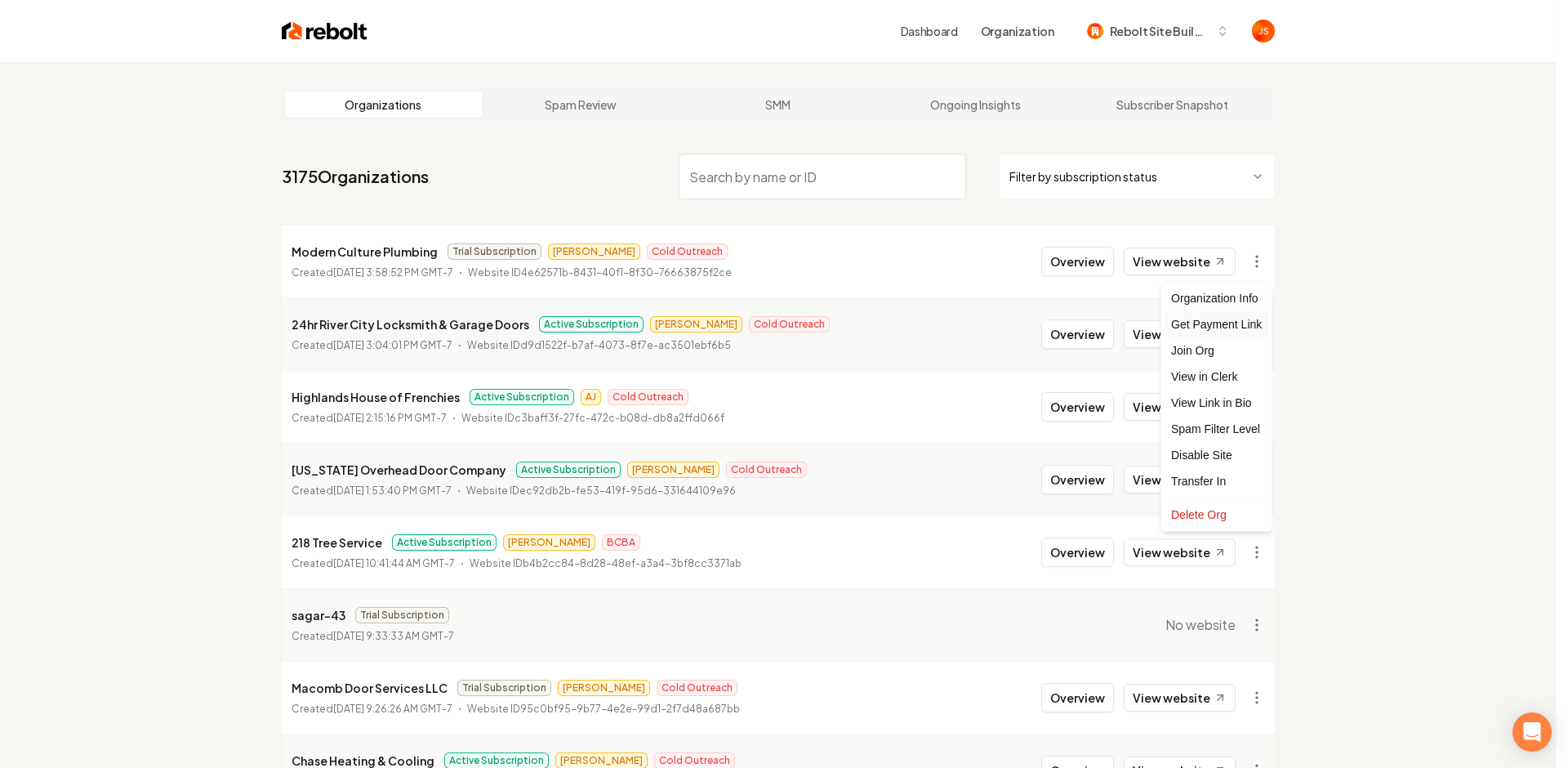
click at [1230, 318] on div "Get Payment Link" at bounding box center [1217, 324] width 104 height 26
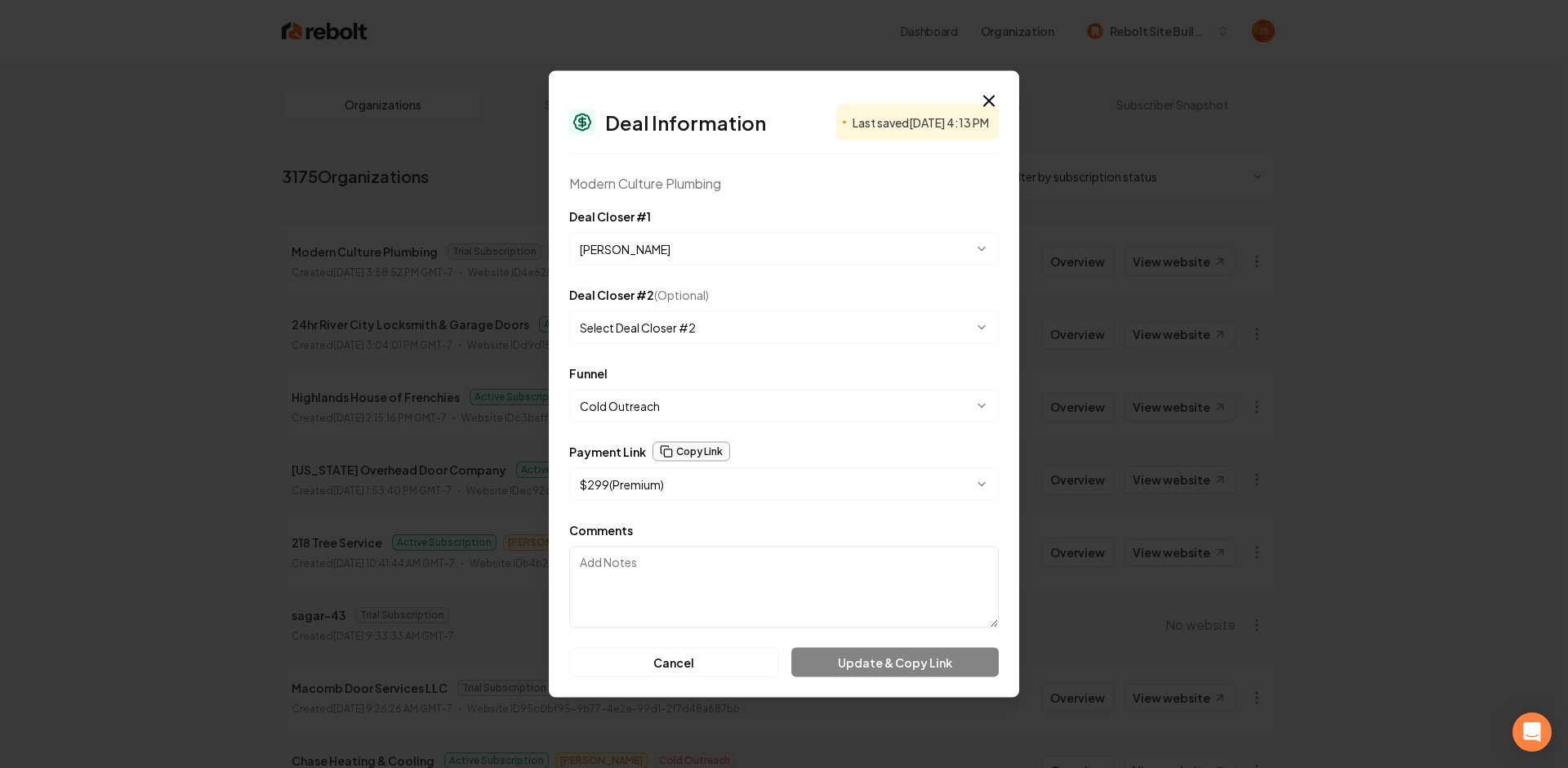
click at [684, 450] on button "Copy Link" at bounding box center [692, 451] width 78 height 19
click at [994, 87] on div "**********" at bounding box center [784, 384] width 471 height 627
click at [987, 96] on icon "button" at bounding box center [989, 101] width 19 height 19
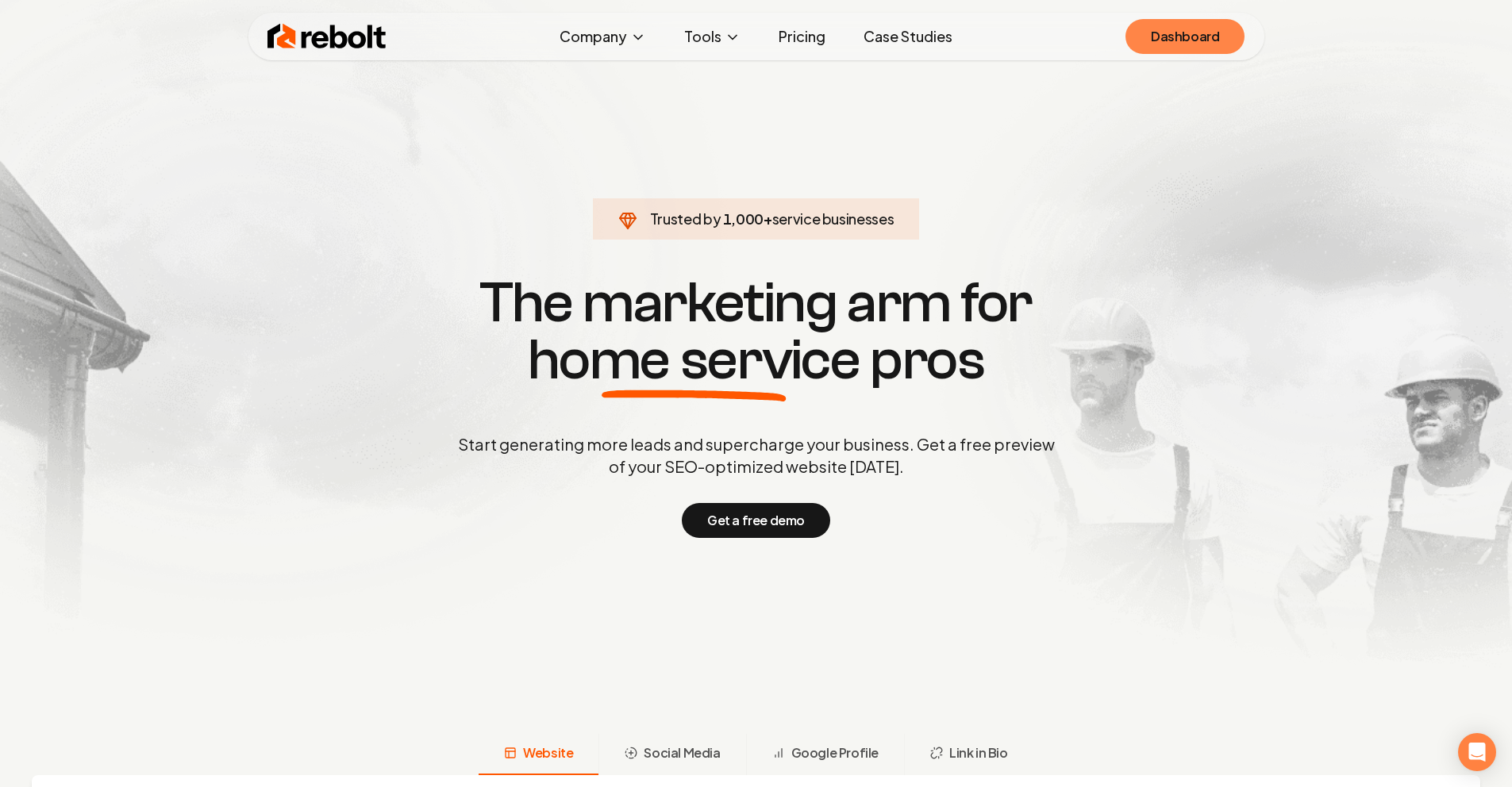
scroll to position [7676, 0]
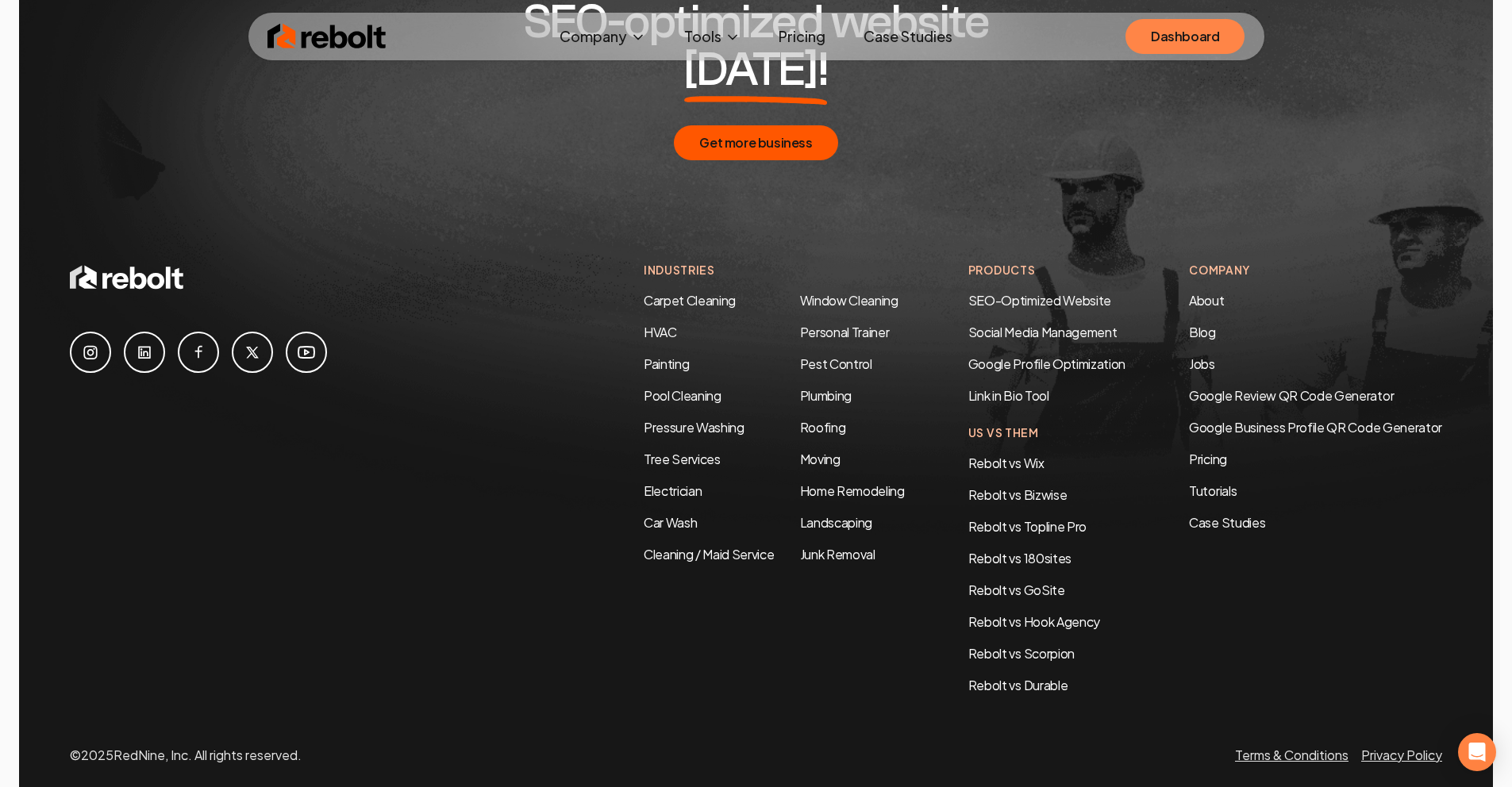
click at [1161, 44] on link "Dashboard" at bounding box center [1185, 36] width 119 height 35
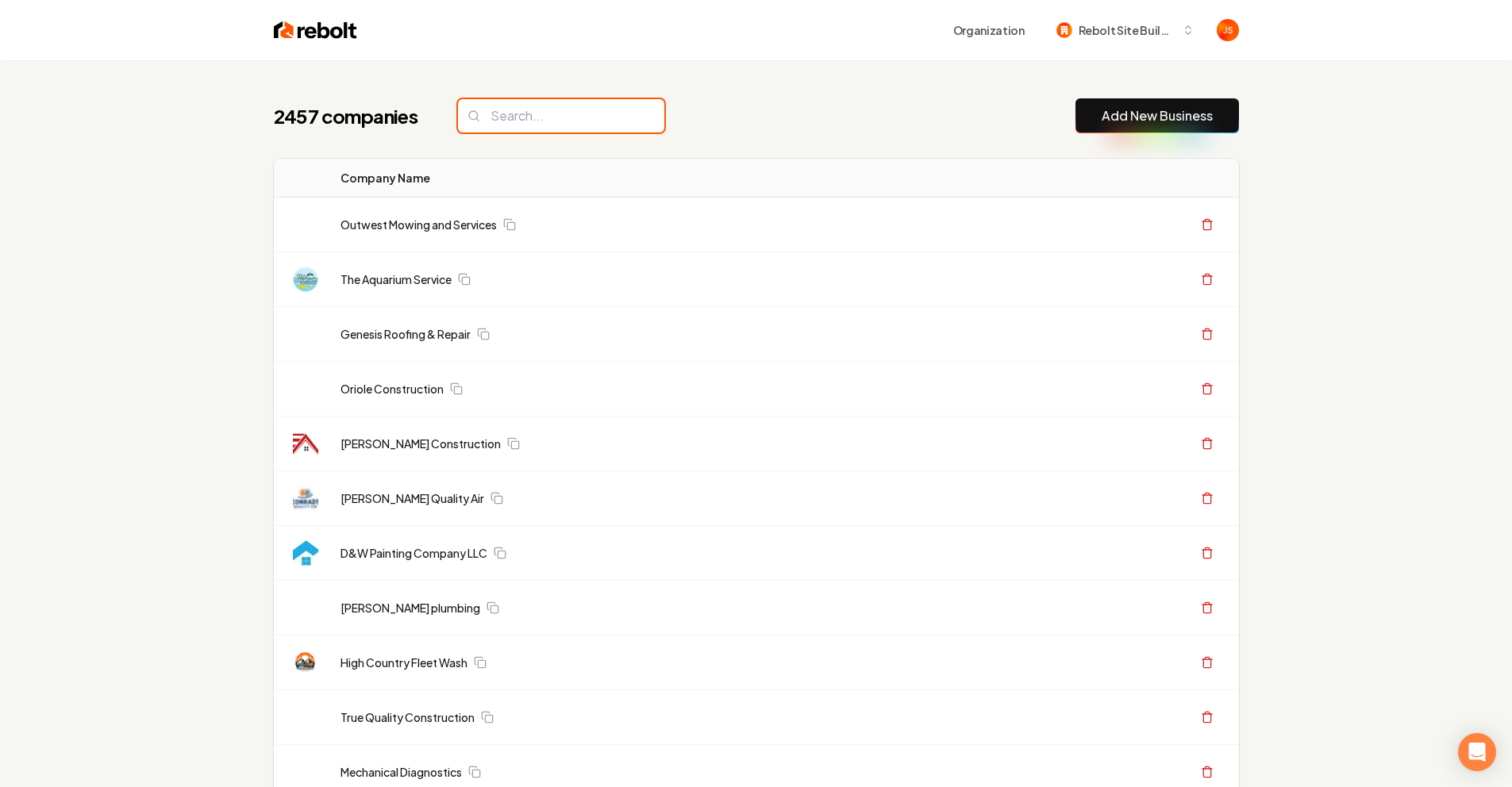
click at [569, 124] on input "search" at bounding box center [561, 116] width 206 height 34
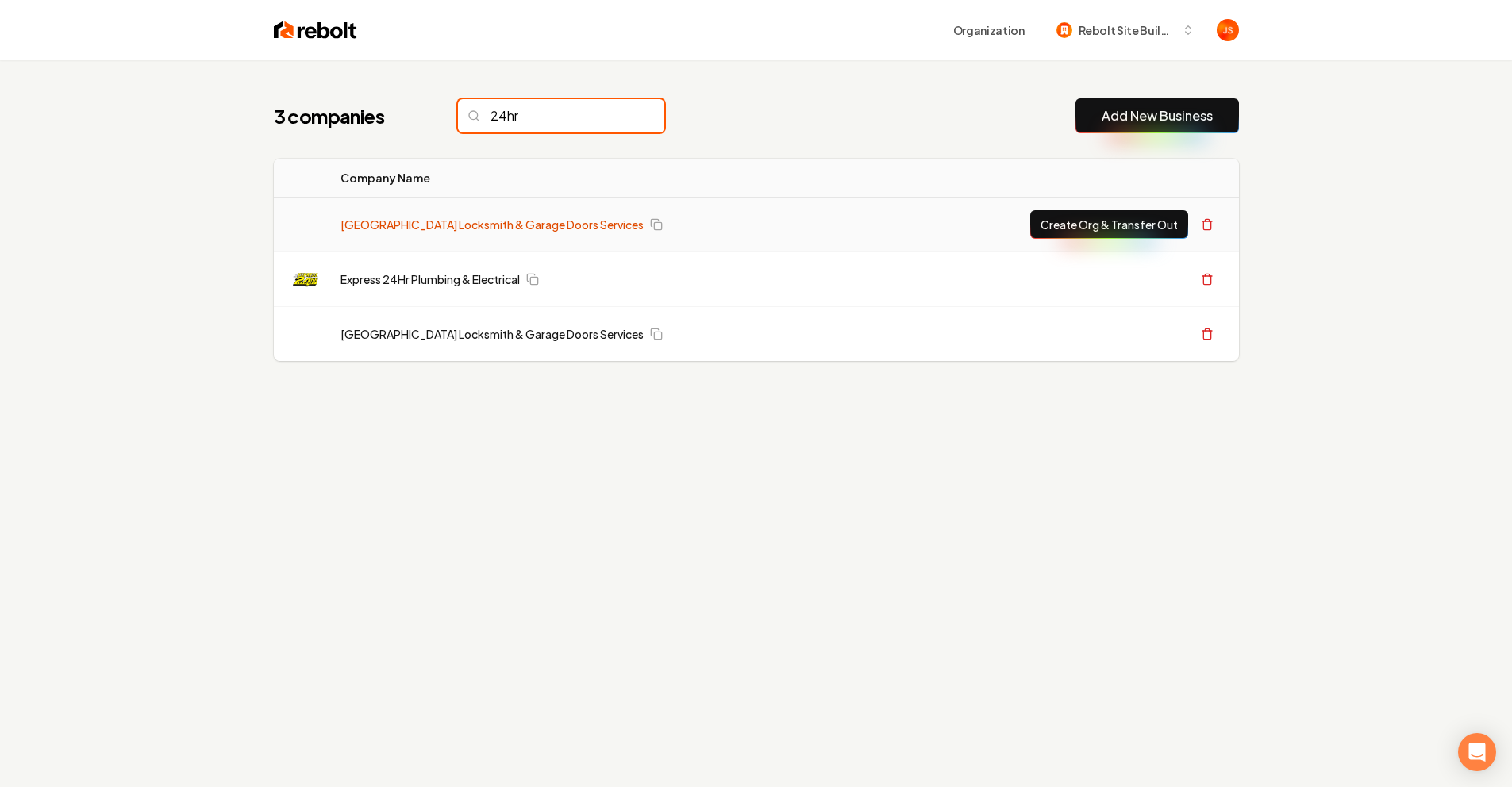
type input "24hr"
click at [544, 228] on link "[GEOGRAPHIC_DATA] Locksmith & Garage Doors Services" at bounding box center [492, 224] width 304 height 16
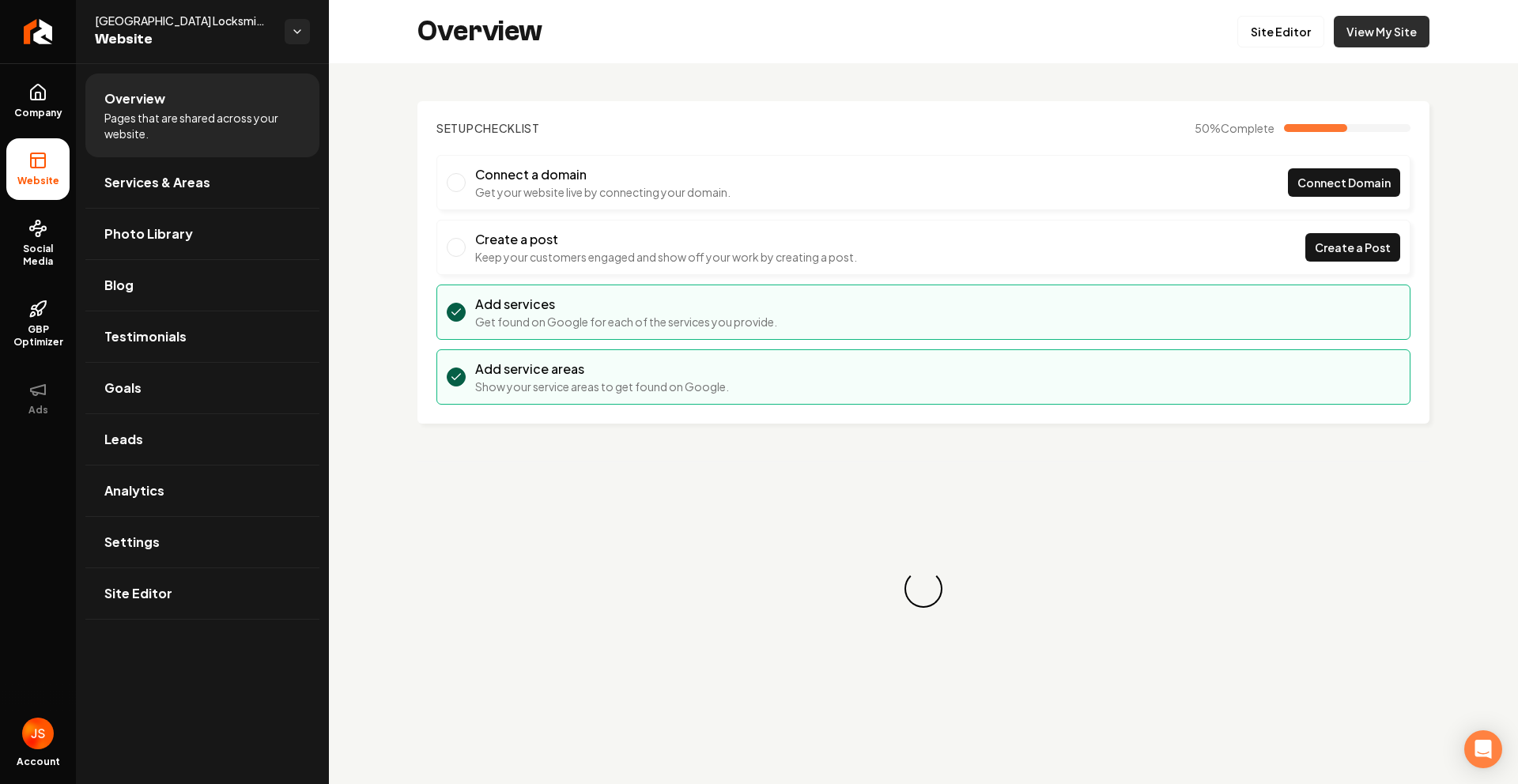
click at [1346, 34] on link "View My Site" at bounding box center [1382, 31] width 96 height 32
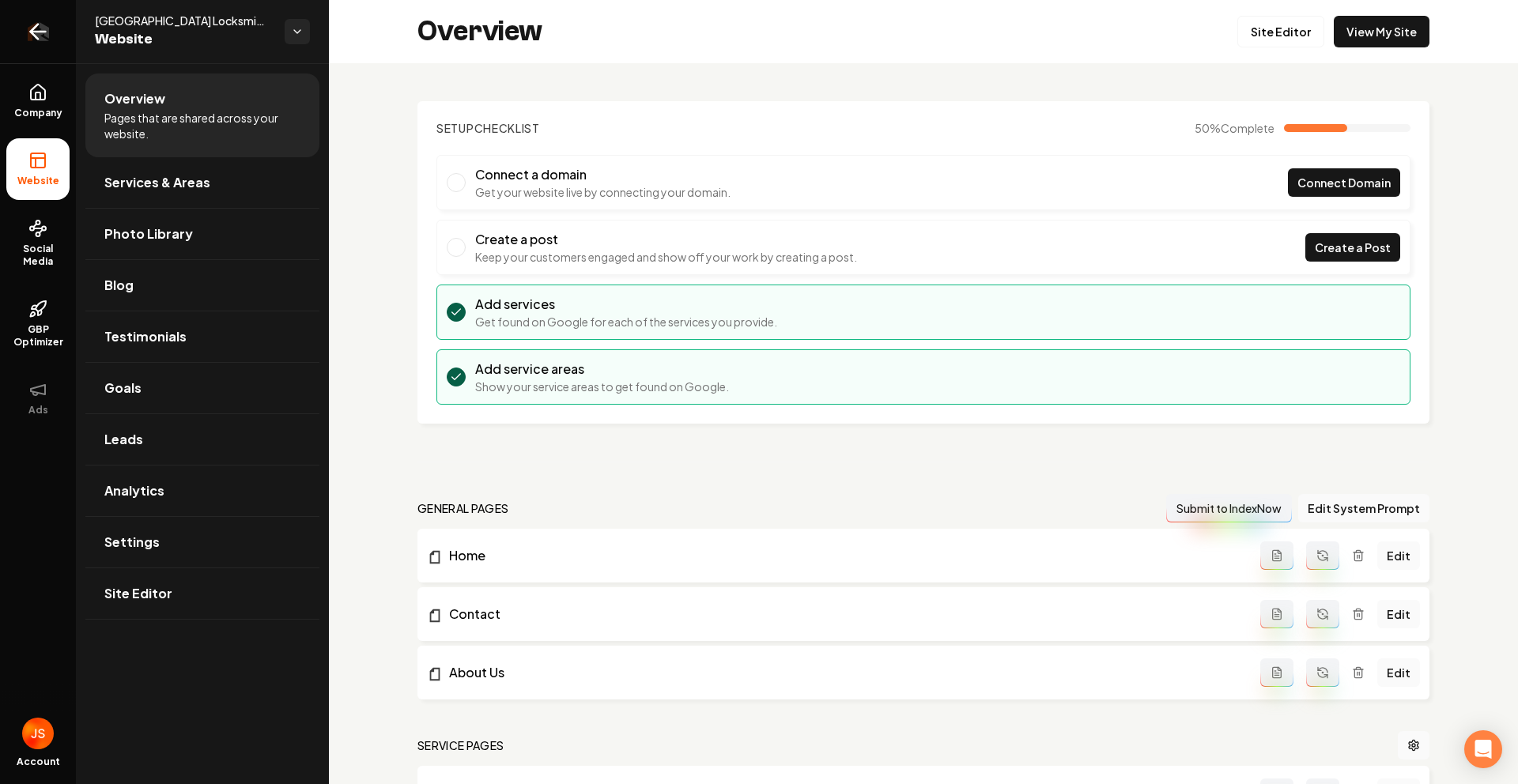
click at [69, 21] on link "Return to dashboard" at bounding box center [38, 31] width 76 height 63
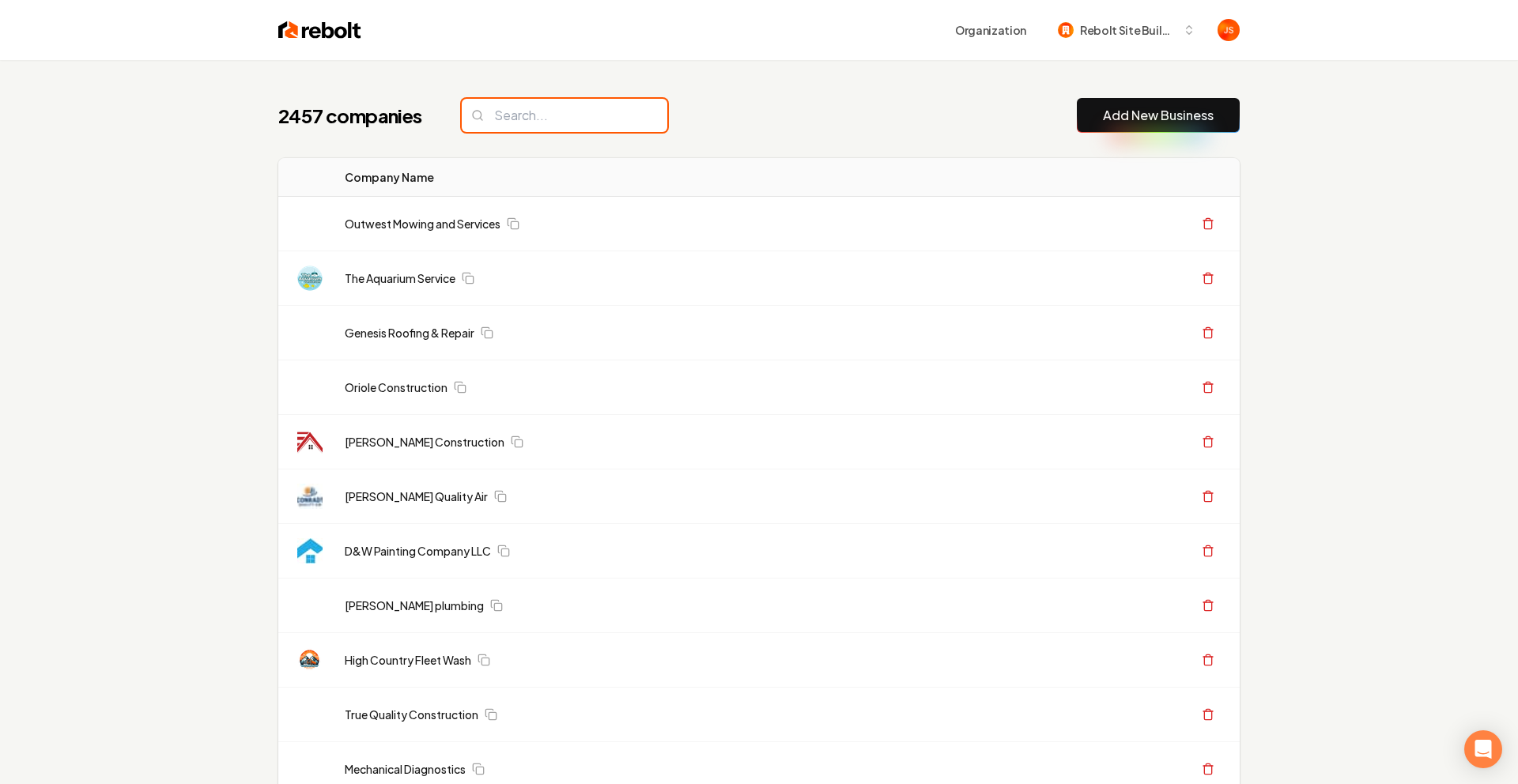
click at [575, 121] on input "search" at bounding box center [564, 116] width 206 height 34
click at [572, 122] on input "search" at bounding box center [564, 116] width 206 height 34
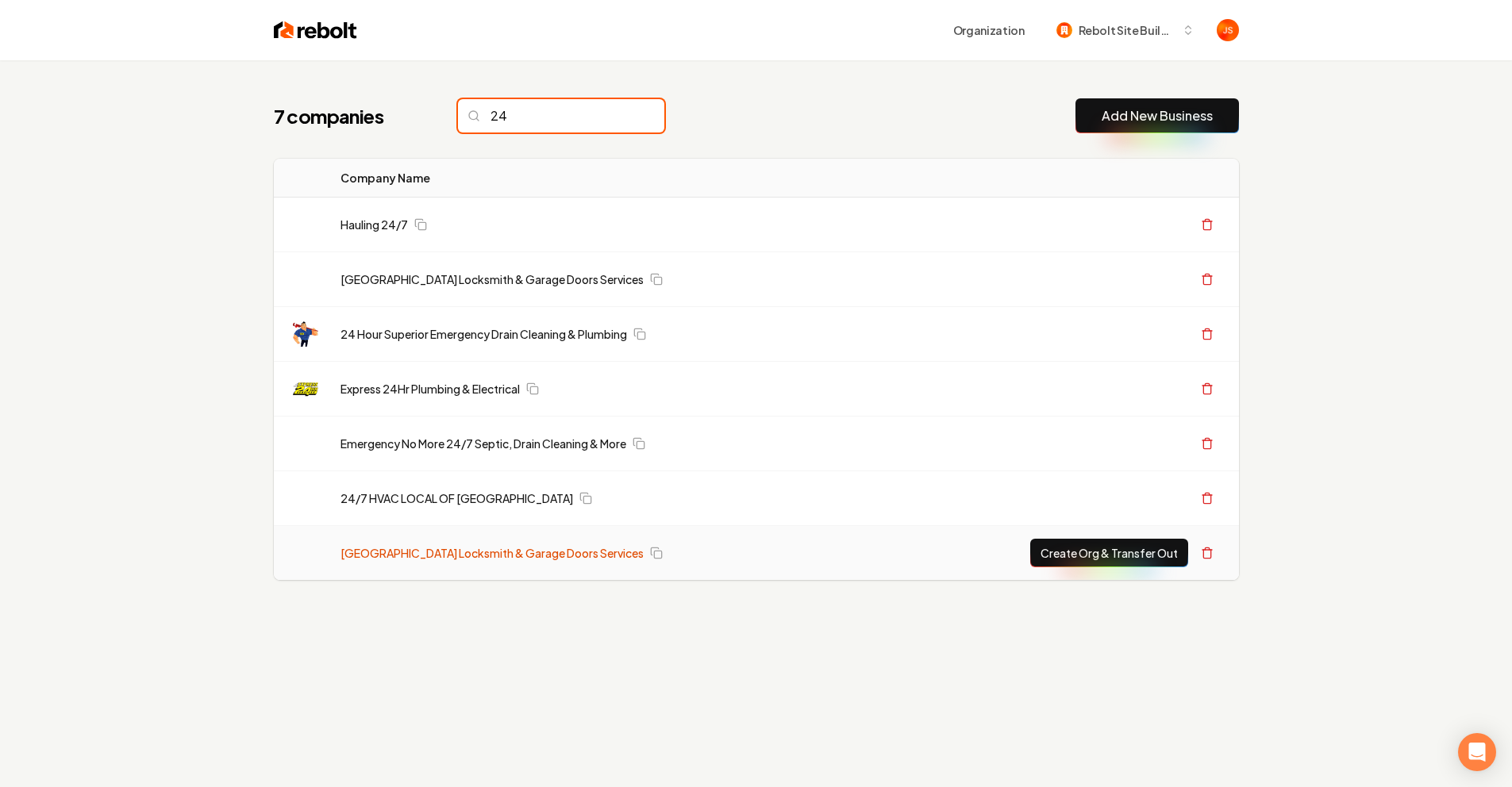
type input "24"
click at [545, 556] on link "[GEOGRAPHIC_DATA] Locksmith & Garage Doors Services" at bounding box center [492, 553] width 304 height 16
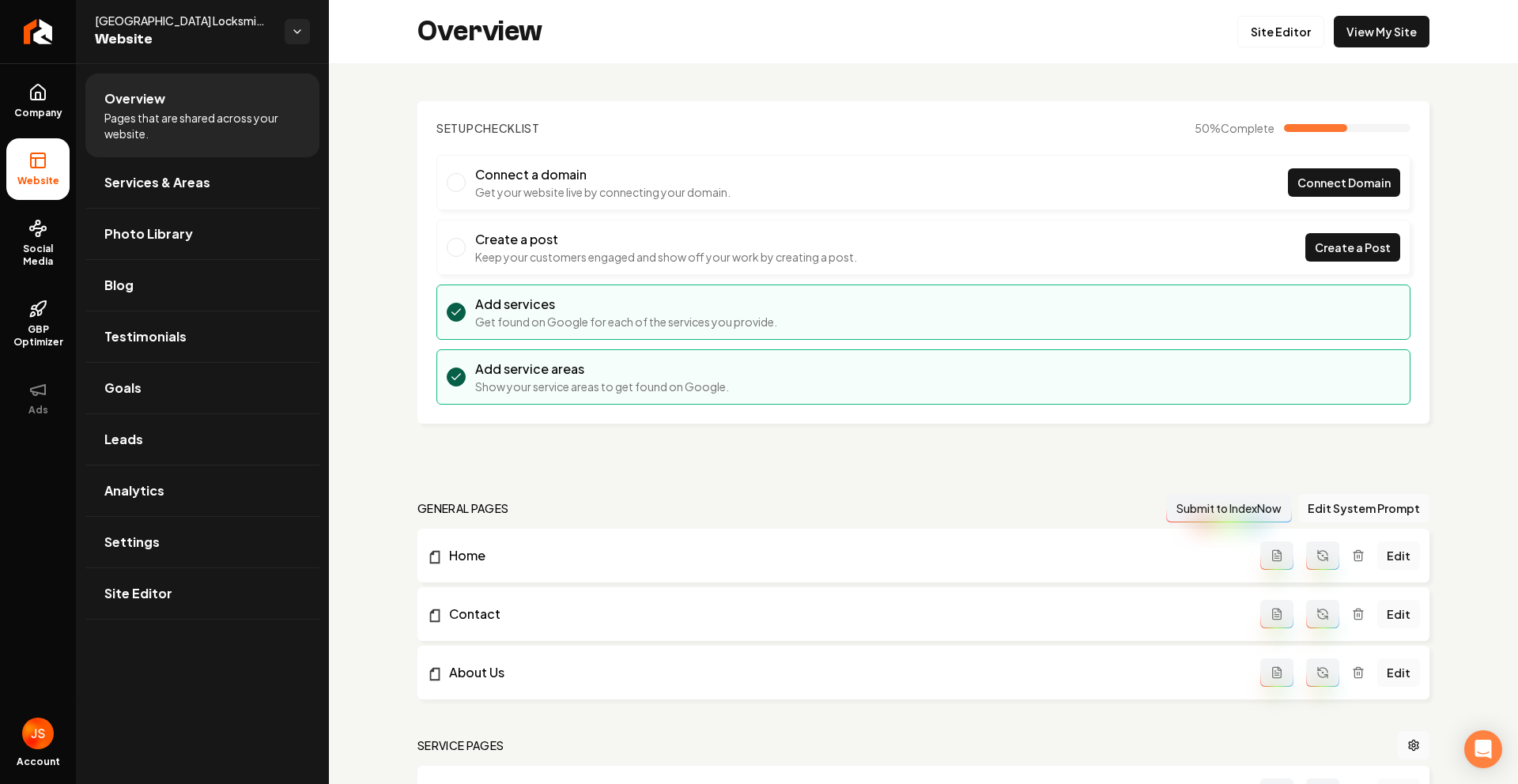
click at [1357, 14] on div "Overview Site Editor View My Site" at bounding box center [923, 31] width 1189 height 63
click at [1353, 24] on link "View My Site" at bounding box center [1382, 31] width 96 height 32
click at [47, 33] on icon "Return to dashboard" at bounding box center [38, 31] width 25 height 25
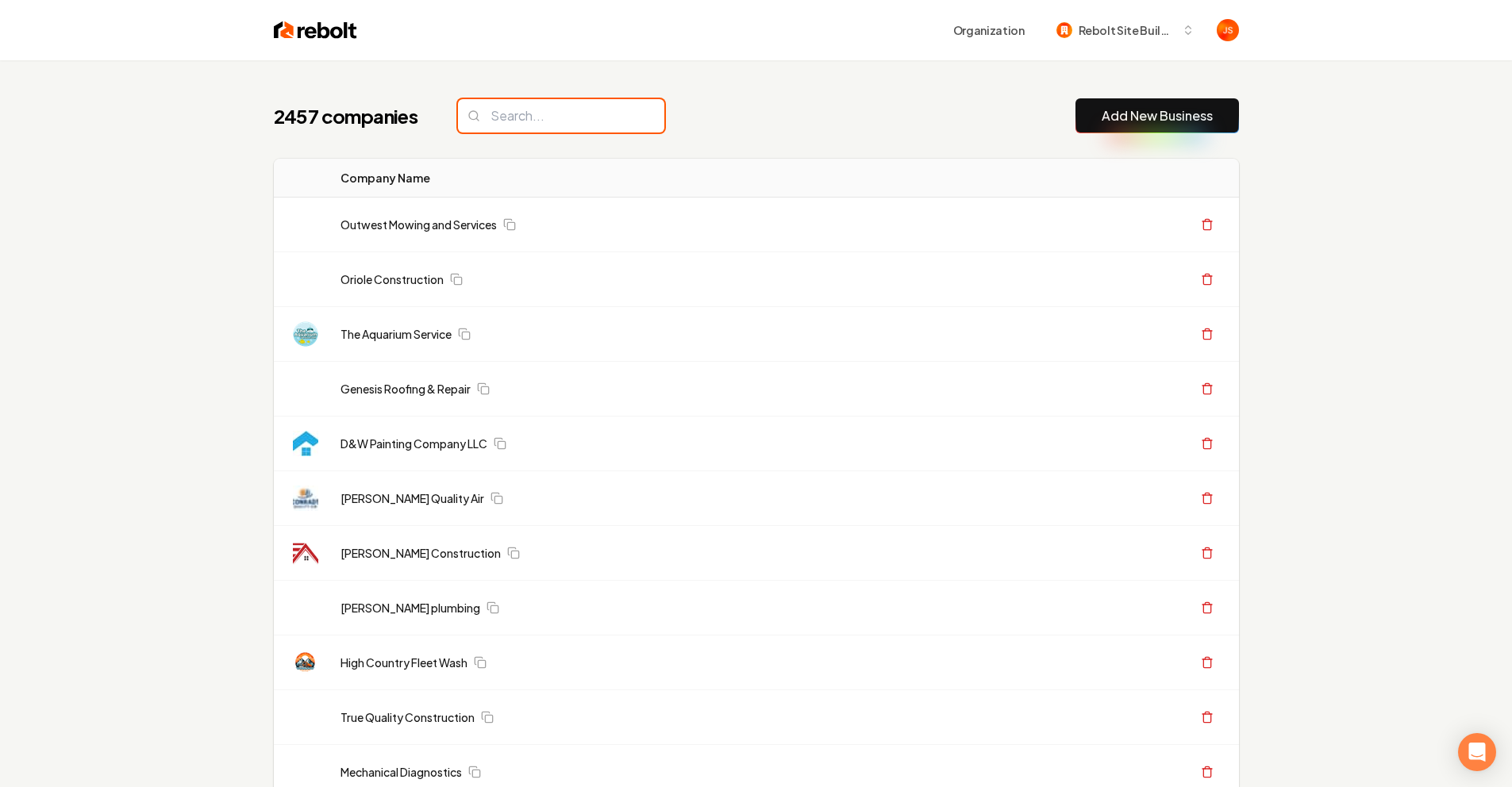
click at [534, 122] on input "search" at bounding box center [561, 116] width 206 height 34
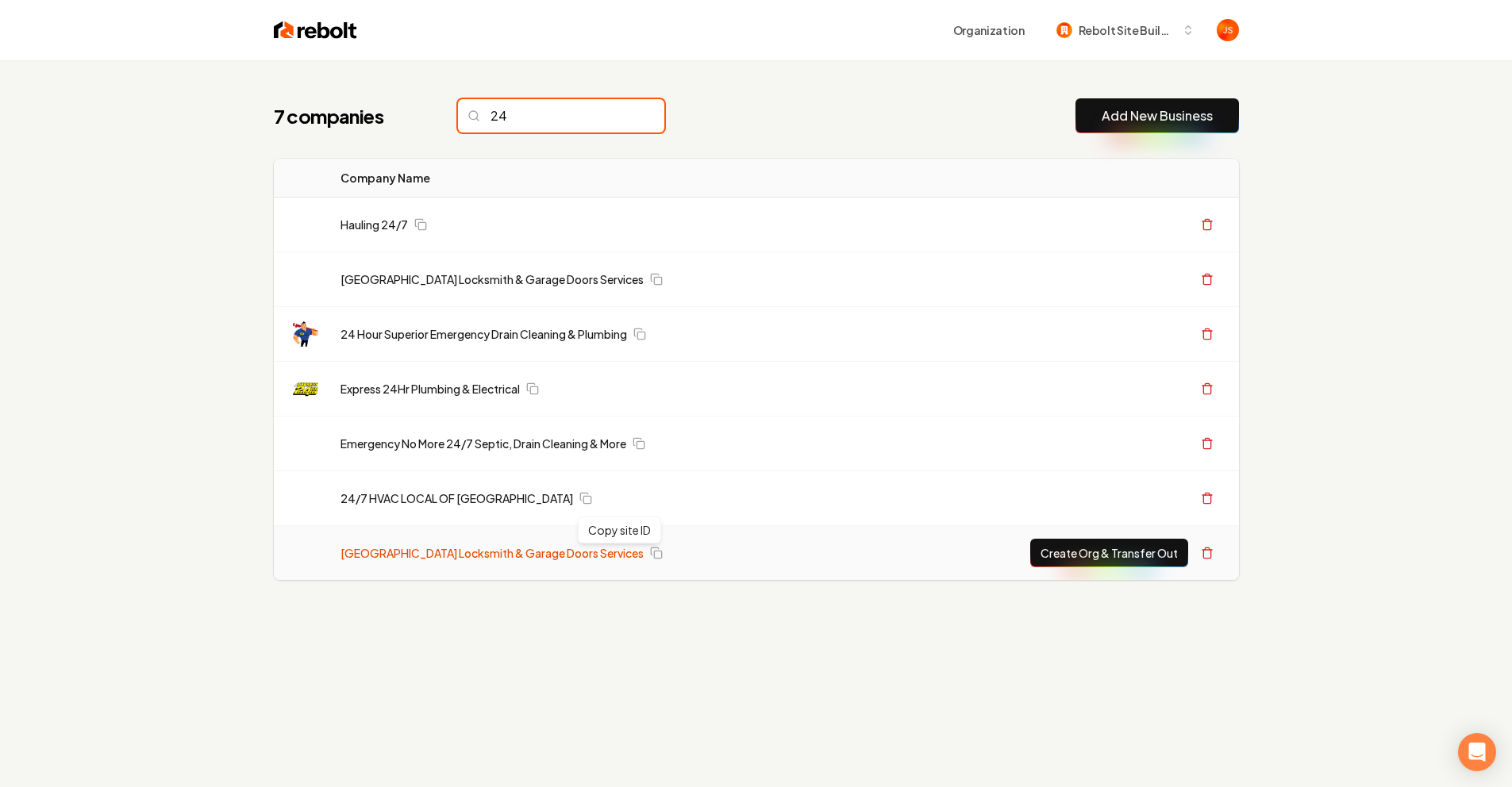
type input "24"
click at [588, 556] on link "[GEOGRAPHIC_DATA] Locksmith & Garage Doors Services" at bounding box center [492, 553] width 304 height 16
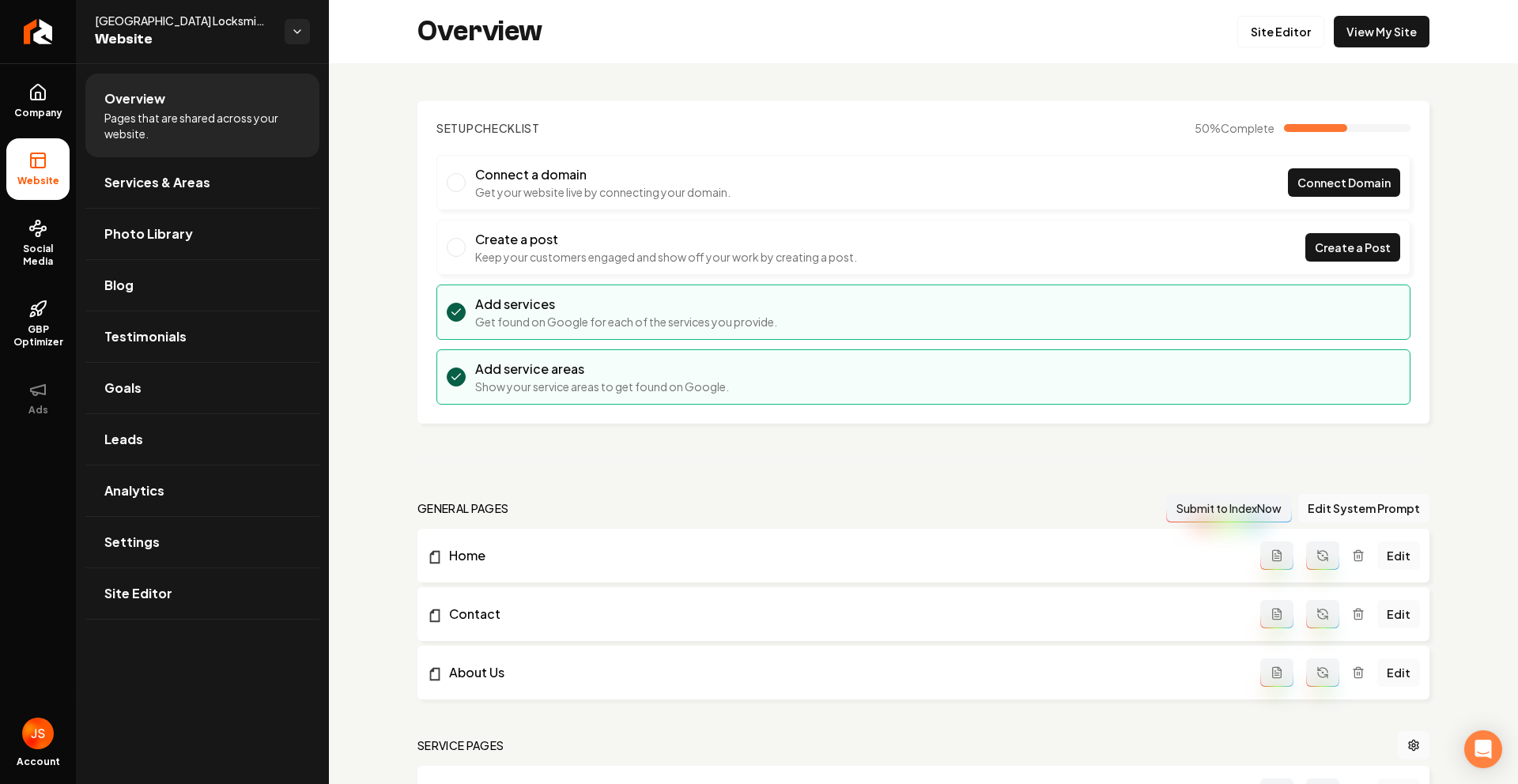
click at [1358, 48] on div "Overview Site Editor View My Site" at bounding box center [923, 31] width 1189 height 63
click at [1360, 37] on link "View My Site" at bounding box center [1382, 31] width 96 height 32
click at [57, 42] on link "Return to dashboard" at bounding box center [38, 31] width 76 height 63
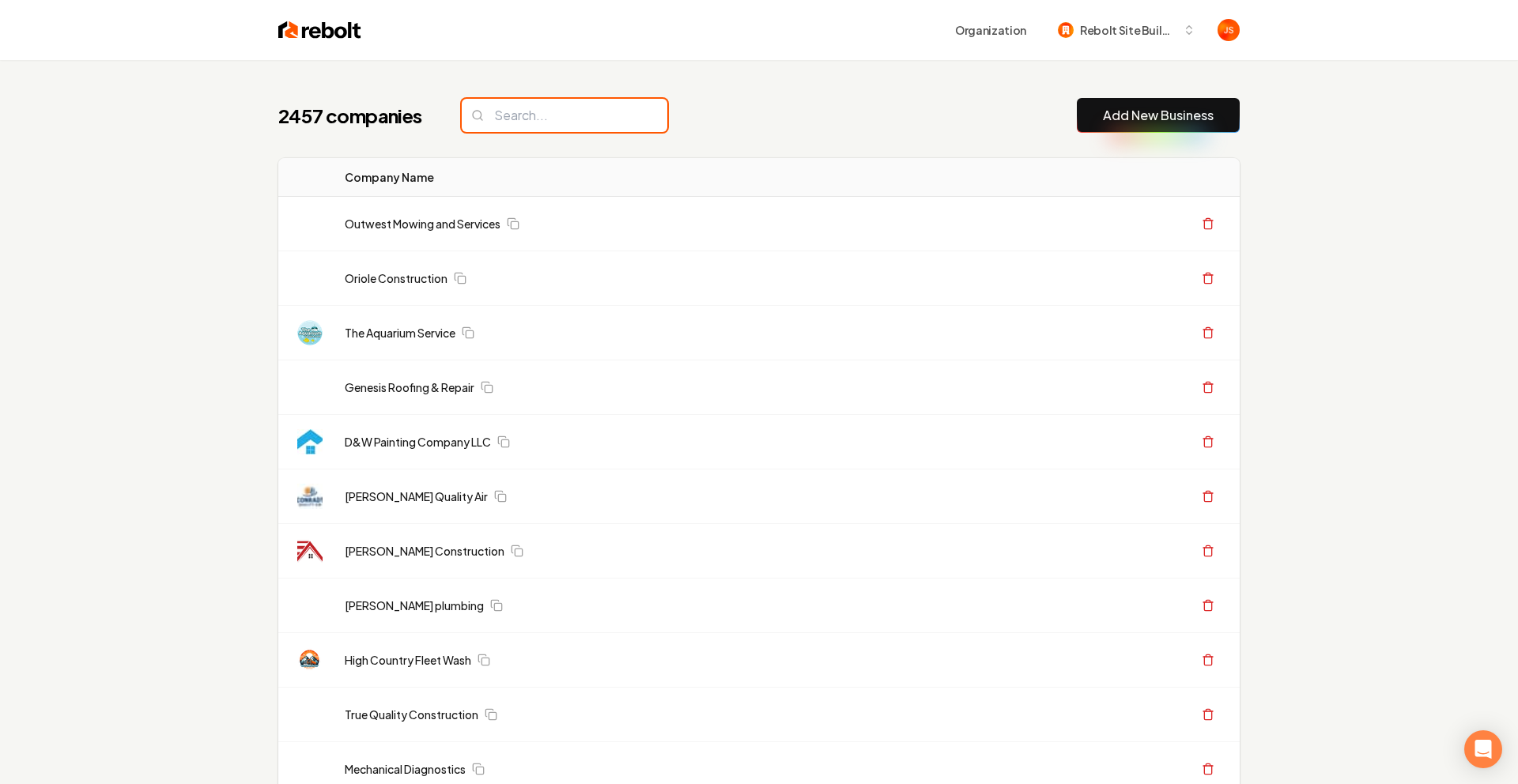
click at [527, 124] on input "search" at bounding box center [564, 116] width 206 height 34
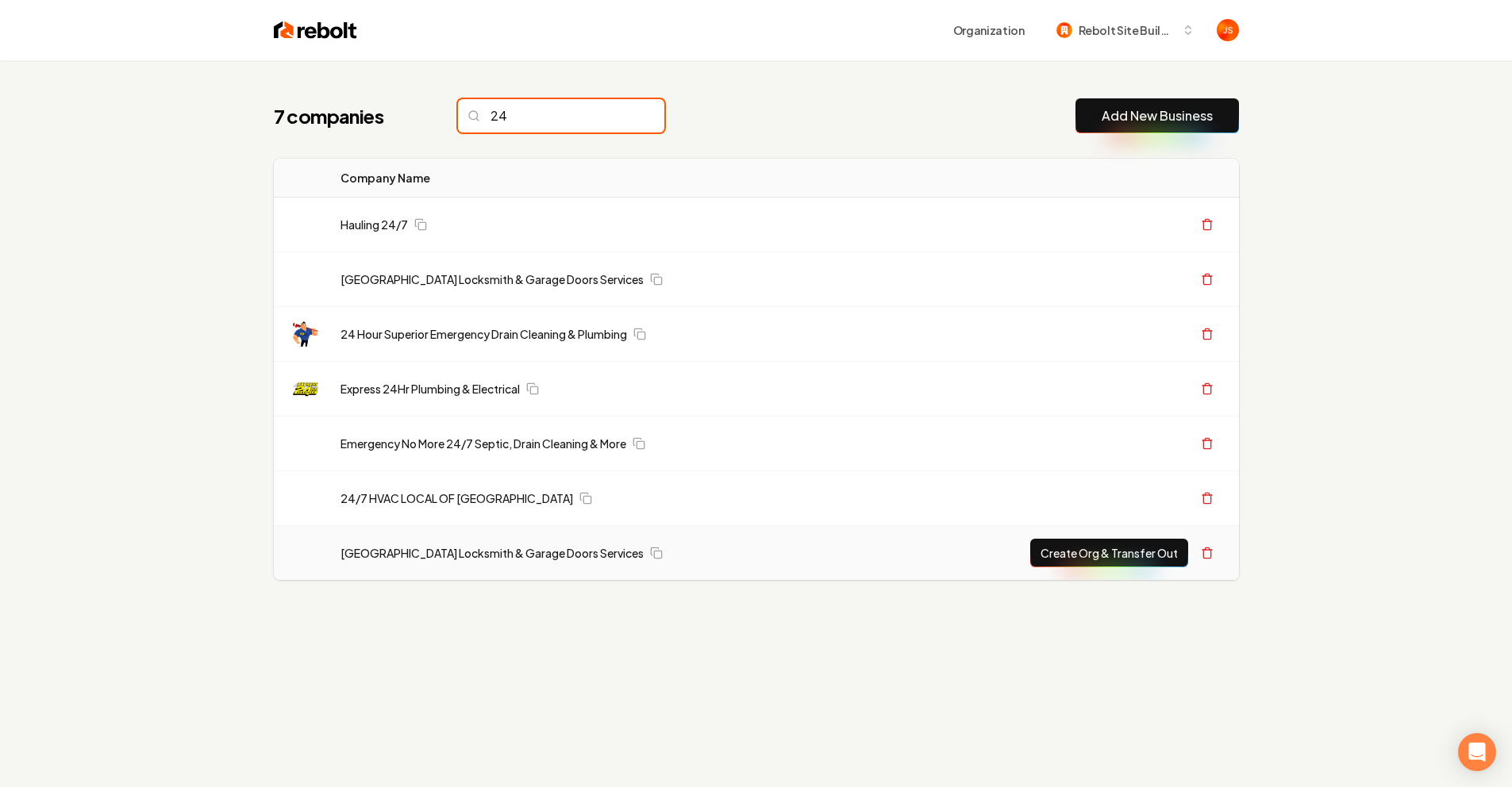
type input "24"
click at [1115, 561] on button "Create Org & Transfer Out" at bounding box center [1109, 553] width 158 height 29
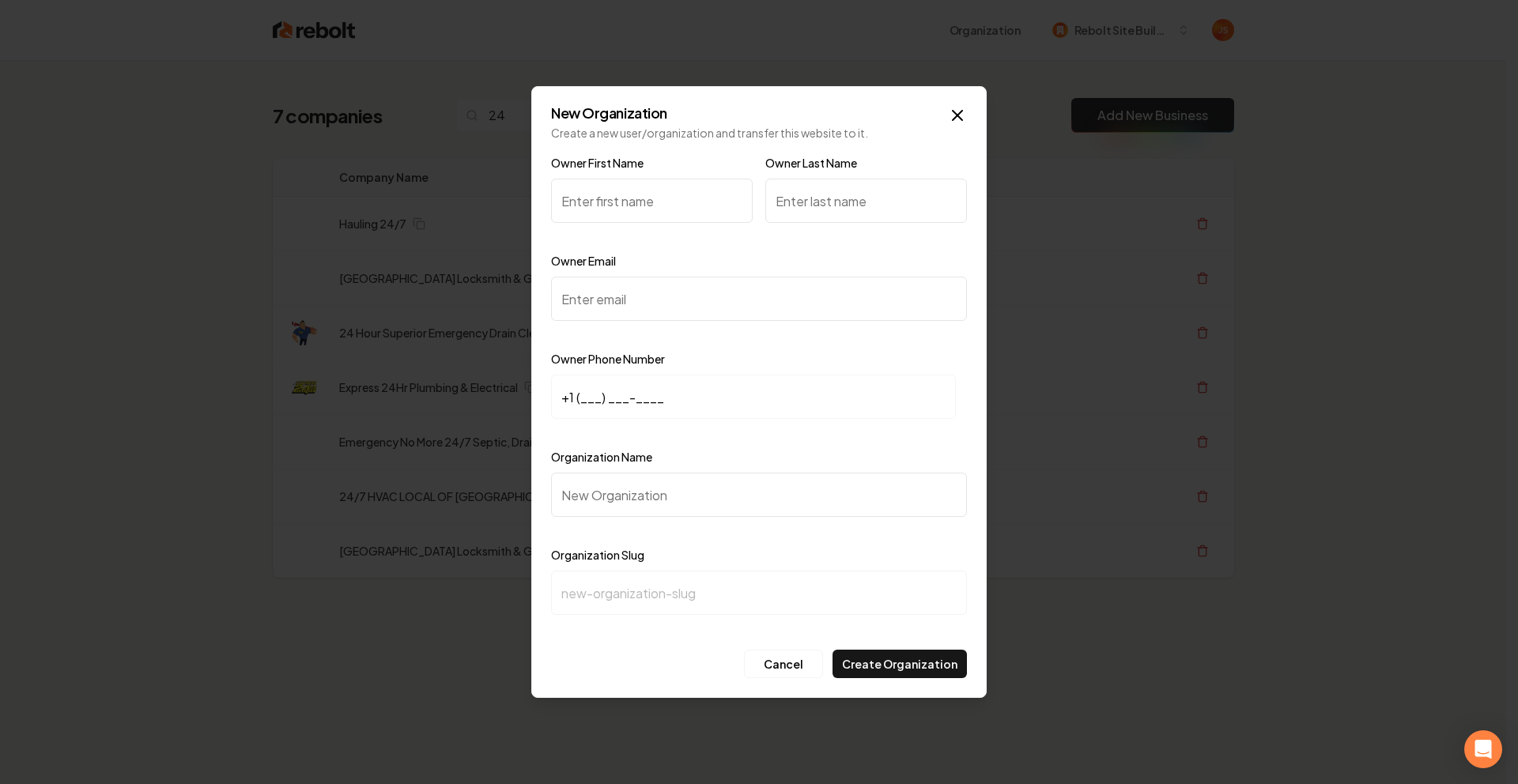
click at [625, 219] on input "Owner First Name" at bounding box center [652, 201] width 202 height 44
click at [629, 205] on input "Owner First Name" at bounding box center [652, 201] width 202 height 44
type input "Eli"
drag, startPoint x: 920, startPoint y: 200, endPoint x: 889, endPoint y: 204, distance: 31.3
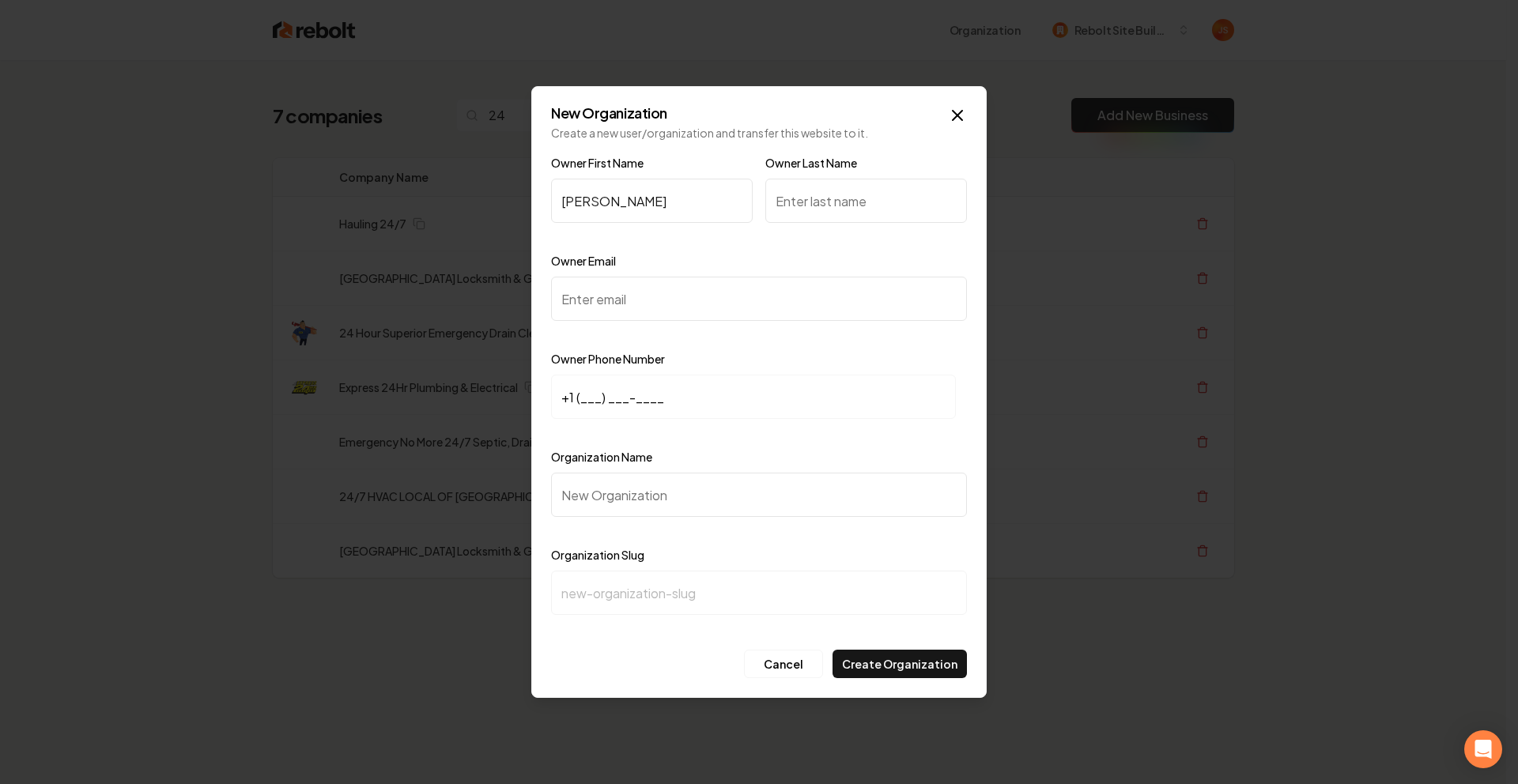
click at [919, 198] on input "Owner Last Name" at bounding box center [866, 201] width 202 height 44
type input "e"
click at [698, 274] on div "Owner Email" at bounding box center [758, 297] width 416 height 92
click at [680, 280] on input "Owner Email" at bounding box center [758, 299] width 416 height 44
paste input "[EMAIL_ADDRESS][DOMAIN_NAME]"
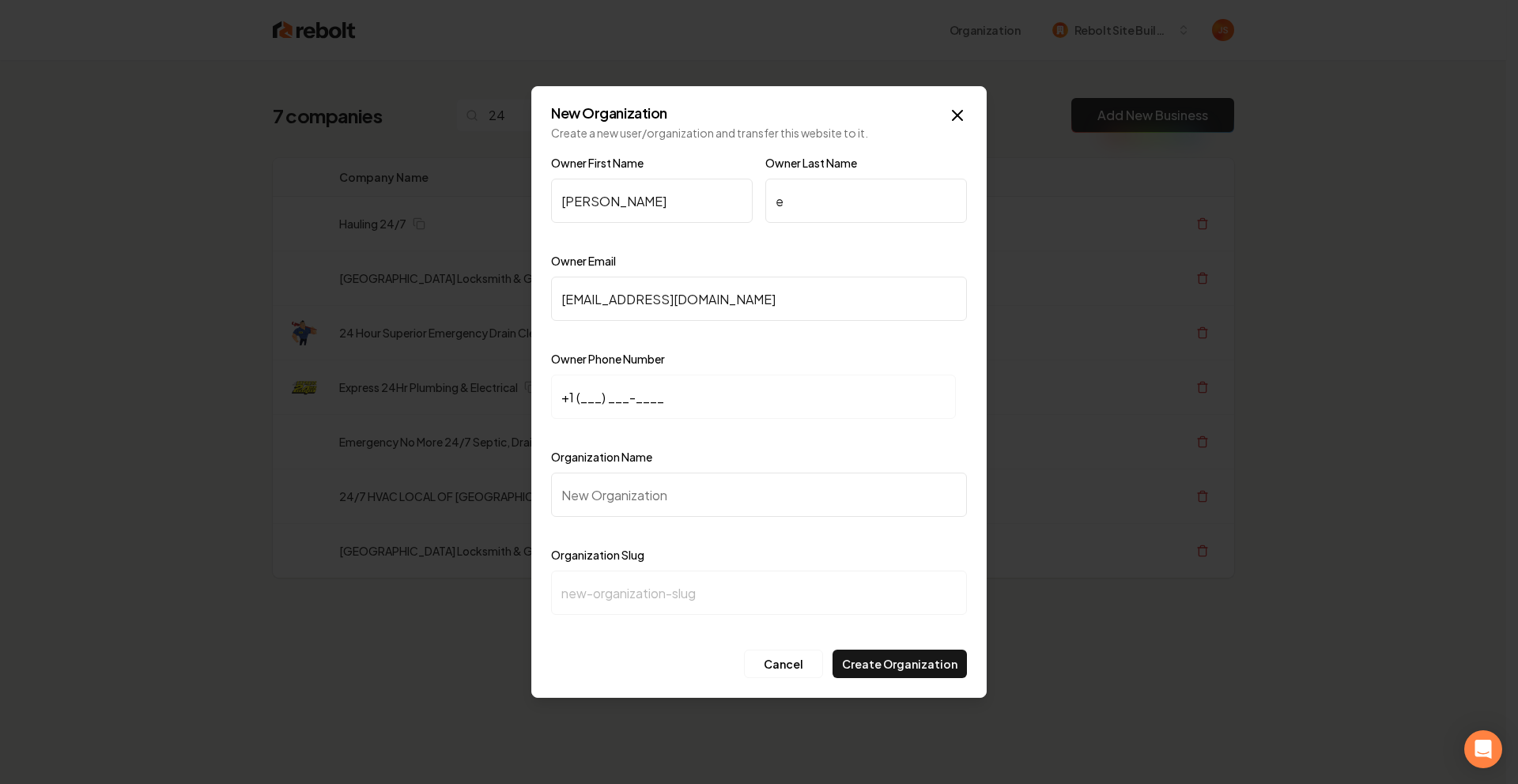
type input "[EMAIL_ADDRESS][DOMAIN_NAME]"
click at [575, 389] on input "+1 (___) ___-____" at bounding box center [753, 397] width 405 height 44
click at [583, 392] on input "+1 (___) ___-____" at bounding box center [753, 397] width 405 height 44
paste input "916) 397-0965"
type input "+1 (916) 397-0965"
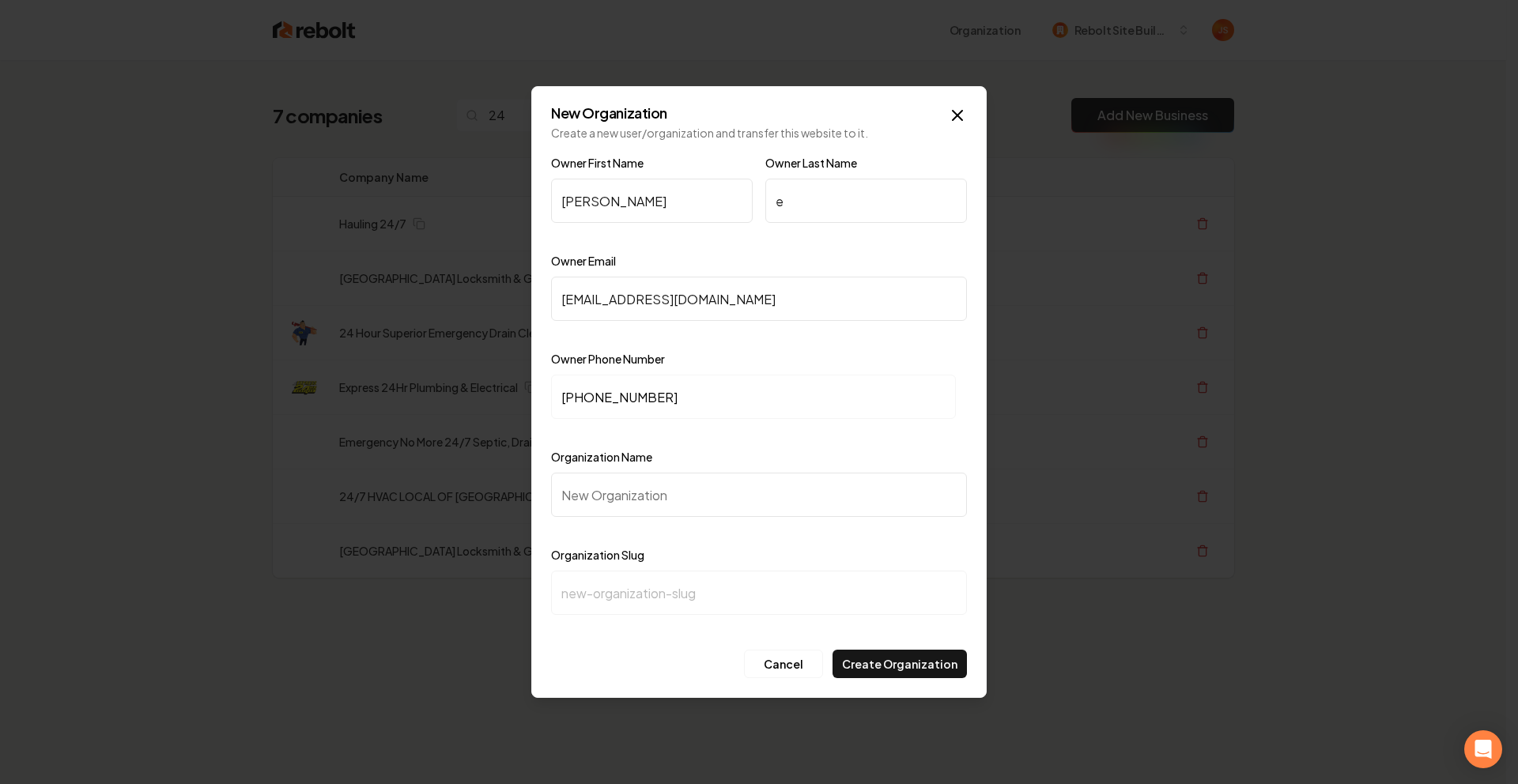
click at [602, 503] on input "Organization Name" at bounding box center [758, 495] width 416 height 44
type input "2"
type input "24"
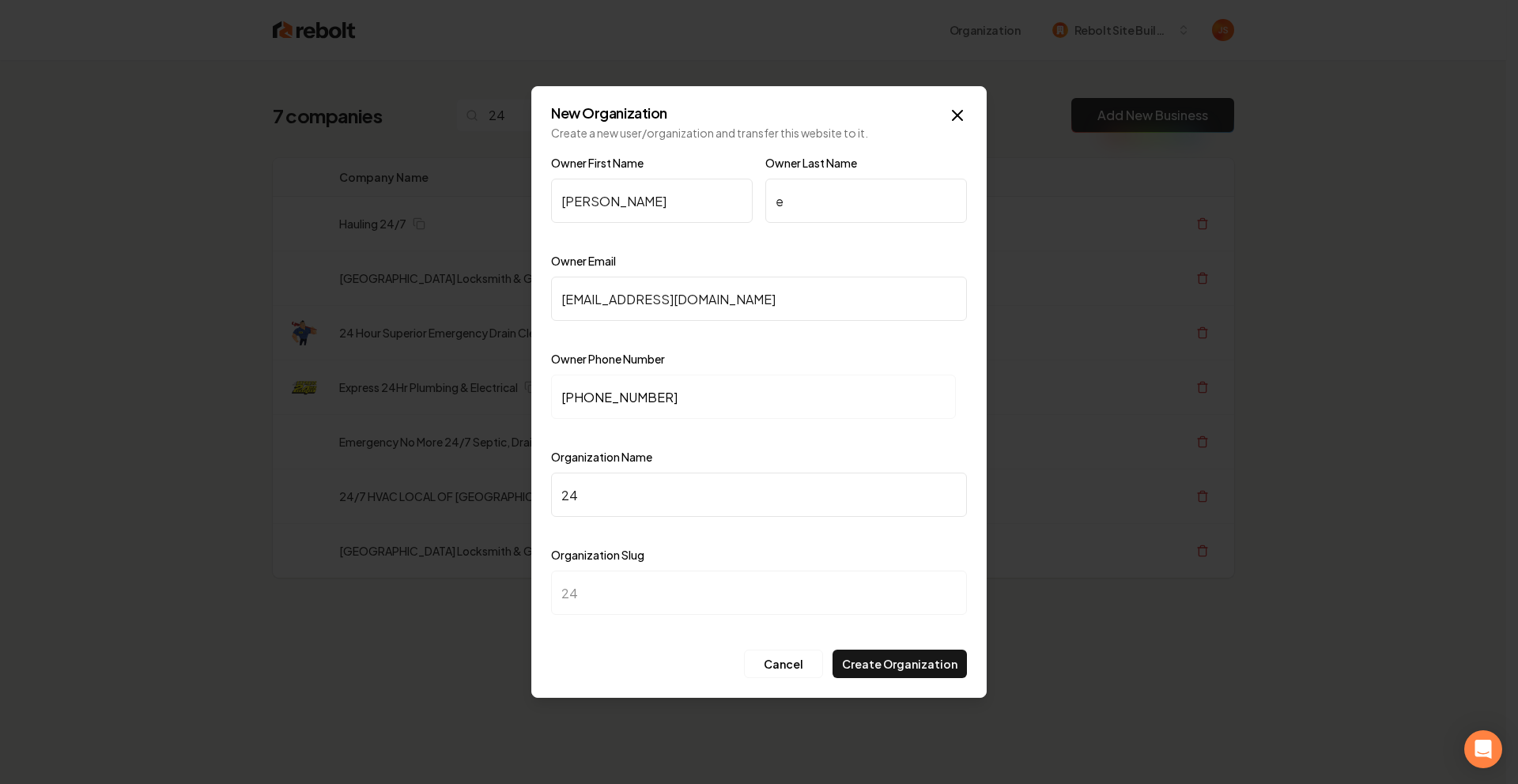
type input "24h"
type input "24hr"
type input "24hr R"
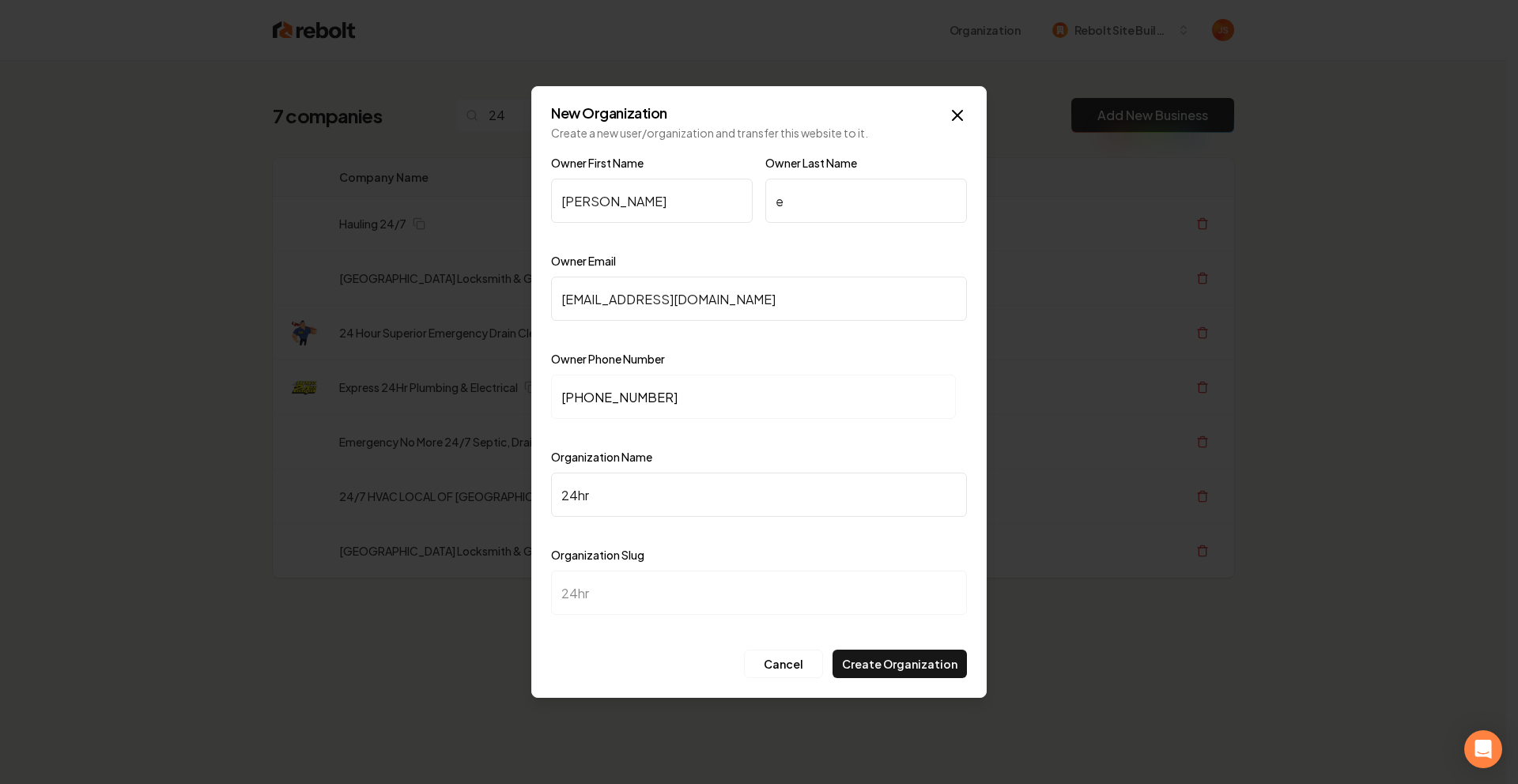
type input "24hr-r"
type input "24hr Ri"
type input "24hr-ri"
type input "24hr Riv"
type input "24hr-riv"
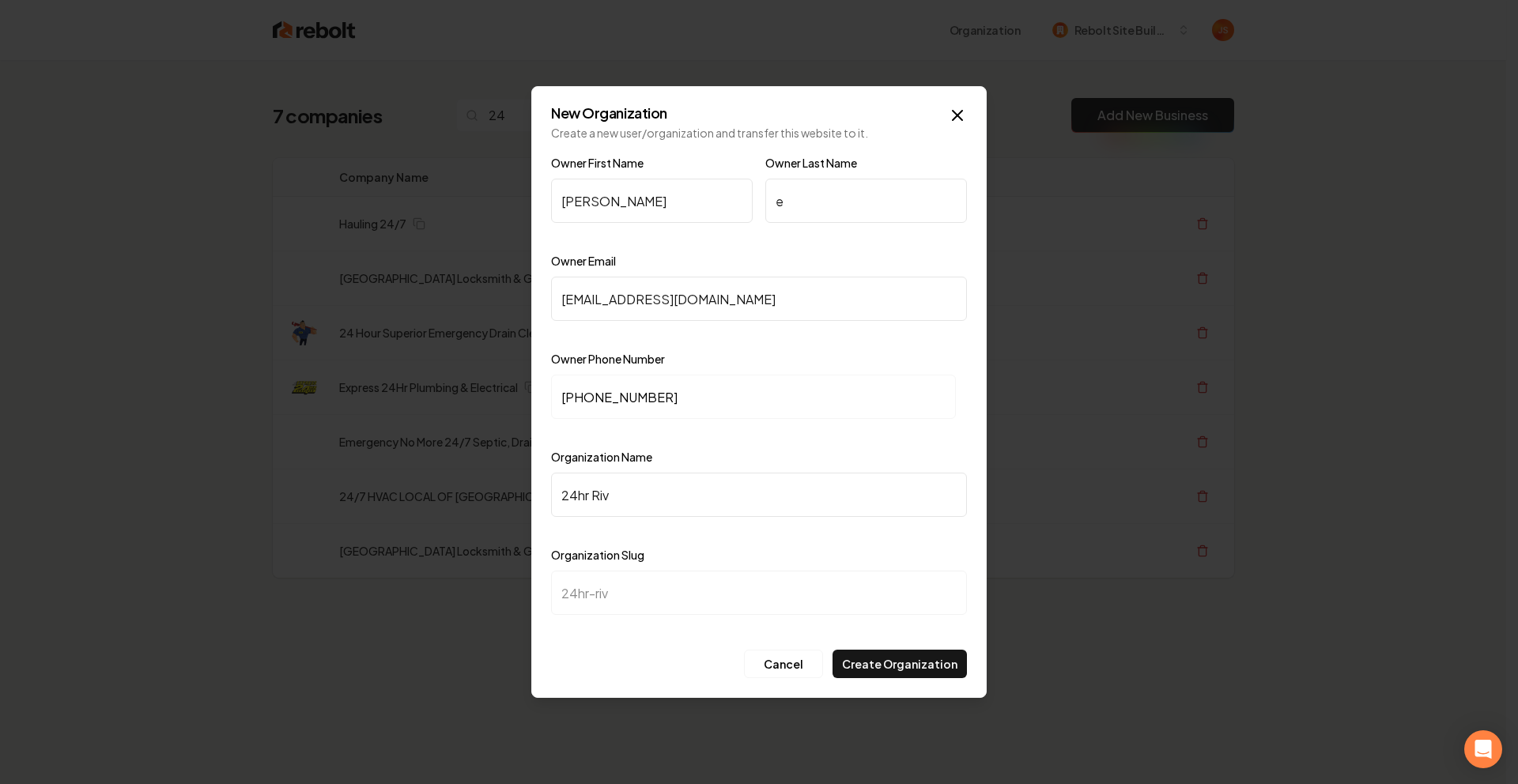
type input "24hr Rive"
type input "24hr-rive"
type input "24hr River"
type input "24hr-river"
type input "24hr River C"
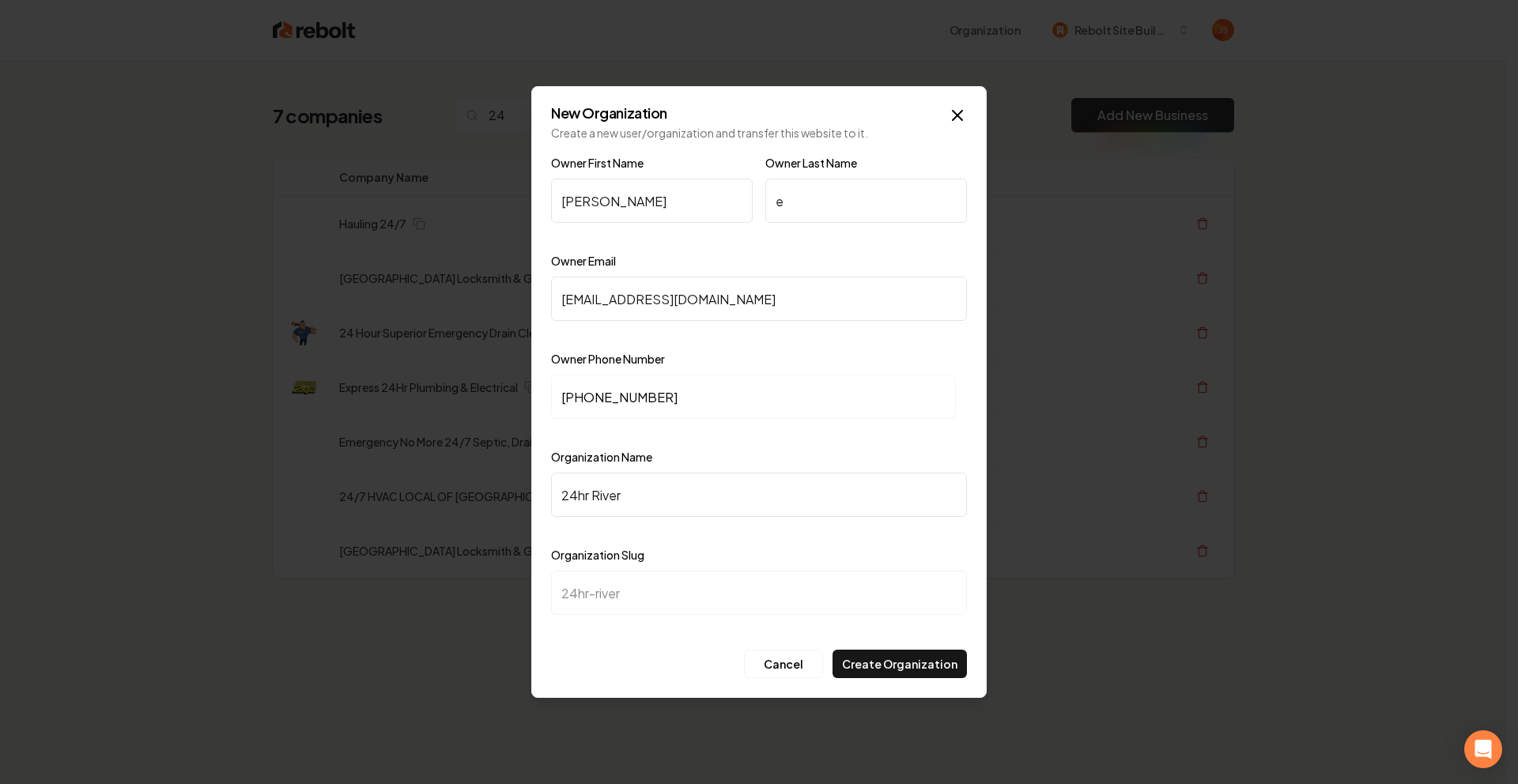
type input "24hr-river-c"
type input "24hr River Ci"
type input "24hr-river-ci"
type input "24hr River Cit"
type input "24hr-river-cit"
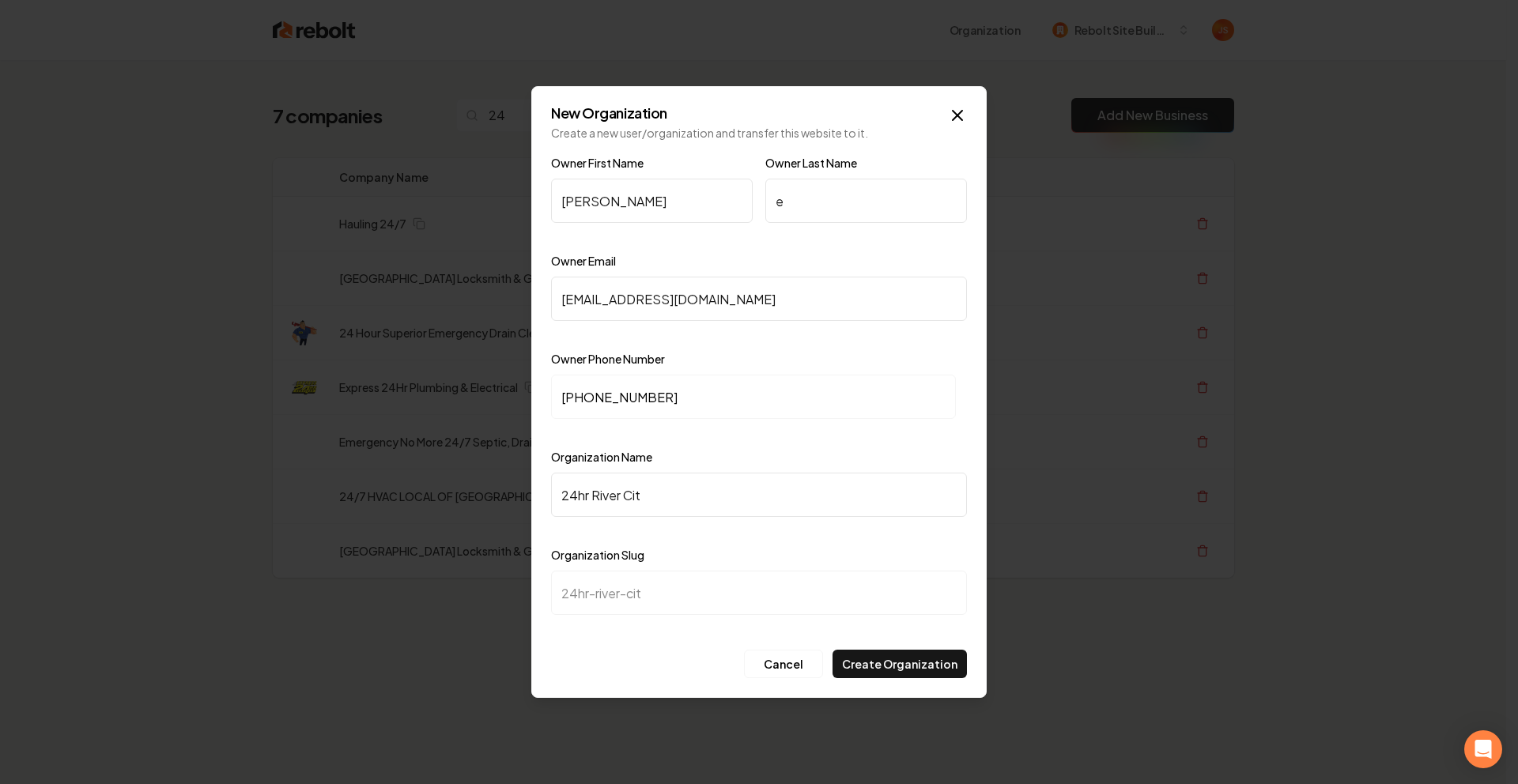
type input "24hr River City"
type input "24hr-river-city"
type input "24hr River City L"
type input "24hr-river-city-l"
type input "24hr River City Lo"
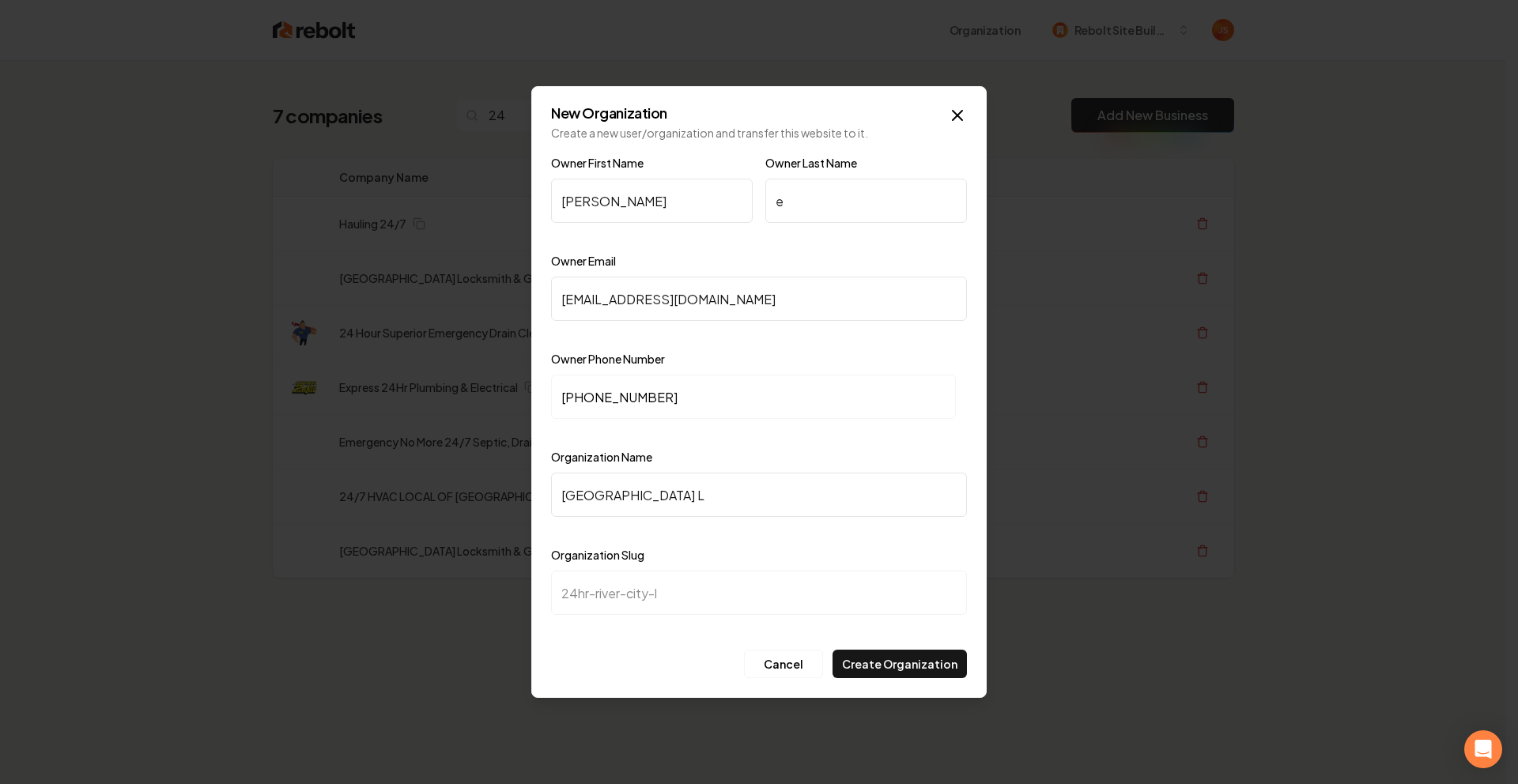
type input "24hr-river-city-lo"
type input "24hr River City Loc"
type input "24hr-river-city-loc"
type input "24hr River City Lock"
type input "24hr-river-city-lock"
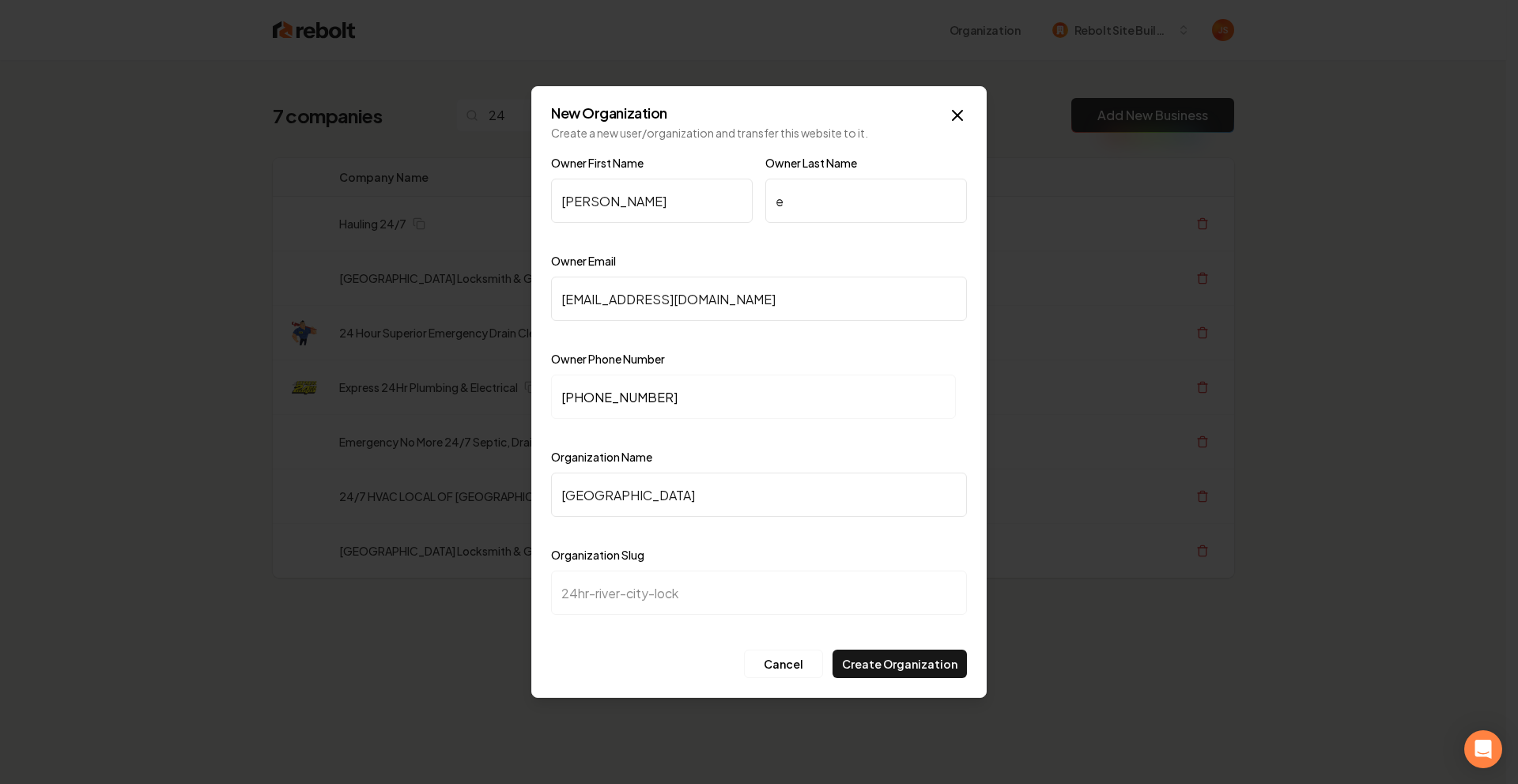
type input "24hr River City Locks"
type input "24hr-river-city-locks"
type input "24hr River City Locksm"
type input "24hr-river-city-locksm"
type input "24hr River City Locksmi"
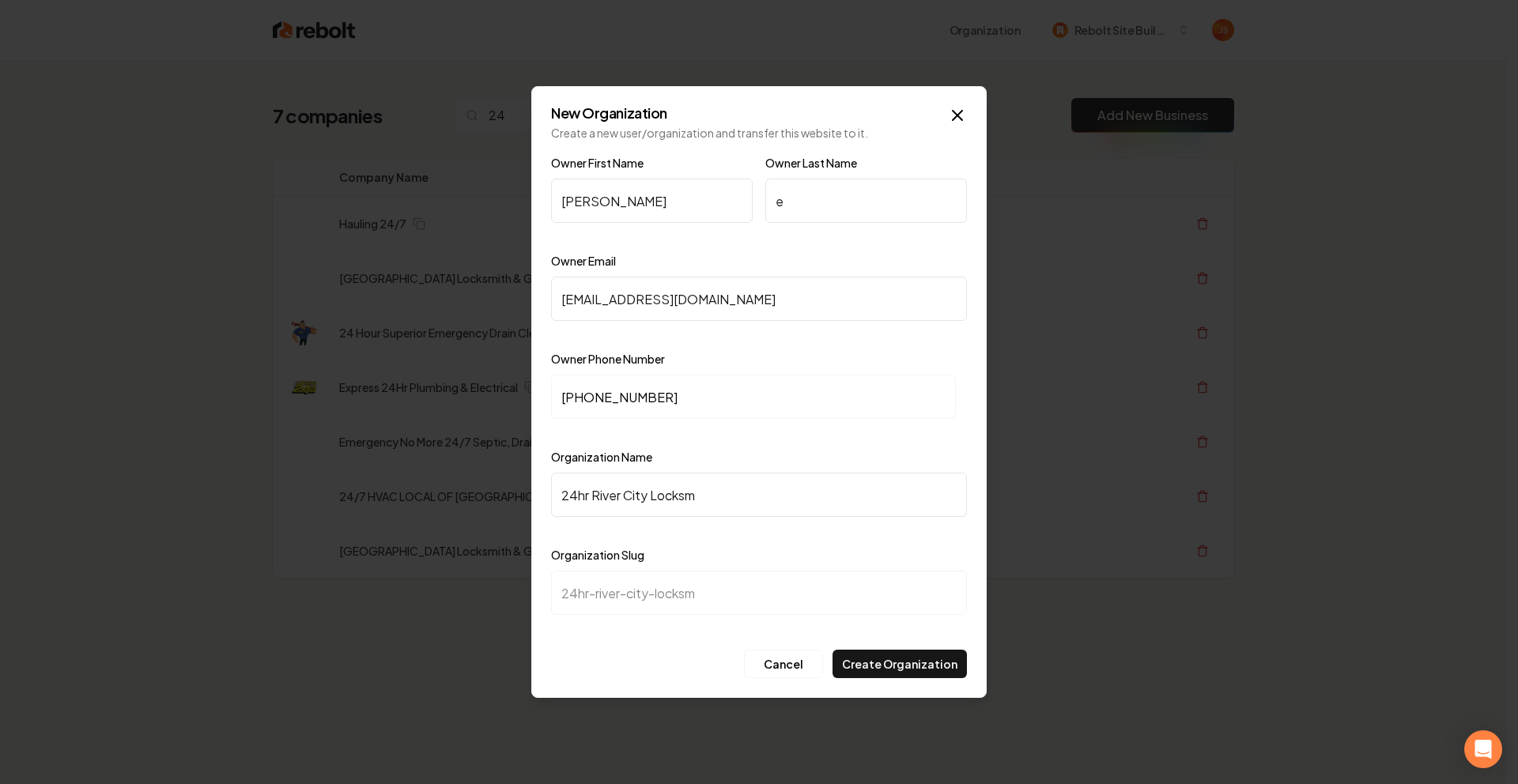
type input "24hr-river-city-locksmi"
type input "24hr River City Locksmit"
type input "24hr-river-city-locksmit"
type input "24hr River City Locksmith"
type input "24hr-river-city-locksmith"
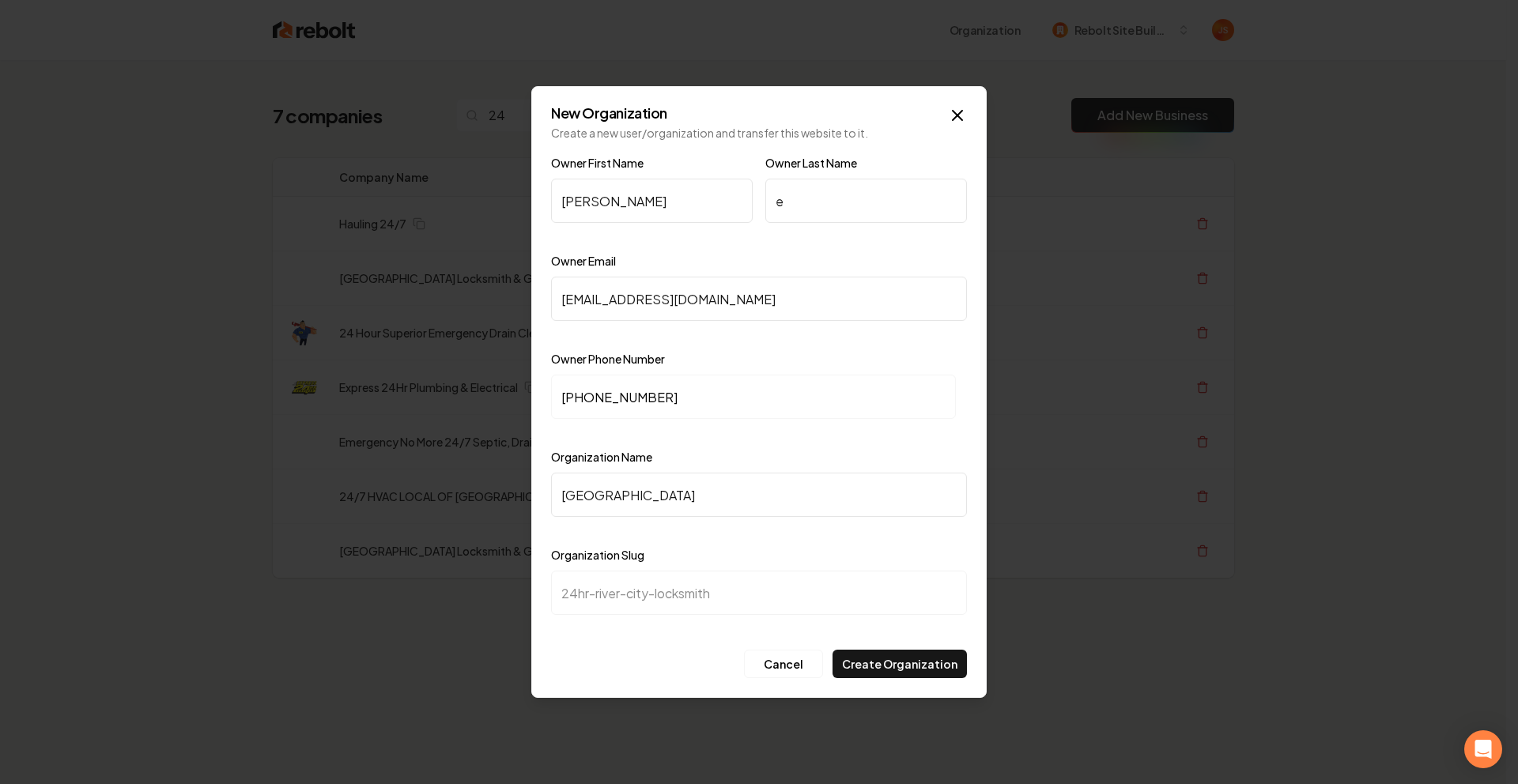
type input "24hr River City Locksmith *"
type input "24hr-river-city-locksmith-"
type input "24hr River City Locksmith * G"
type input "24hr-river-city-locksmith-g"
type input "24hr River City Locksmith * Ga"
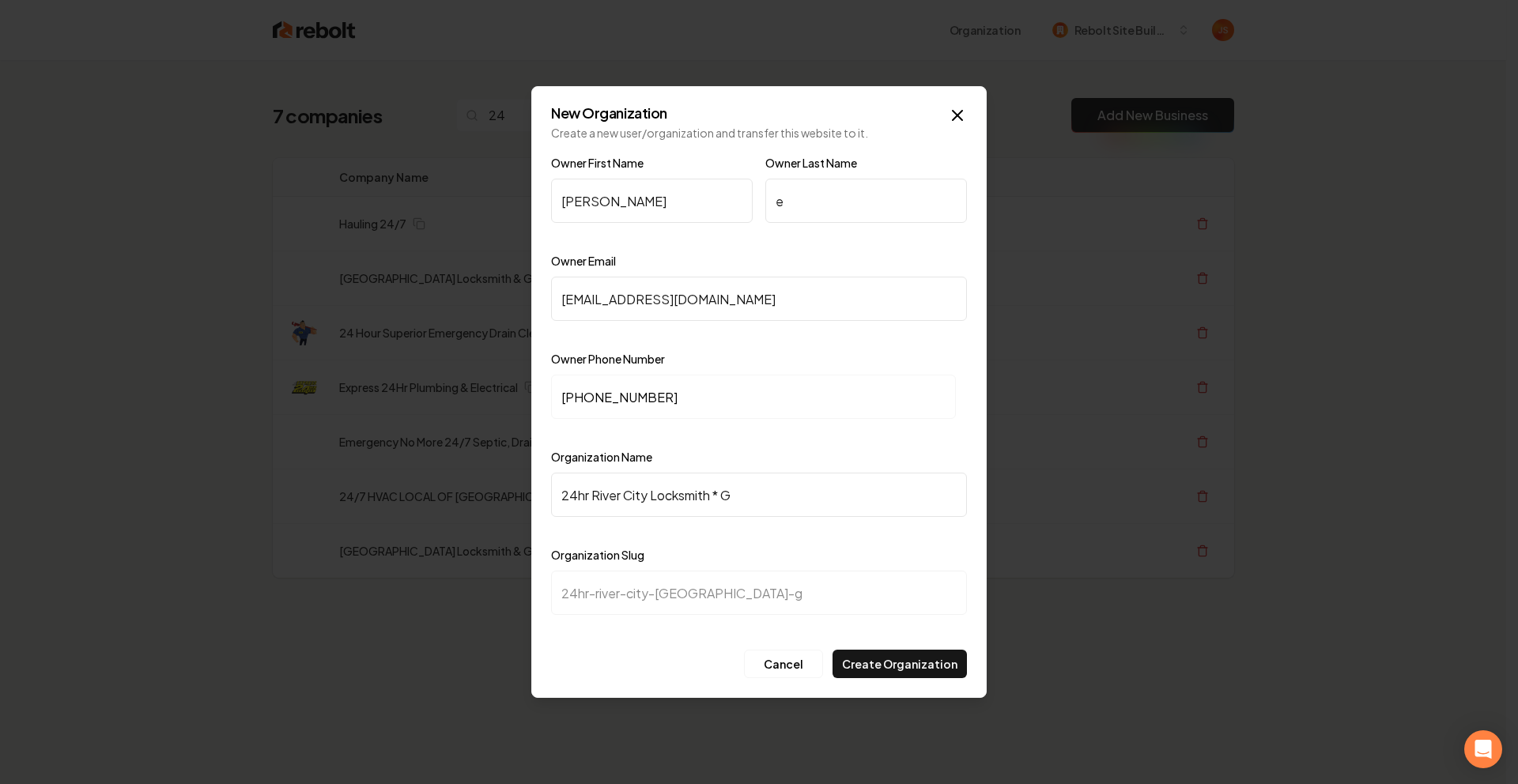
type input "24hr-river-city-locksmith-ga"
type input "24hr River City Locksmith * G"
type input "24hr-river-city-locksmith-g"
type input "24hr River City Locksmith *"
type input "24hr-river-city-locksmith-"
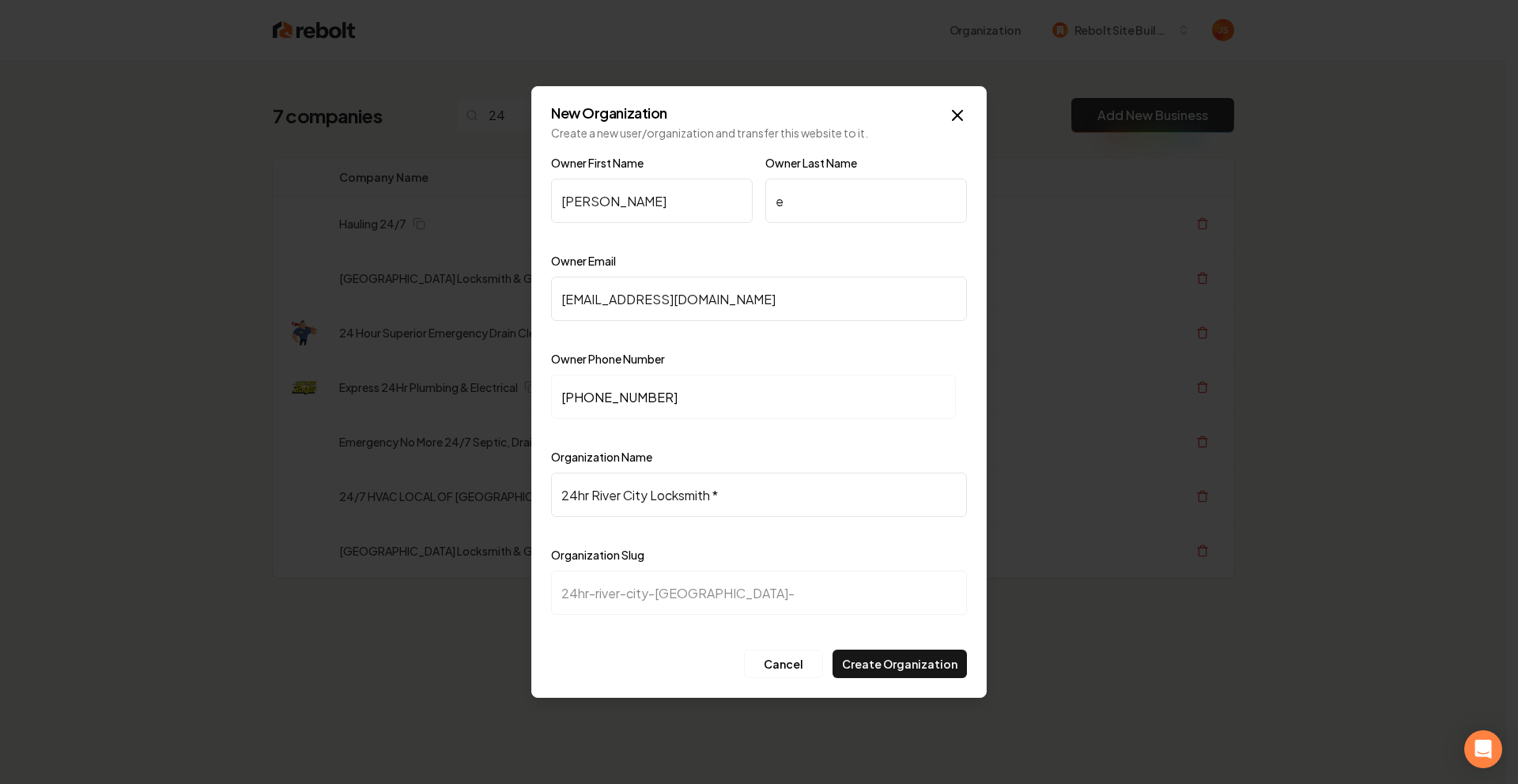
type input "24hr River City Locksmith"
type input "24hr-river-city-locksmith"
type input "24hr River City Locksmith &"
type input "24hr-river-city-locksmith-"
type input "24hr River City Locksmith & F"
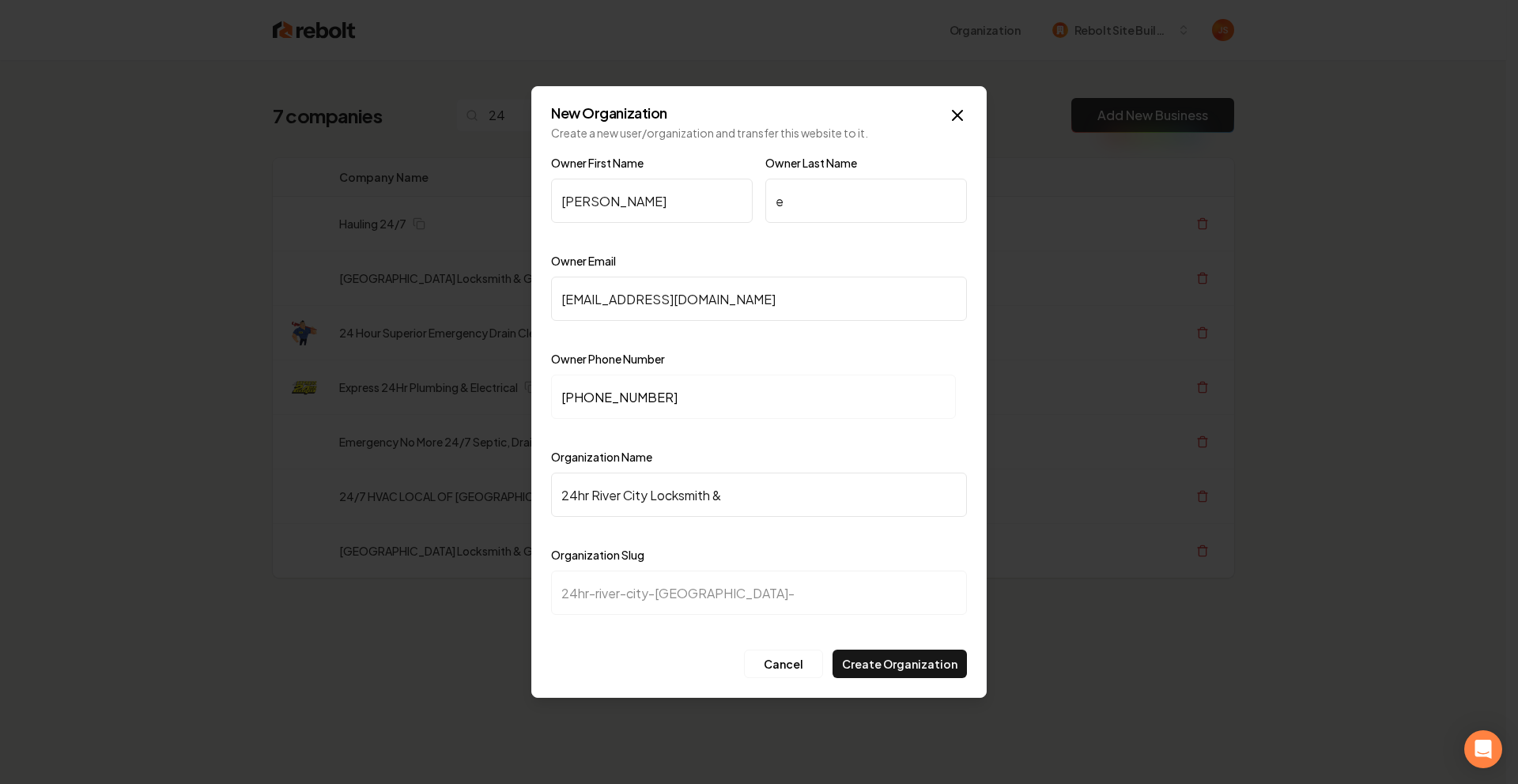
type input "24hr-river-city-locksmith-f"
type input "24hr River City Locksmith & FG"
type input "24hr-river-city-locksmith-fg"
type input "24hr River City Locksmith & F"
type input "24hr-river-city-locksmith-f"
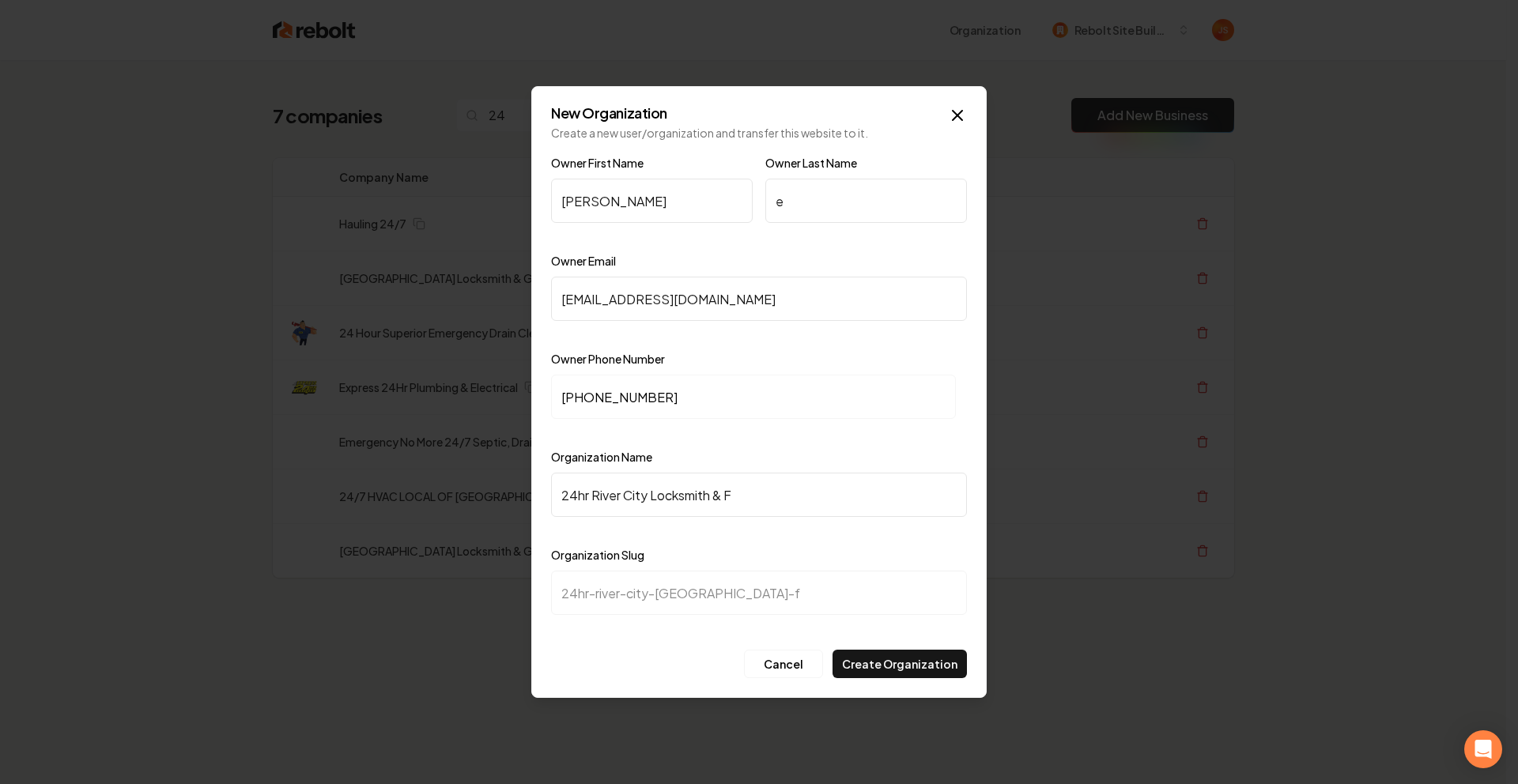
type input "24hr River City Locksmith &"
type input "24hr-river-city-locksmith-"
type input "24hr River City Locksmith & G"
type input "24hr-river-city-locksmith-g"
type input "24hr River City Locksmith & Ga"
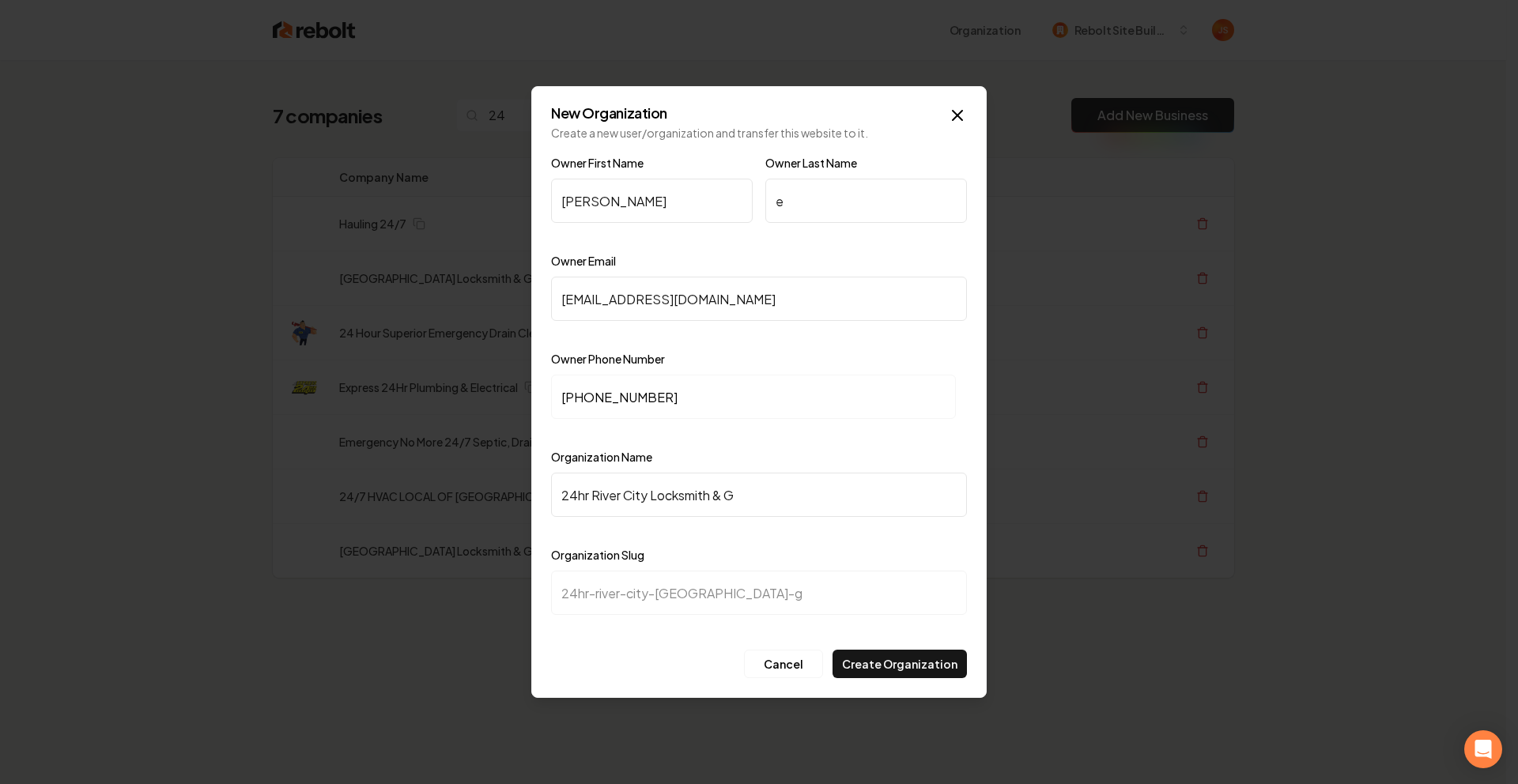
type input "24hr-river-city-locksmith-ga"
type input "24hr River City Locksmith & Gar"
type input "24hr-river-city-locksmith-gar"
type input "24hr River City Locksmith & Gara"
type input "24hr-river-city-locksmith-gara"
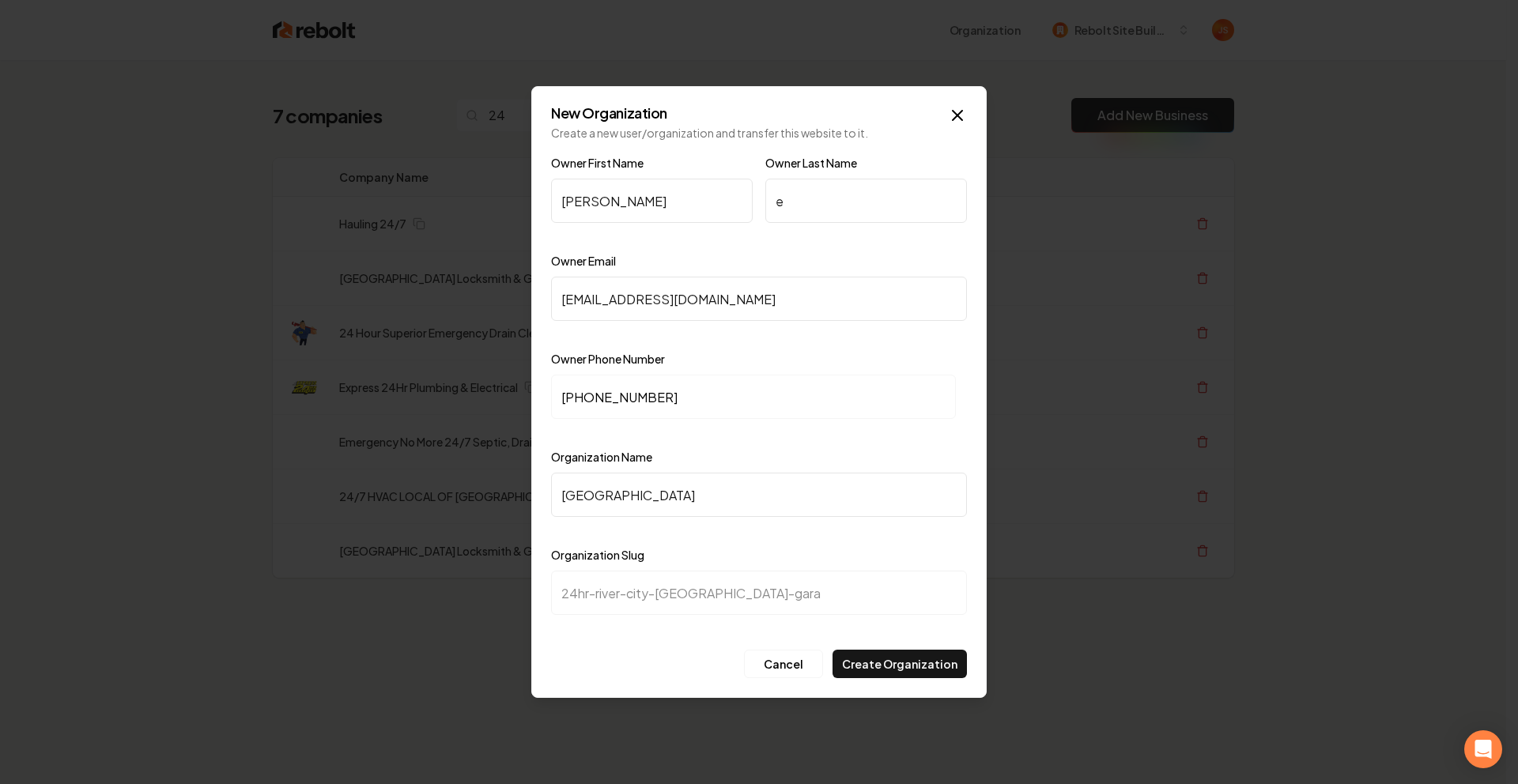
type input "24hr River City Locksmith & Garag"
type input "24hr-river-city-locksmith-garag"
type input "24hr River City Locksmith & Garage"
type input "24hr-river-city-locksmith-garage"
type input "24hr River City Locksmith & Garage D"
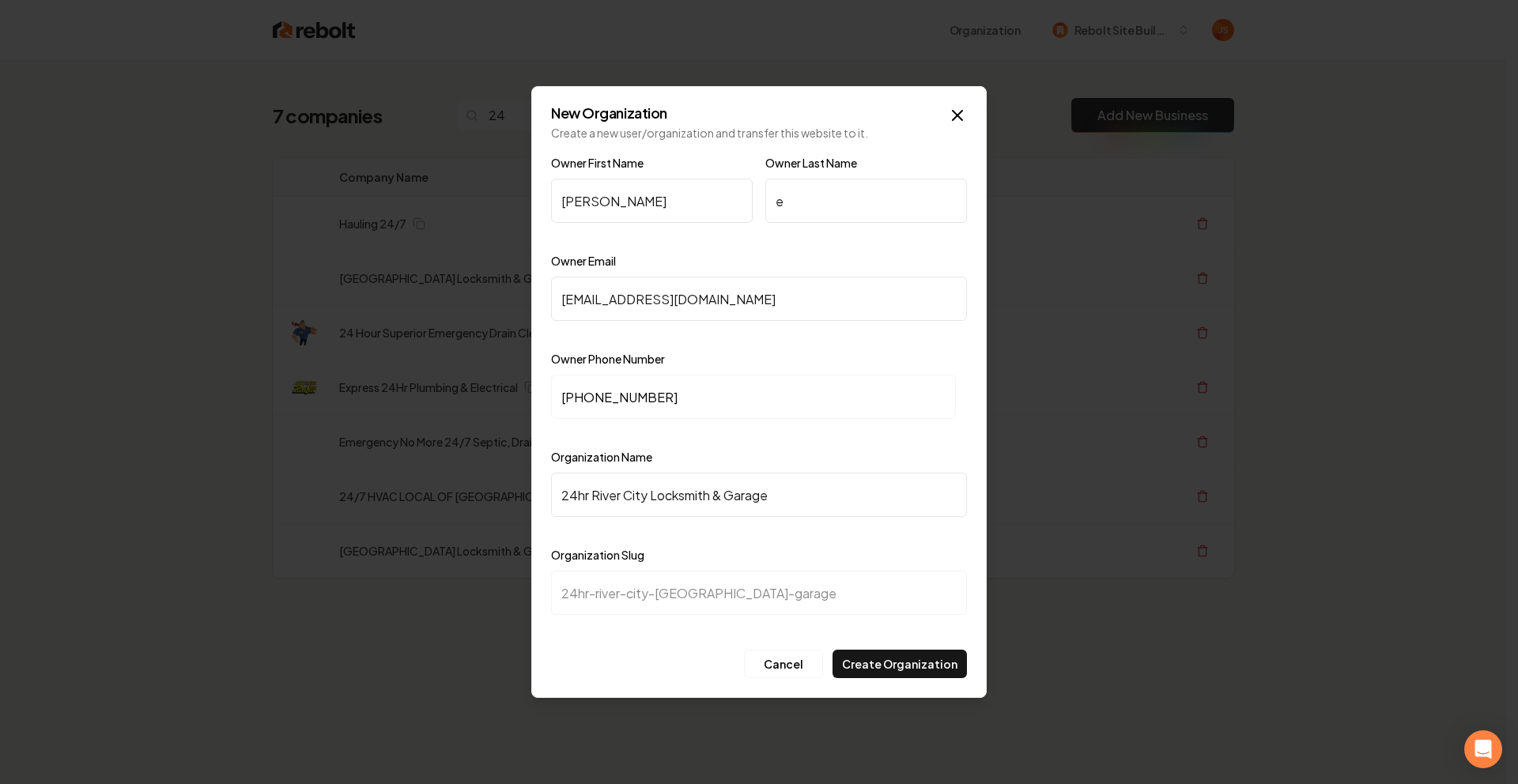
type input "24hr-river-city-locksmith-garage-d"
type input "24hr River City Locksmith & Garage Do"
type input "24hr-river-city-locksmith-garage-do"
type input "24hr River City Locksmith & Garage Doo"
type input "24hr-river-city-locksmith-garage-doo"
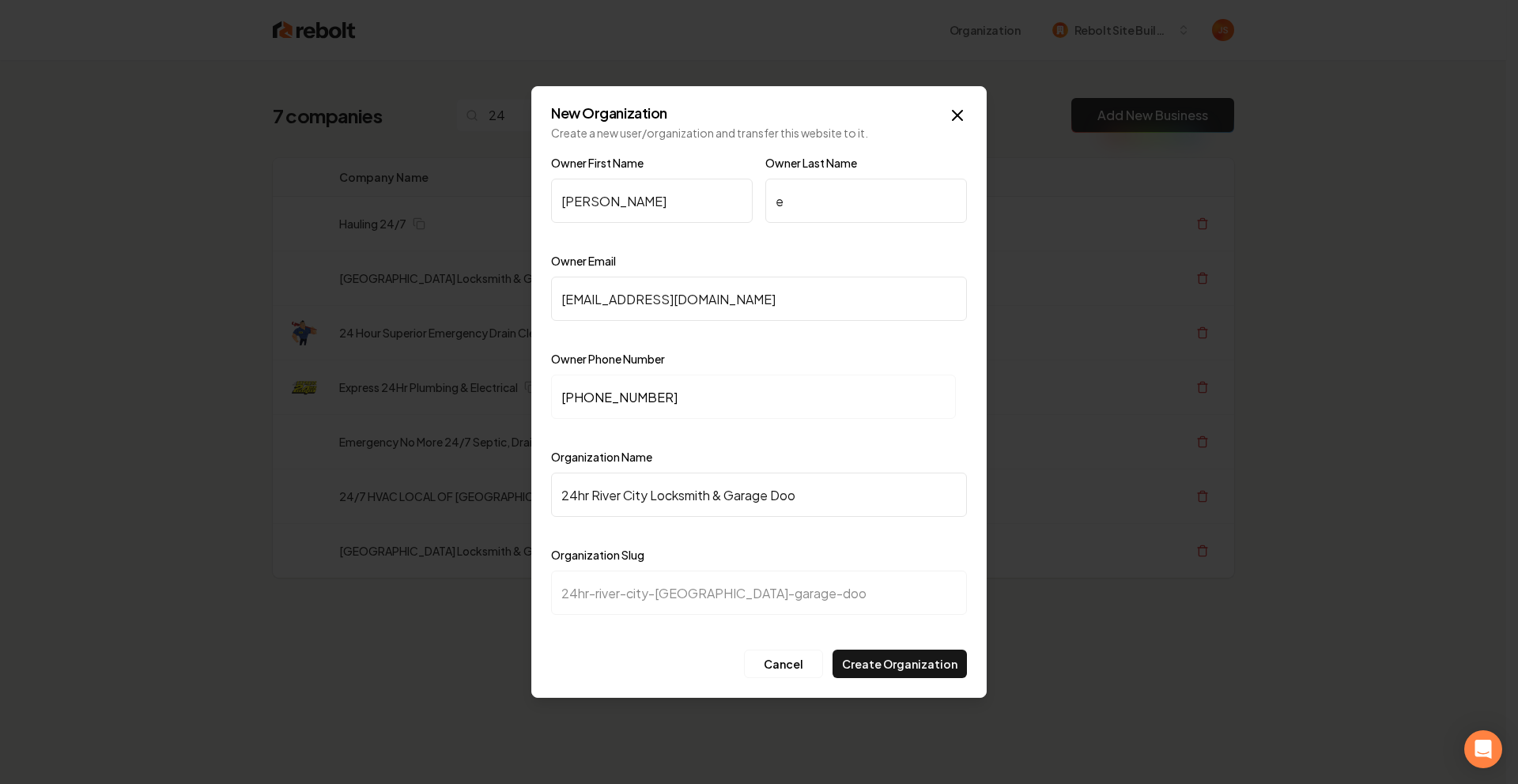
type input "24hr River City Locksmith & Garage Door"
type input "24hr-river-city-locksmith-garage-door"
type input "24hr River City Locksmith & Garage Doors"
type input "24hr-river-city-locksmith-garage-doors"
type input "24hr River City Locksmith & Garage Doors"
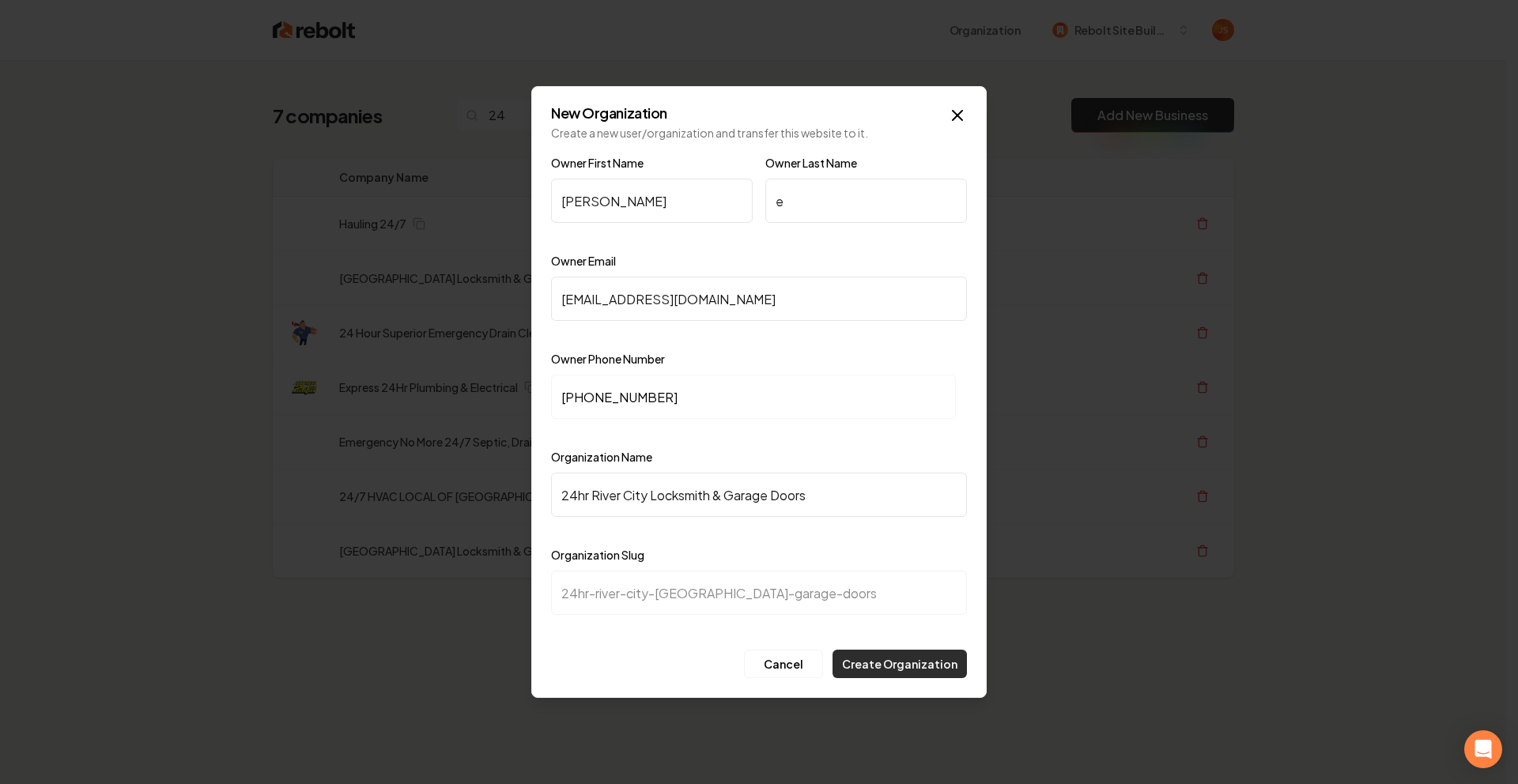
click at [879, 662] on button "Create Organization" at bounding box center [900, 664] width 134 height 29
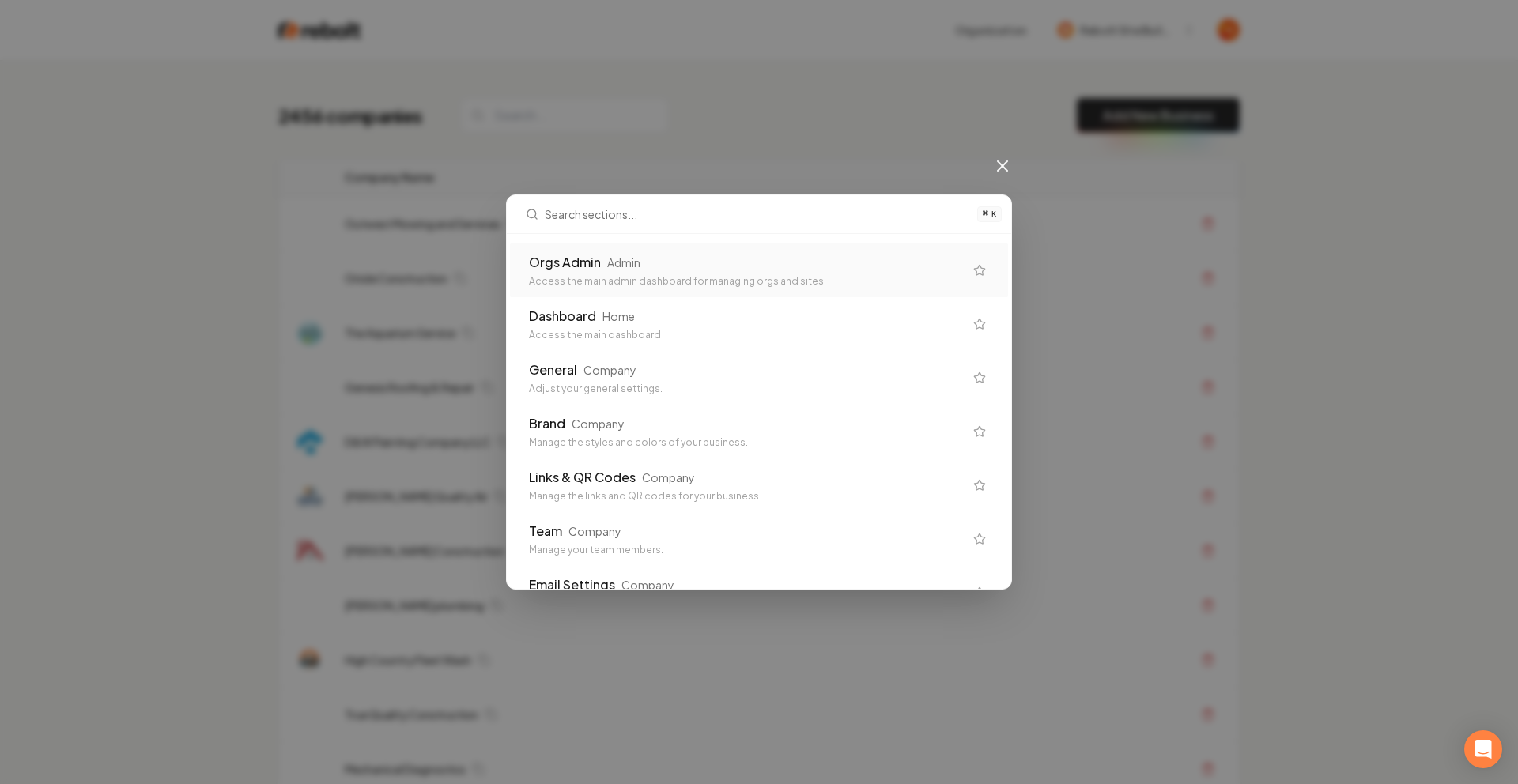
click at [788, 247] on div "Orgs Admin Admin Access the main admin dashboard for managing orgs and sites" at bounding box center [759, 270] width 498 height 54
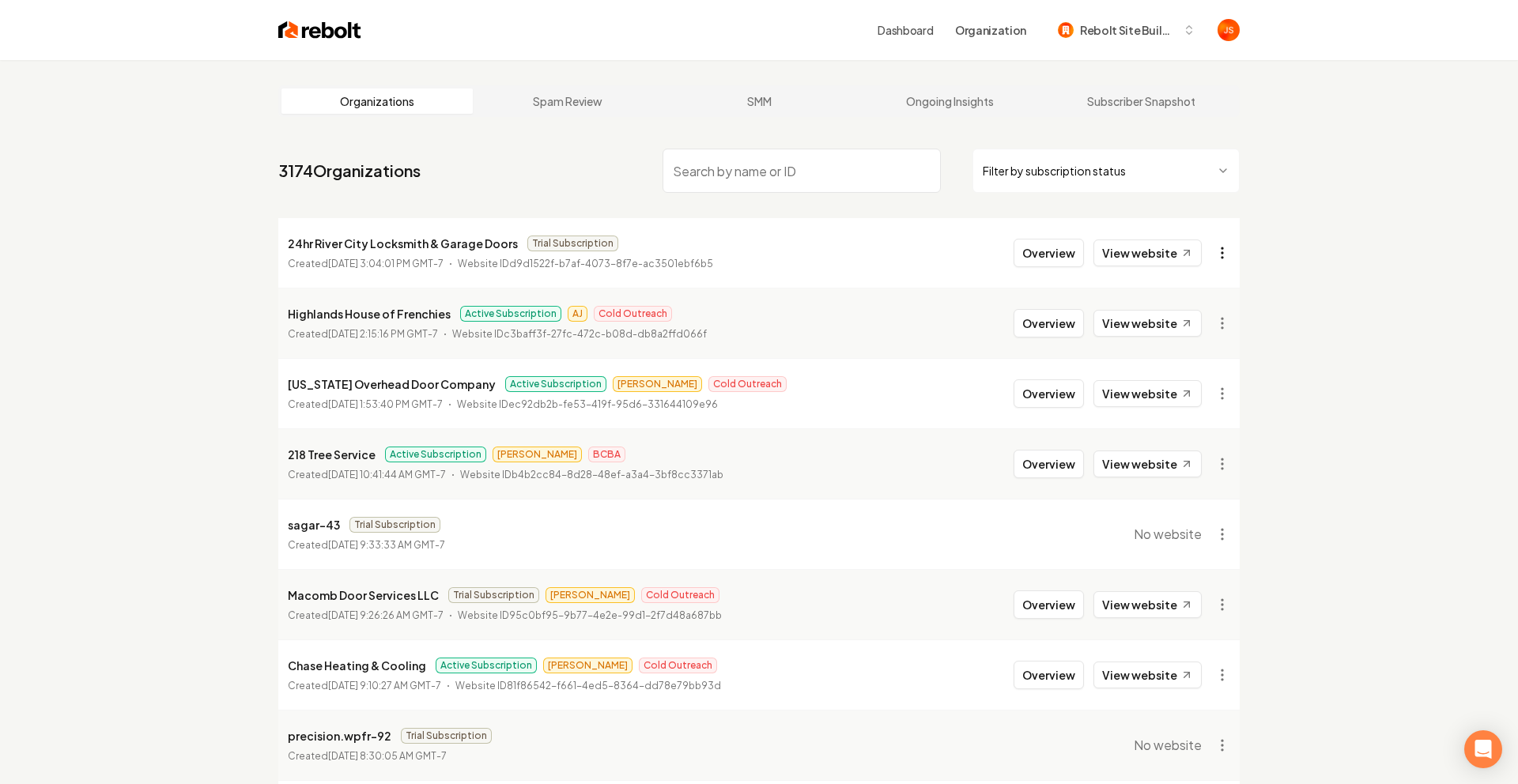
click at [1218, 253] on html "Dashboard Organization Rebolt Site Builder Organizations Spam Review SMM Ongoin…" at bounding box center [759, 392] width 1518 height 784
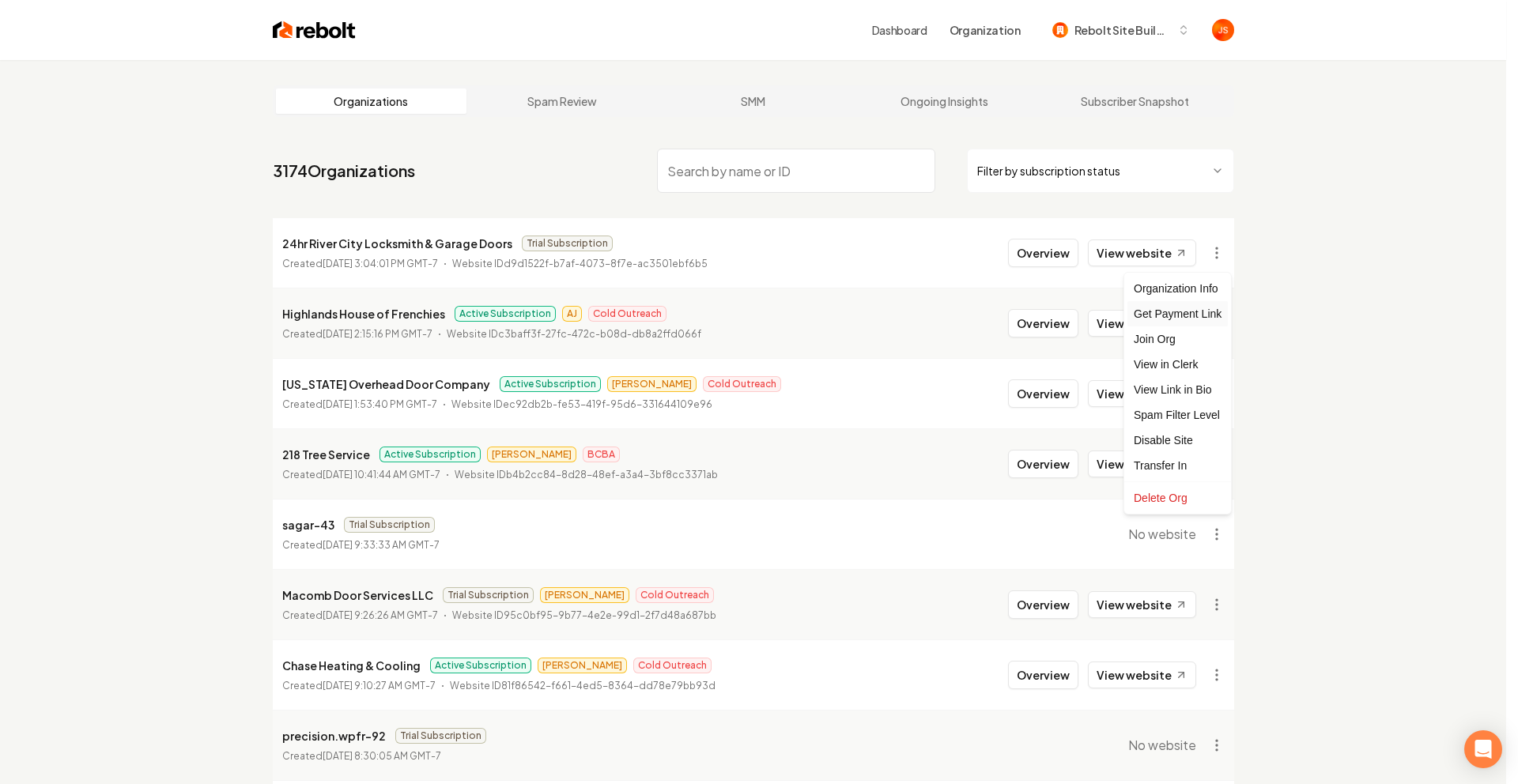
click at [1185, 316] on div "Get Payment Link" at bounding box center [1178, 314] width 101 height 25
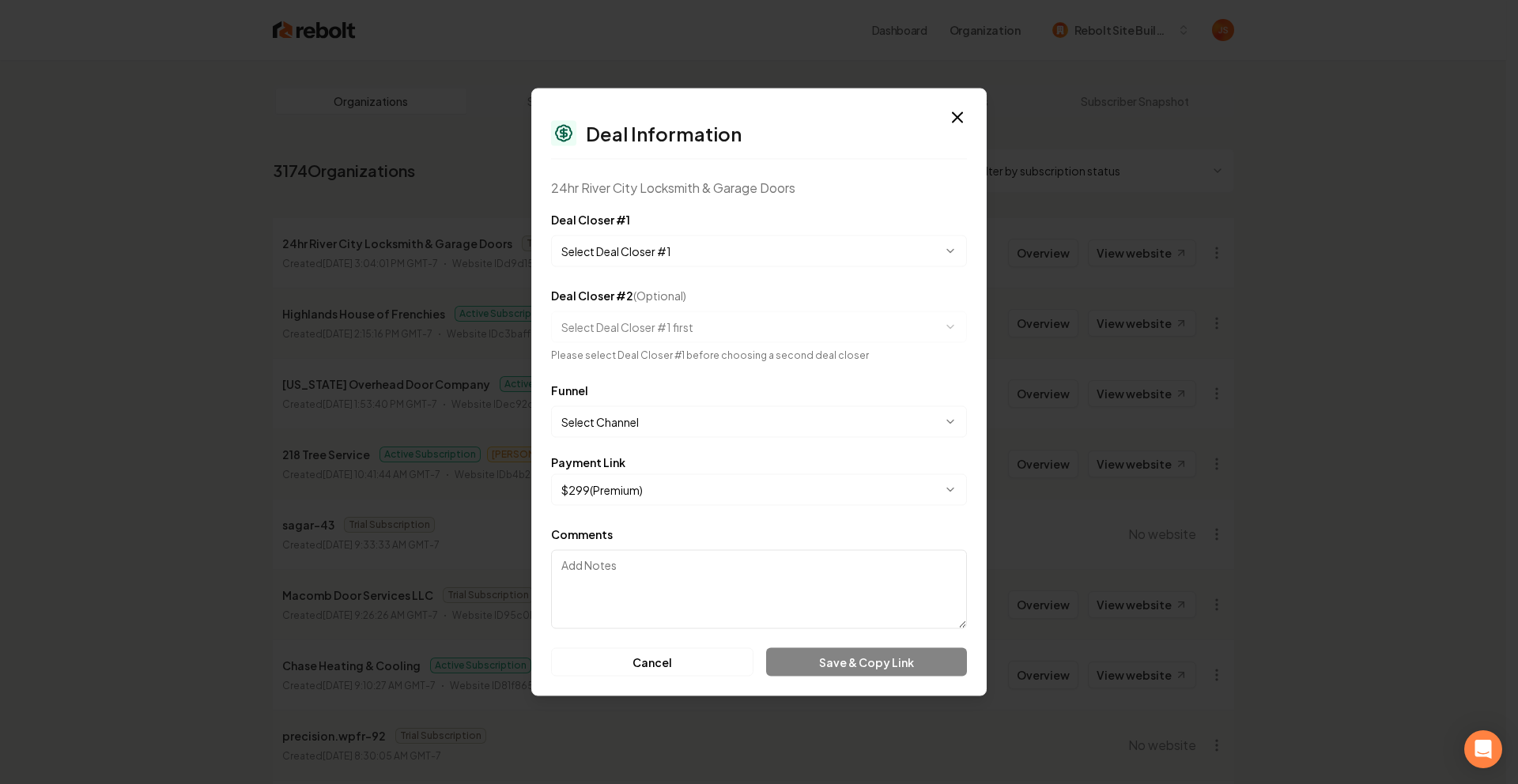
click at [686, 274] on form "**********" at bounding box center [758, 443] width 416 height 466
click at [683, 256] on body "Dashboard Organization Rebolt Site Builder Organizations Spam Review SMM Ongoin…" at bounding box center [753, 392] width 1507 height 784
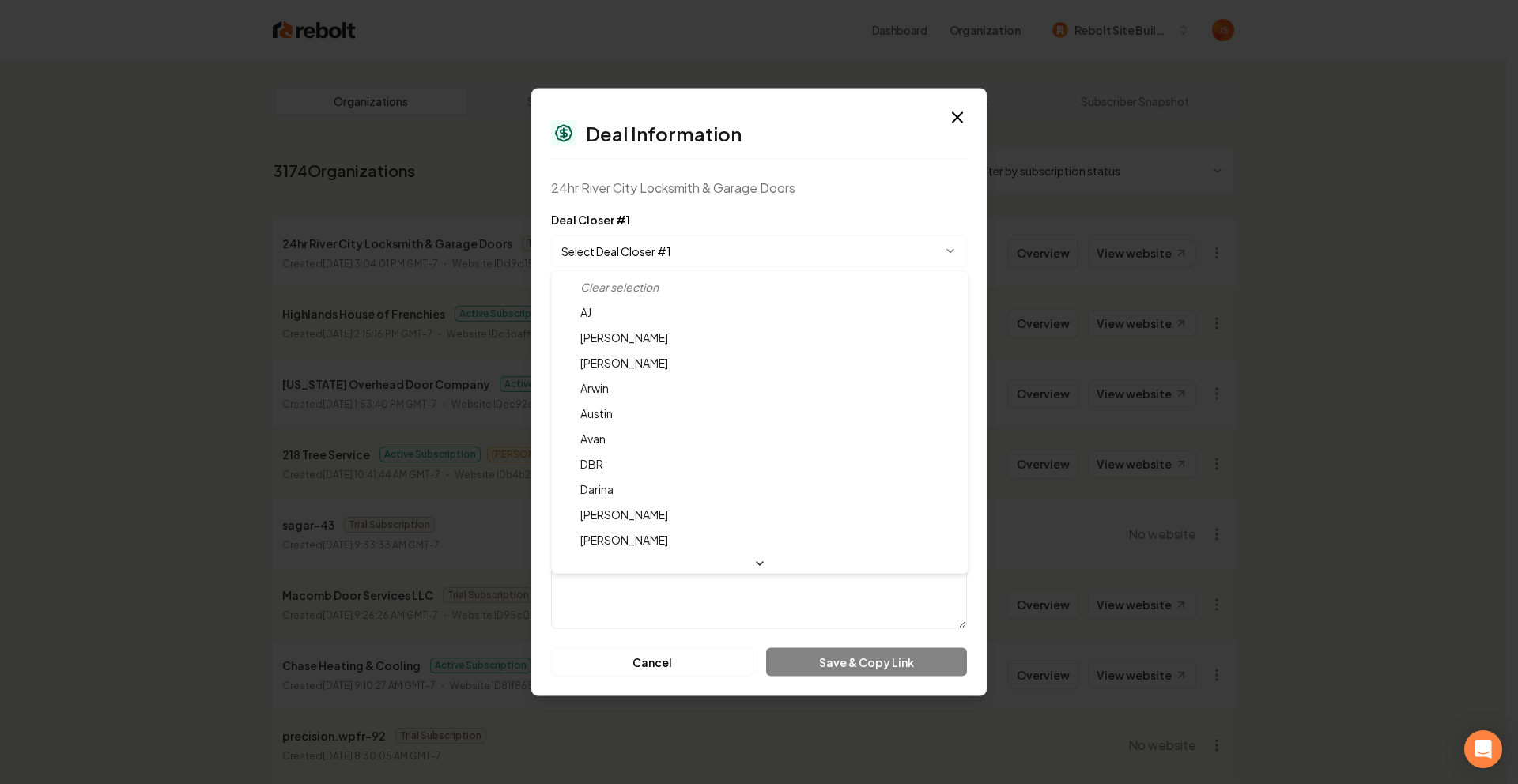
select select "**********"
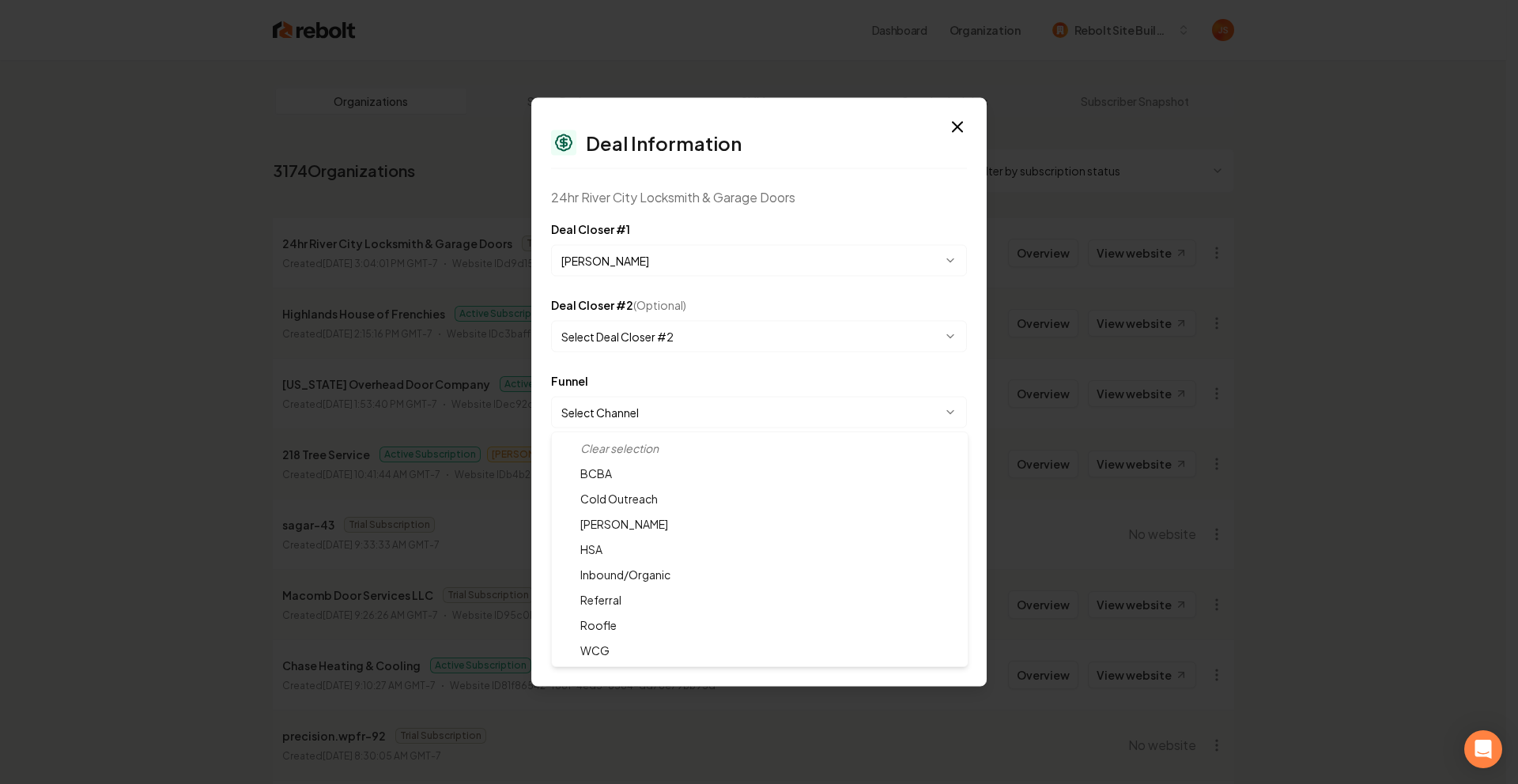
click at [663, 411] on body "Dashboard Organization Rebolt Site Builder Organizations Spam Review SMM Ongoin…" at bounding box center [753, 392] width 1507 height 784
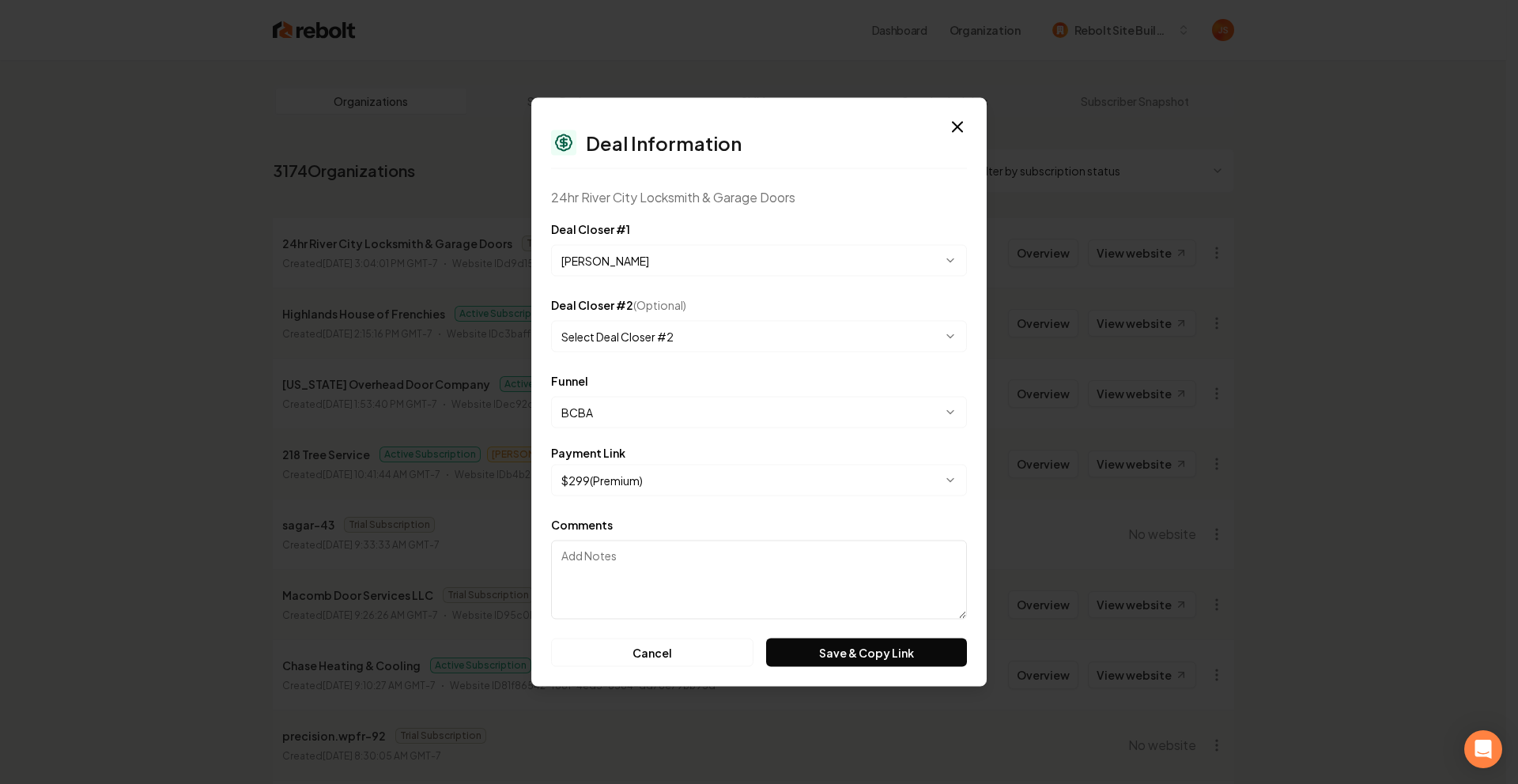
click at [640, 415] on body "Dashboard Organization Rebolt Site Builder Organizations Spam Review SMM Ongoin…" at bounding box center [753, 392] width 1507 height 784
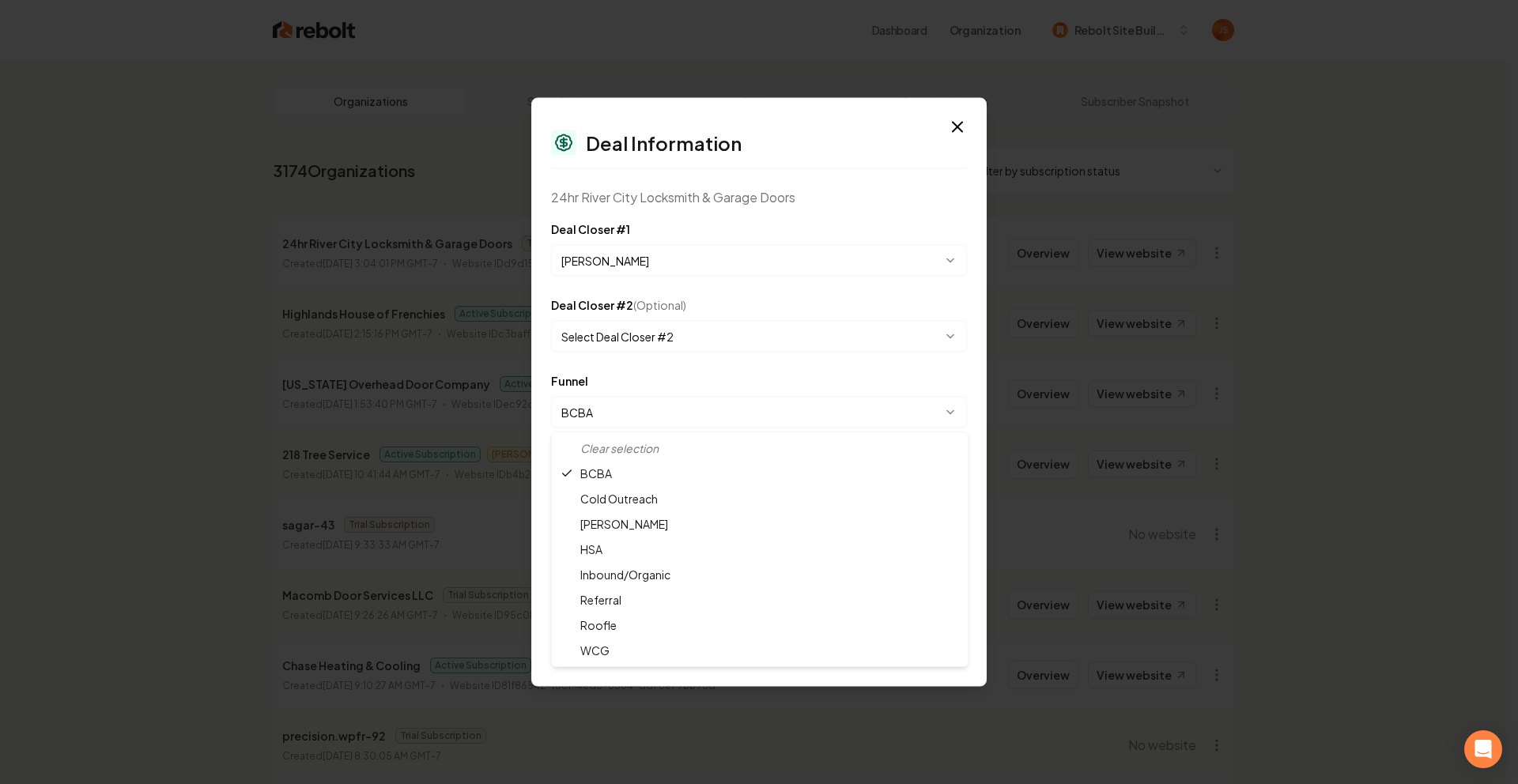
select select "**********"
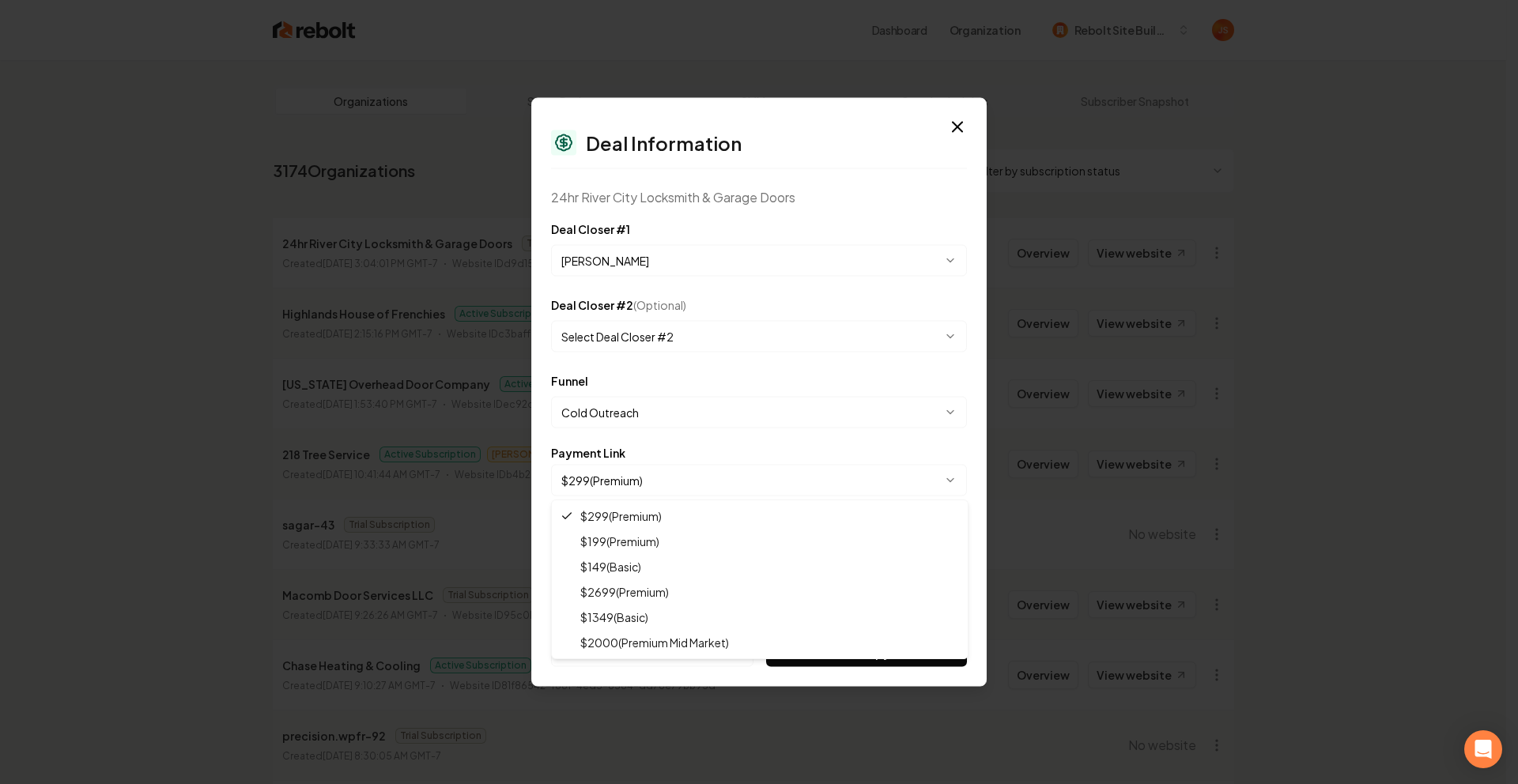
click at [652, 469] on body "Dashboard Organization Rebolt Site Builder Organizations Spam Review SMM Ongoin…" at bounding box center [753, 392] width 1507 height 784
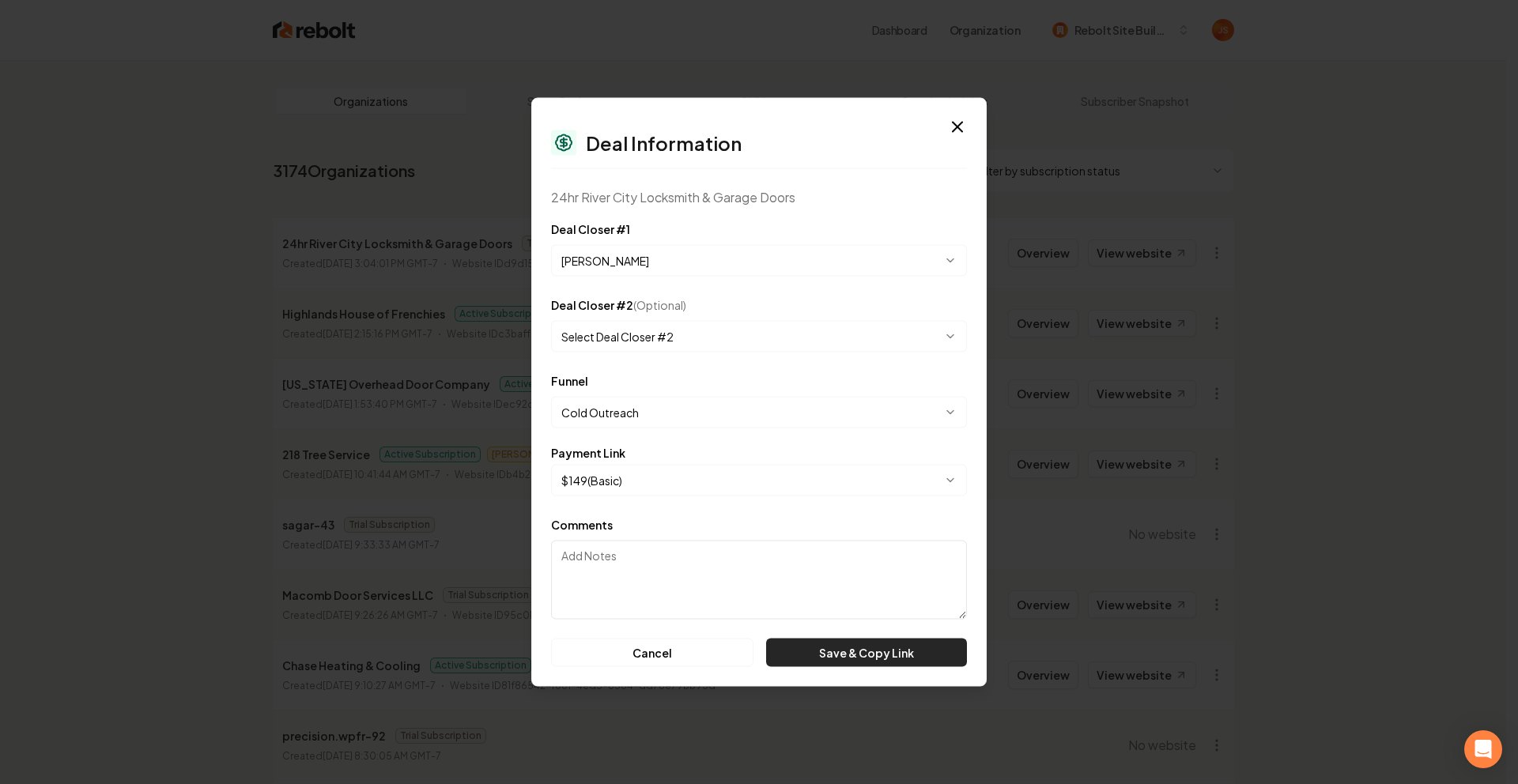
click at [832, 661] on button "Save & Copy Link" at bounding box center [866, 653] width 201 height 29
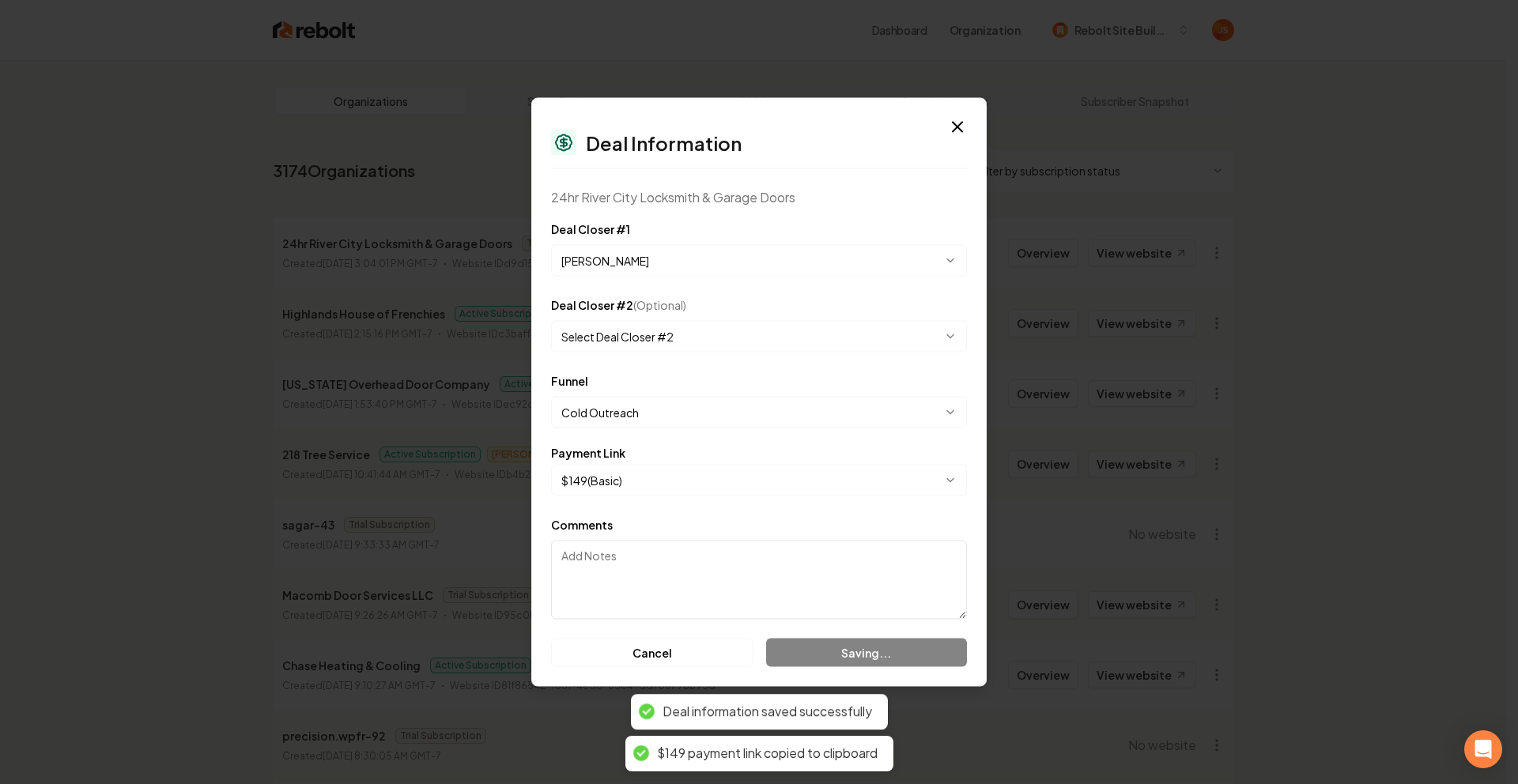
select select "**********"
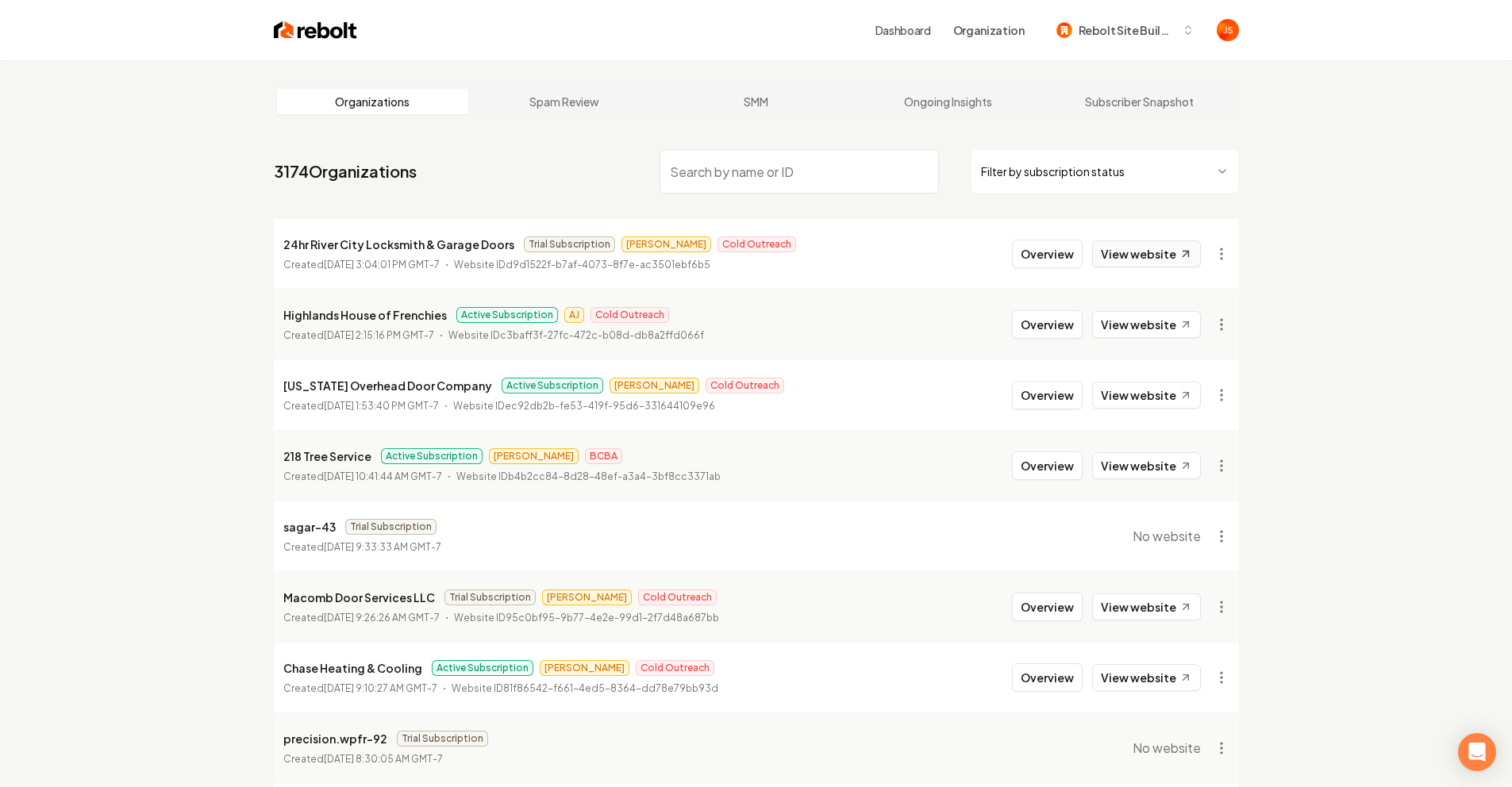
click at [1159, 248] on link "View website" at bounding box center [1147, 253] width 109 height 27
click at [1064, 239] on button "Overview" at bounding box center [1047, 253] width 71 height 29
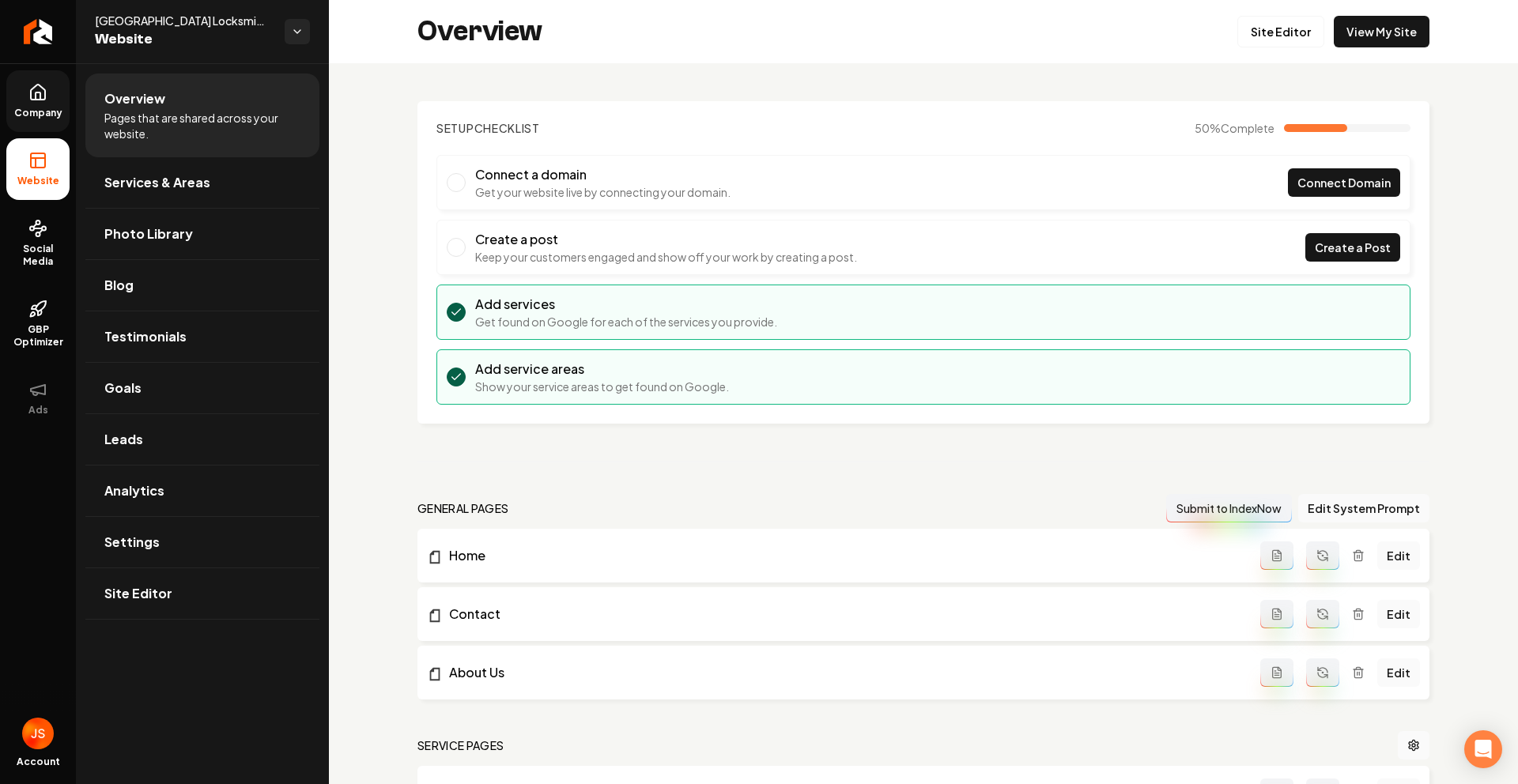
click at [37, 102] on link "Company" at bounding box center [38, 101] width 63 height 61
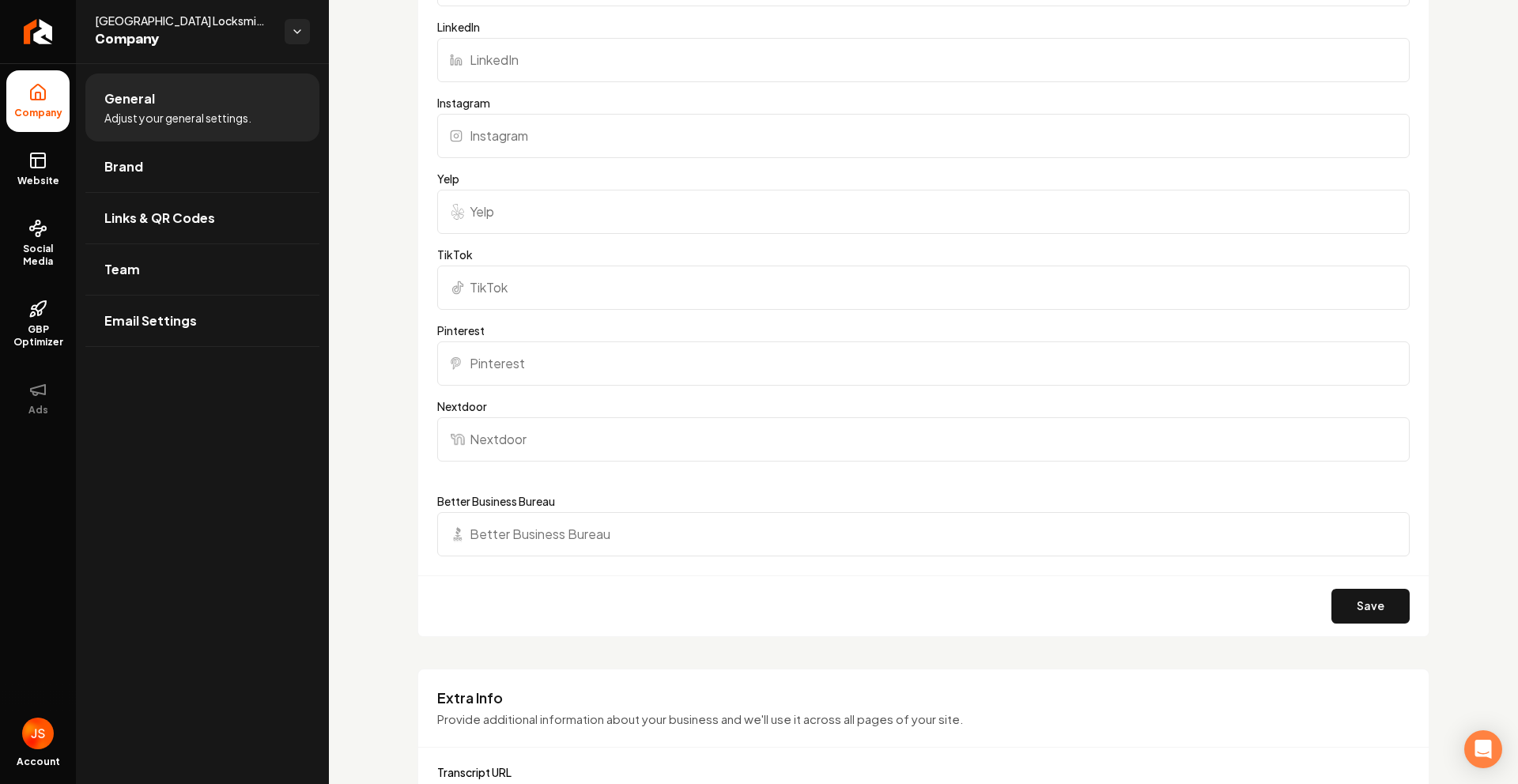
scroll to position [1891, 0]
click at [528, 512] on input "Better Business Bureau" at bounding box center [924, 532] width 973 height 44
paste input "https://www.bbb.org/us/ca/sacramento/profile/locksmith/24-hr-river-city-locksmi…"
type input "https://www.bbb.org/us/ca/sacramento/profile/locksmith/24-hr-river-city-locksmi…"
click at [727, 586] on div "Save" at bounding box center [923, 603] width 1011 height 61
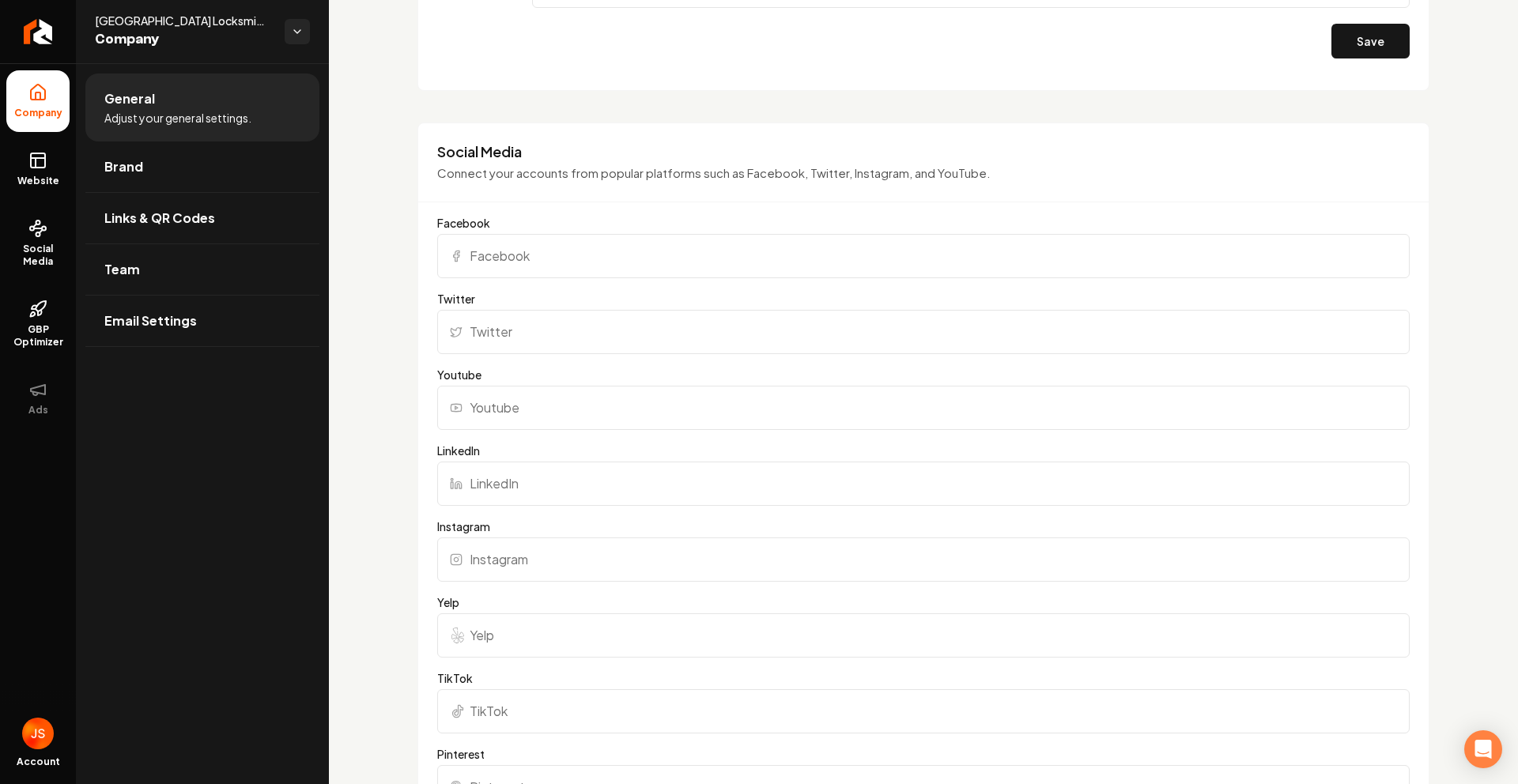
scroll to position [1409, 0]
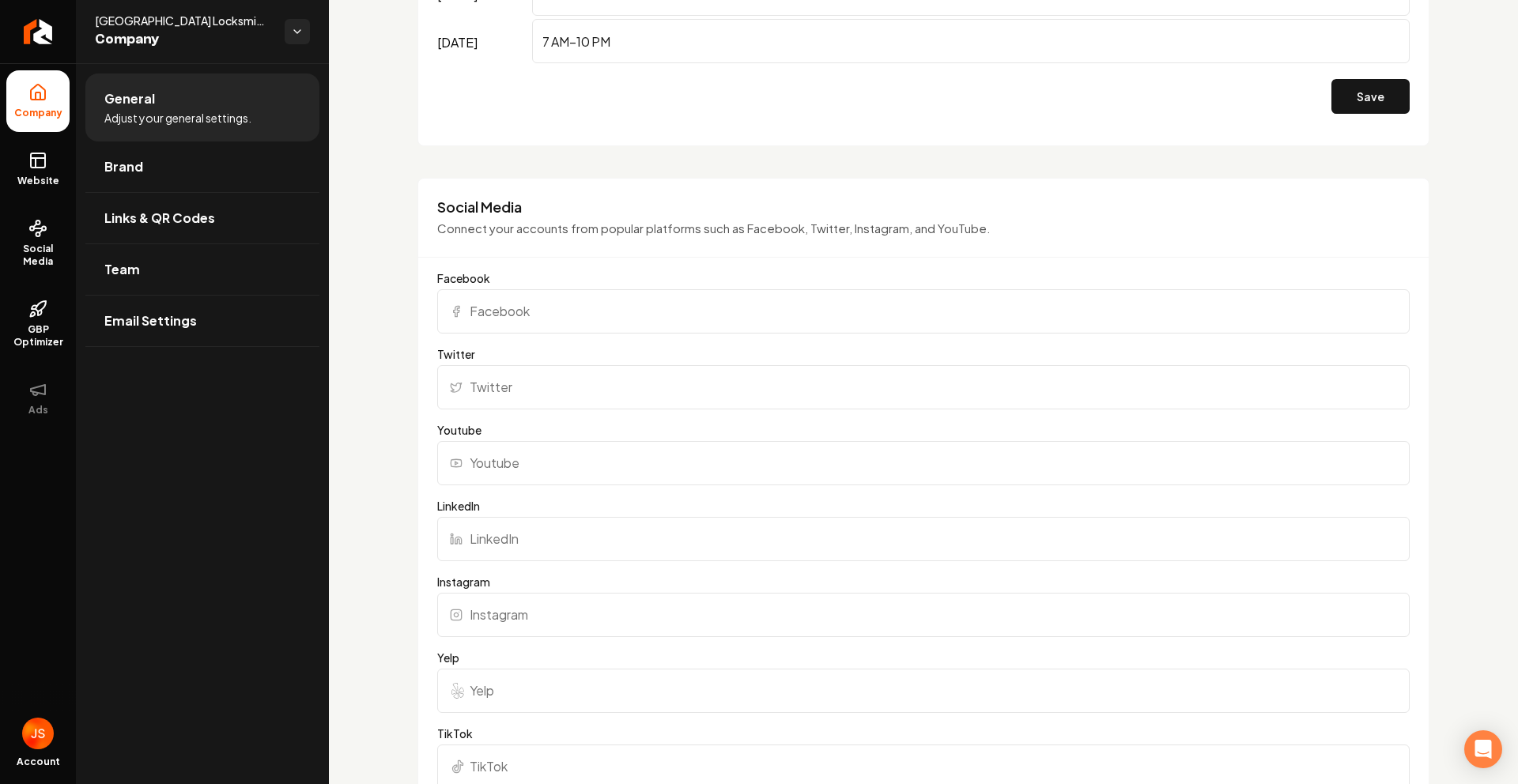
click at [543, 358] on label "Twitter" at bounding box center [924, 354] width 973 height 16
click at [543, 365] on input "Twitter" at bounding box center [924, 387] width 973 height 44
click at [511, 303] on input "Facebook" at bounding box center [924, 311] width 973 height 44
paste input "https://www.facebook.com/wix"
type input "https://www.facebook.com/wix"
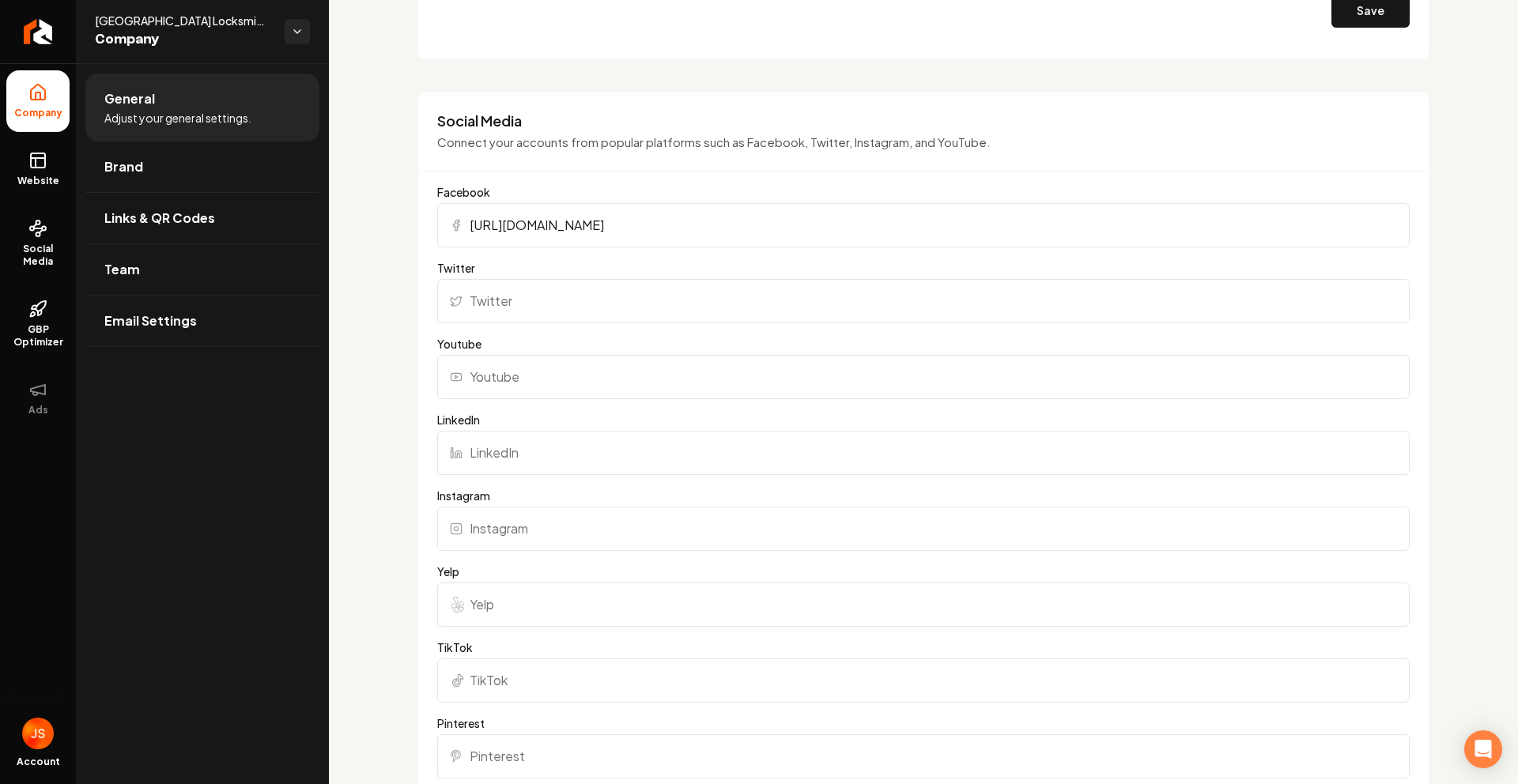
scroll to position [1565, 0]
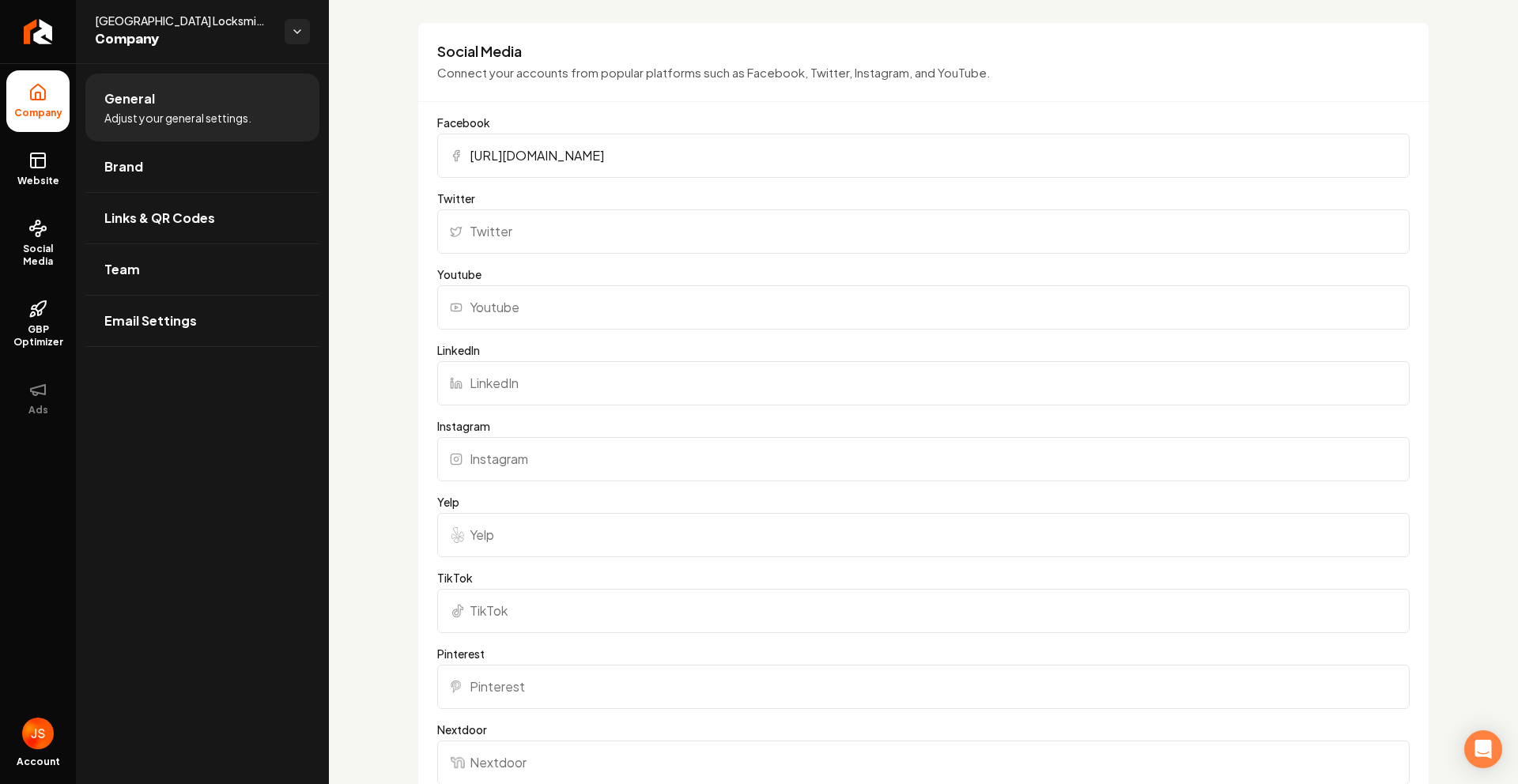
click at [509, 460] on input "Instagram" at bounding box center [924, 460] width 973 height 44
paste input "https://www.instagram.com/rivercitylocksmith/"
type input "https://www.instagram.com/rivercitylocksmith/"
click at [729, 348] on label "LinkedIn" at bounding box center [924, 350] width 973 height 16
click at [729, 361] on input "LinkedIn" at bounding box center [924, 383] width 973 height 44
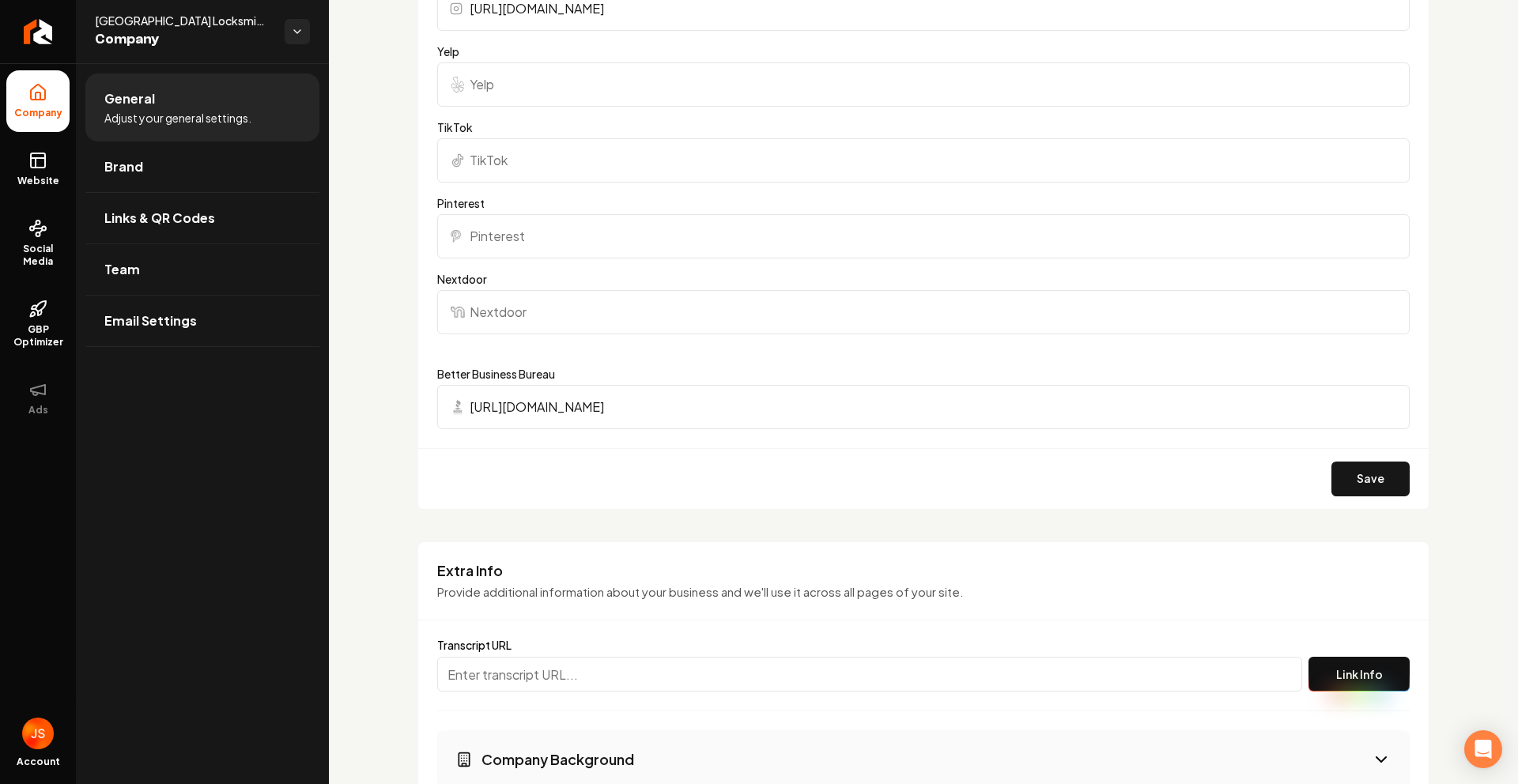
scroll to position [2012, 0]
drag, startPoint x: 1375, startPoint y: 475, endPoint x: 1360, endPoint y: 478, distance: 15.3
click at [1375, 475] on button "Save" at bounding box center [1371, 482] width 79 height 34
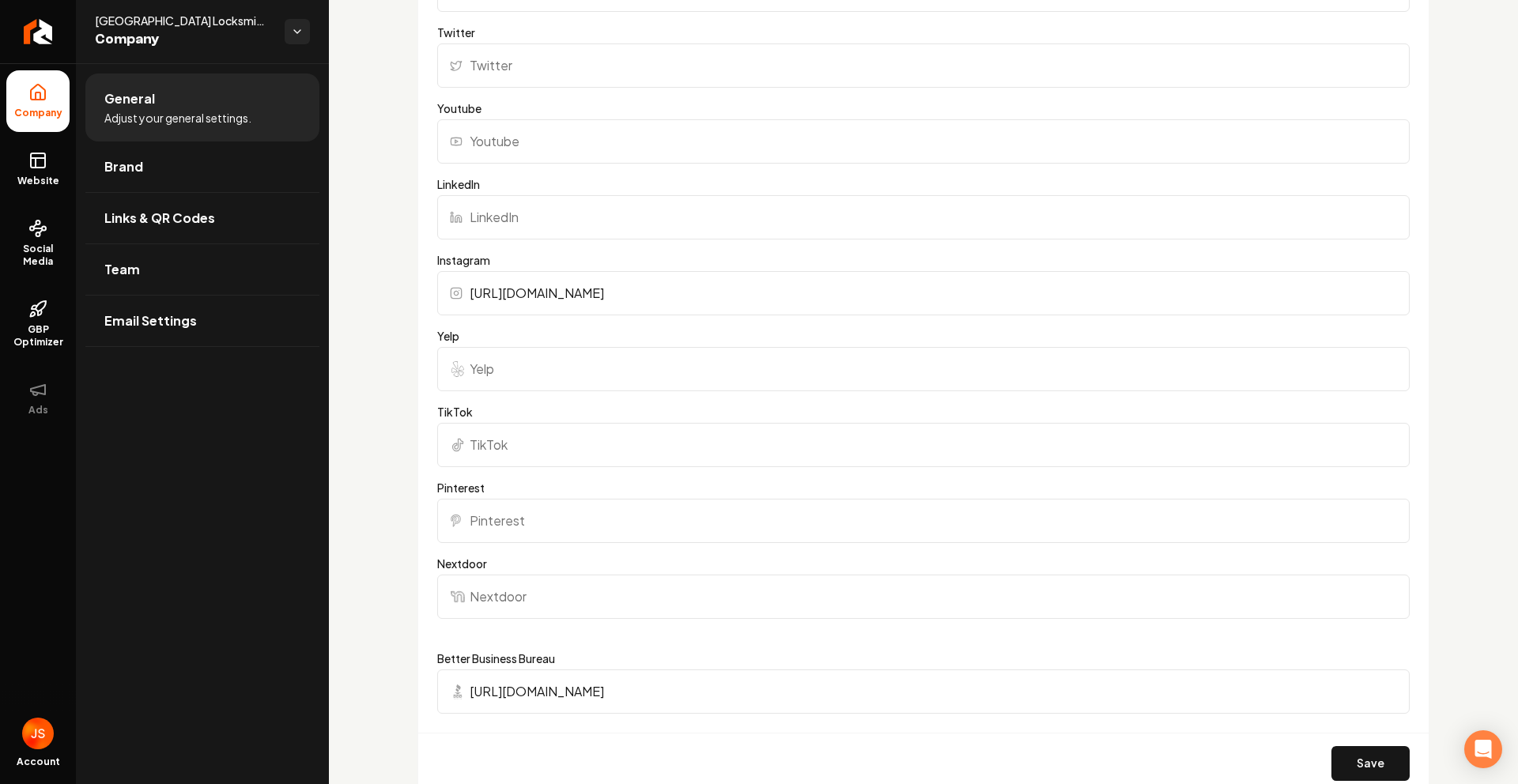
scroll to position [2007, 0]
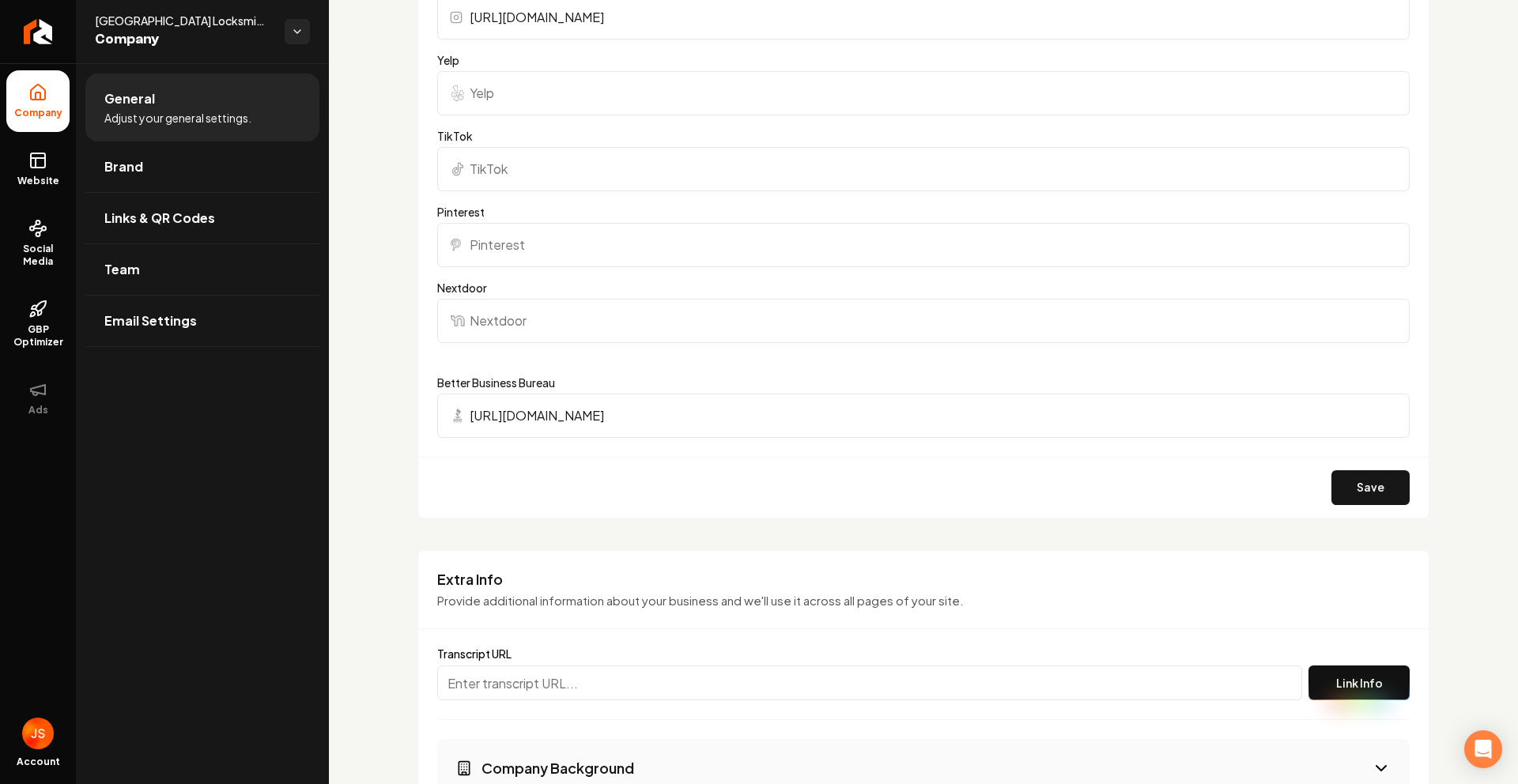
click at [1319, 480] on div "Save" at bounding box center [923, 487] width 1011 height 61
click at [1338, 482] on button "Save" at bounding box center [1371, 487] width 79 height 34
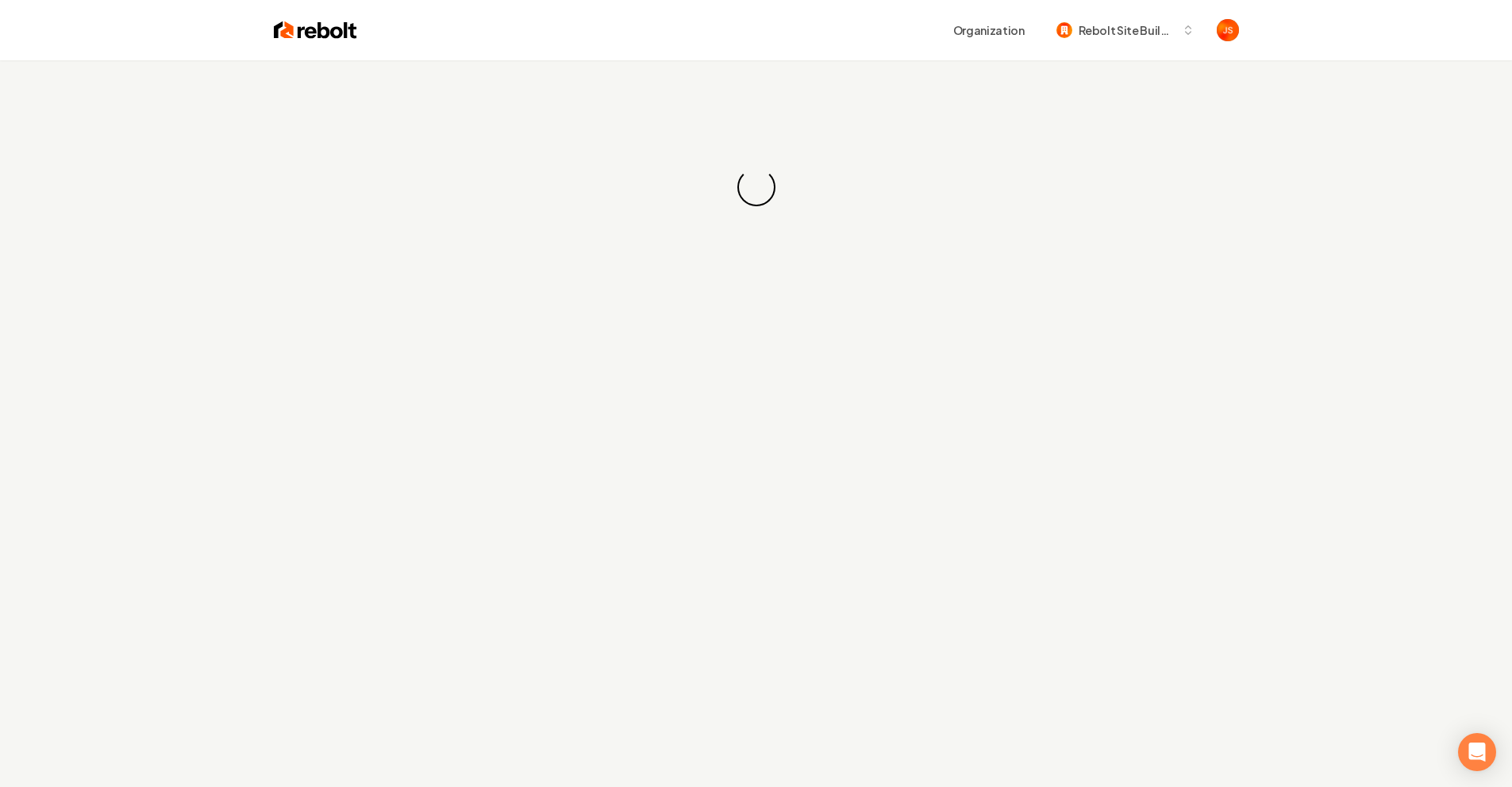
click at [801, 170] on div "Loading... Loading..." at bounding box center [756, 187] width 1512 height 254
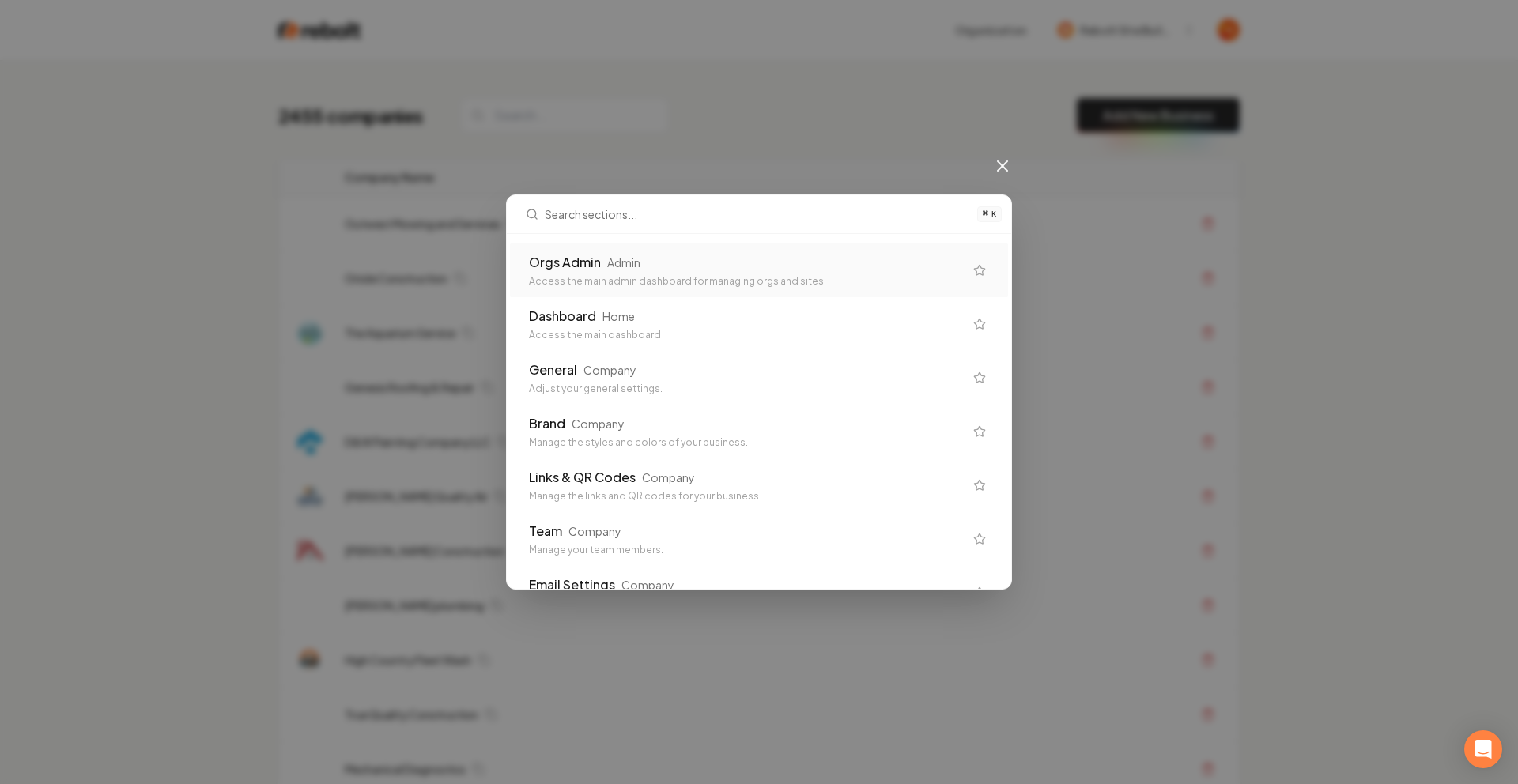
click at [1004, 176] on div "⌘ K Orgs Admin Admin Access the main admin dashboard for managing orgs and site…" at bounding box center [759, 392] width 1518 height 784
click at [1002, 172] on icon at bounding box center [1002, 165] width 19 height 19
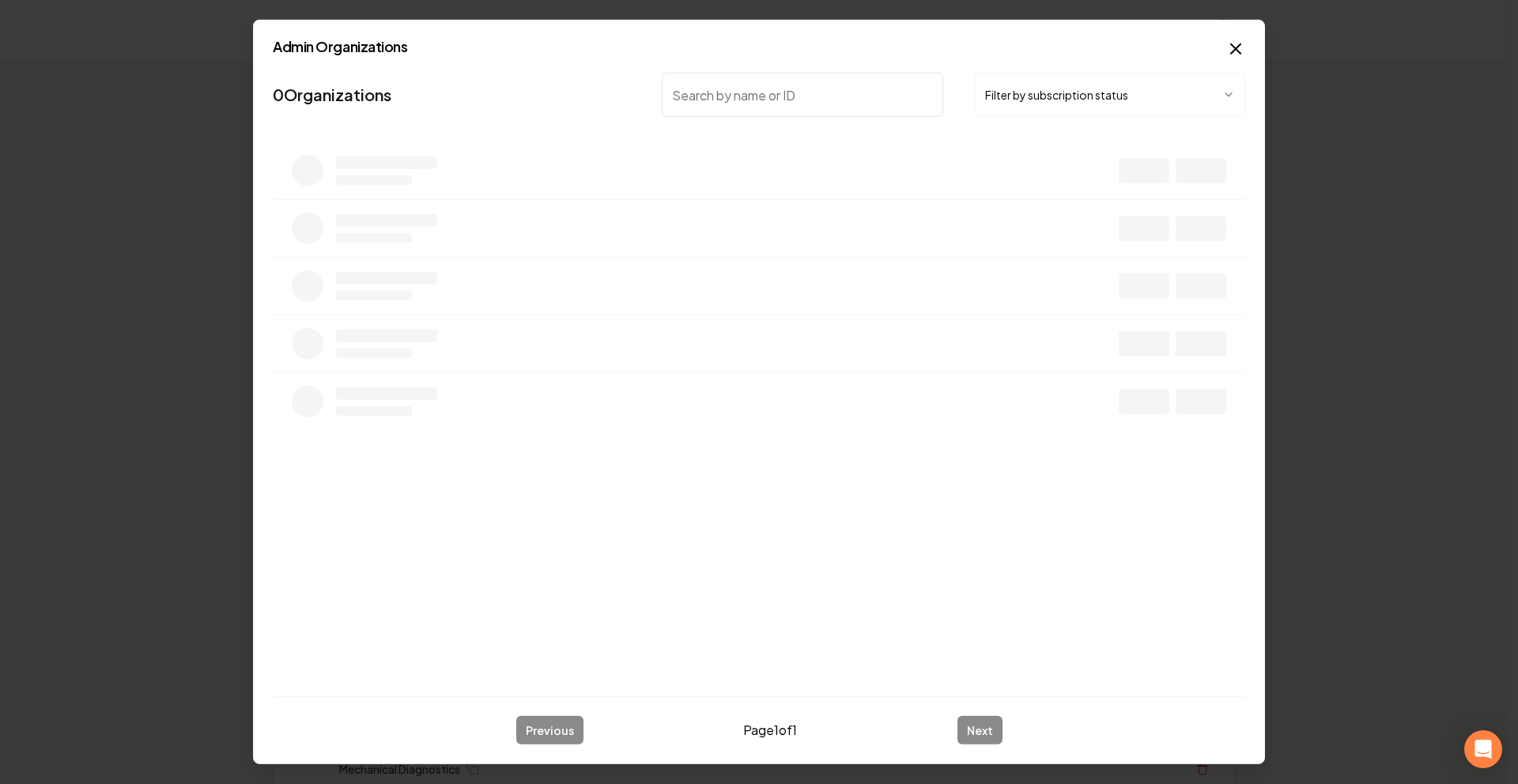
click at [1069, 114] on button "Filter by subscription status" at bounding box center [1111, 95] width 270 height 44
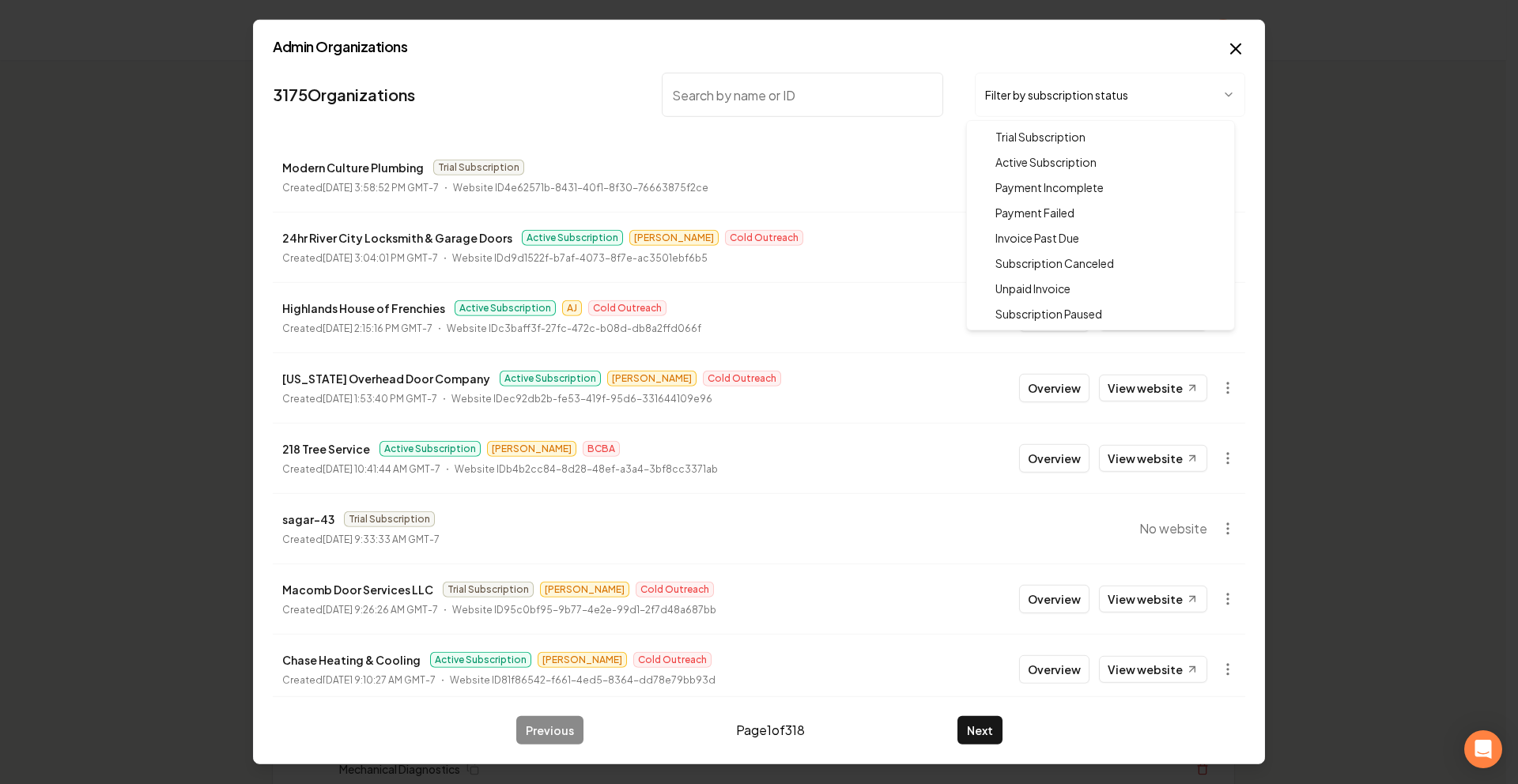
drag, startPoint x: 1058, startPoint y: 158, endPoint x: 1065, endPoint y: 138, distance: 21.2
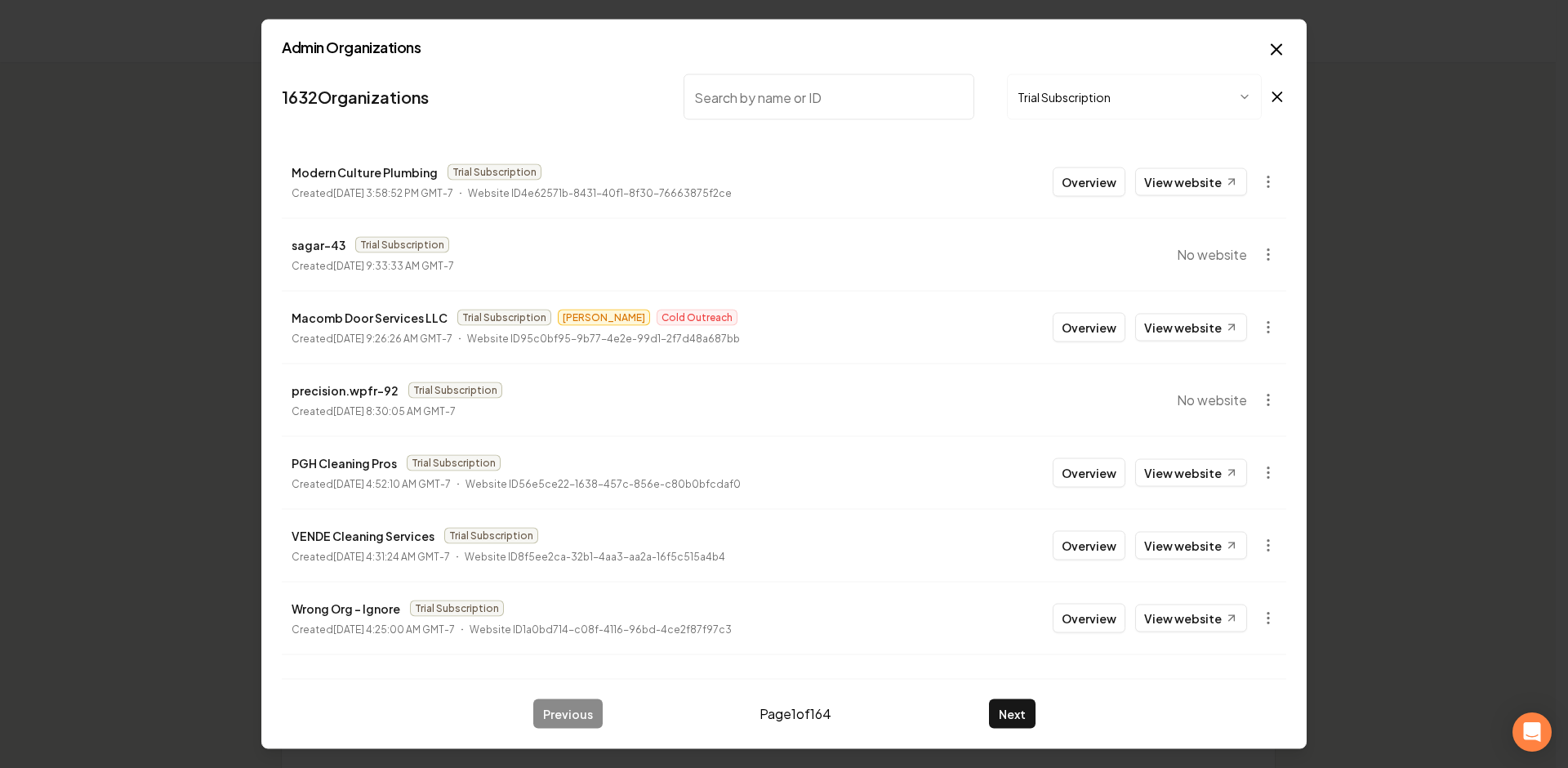
click at [789, 130] on nav "1632 Organizations Trial Subscription" at bounding box center [784, 103] width 1005 height 72
click at [1067, 91] on button "Trial Subscription" at bounding box center [1135, 97] width 255 height 46
click at [831, 103] on input "search" at bounding box center [829, 97] width 290 height 46
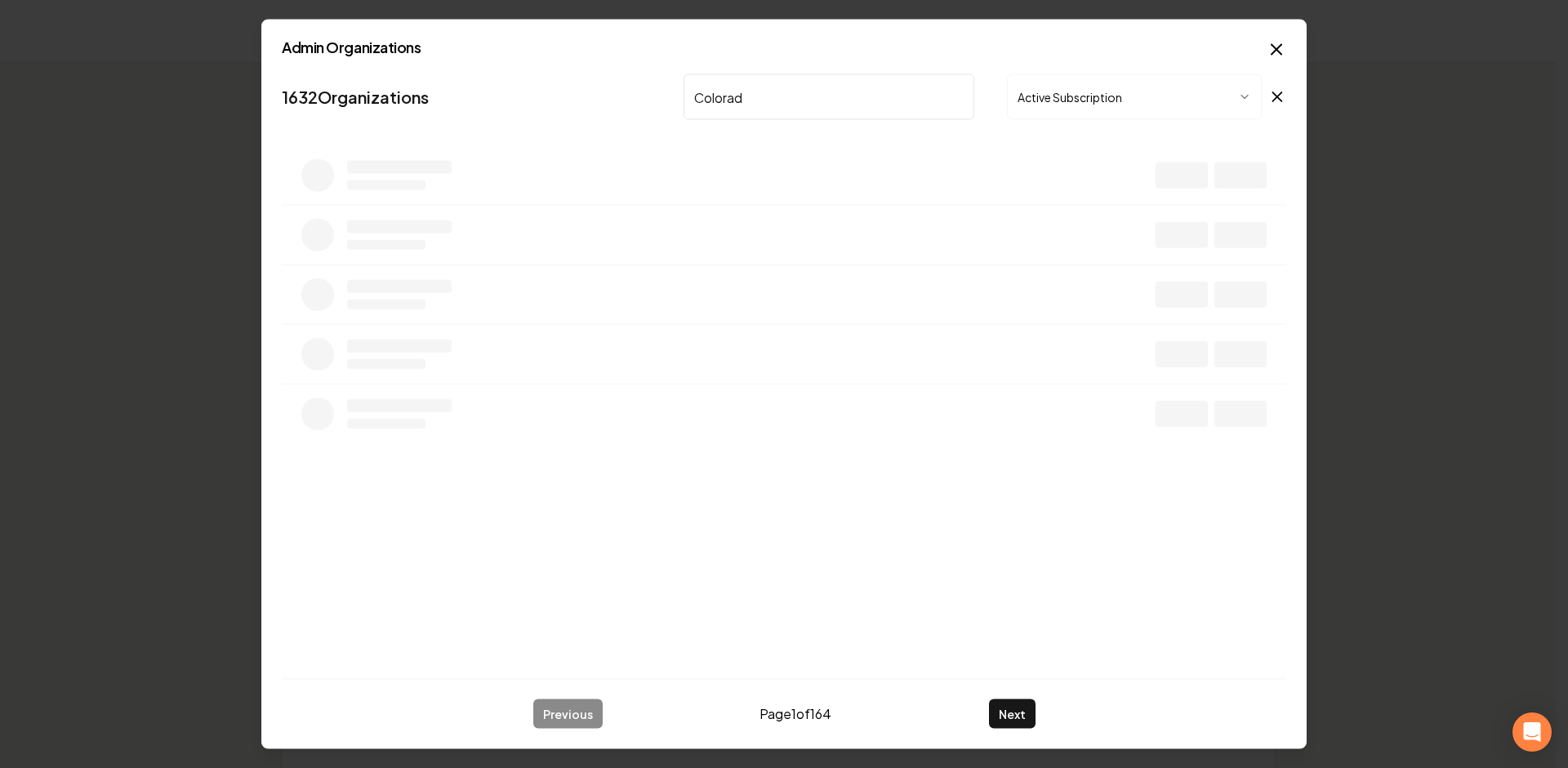
type input "Colorado"
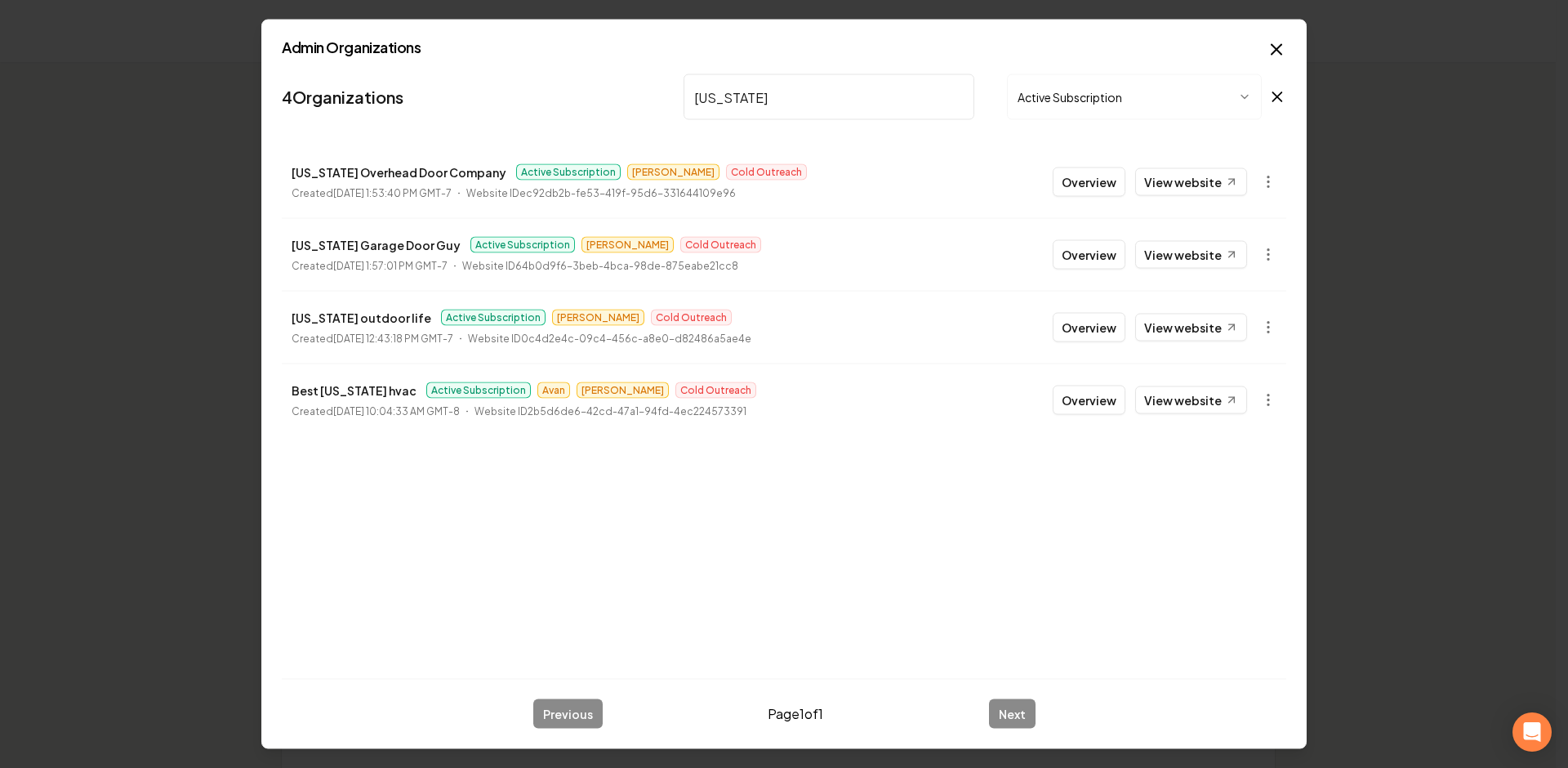
click at [1096, 249] on button "Overview" at bounding box center [1090, 255] width 73 height 30
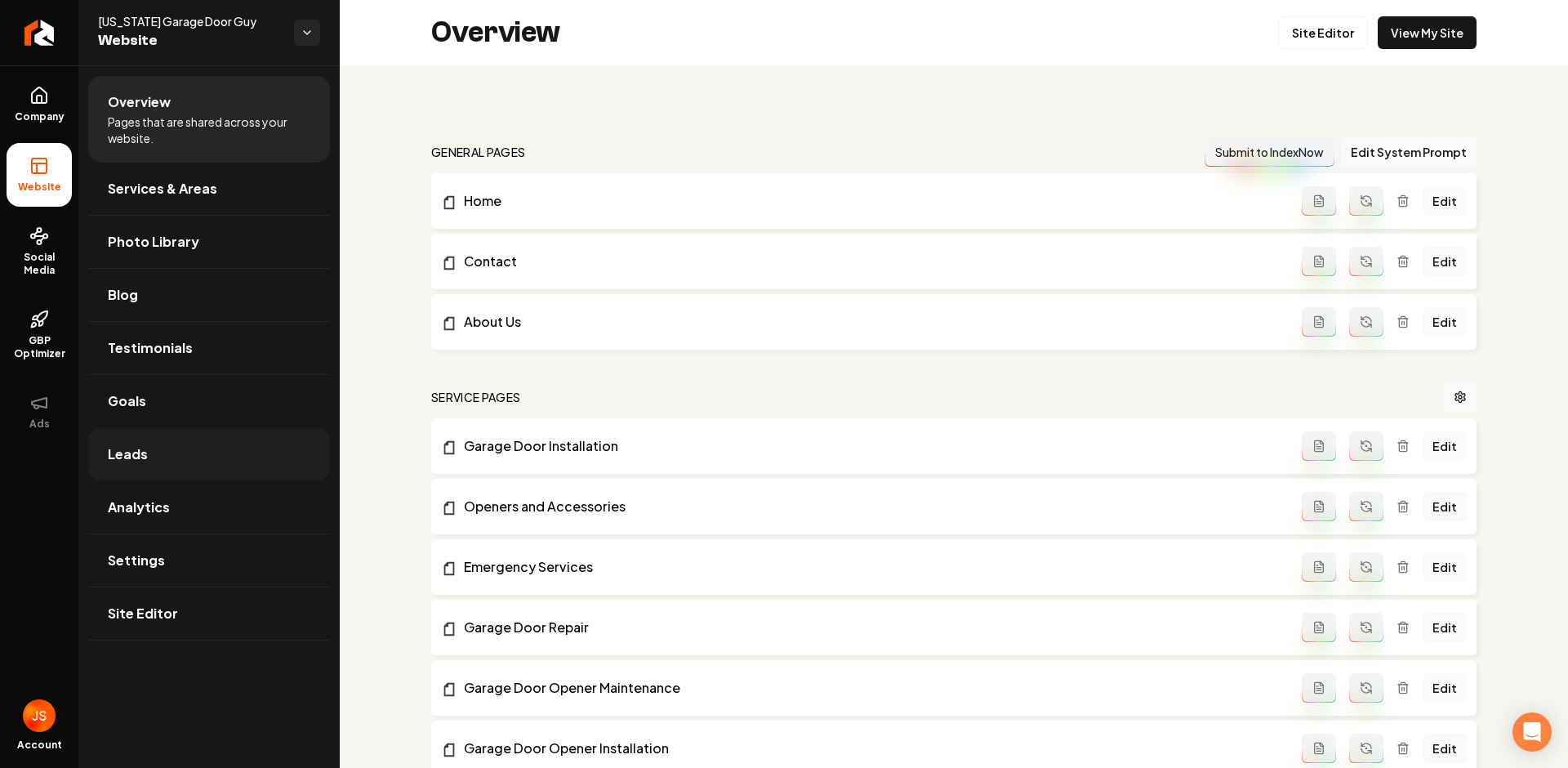
click at [151, 444] on link "Leads" at bounding box center [209, 455] width 242 height 52
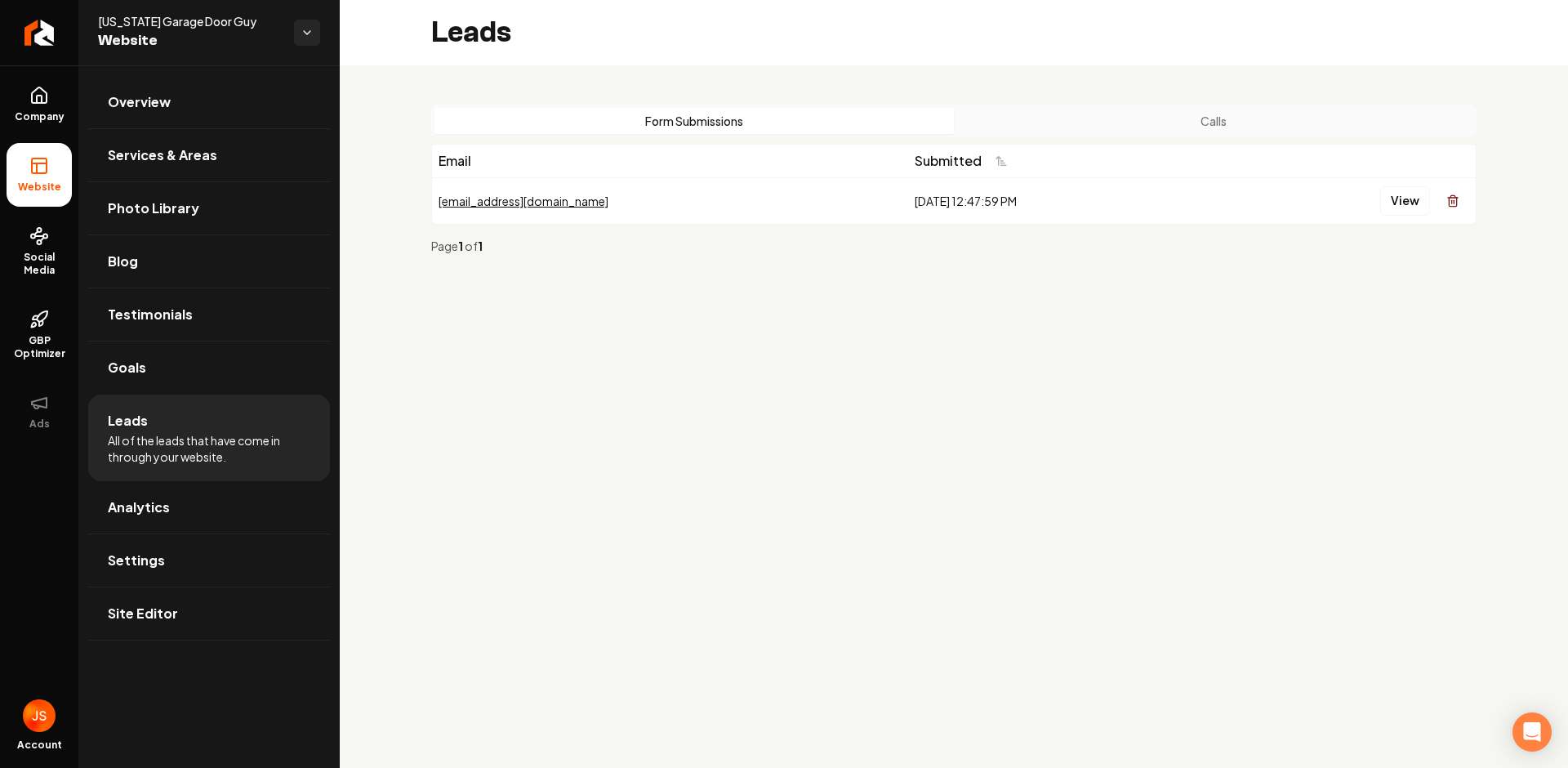
click at [1169, 114] on button "Calls" at bounding box center [1214, 120] width 520 height 26
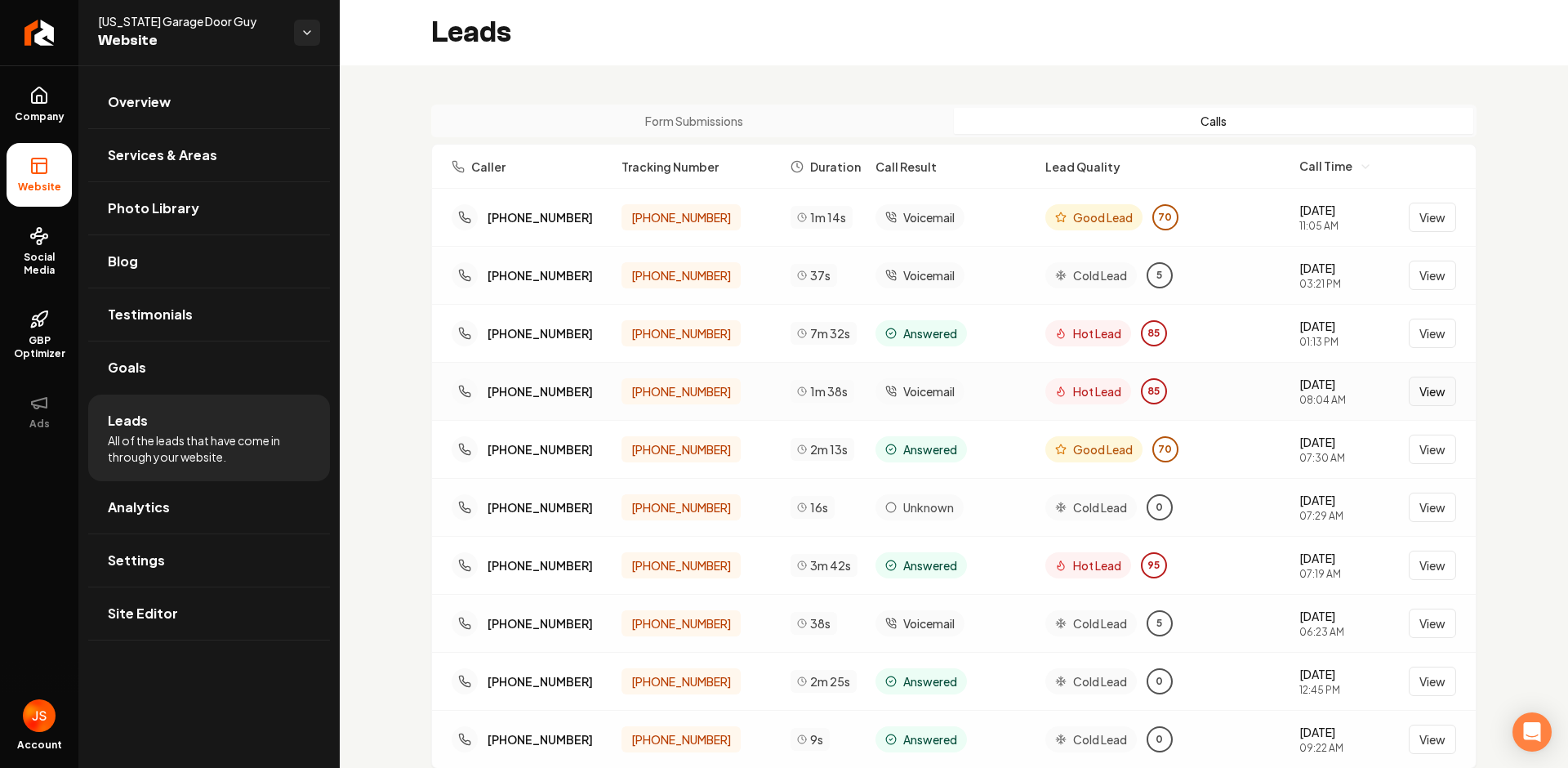
click at [1416, 391] on button "View" at bounding box center [1433, 391] width 47 height 30
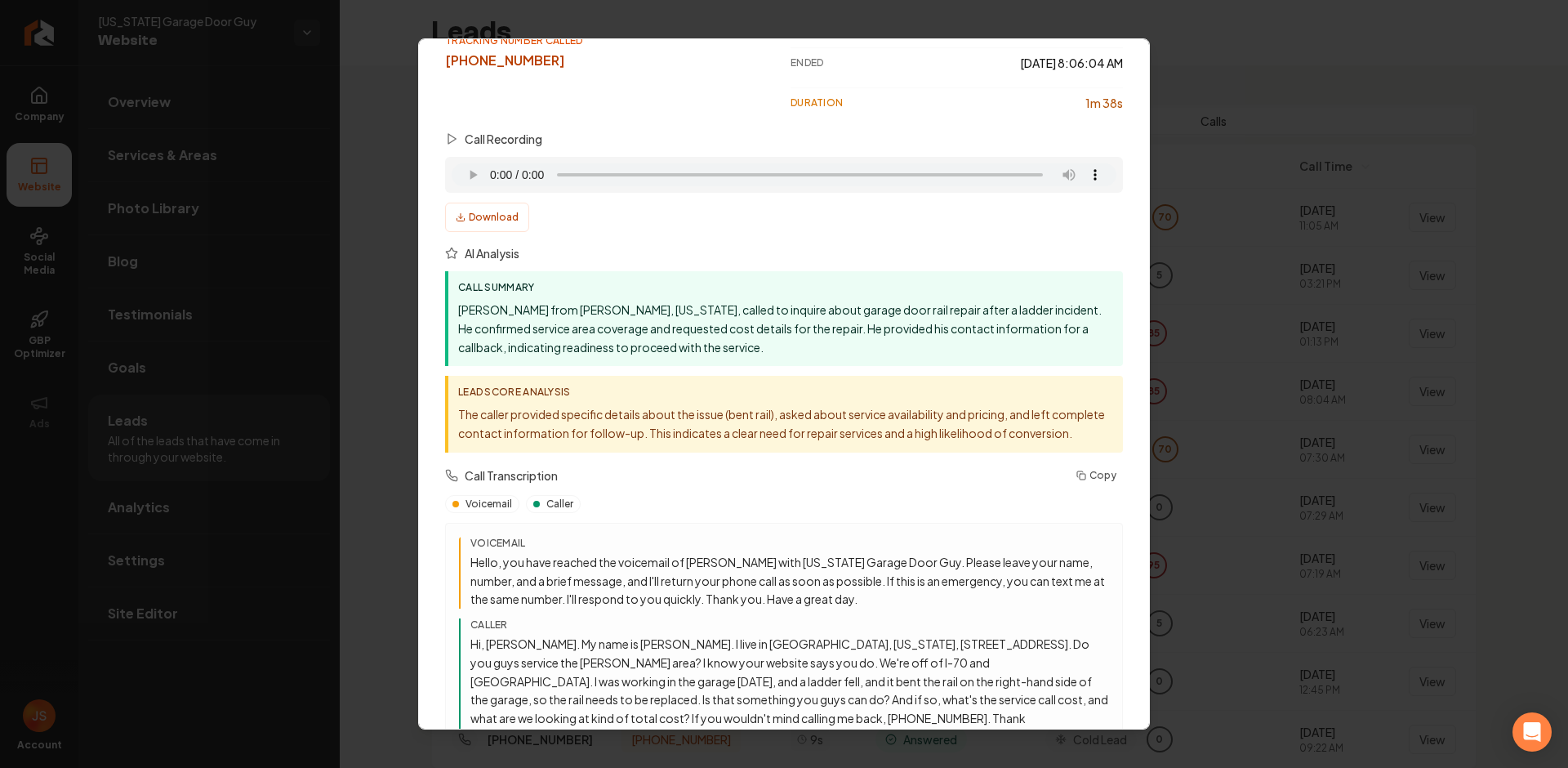
scroll to position [4, 0]
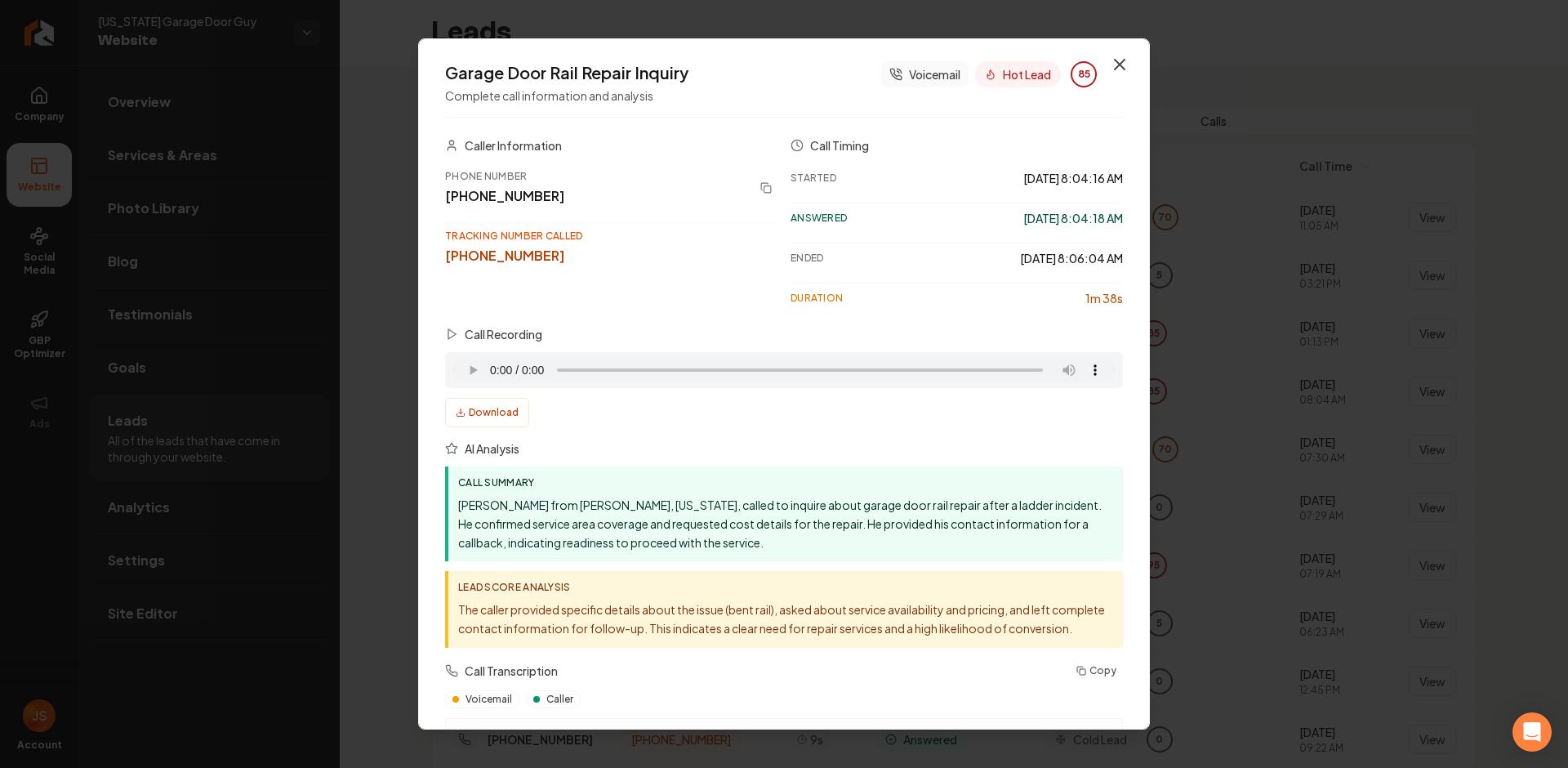
click at [1115, 66] on icon "button" at bounding box center [1120, 64] width 10 height 10
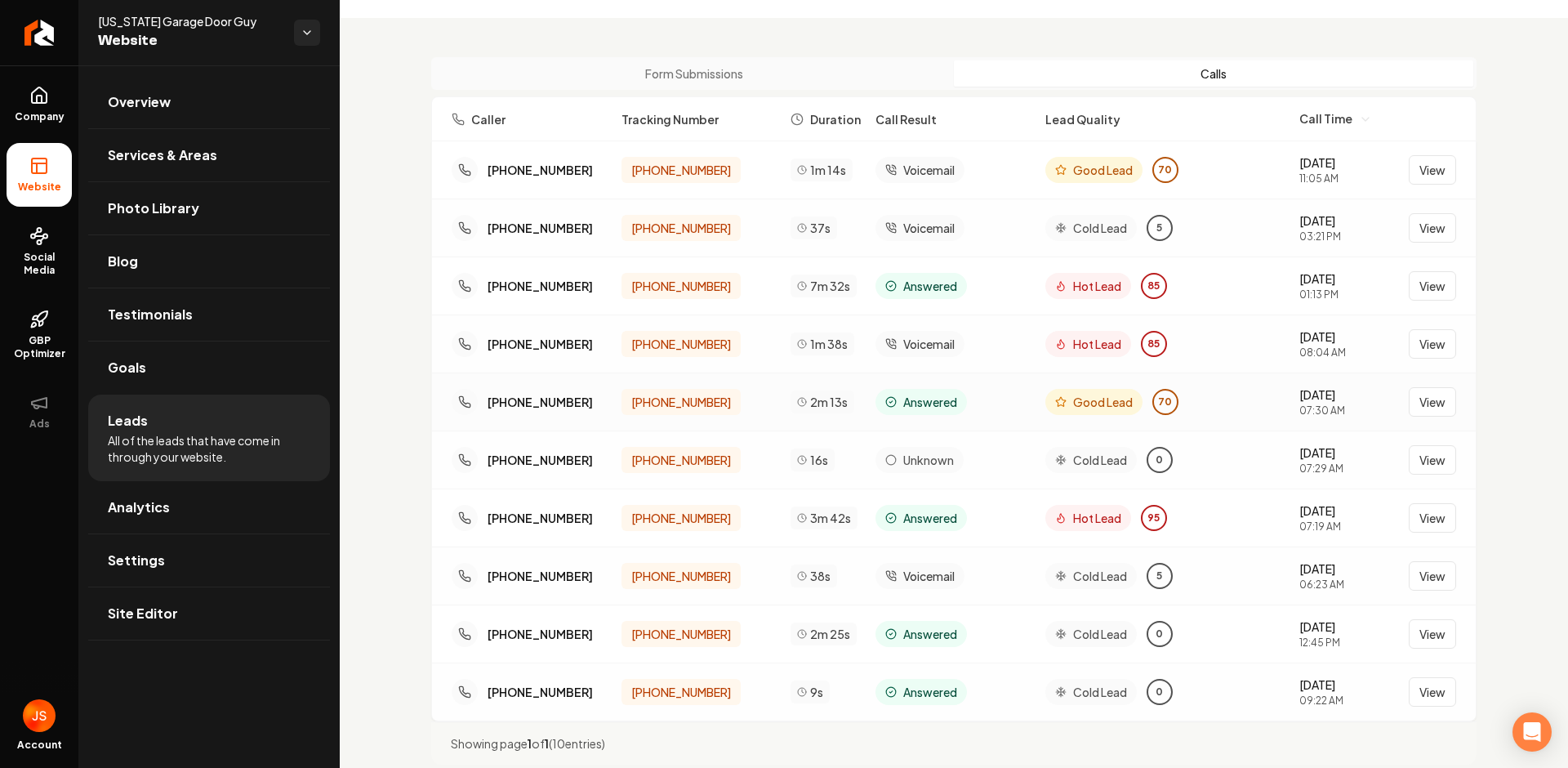
scroll to position [0, 0]
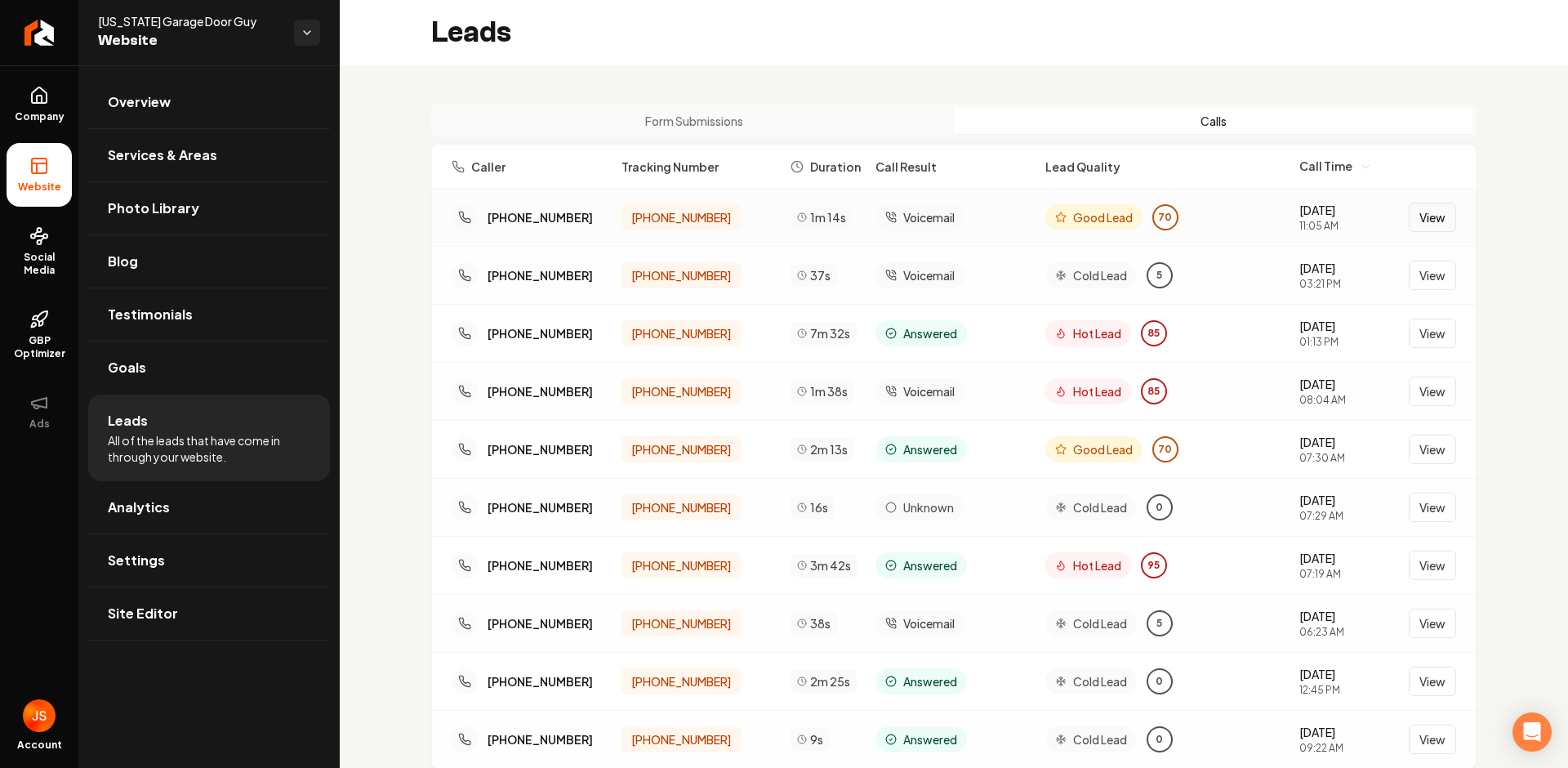
click at [1431, 219] on button "View" at bounding box center [1433, 217] width 47 height 30
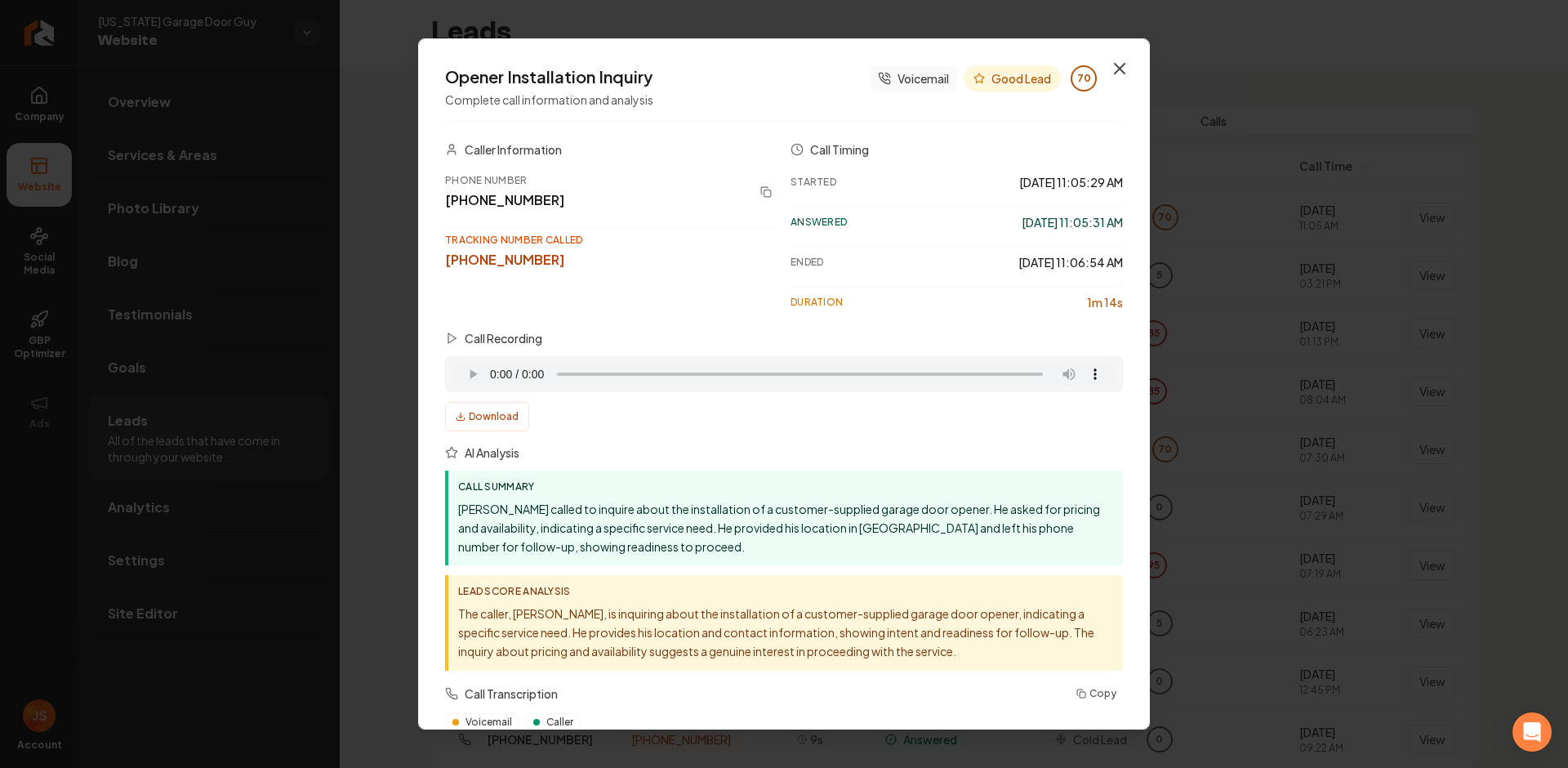
click at [1110, 71] on icon "button" at bounding box center [1119, 68] width 19 height 19
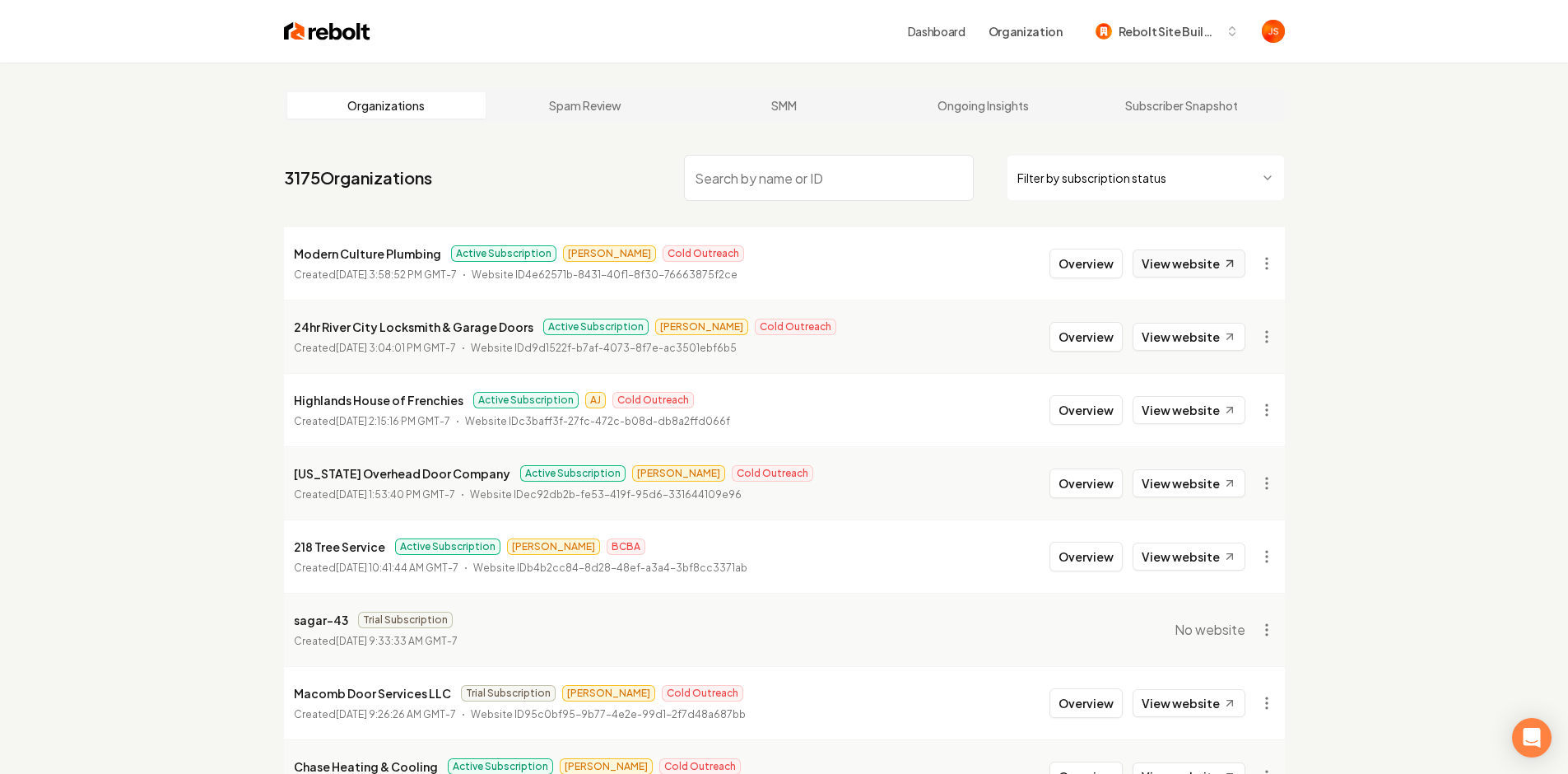
click at [1174, 273] on link "View website" at bounding box center [1189, 263] width 113 height 28
click at [1108, 258] on button "Overview" at bounding box center [1086, 263] width 73 height 30
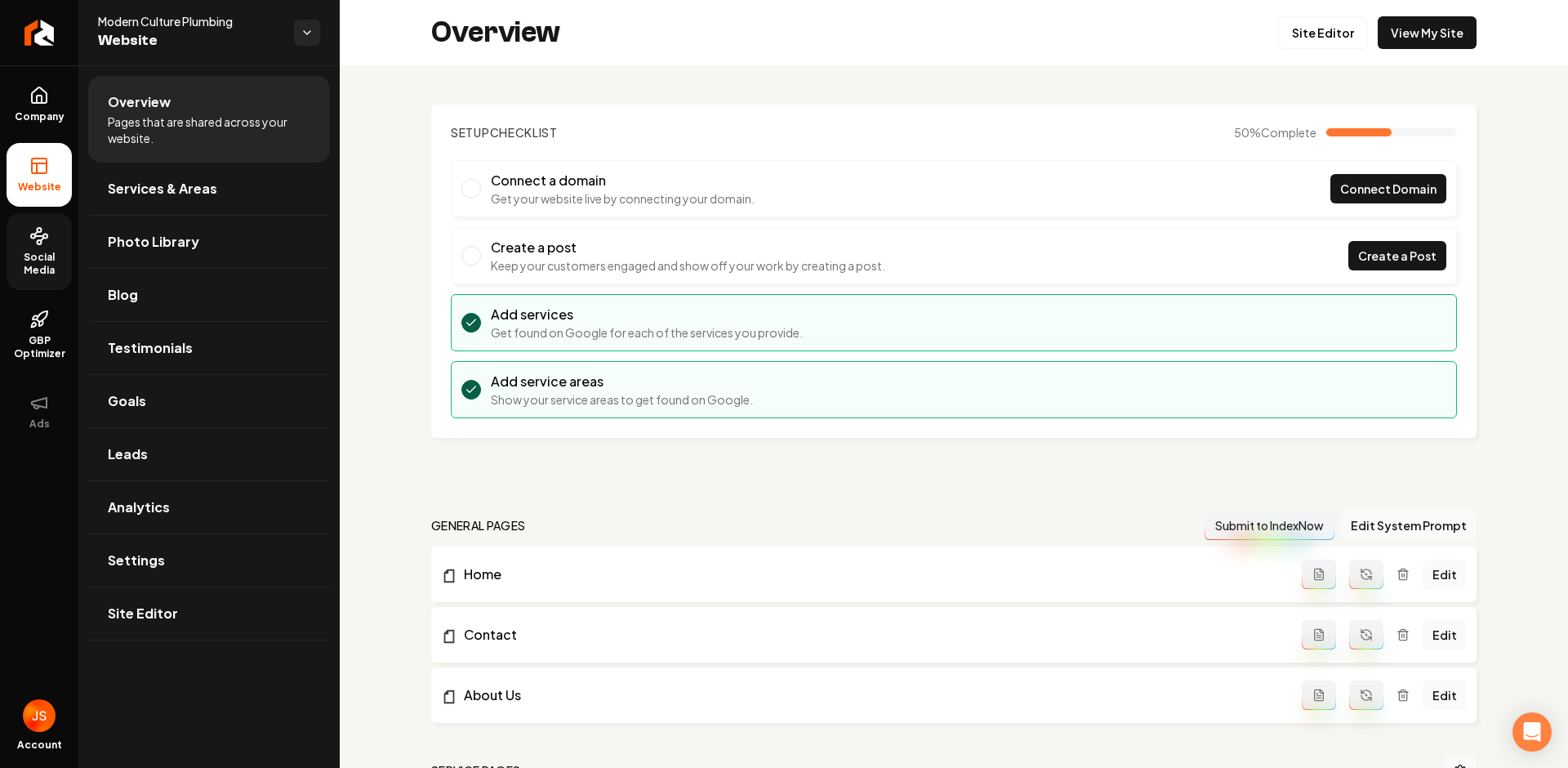
click at [56, 257] on span "Social Media" at bounding box center [39, 263] width 65 height 26
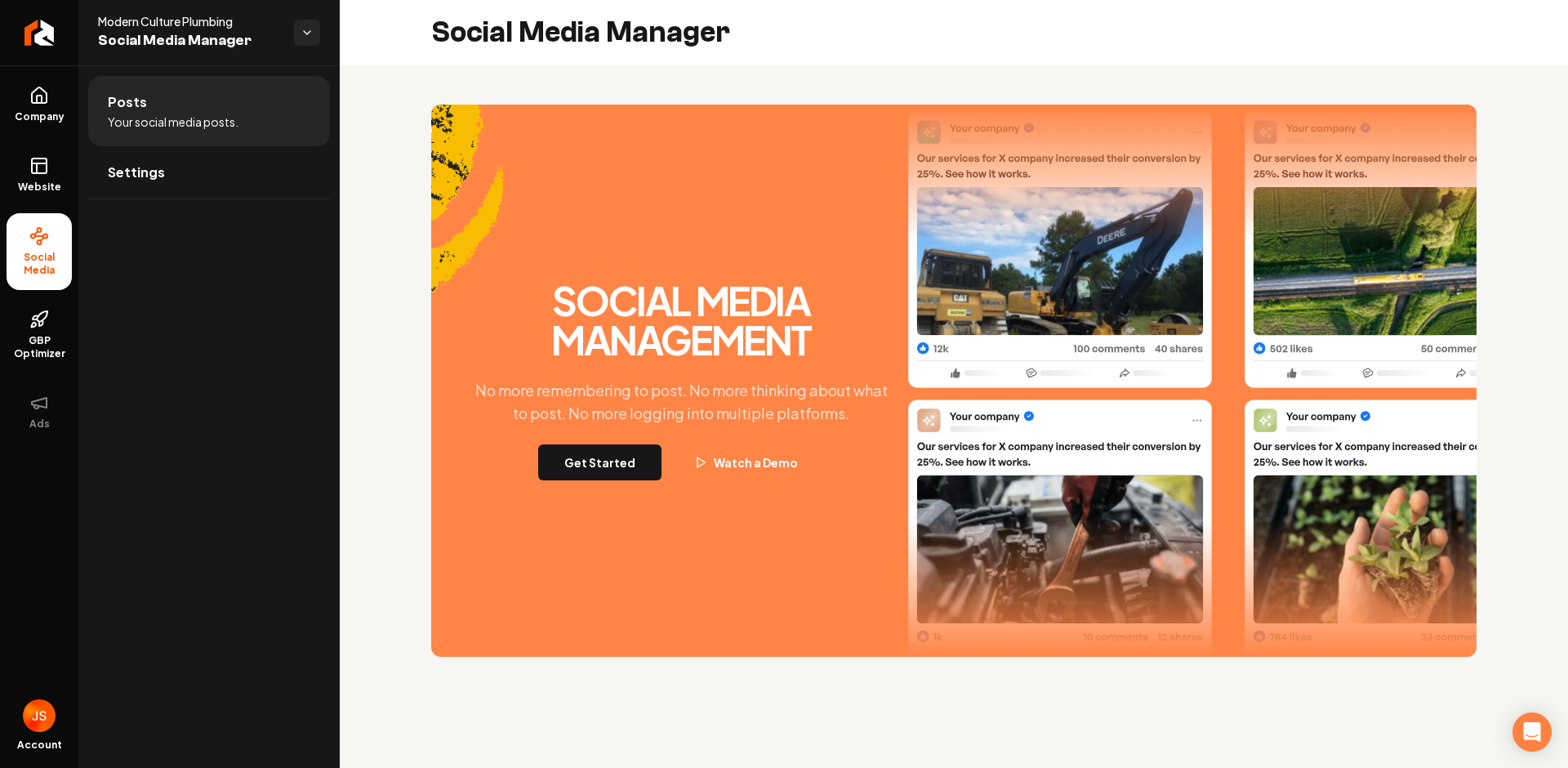
click at [633, 439] on div "Social Media Management No more remembering to post. No more thinking about wha…" at bounding box center [681, 380] width 441 height 199
click at [620, 462] on button "Get Started" at bounding box center [600, 462] width 124 height 36
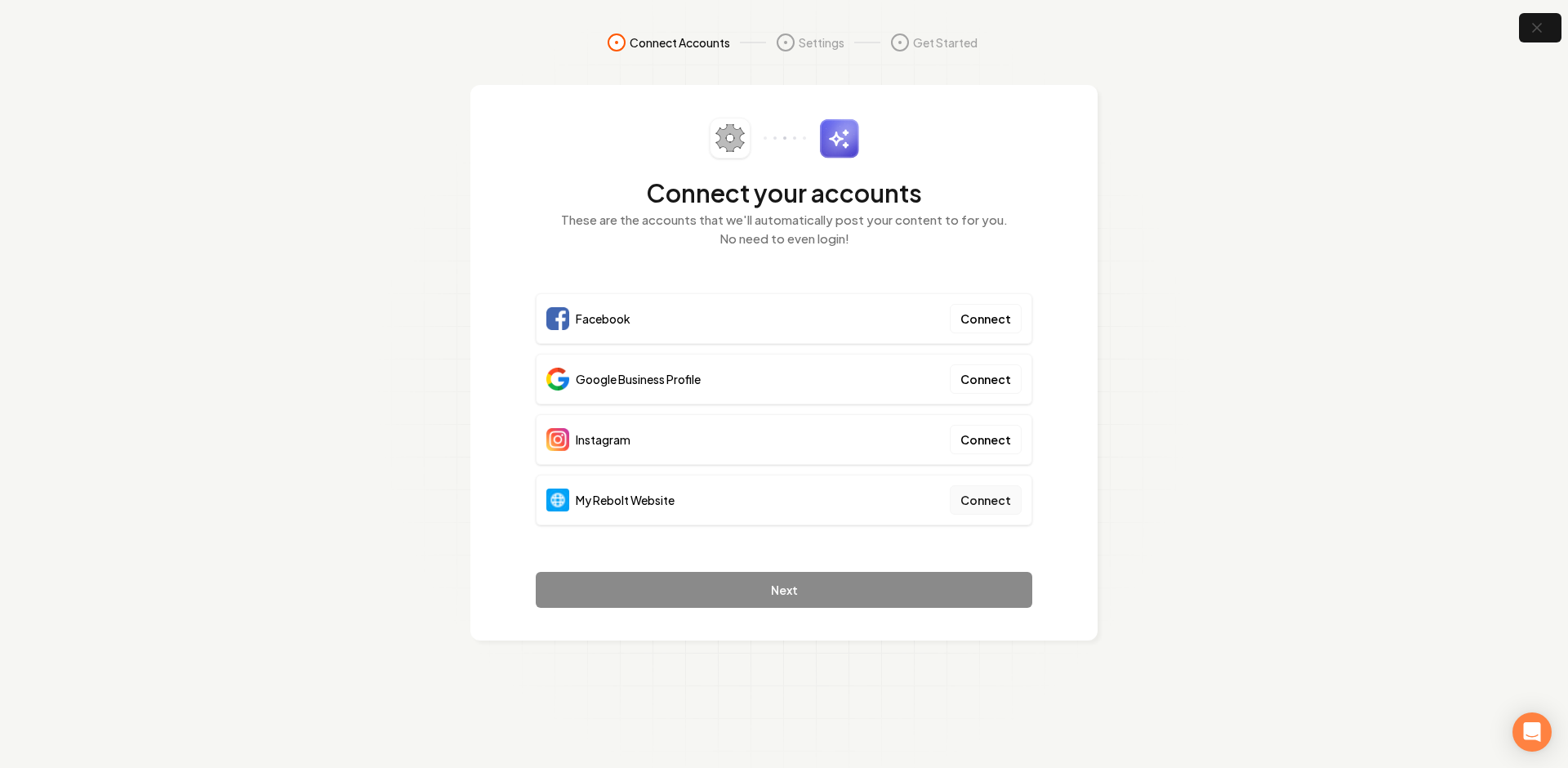
click at [982, 499] on button "Connect" at bounding box center [986, 500] width 72 height 30
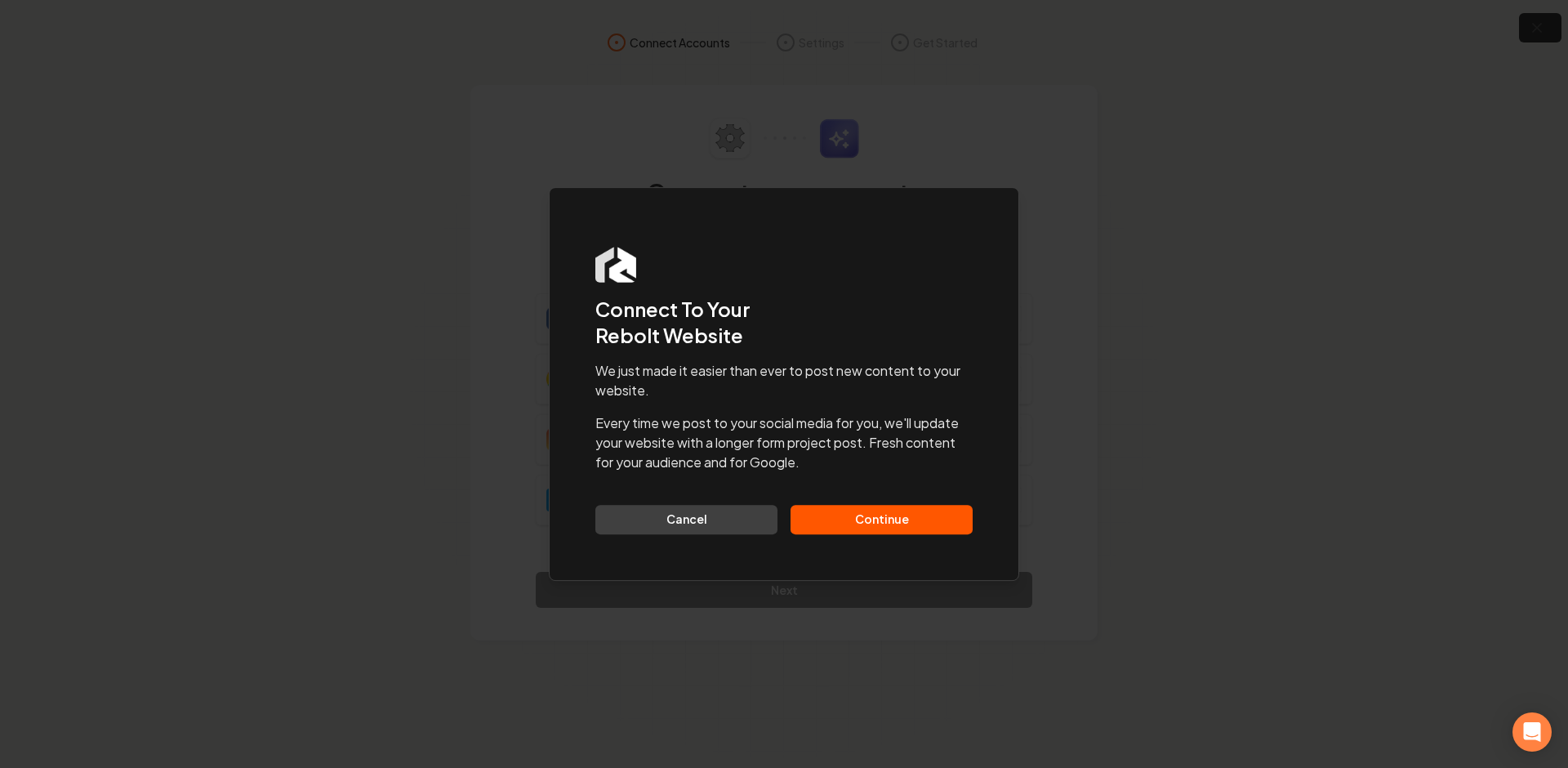
click at [877, 507] on button "Continue" at bounding box center [881, 519] width 182 height 30
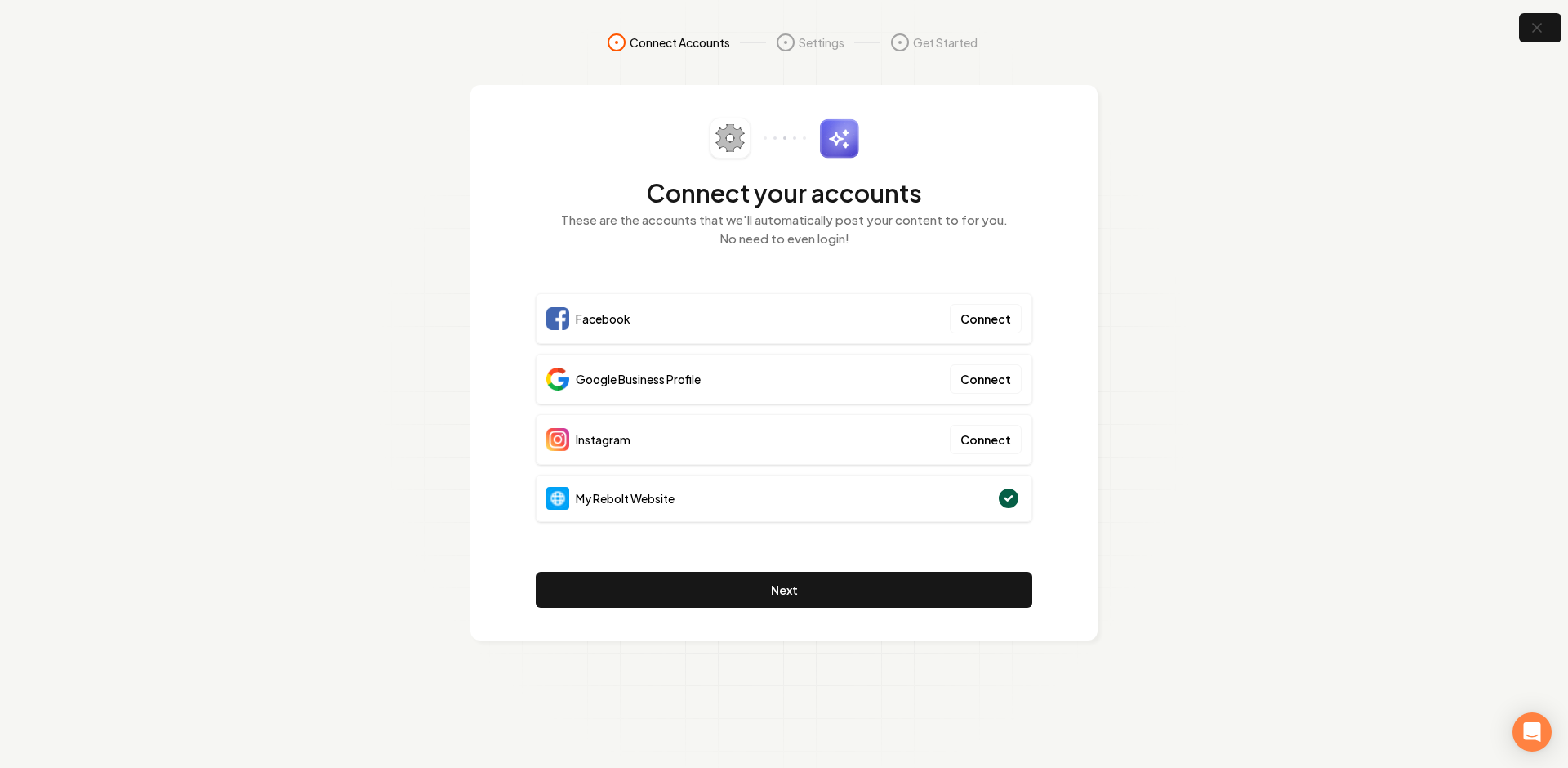
click at [1352, 171] on section "Connect Accounts Settings Get Started Connect your accounts These are the accou…" at bounding box center [784, 384] width 1568 height 768
click at [1538, 30] on icon "button" at bounding box center [1537, 28] width 20 height 20
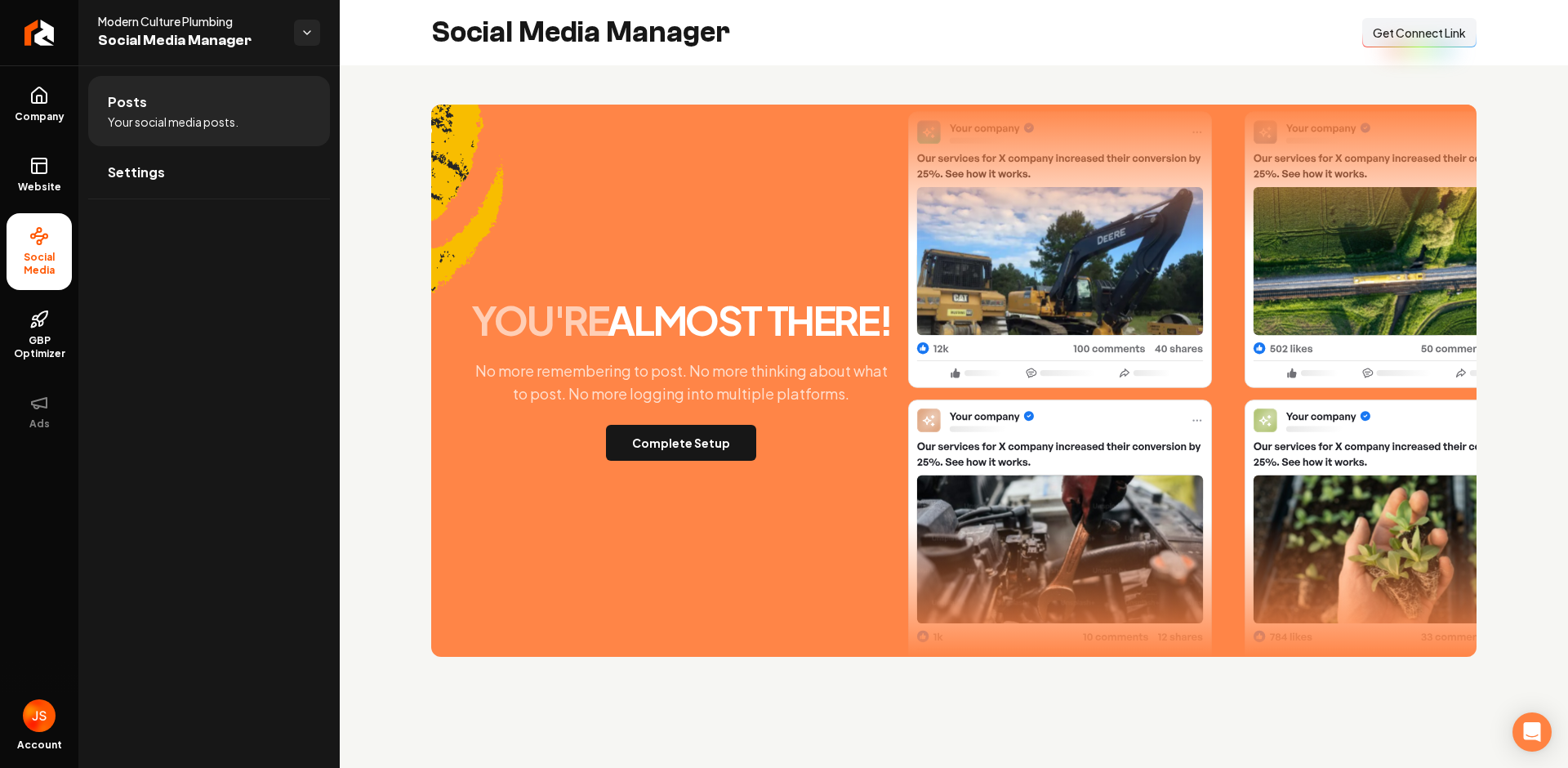
click at [1400, 41] on button "Connect Link Get Connect Link" at bounding box center [1419, 32] width 114 height 30
click at [1400, 28] on span "Get Connect Link" at bounding box center [1420, 32] width 93 height 16
click at [696, 445] on button "Complete Setup" at bounding box center [682, 443] width 151 height 36
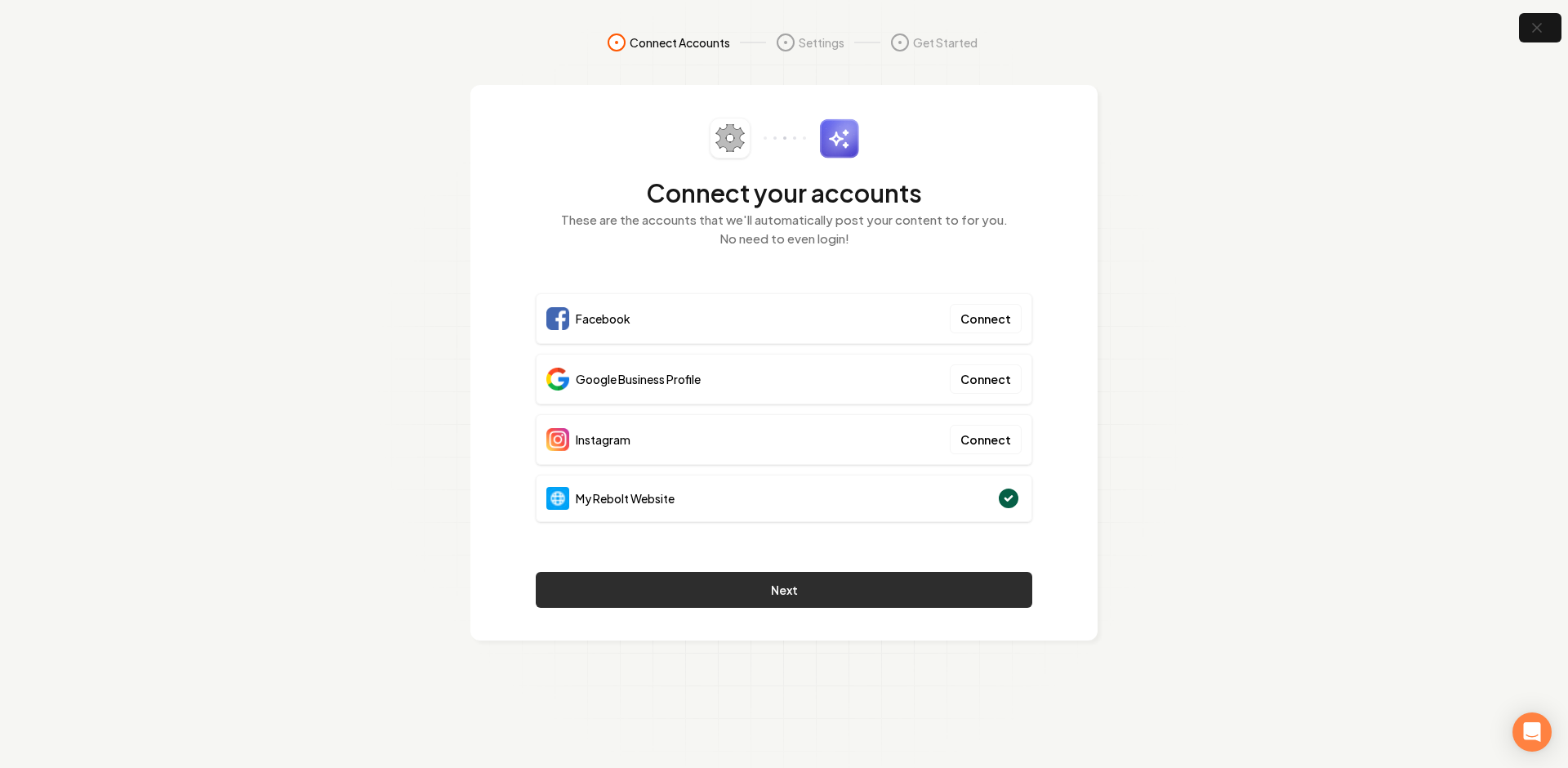
click at [791, 586] on button "Next" at bounding box center [784, 589] width 497 height 36
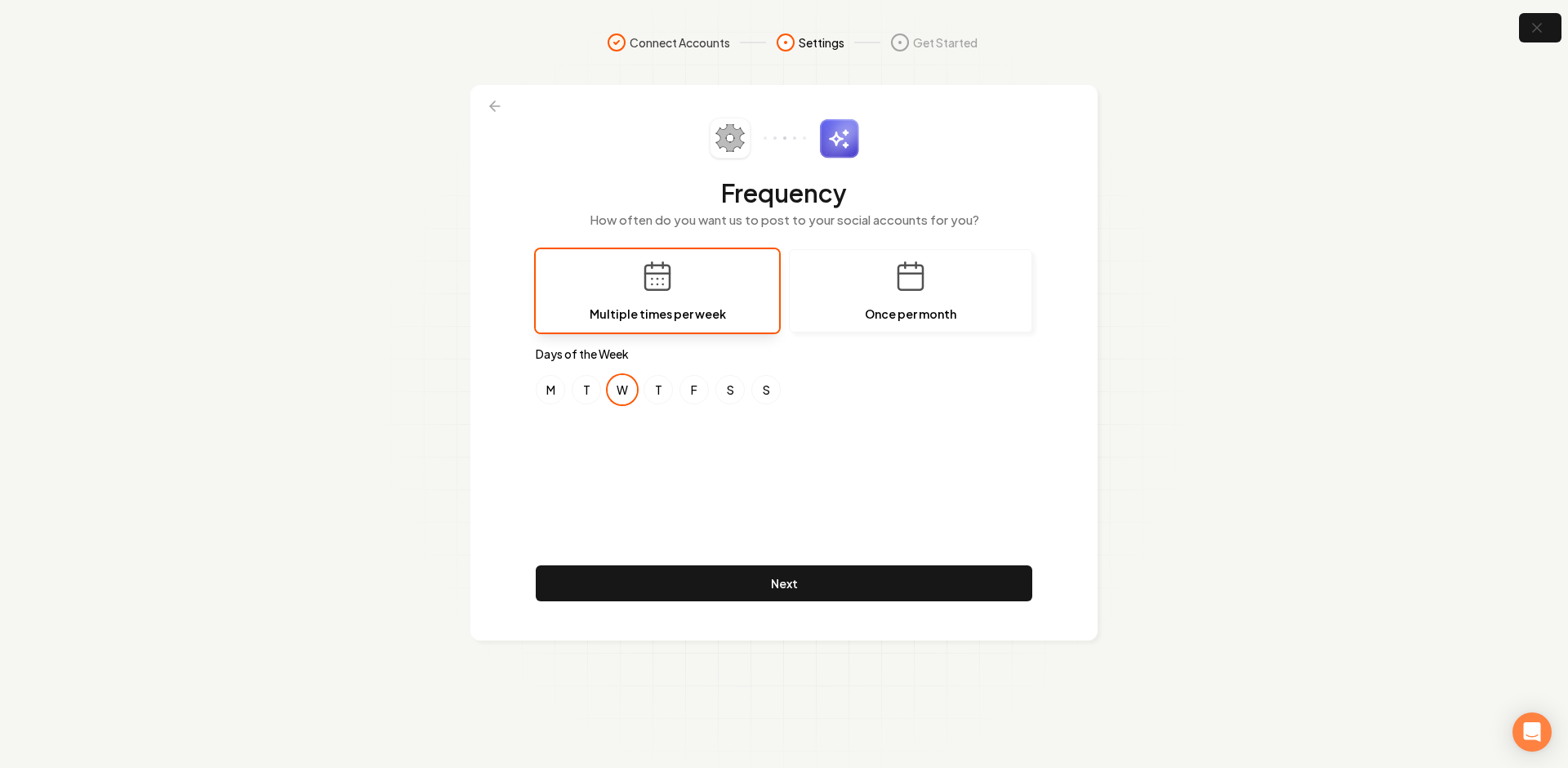
click at [703, 448] on div "Frequency How often do you want us to post to your social accounts for you? Mul…" at bounding box center [784, 362] width 497 height 490
click at [505, 108] on button at bounding box center [494, 106] width 36 height 30
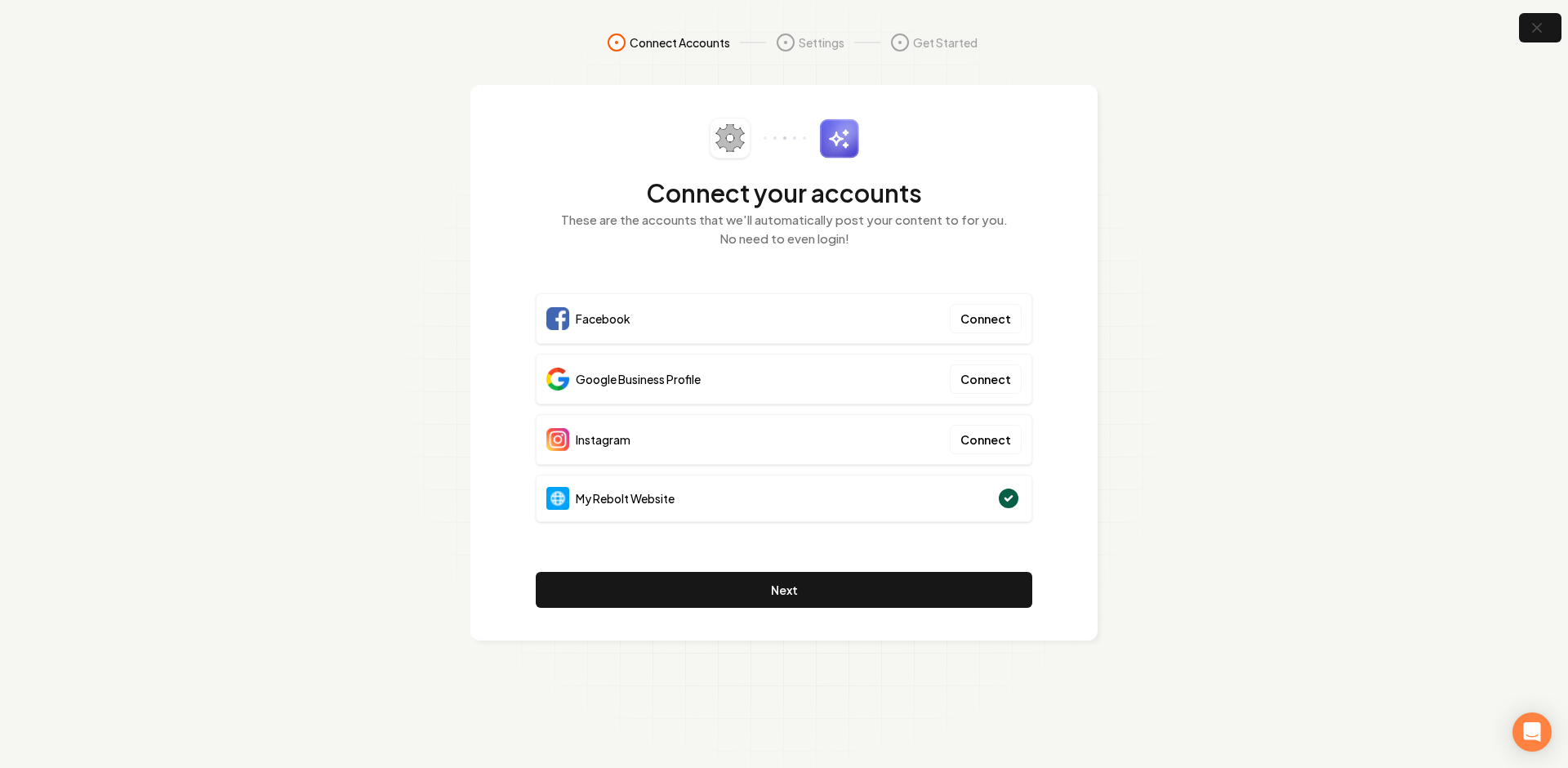
click at [1157, 166] on section "Connect Accounts Settings Get Started Connect your accounts These are the accou…" at bounding box center [784, 384] width 1568 height 768
drag, startPoint x: 673, startPoint y: 497, endPoint x: 542, endPoint y: 493, distance: 131.1
click at [542, 493] on div "My Rebolt Website" at bounding box center [784, 499] width 497 height 47
click at [670, 509] on div "My Rebolt Website" at bounding box center [610, 498] width 128 height 23
click at [737, 583] on button "Next" at bounding box center [784, 589] width 497 height 36
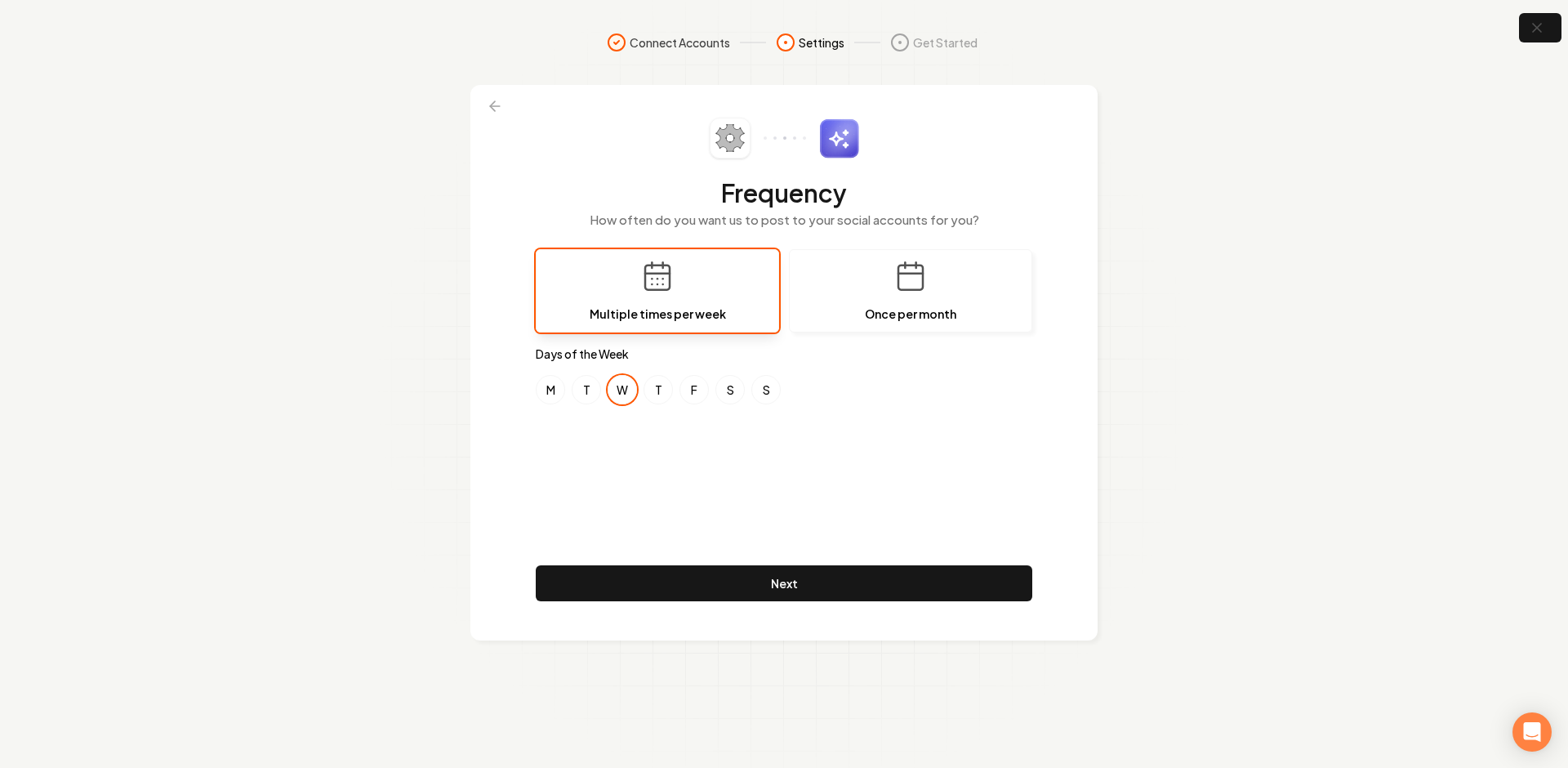
click at [619, 420] on div "Frequency How often do you want us to post to your social accounts for you? Mul…" at bounding box center [784, 362] width 497 height 490
click at [552, 381] on button "M" at bounding box center [550, 390] width 30 height 30
click at [688, 385] on button "F" at bounding box center [694, 390] width 30 height 30
click at [632, 423] on div "Frequency How often do you want us to post to your social accounts for you? Mul…" at bounding box center [784, 362] width 497 height 490
click at [814, 481] on div "Frequency How often do you want us to post to your social accounts for you? Mul…" at bounding box center [784, 362] width 497 height 490
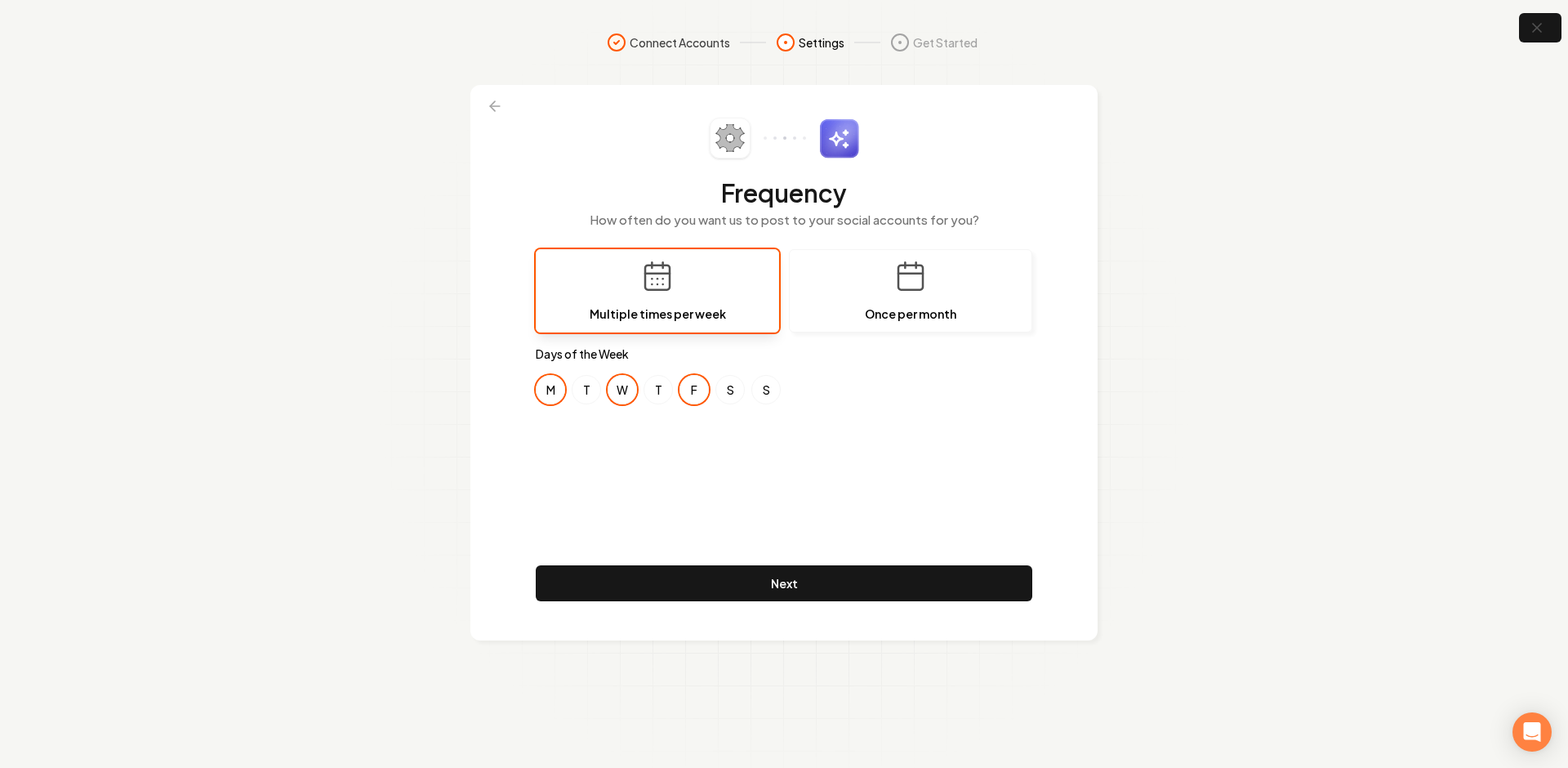
click at [748, 517] on div "Frequency How often do you want us to post to your social accounts for you? Mul…" at bounding box center [784, 362] width 497 height 490
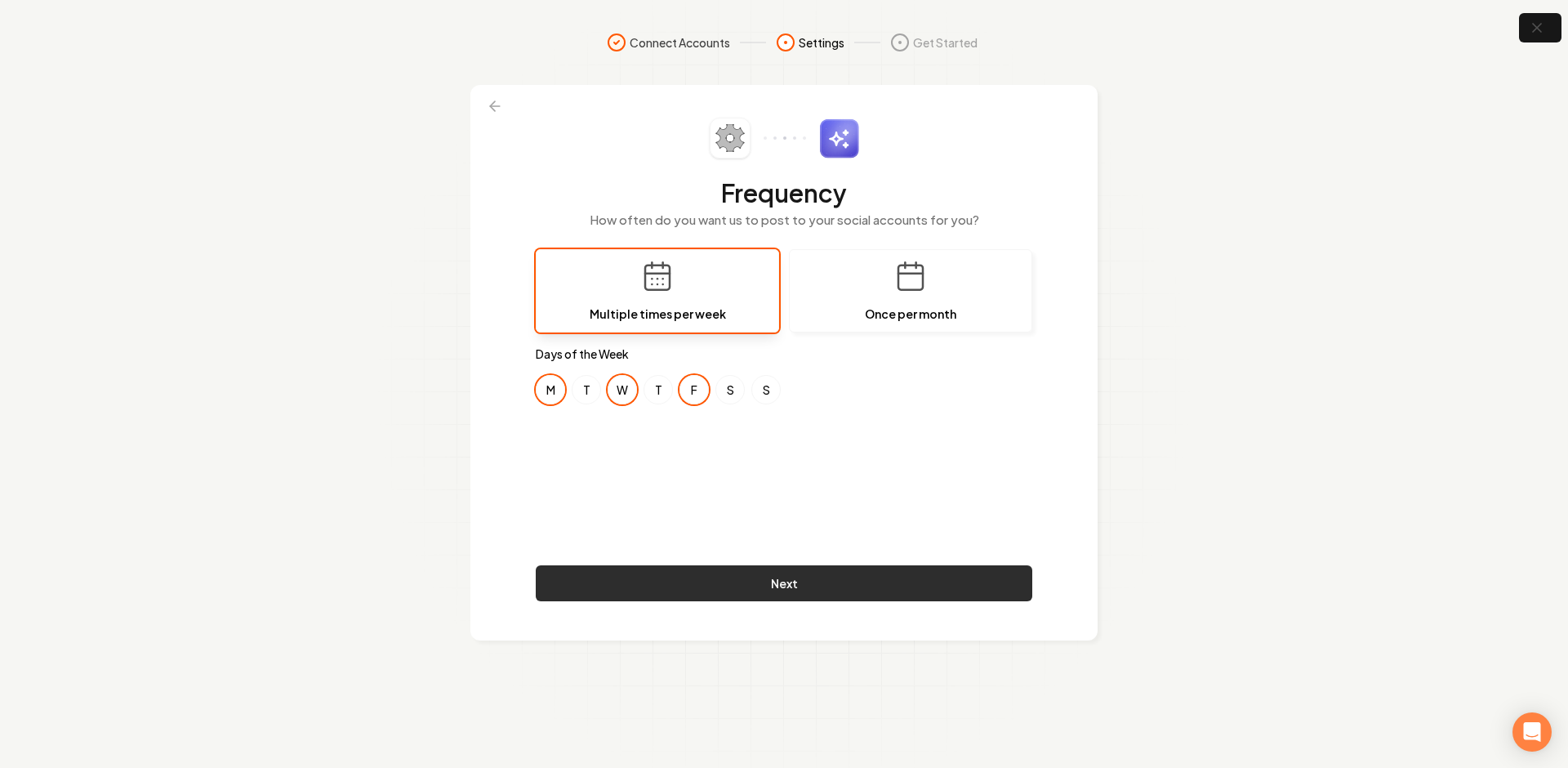
click at [805, 582] on button "Next" at bounding box center [784, 583] width 497 height 36
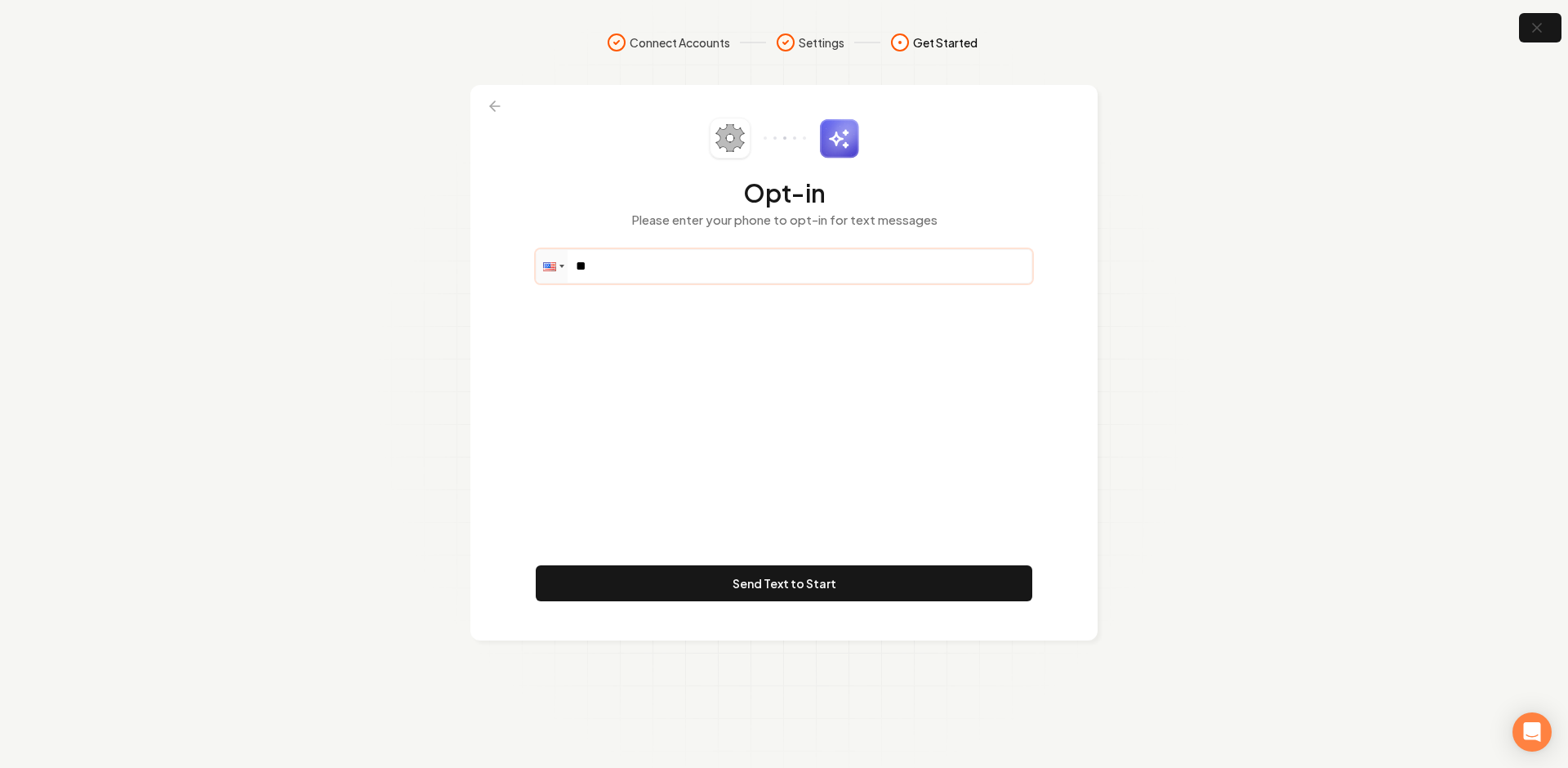
click at [622, 265] on input "**" at bounding box center [784, 266] width 495 height 33
paste input "**********"
type input "**********"
drag, startPoint x: 715, startPoint y: 406, endPoint x: 717, endPoint y: 319, distance: 87.0
click at [715, 402] on div "**********" at bounding box center [784, 362] width 497 height 490
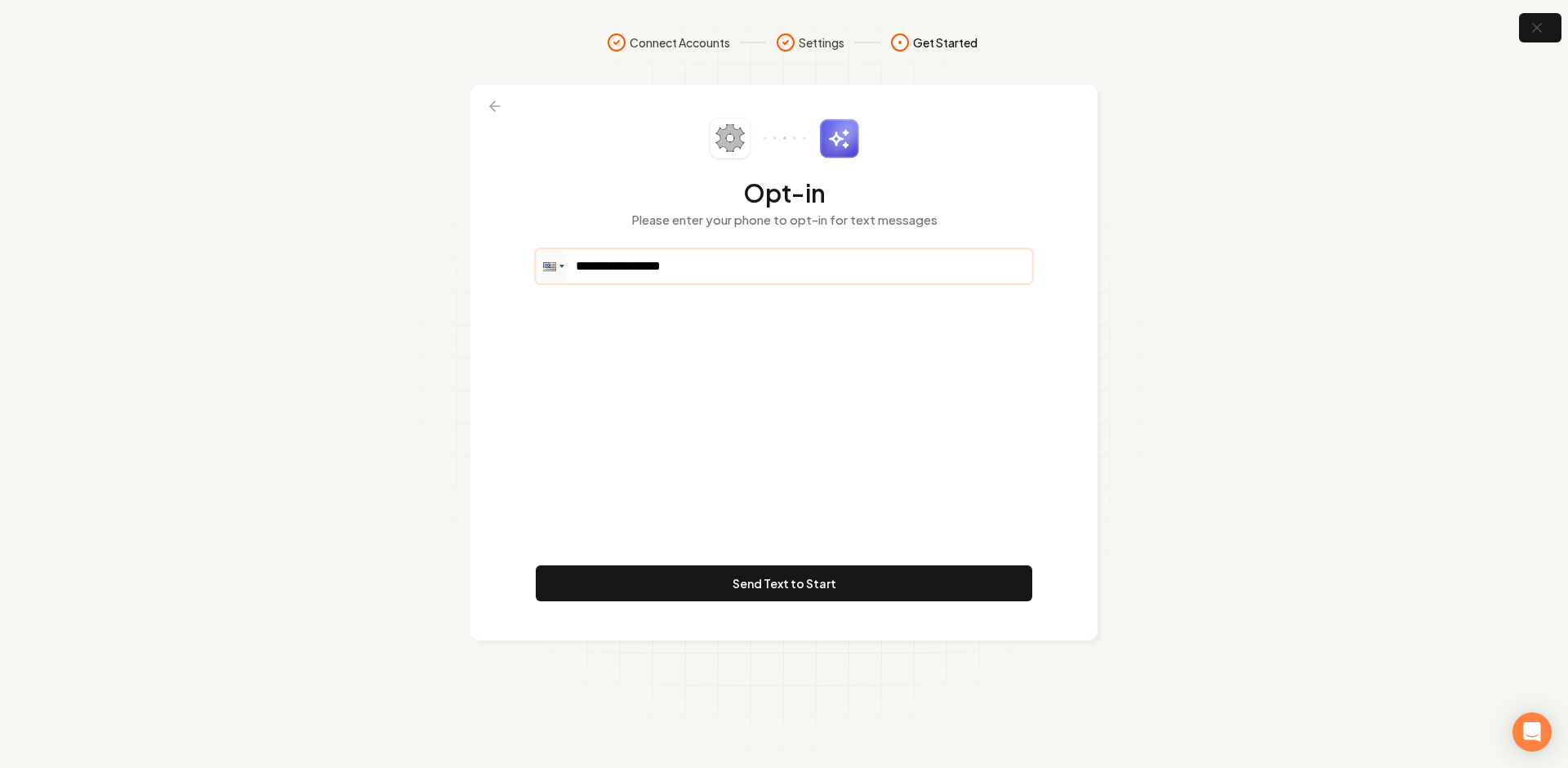
click at [702, 273] on input "**********" at bounding box center [784, 266] width 495 height 33
drag, startPoint x: 705, startPoint y: 270, endPoint x: 627, endPoint y: 267, distance: 78.1
click at [627, 267] on input "**********" at bounding box center [784, 266] width 495 height 33
click at [656, 374] on div "**********" at bounding box center [784, 362] width 497 height 490
click at [705, 601] on footer "Send Text to Start" at bounding box center [784, 587] width 497 height 42
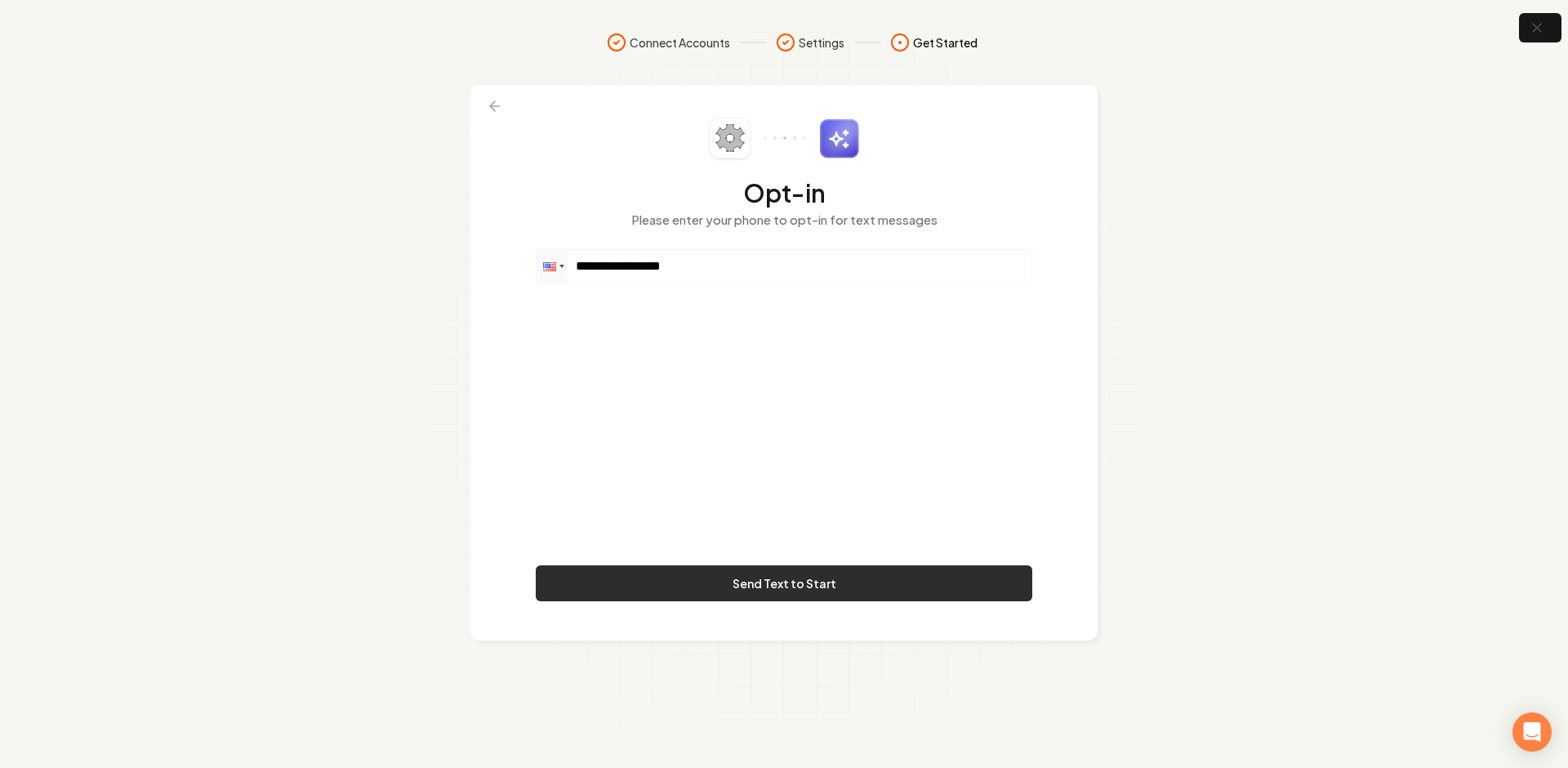
click at [696, 577] on button "Send Text to Start" at bounding box center [784, 583] width 497 height 36
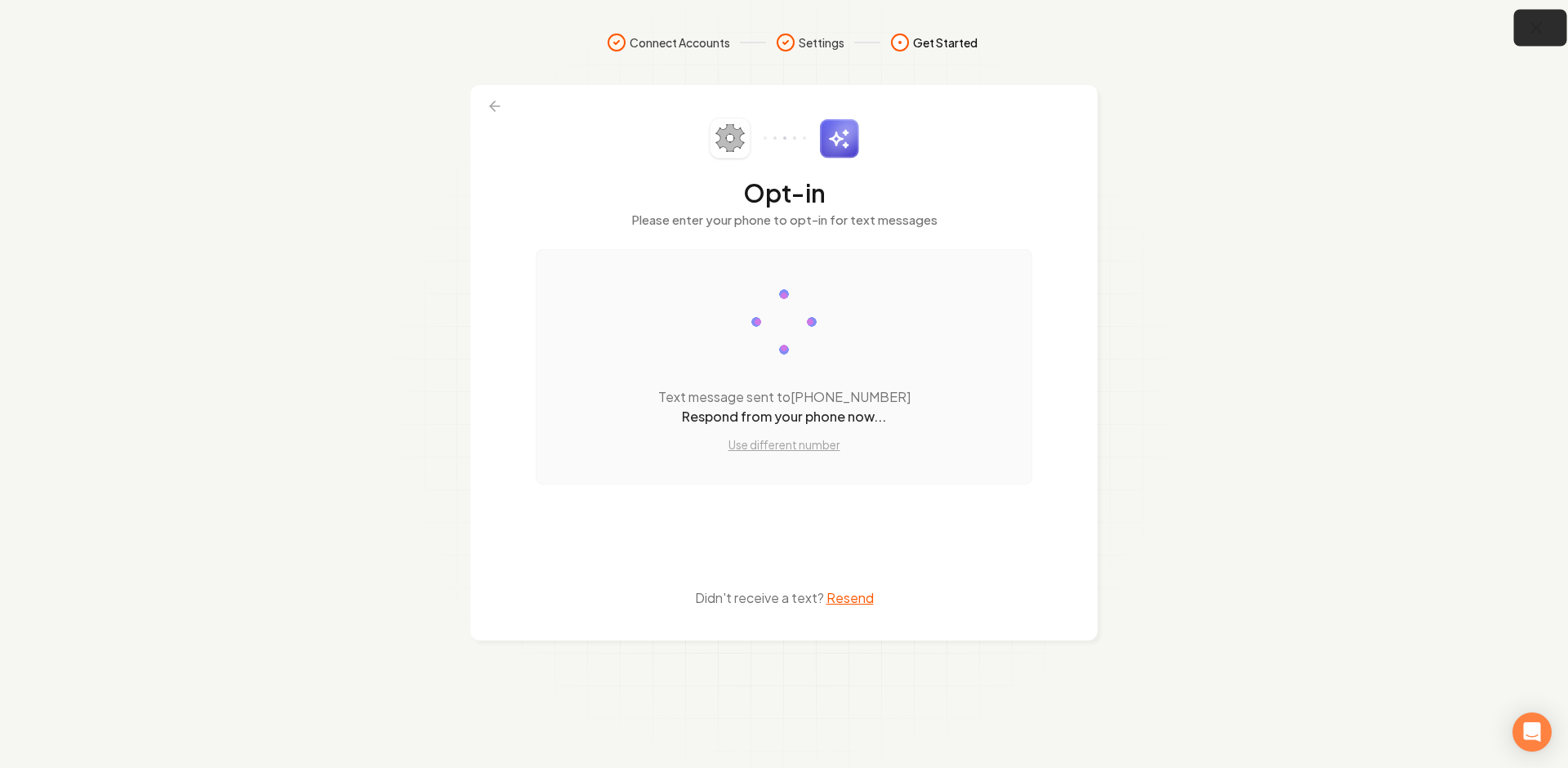
click at [1523, 26] on button "button" at bounding box center [1541, 28] width 53 height 36
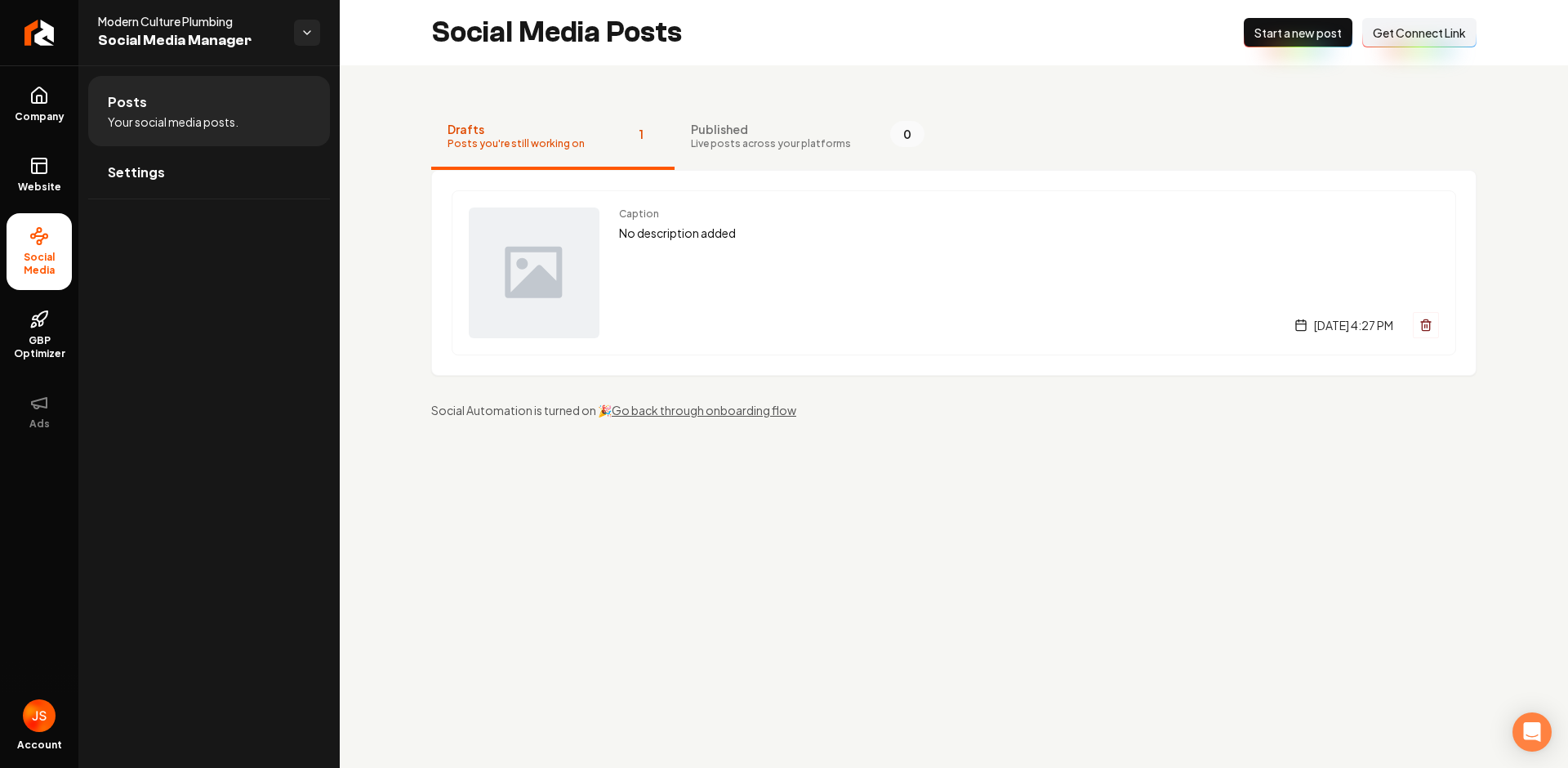
click at [1381, 23] on button "Connect Link Get Connect Link" at bounding box center [1419, 32] width 114 height 30
click at [50, 77] on link "Company" at bounding box center [39, 104] width 65 height 64
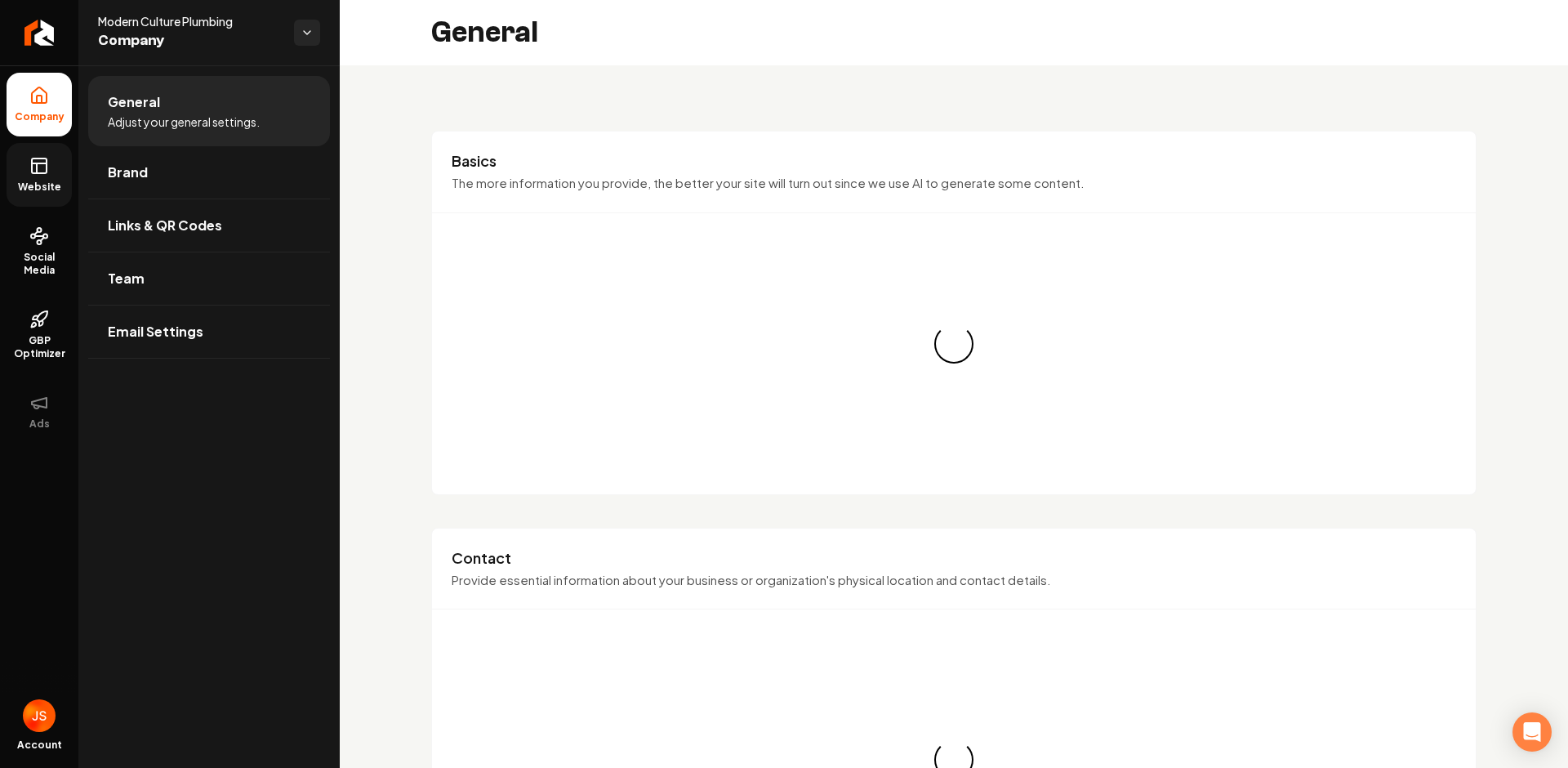
click at [25, 148] on link "Website" at bounding box center [39, 174] width 65 height 64
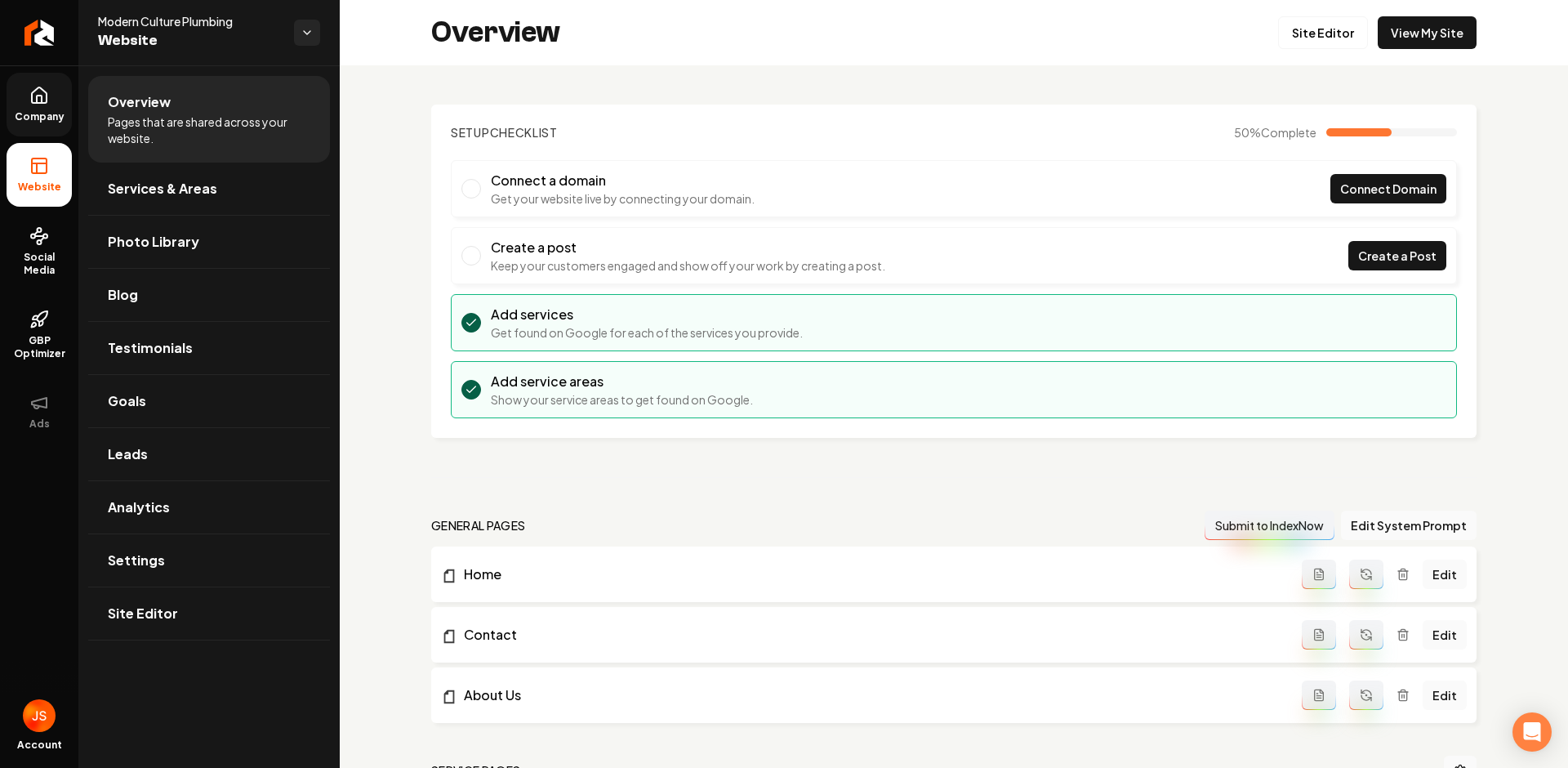
click at [36, 102] on icon at bounding box center [39, 99] width 5 height 8
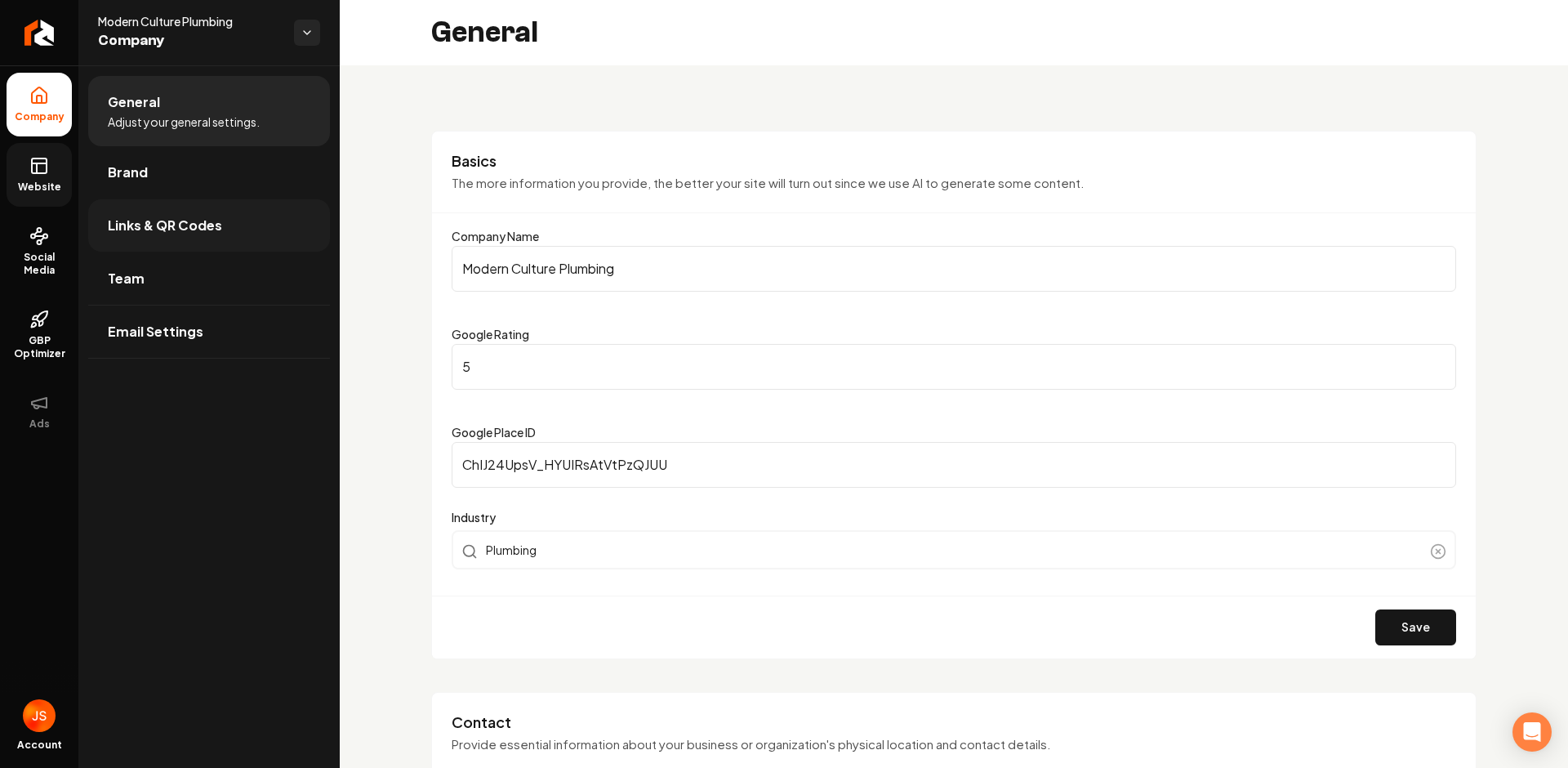
click at [135, 221] on span "Links & QR Codes" at bounding box center [164, 225] width 114 height 19
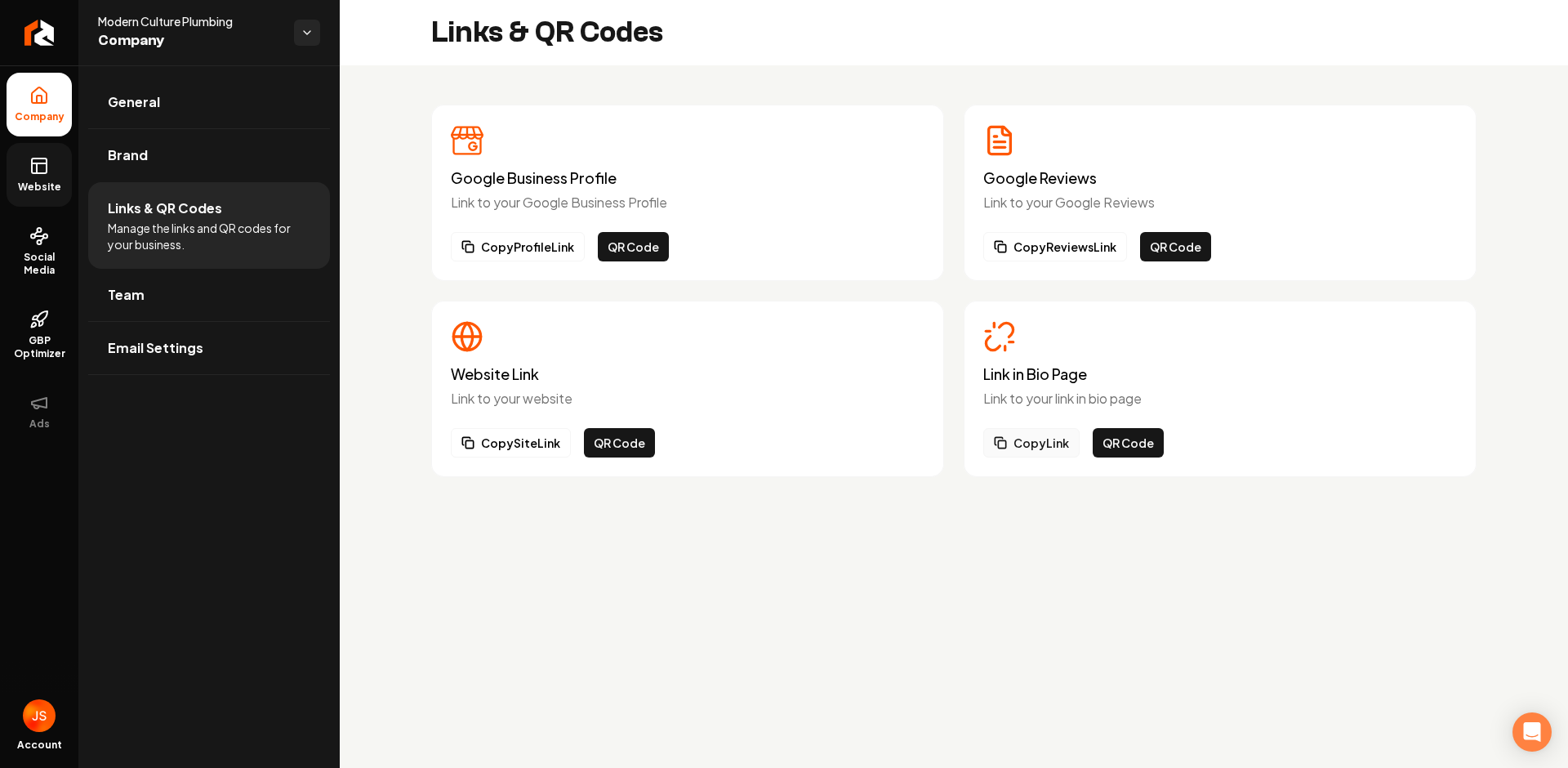
click at [1043, 443] on button "Copy Link" at bounding box center [1032, 443] width 97 height 30
click at [20, 174] on link "Website" at bounding box center [39, 174] width 65 height 64
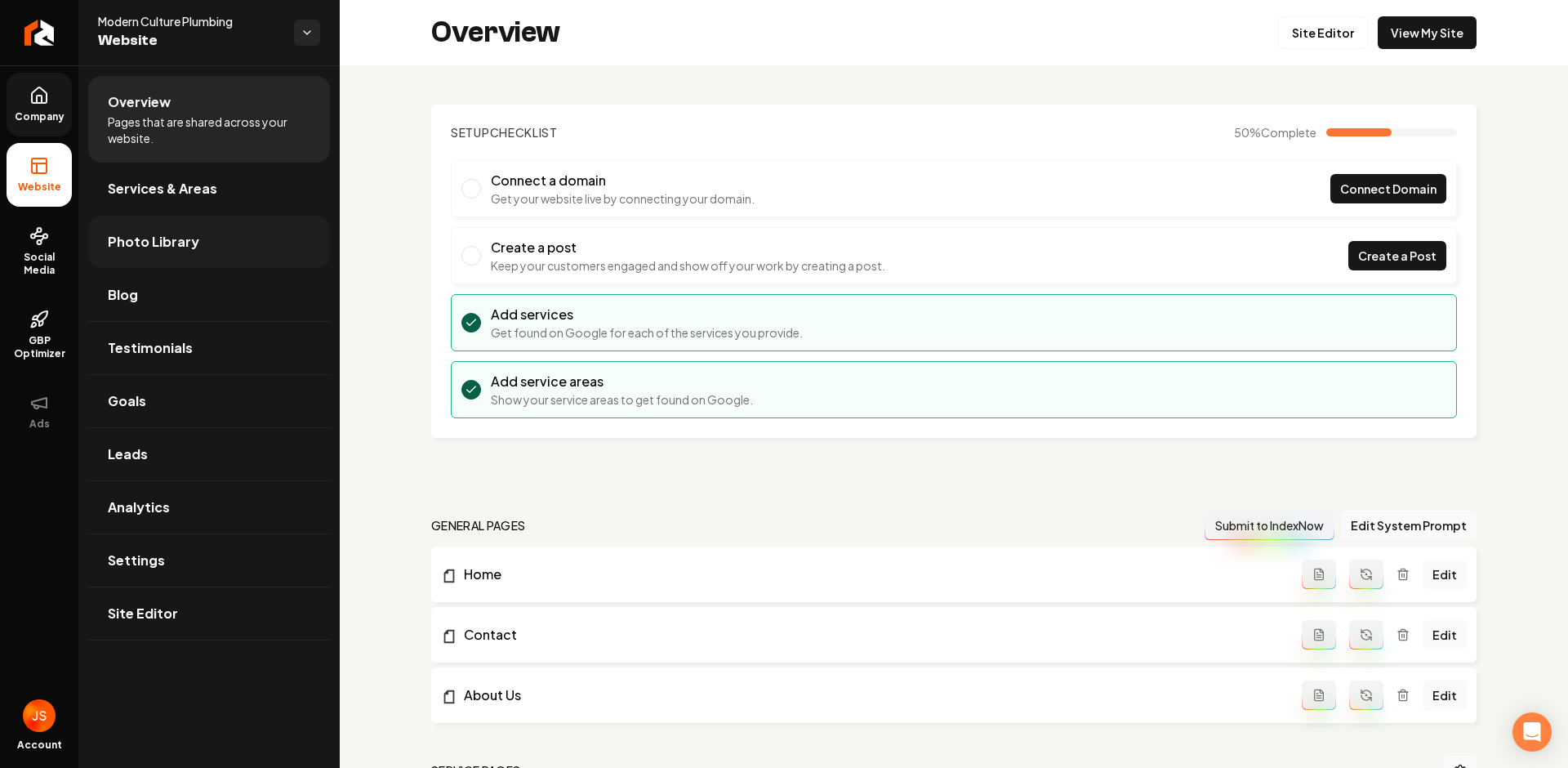
click at [137, 251] on span "Photo Library" at bounding box center [153, 241] width 91 height 19
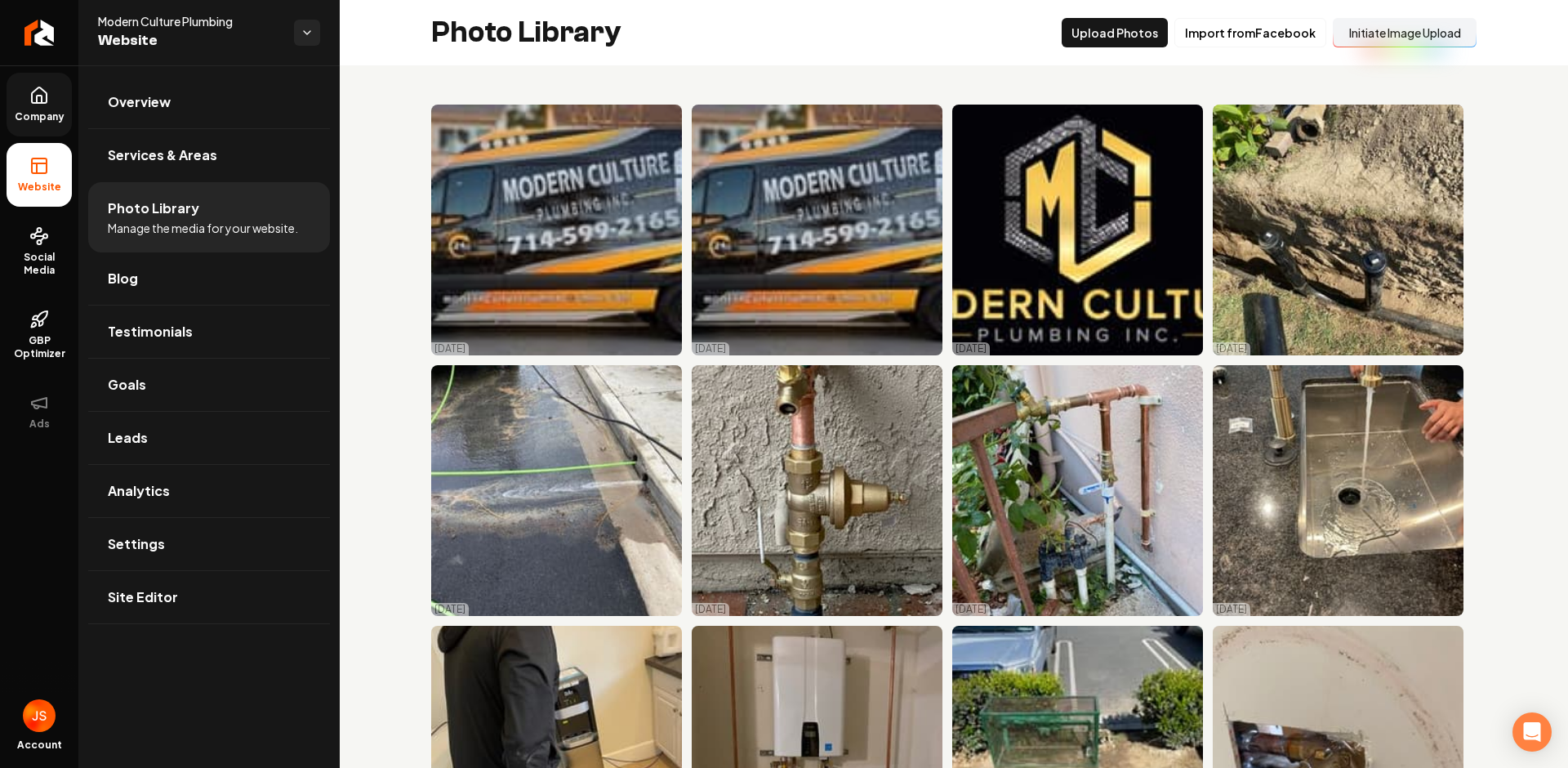
click at [1355, 36] on button "Initiate Image Upload" at bounding box center [1405, 32] width 144 height 30
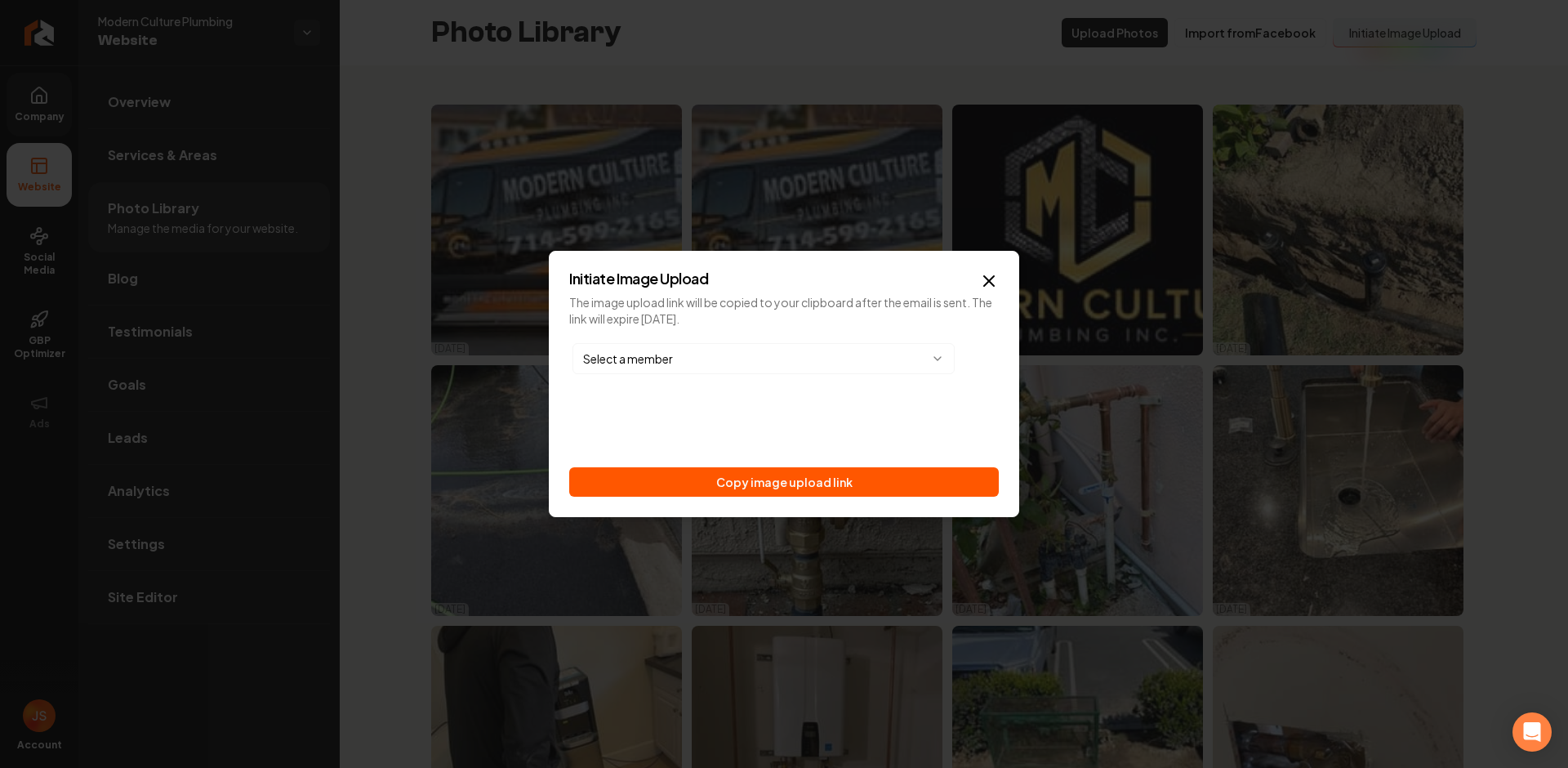
drag, startPoint x: 892, startPoint y: 481, endPoint x: 888, endPoint y: 453, distance: 28.3
click at [892, 482] on button "Copy image upload link" at bounding box center [783, 482] width 429 height 30
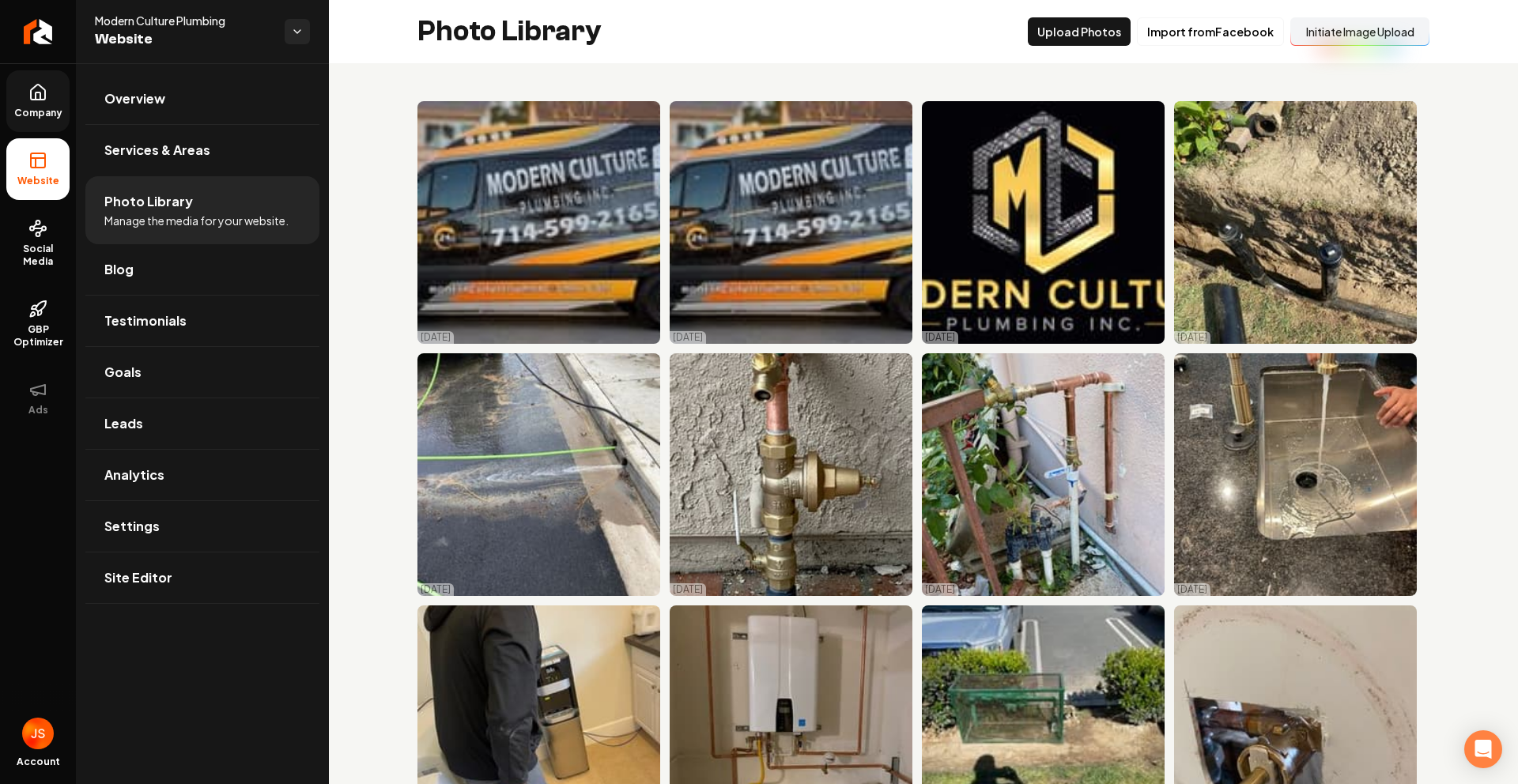
click at [16, 116] on span "Company" at bounding box center [39, 112] width 61 height 12
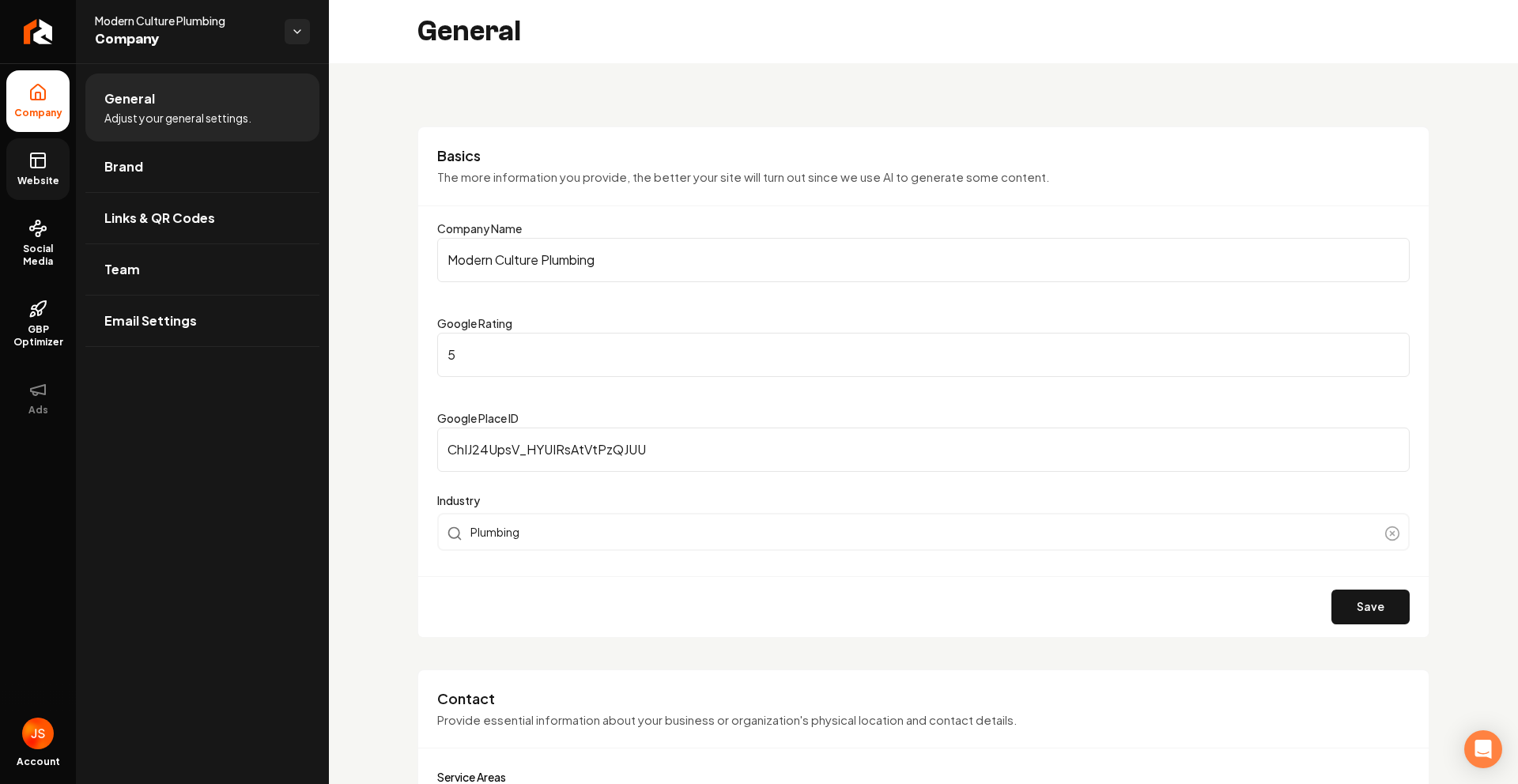
click at [34, 174] on span "Website" at bounding box center [39, 180] width 55 height 12
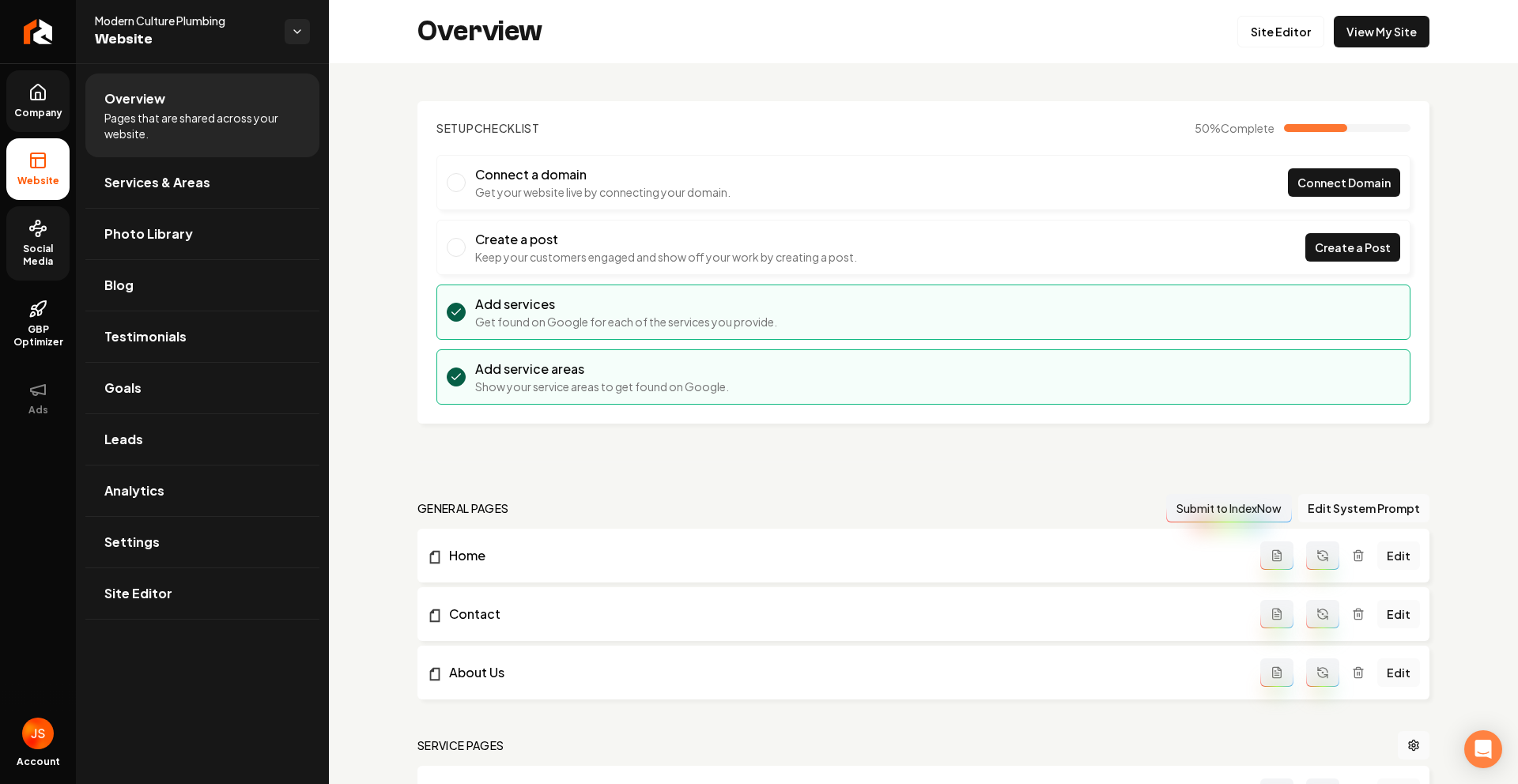
click at [22, 213] on link "Social Media" at bounding box center [38, 243] width 63 height 75
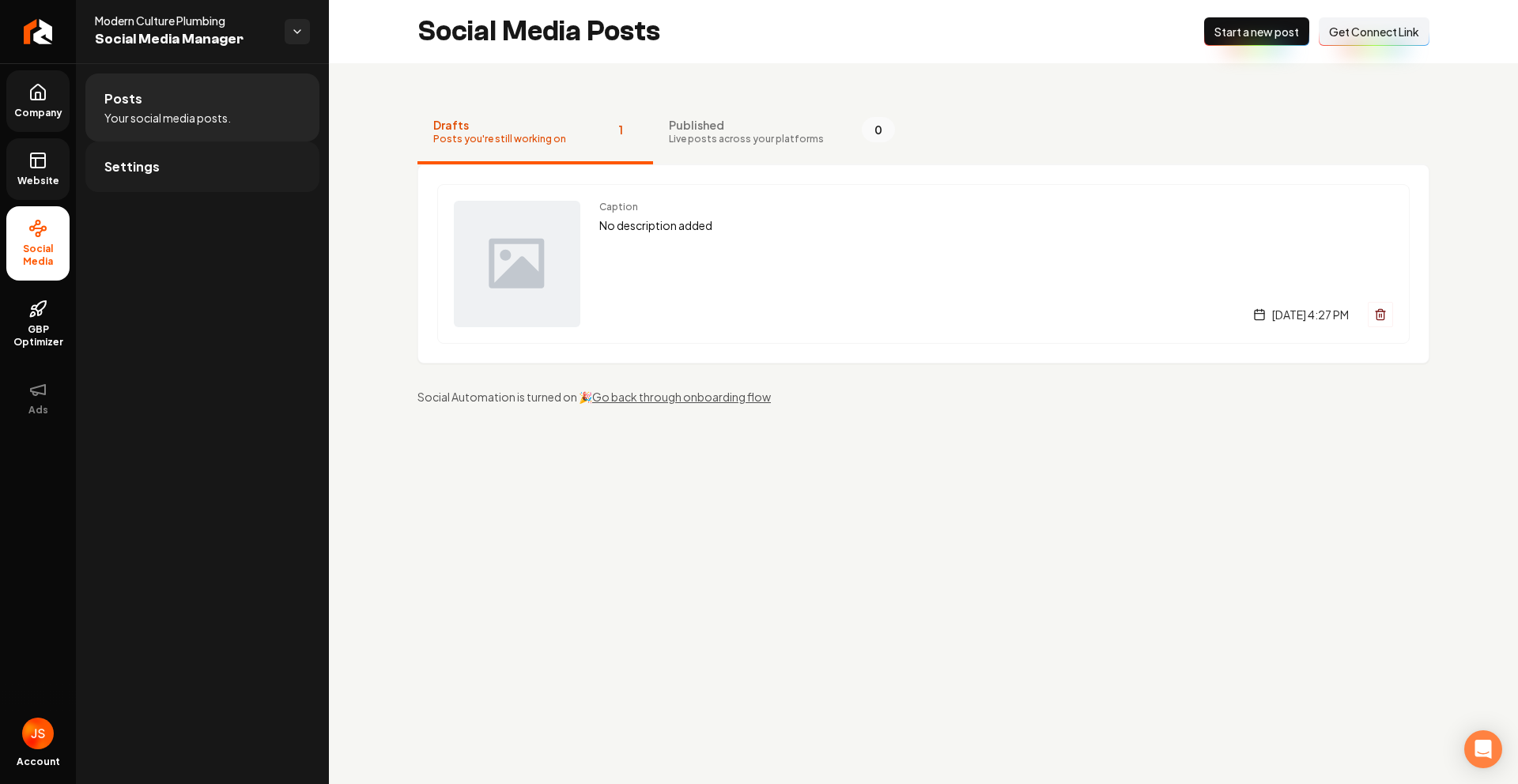
click at [239, 159] on link "Settings" at bounding box center [202, 167] width 234 height 51
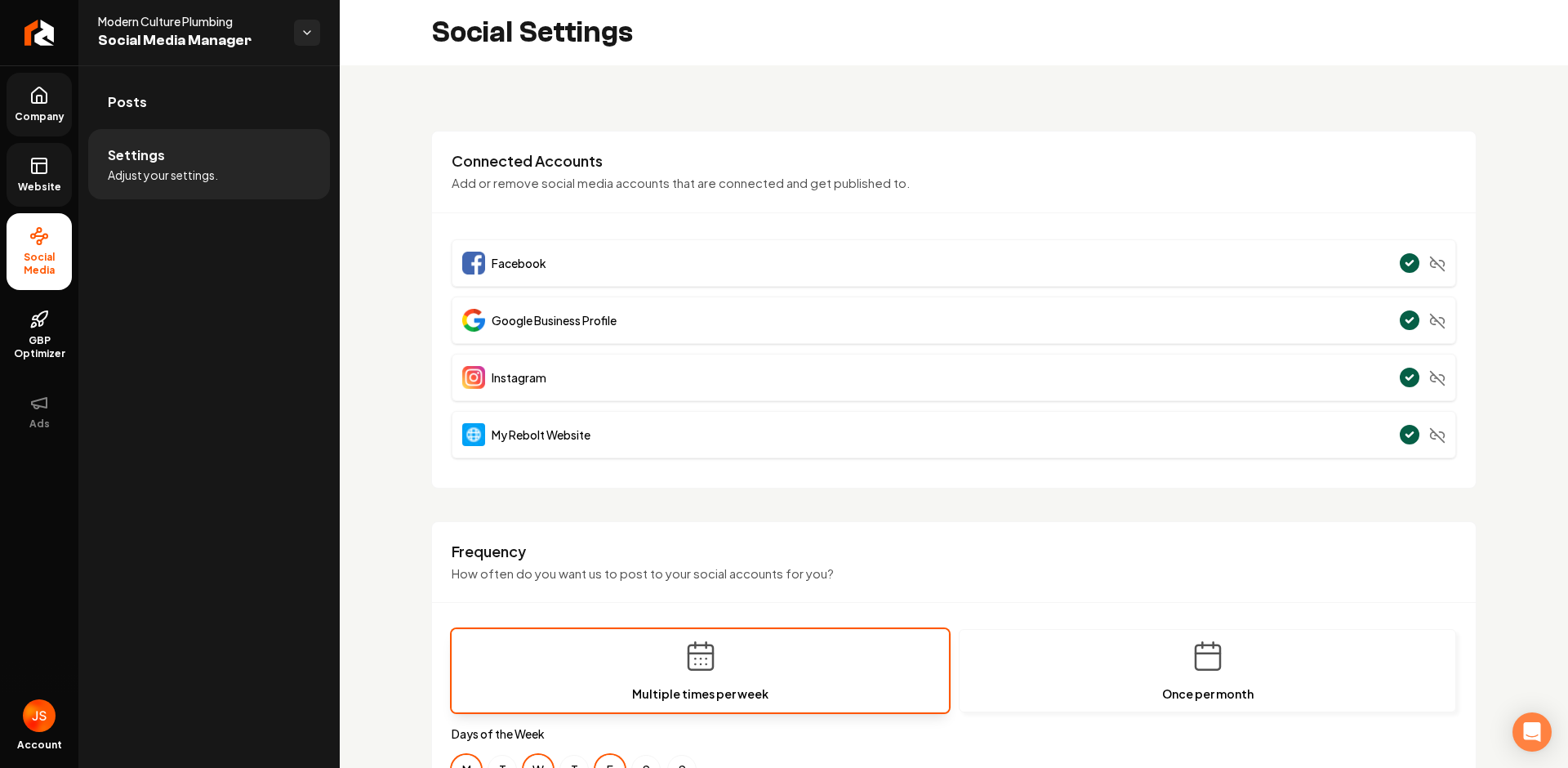
click at [38, 113] on span "Company" at bounding box center [40, 116] width 63 height 13
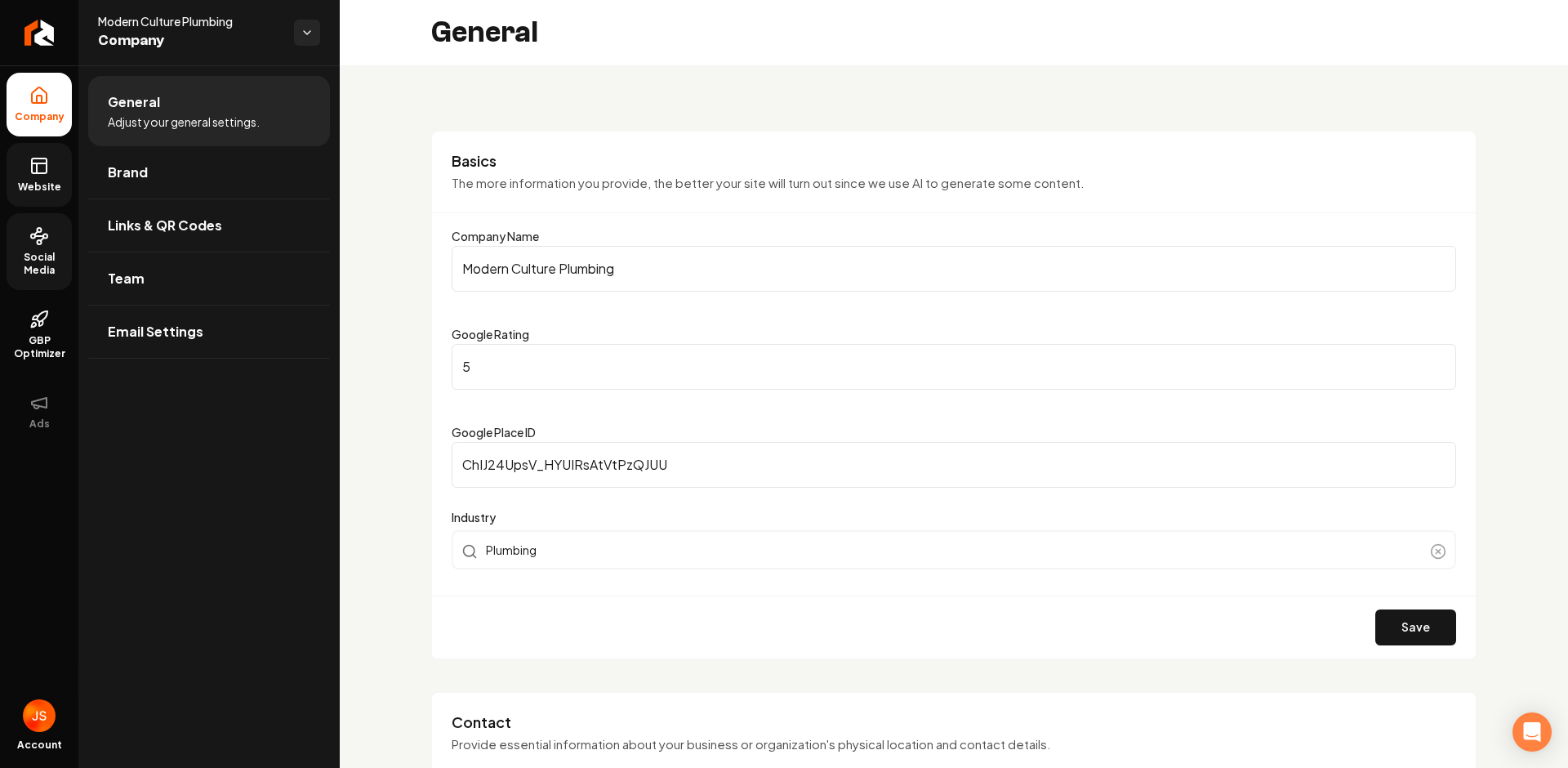
click at [32, 176] on link "Website" at bounding box center [39, 174] width 65 height 64
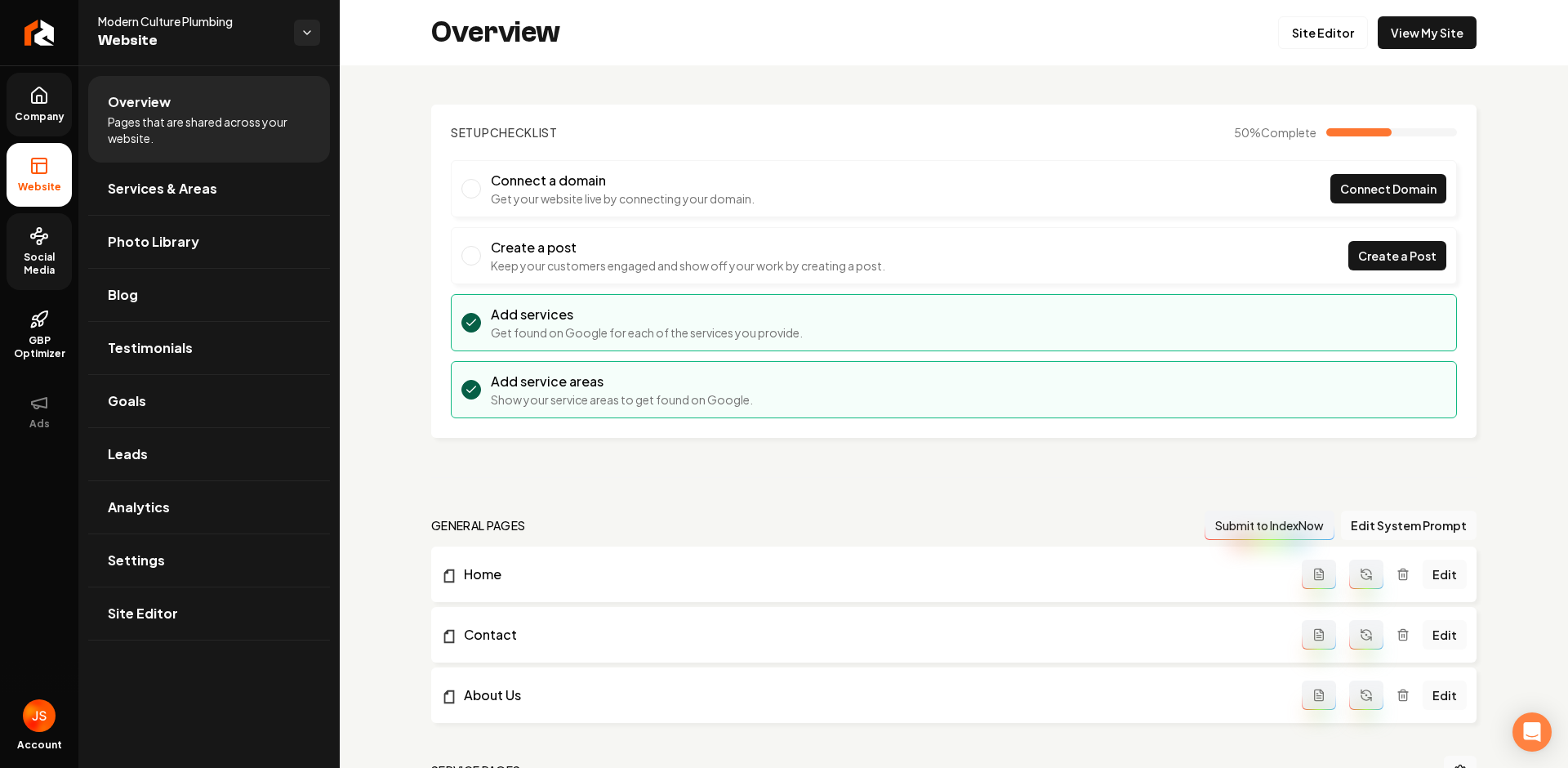
click at [41, 114] on span "Company" at bounding box center [40, 116] width 63 height 13
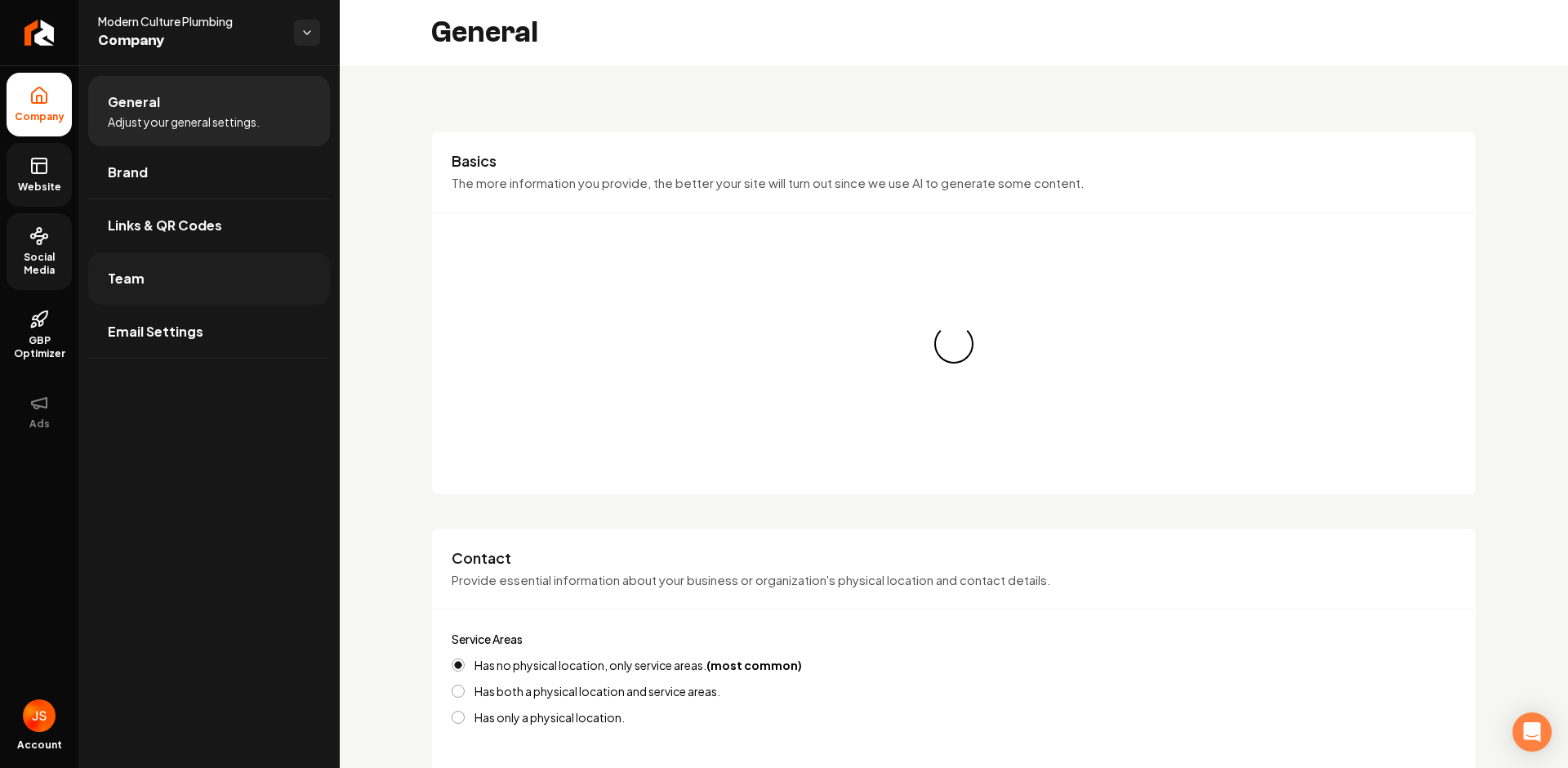
click at [143, 275] on link "Team" at bounding box center [209, 279] width 242 height 52
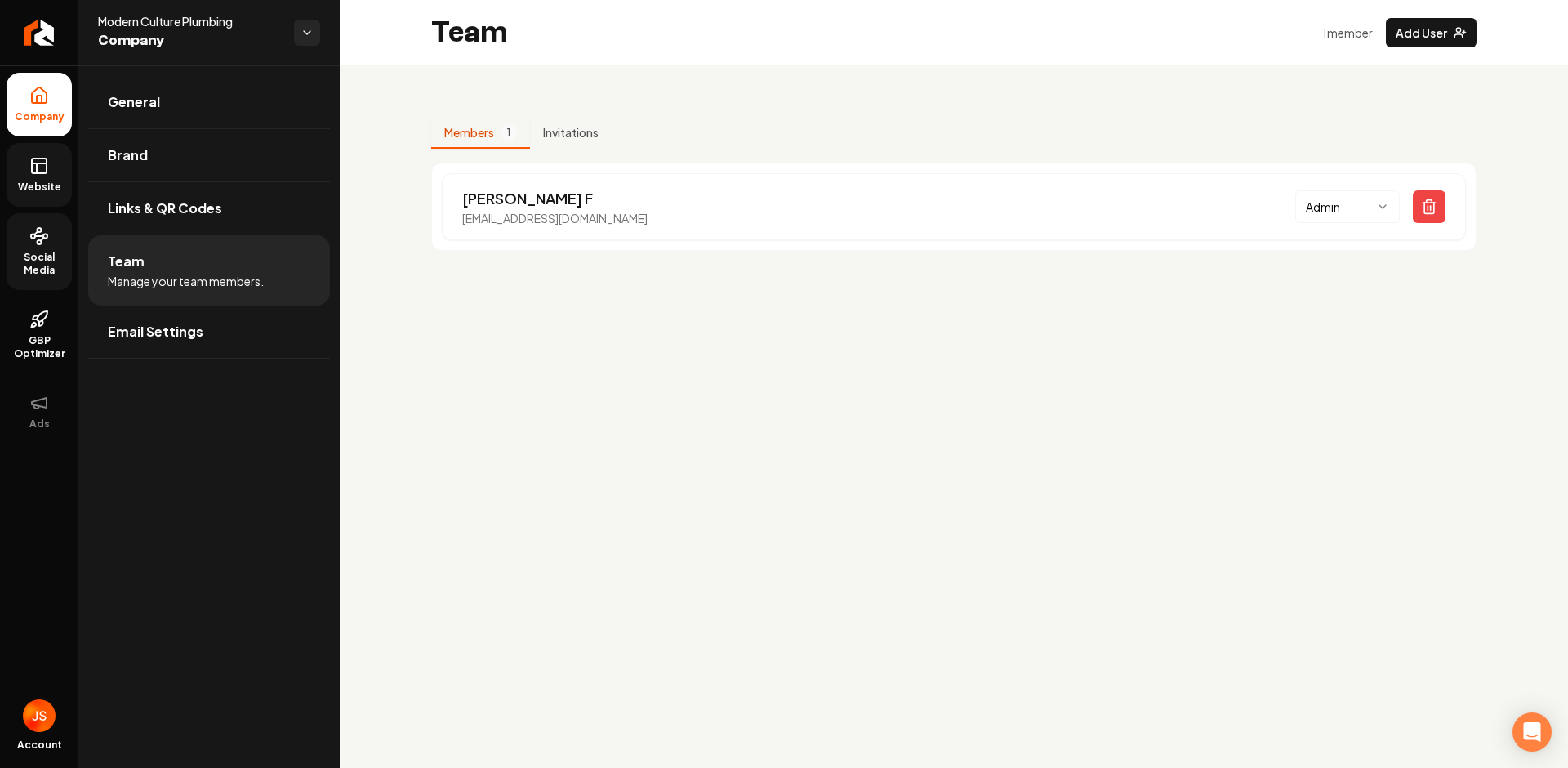
drag, startPoint x: 702, startPoint y: 222, endPoint x: 463, endPoint y: 268, distance: 243.4
click at [444, 224] on div "[PERSON_NAME] F [EMAIL_ADDRESS][DOMAIN_NAME] Admin" at bounding box center [954, 207] width 1024 height 67
click at [478, 295] on main "Team 1 member Add User Members 1 Invitations [PERSON_NAME] F [EMAIL_ADDRESS][DO…" at bounding box center [953, 384] width 1228 height 768
click at [8, 177] on link "Website" at bounding box center [39, 174] width 65 height 64
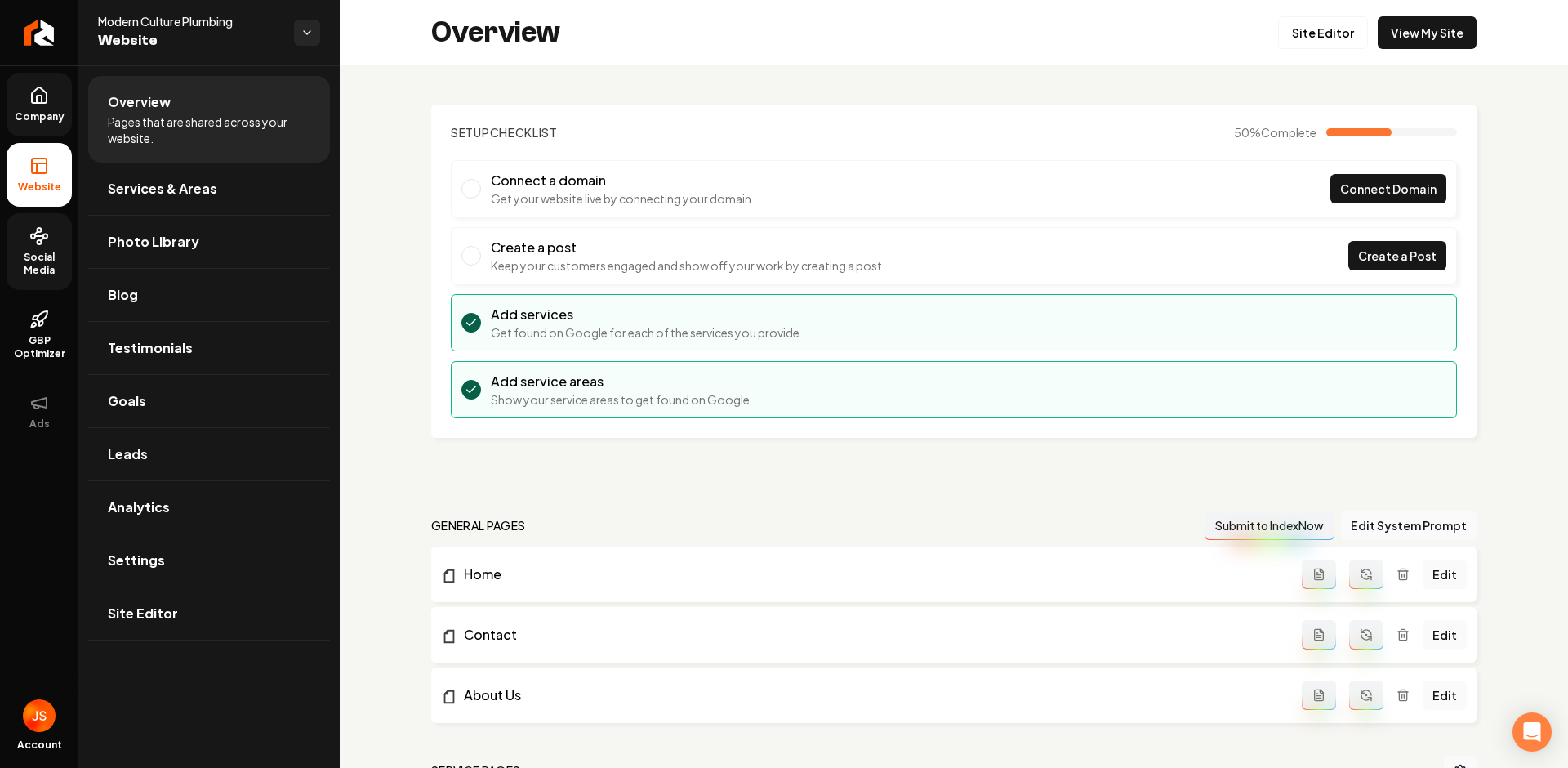
click at [18, 281] on link "Social Media" at bounding box center [39, 251] width 65 height 77
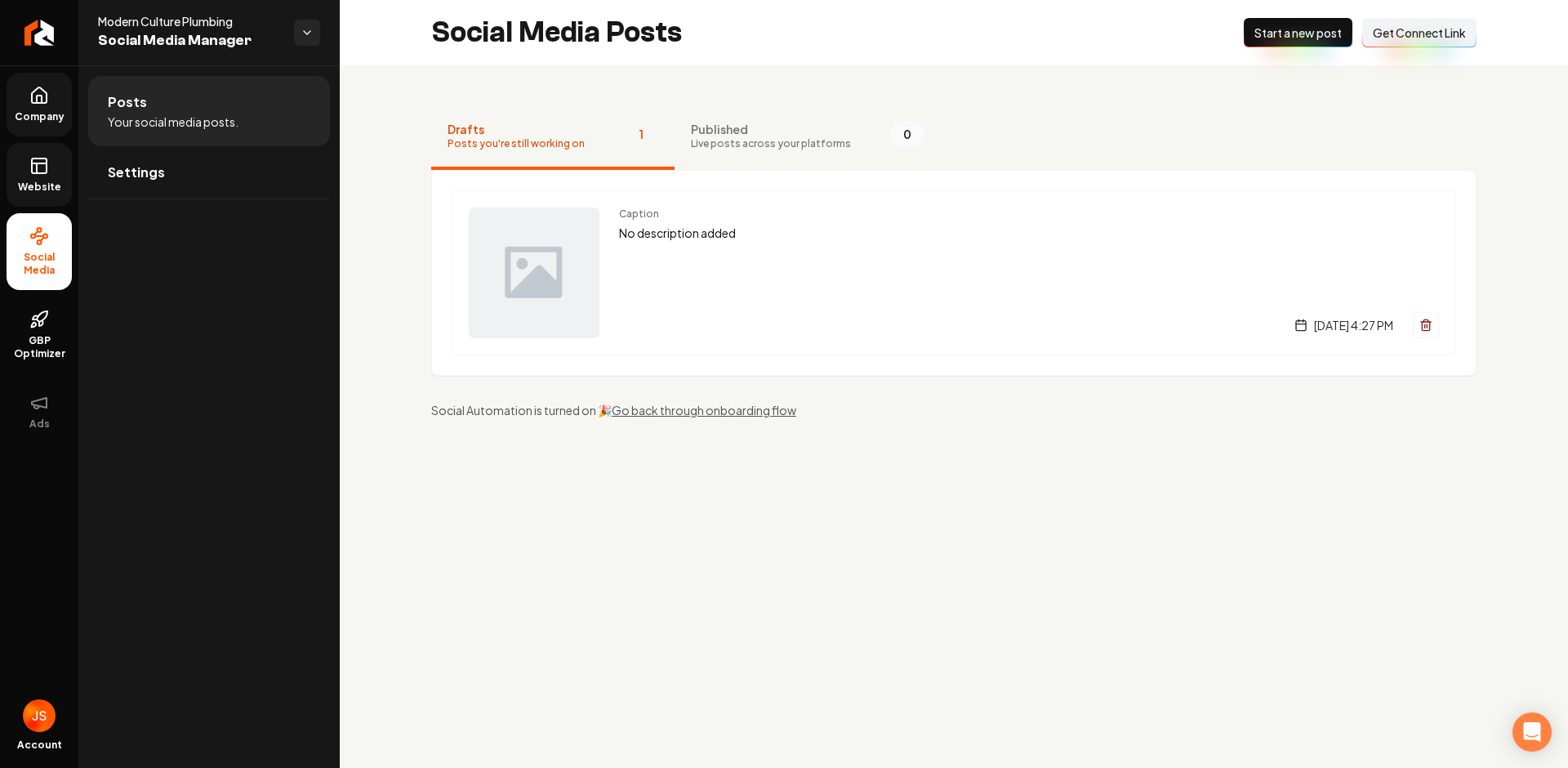
click at [43, 150] on link "Website" at bounding box center [39, 174] width 65 height 64
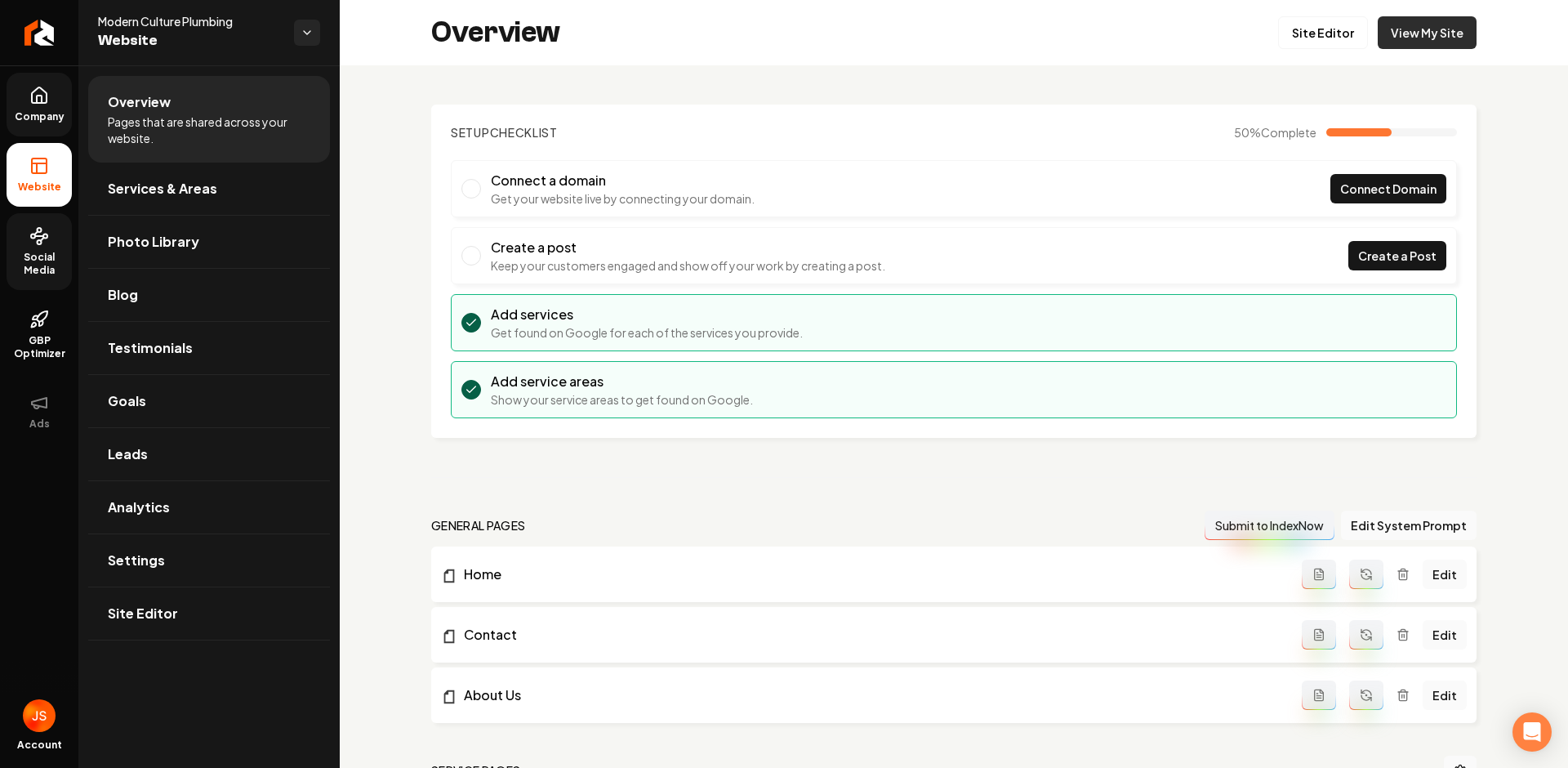
click at [1416, 31] on link "View My Site" at bounding box center [1427, 32] width 99 height 33
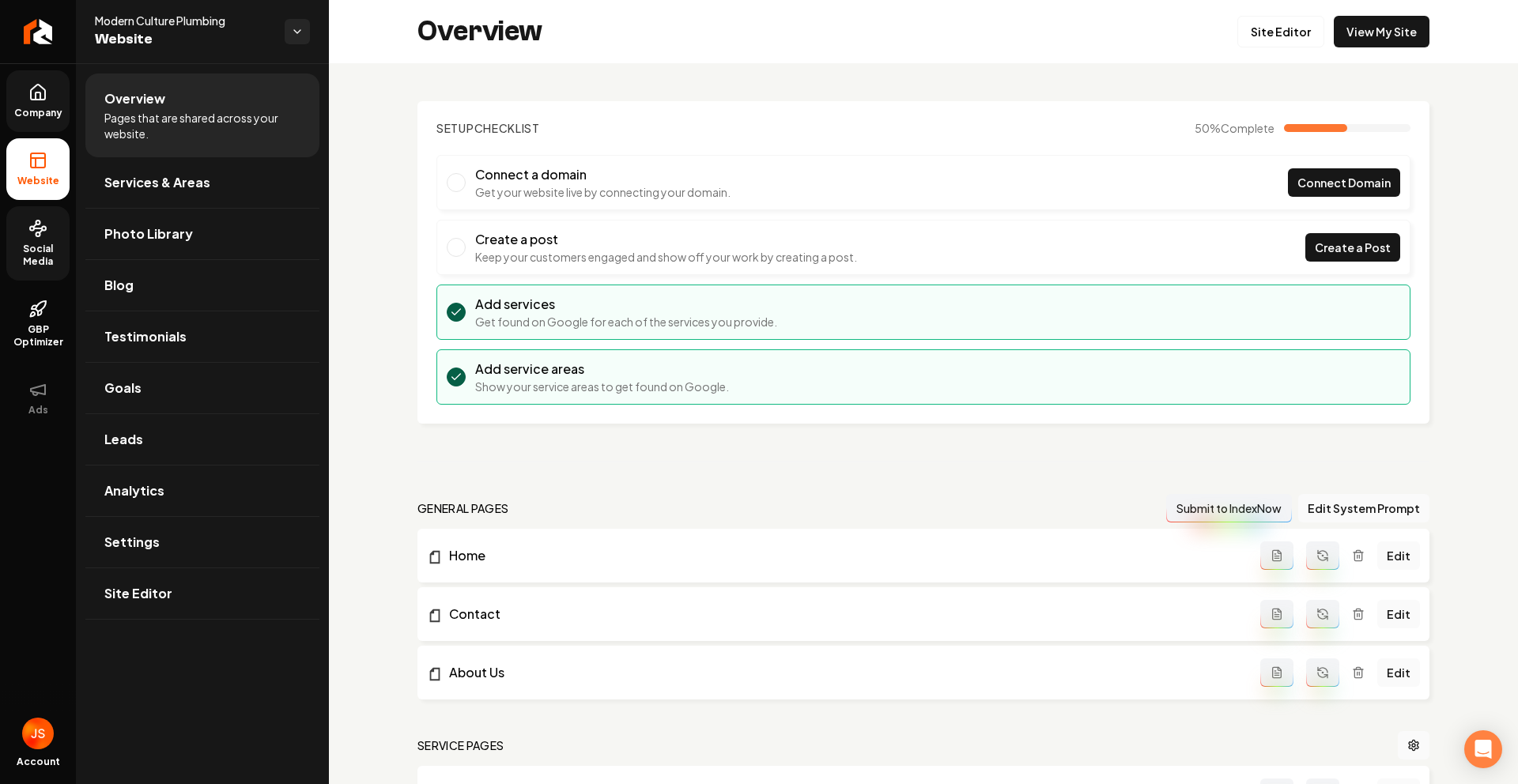
click at [29, 244] on span "Social Media" at bounding box center [38, 255] width 63 height 25
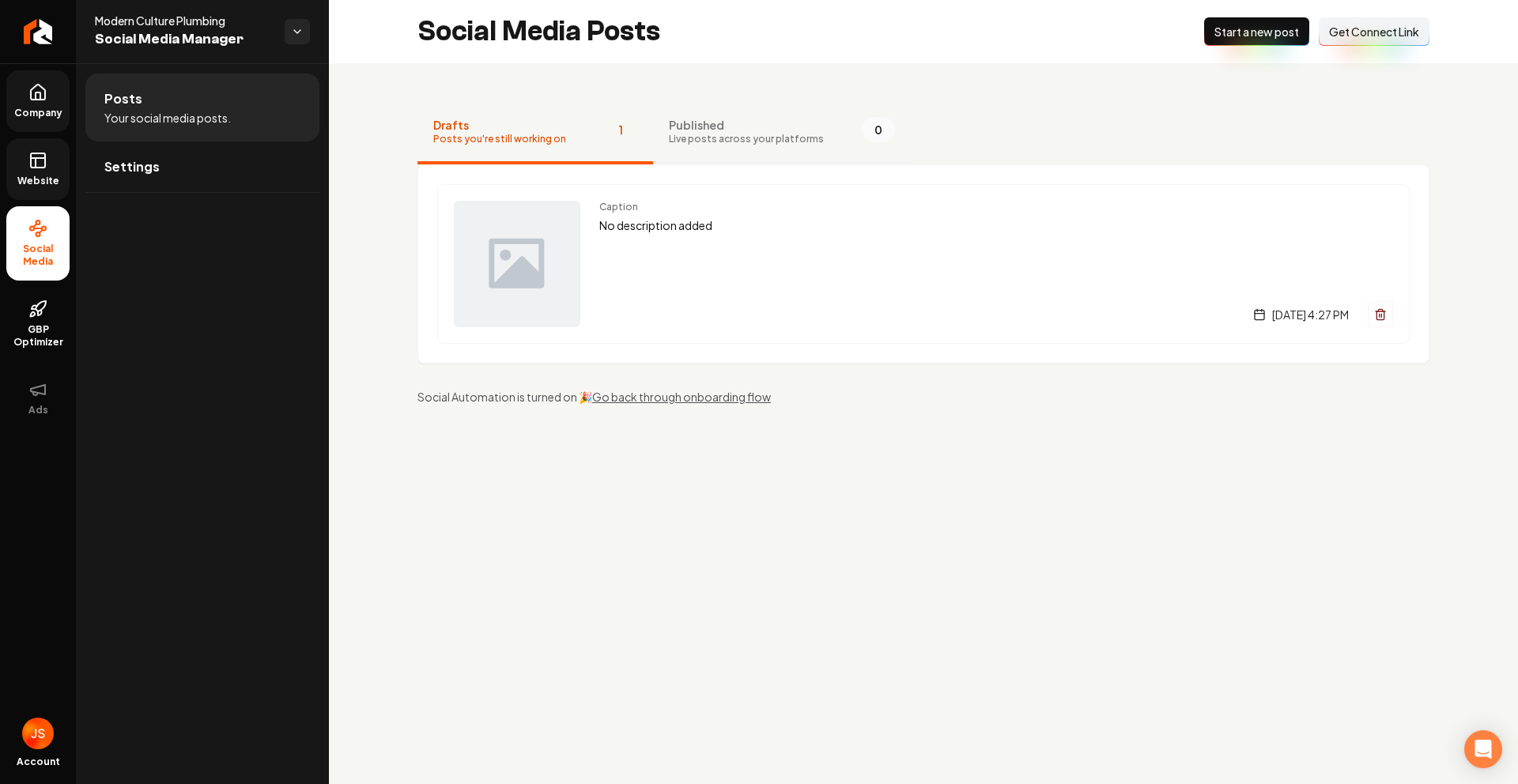
click at [677, 124] on span "Published" at bounding box center [746, 125] width 155 height 16
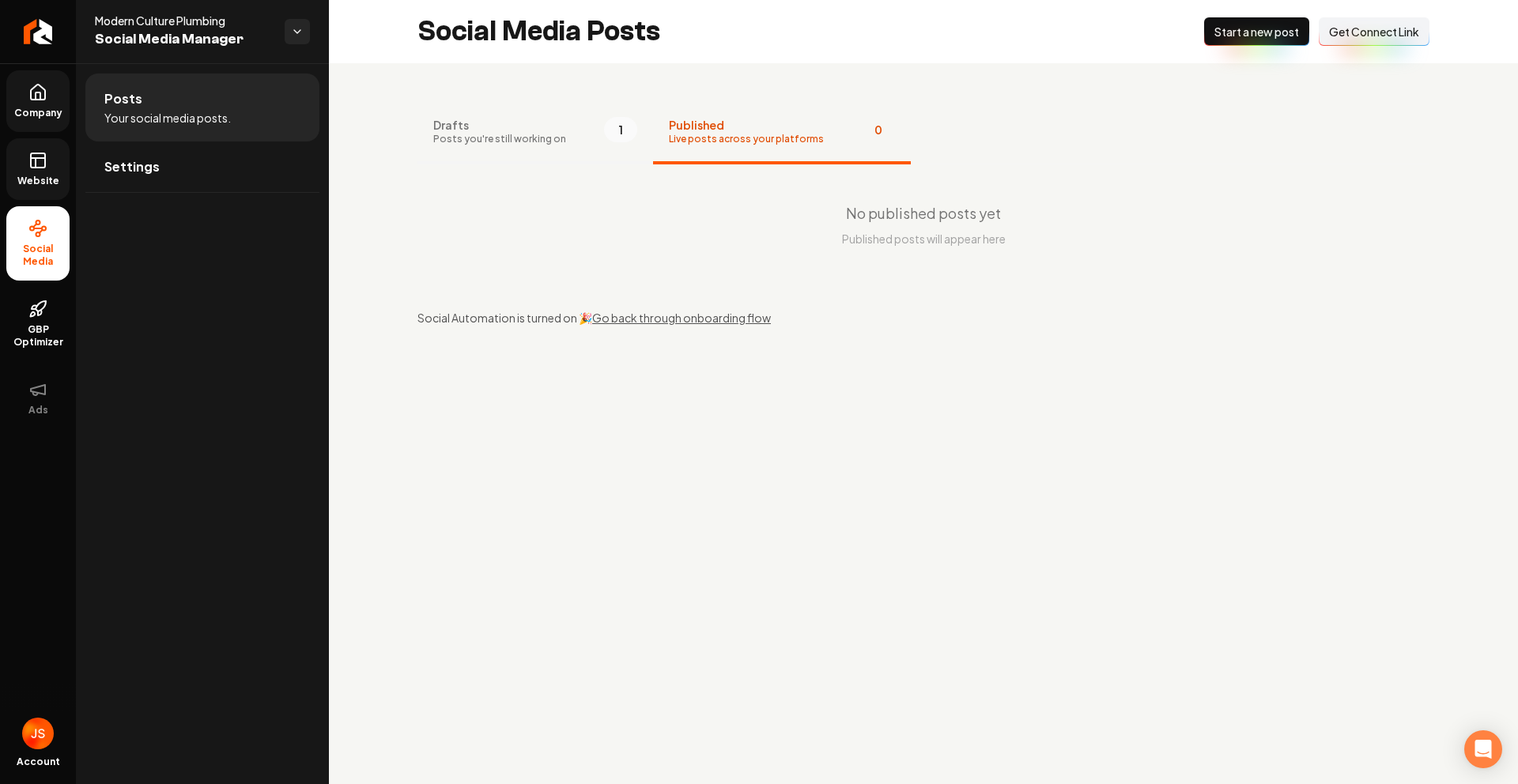
drag, startPoint x: 561, startPoint y: 131, endPoint x: 576, endPoint y: 127, distance: 15.5
click at [562, 131] on button "Drafts Posts you're still working on 1" at bounding box center [535, 132] width 236 height 63
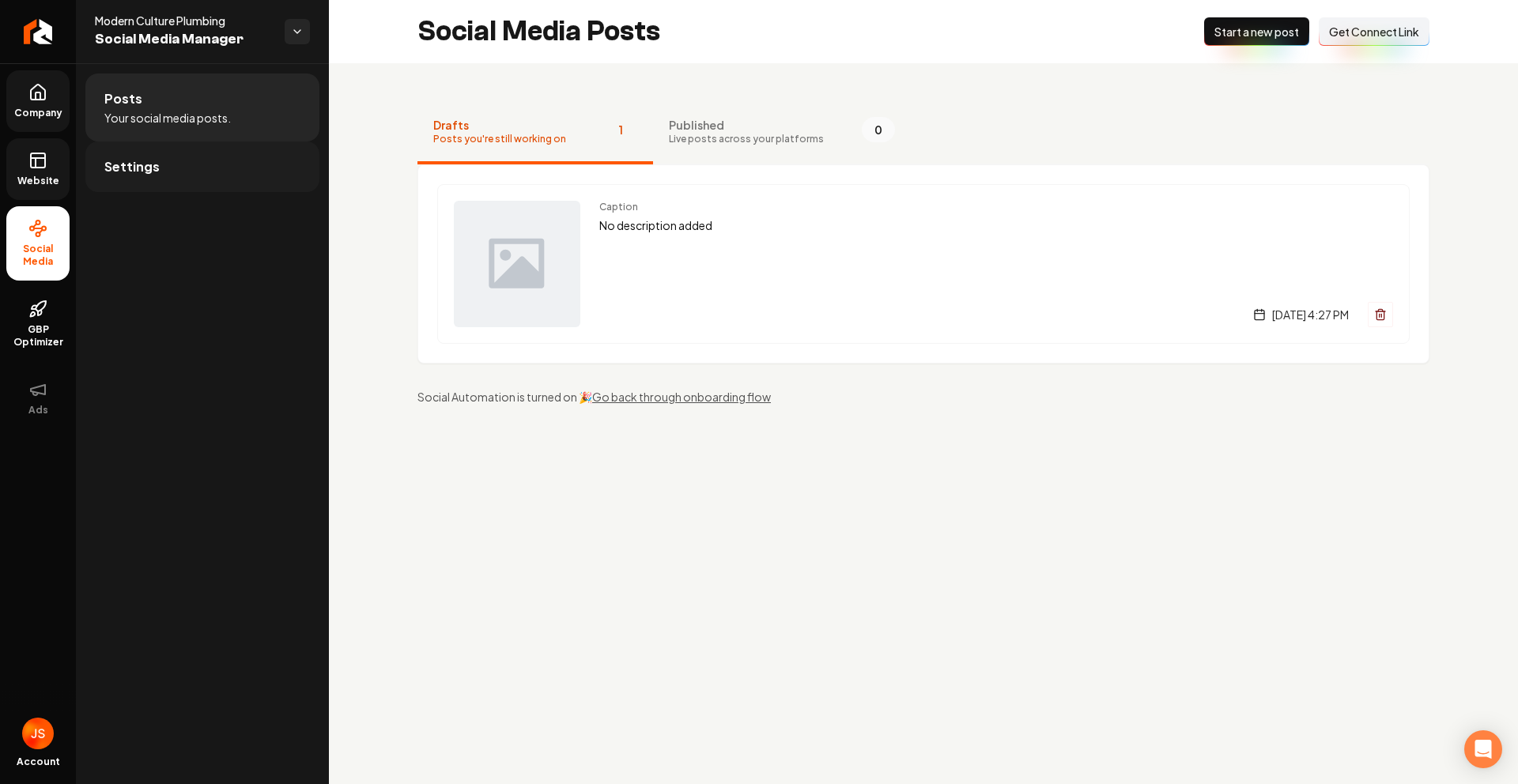
click at [174, 178] on link "Settings" at bounding box center [202, 167] width 234 height 51
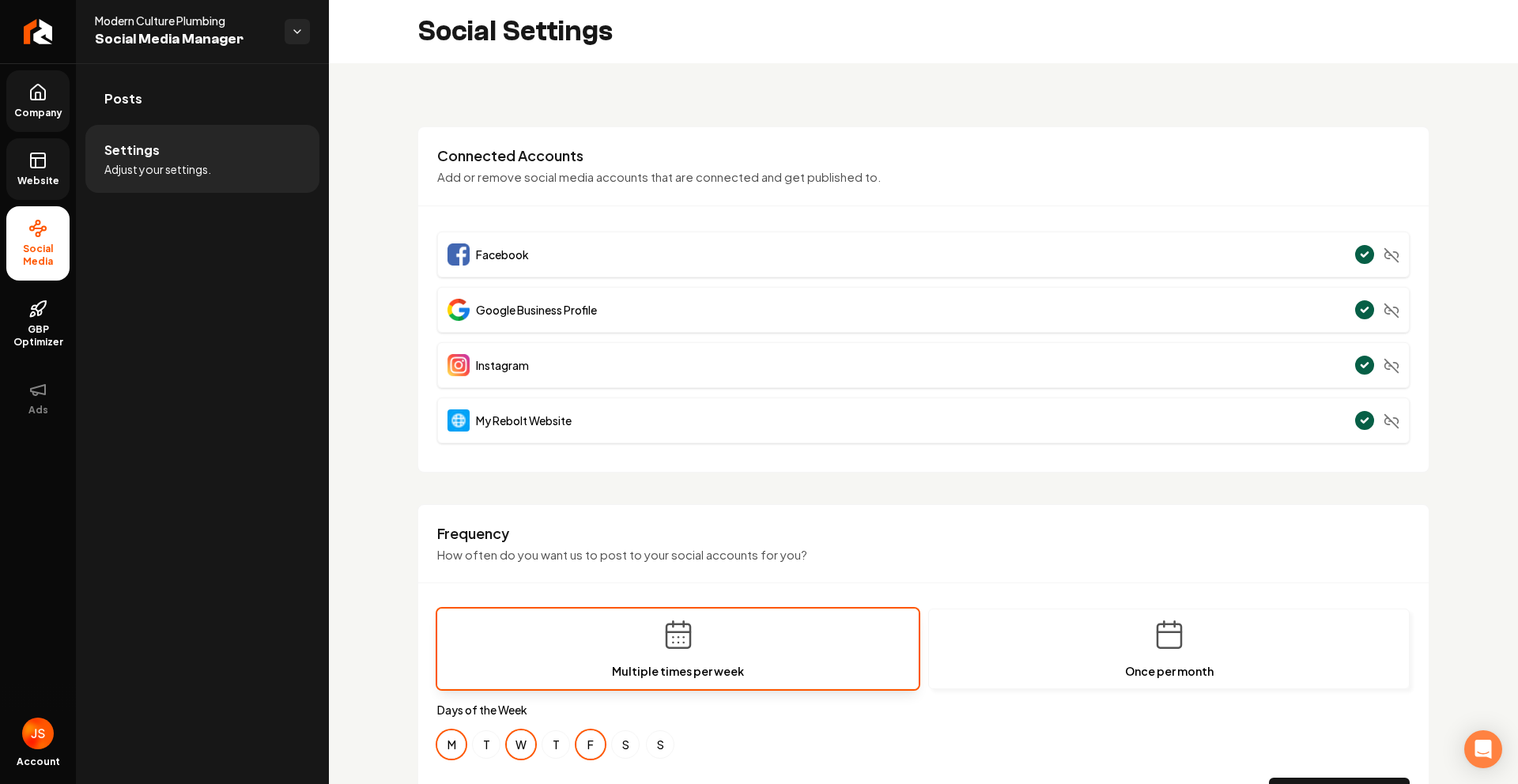
click at [56, 174] on span "Website" at bounding box center [39, 180] width 55 height 12
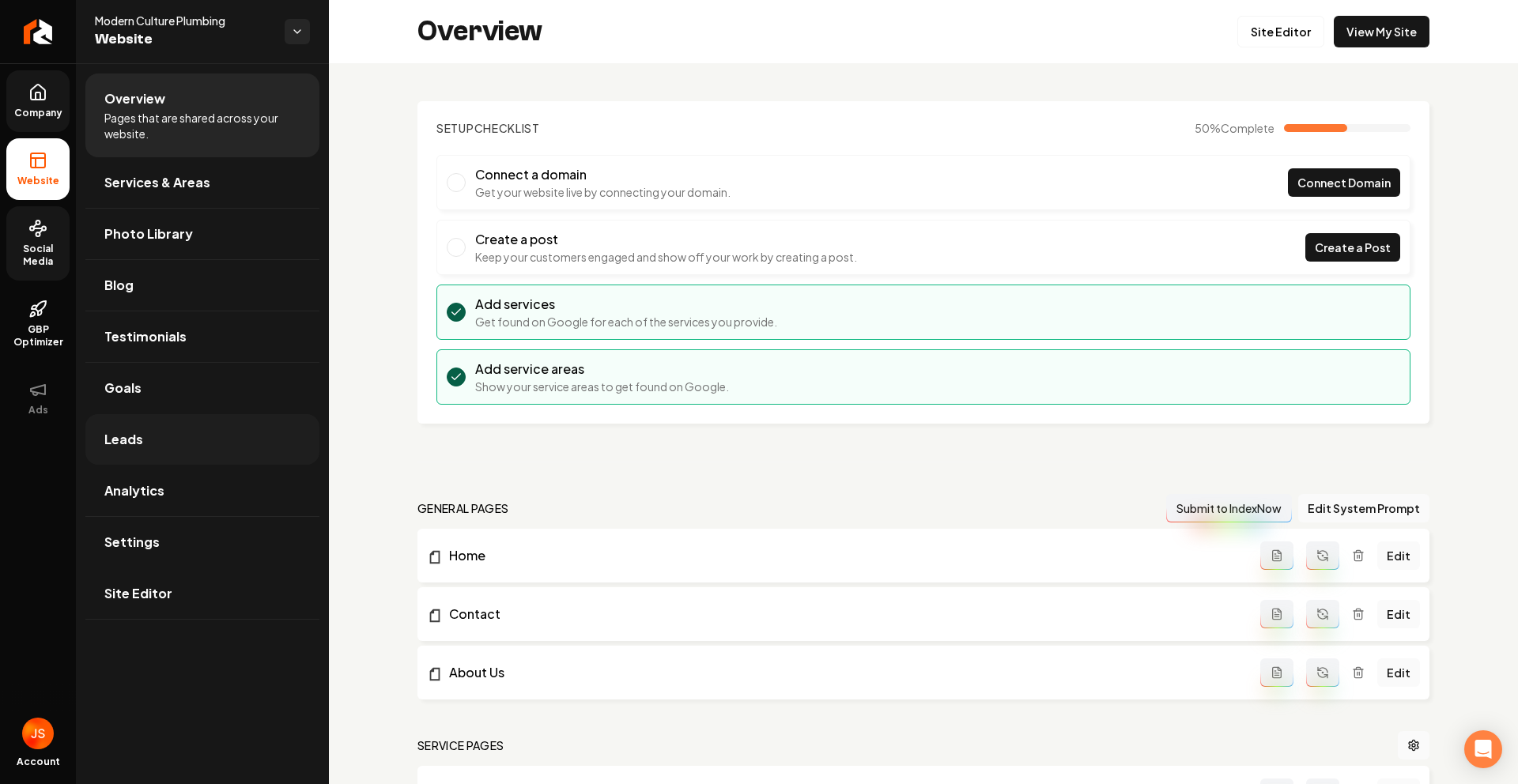
click at [116, 456] on link "Leads" at bounding box center [202, 440] width 234 height 51
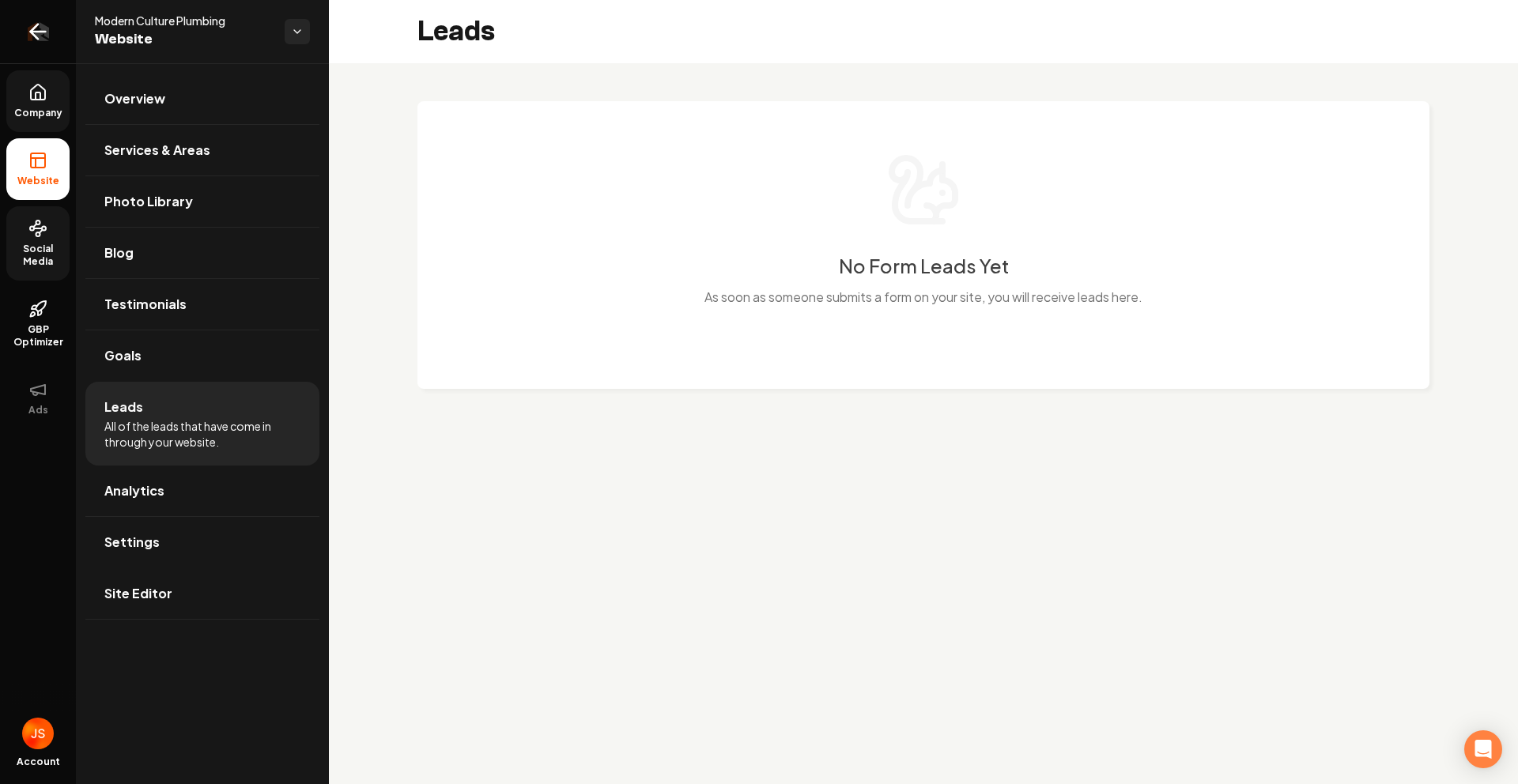
click at [45, 20] on link "Return to dashboard" at bounding box center [38, 31] width 76 height 63
